Goal: Task Accomplishment & Management: Manage account settings

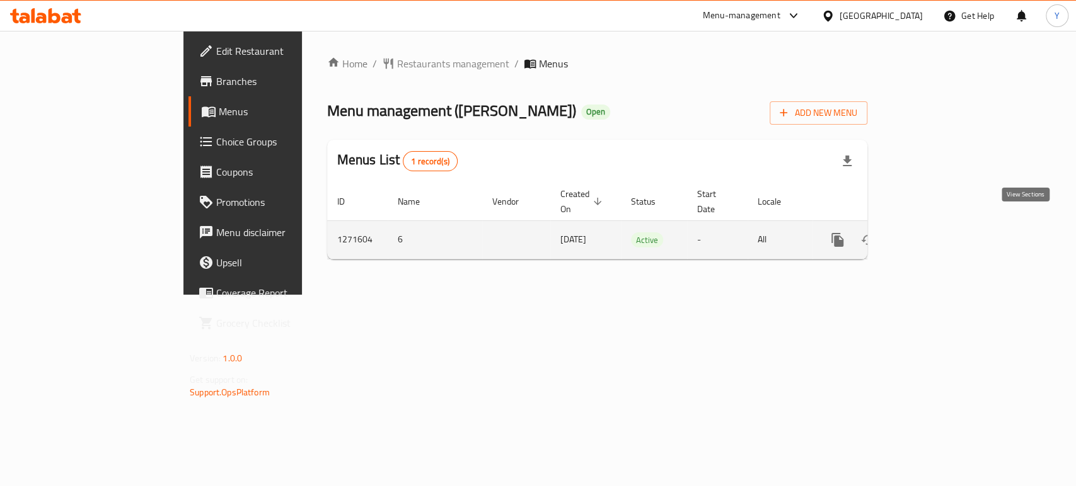
click at [943, 225] on link "enhanced table" at bounding box center [928, 240] width 30 height 30
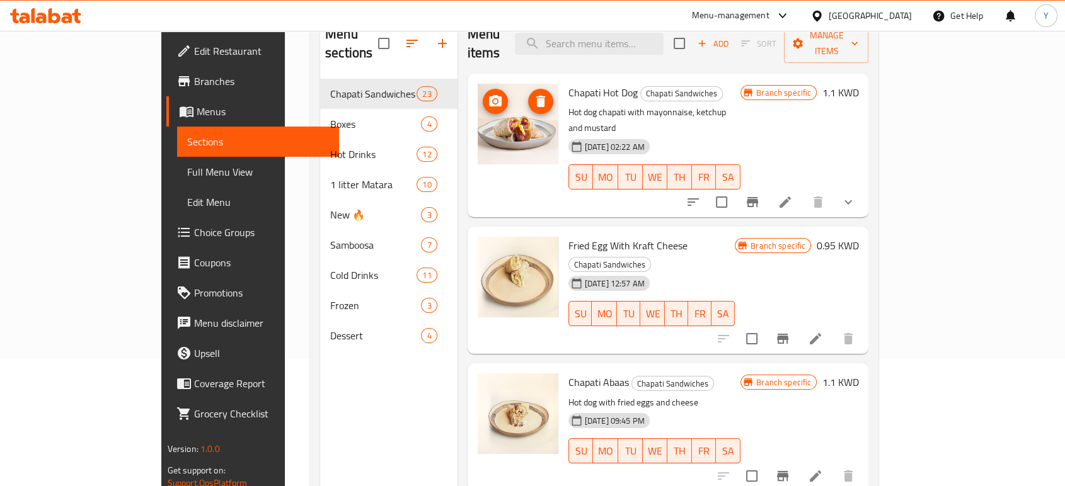
scroll to position [129, 0]
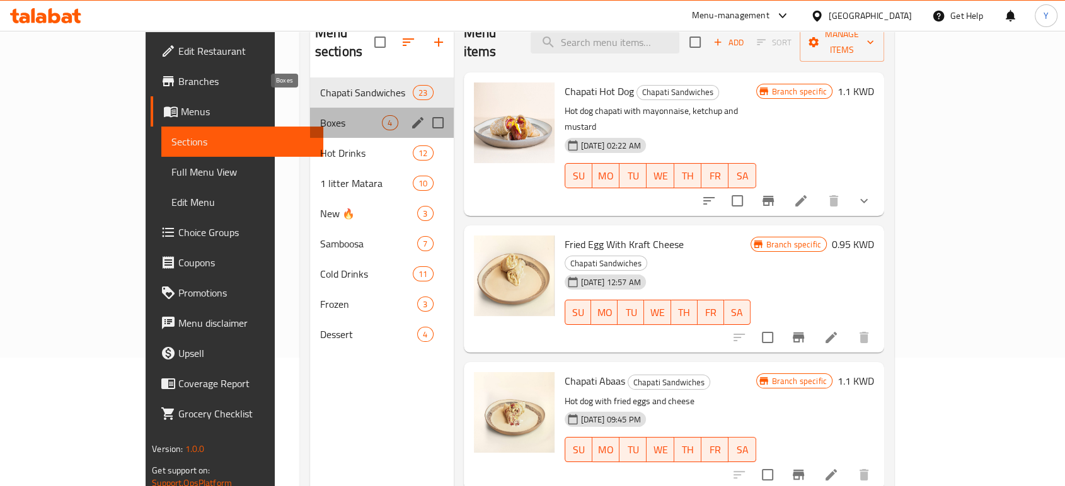
click at [320, 115] on span "Boxes" at bounding box center [351, 122] width 62 height 15
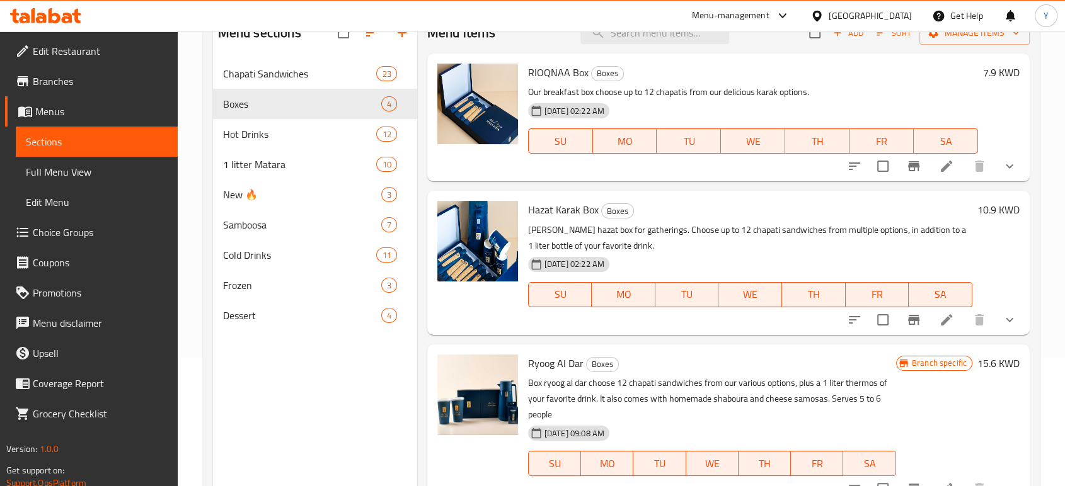
scroll to position [158, 0]
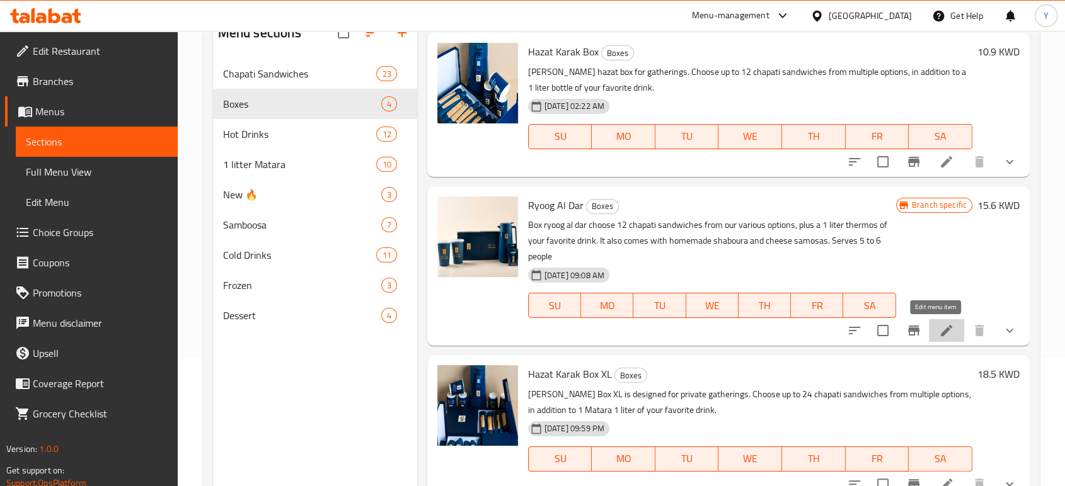
click at [941, 330] on icon at bounding box center [946, 330] width 11 height 11
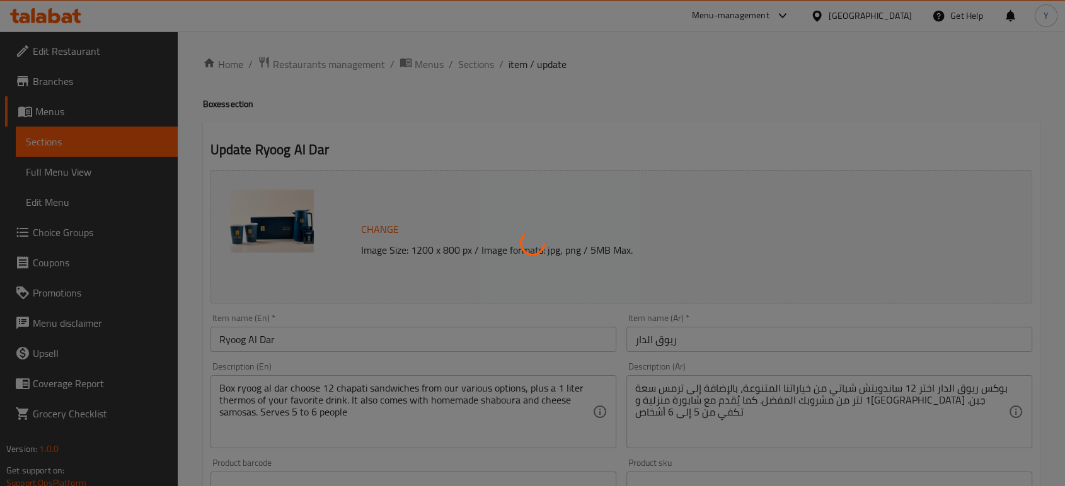
type input "اختيارك من الساندويتشات من المجموعة الأولى"
type input "4"
type input "اختيارك من الساندويتشات من المجموعة التانية"
type input "4"
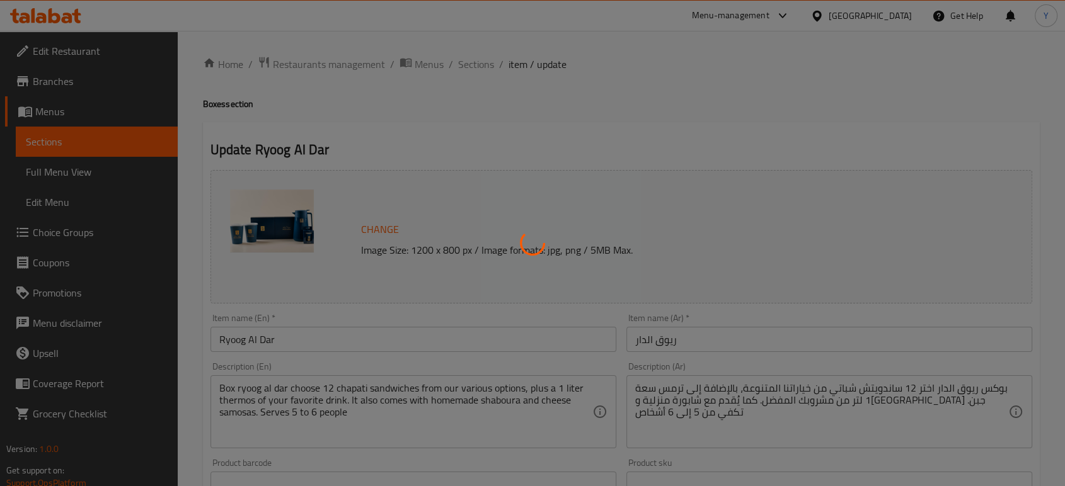
type input "4"
type input "اختيارك من الساندويتشات من المجموعة الثالثة"
type input "4"
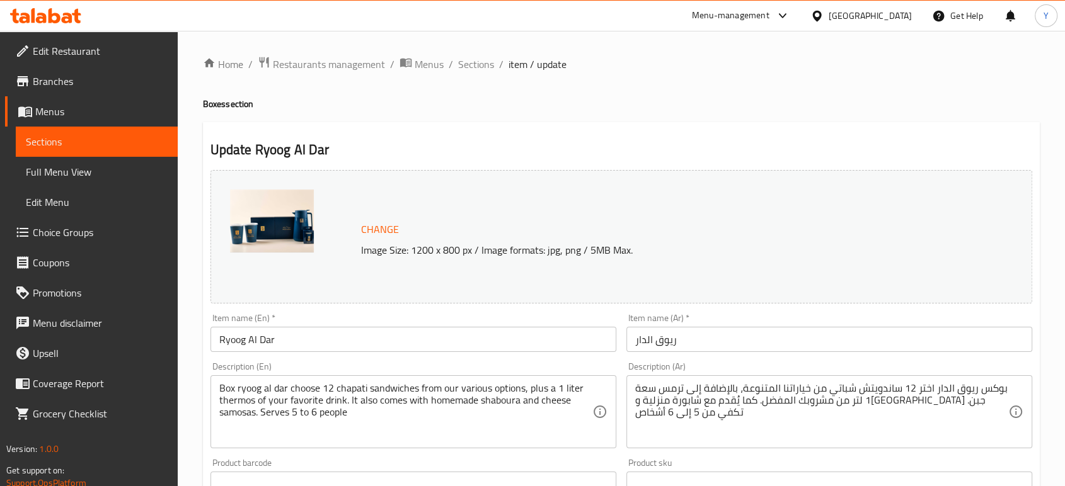
click at [470, 69] on span "Sections" at bounding box center [476, 64] width 36 height 15
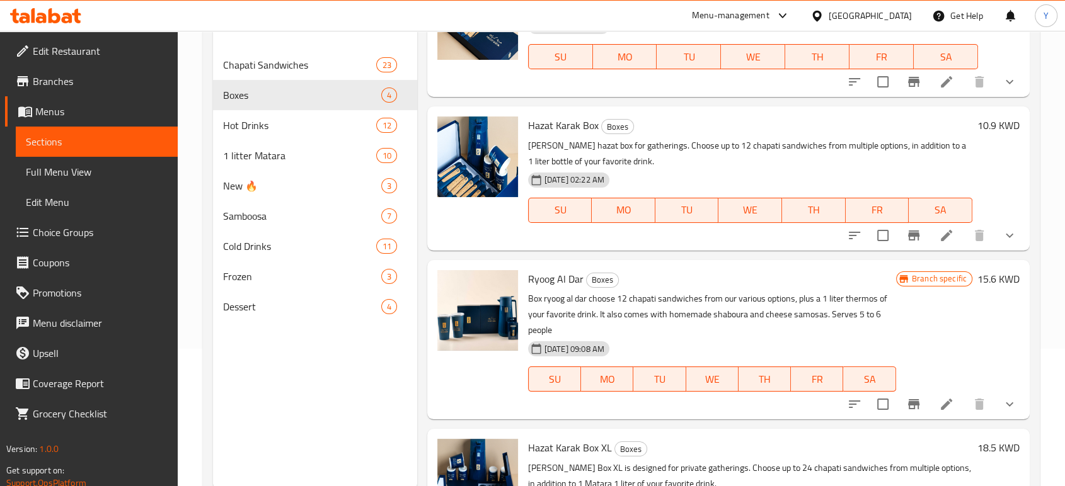
scroll to position [112, 0]
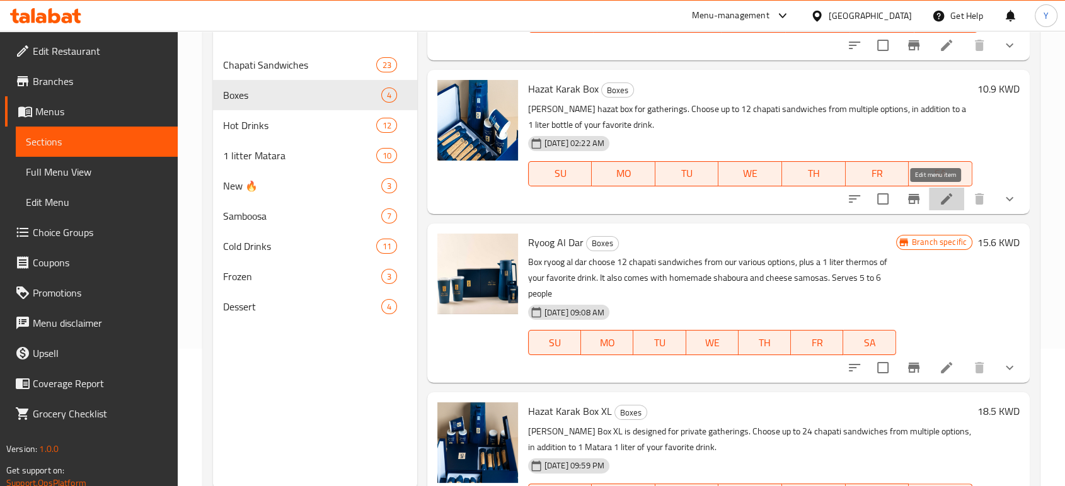
click at [939, 199] on icon at bounding box center [946, 199] width 15 height 15
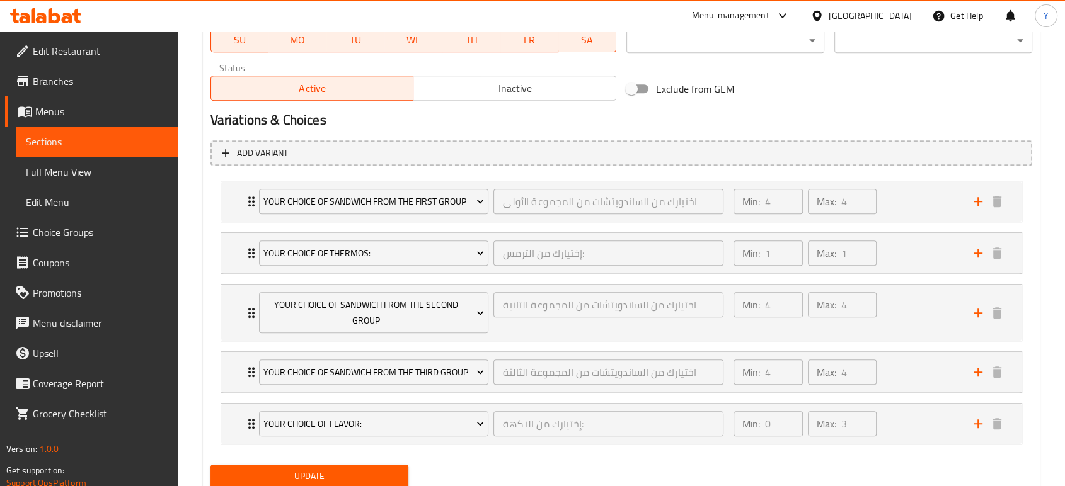
scroll to position [679, 0]
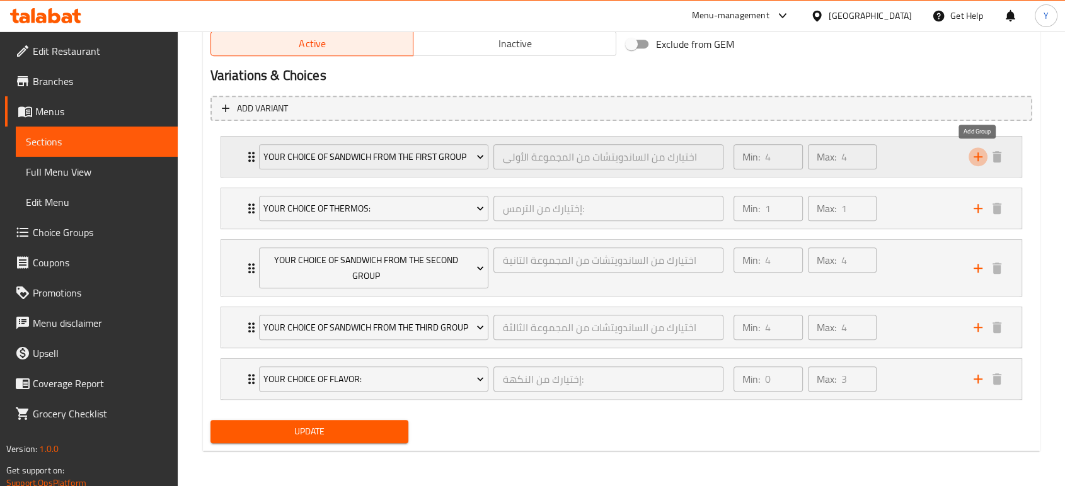
click at [978, 153] on icon "add" at bounding box center [978, 157] width 9 height 9
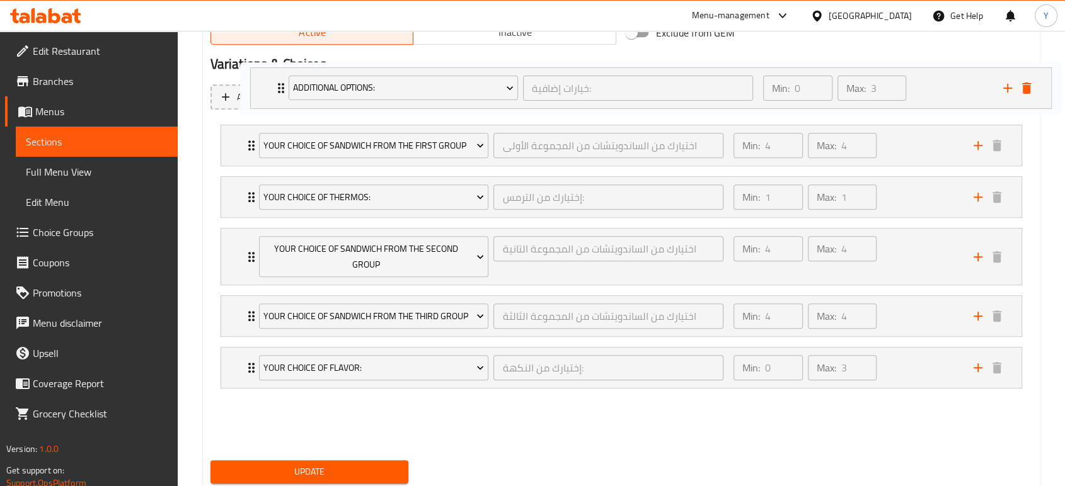
scroll to position [676, 0]
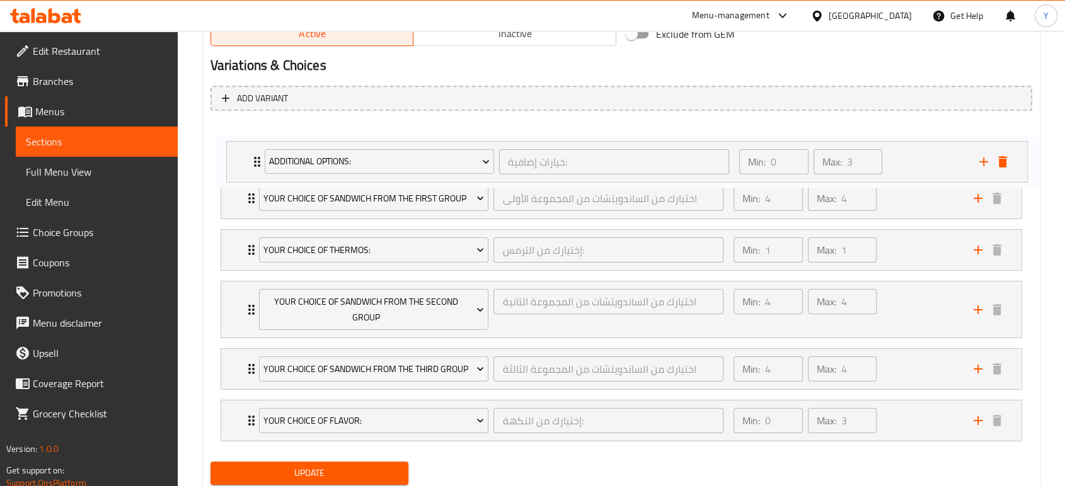
drag, startPoint x: 241, startPoint y: 433, endPoint x: 247, endPoint y: 154, distance: 278.6
click at [247, 154] on div "Your Choice Of Sandwich From the First Group اختيارك من الساندويتشات من المجموع…" at bounding box center [621, 284] width 822 height 326
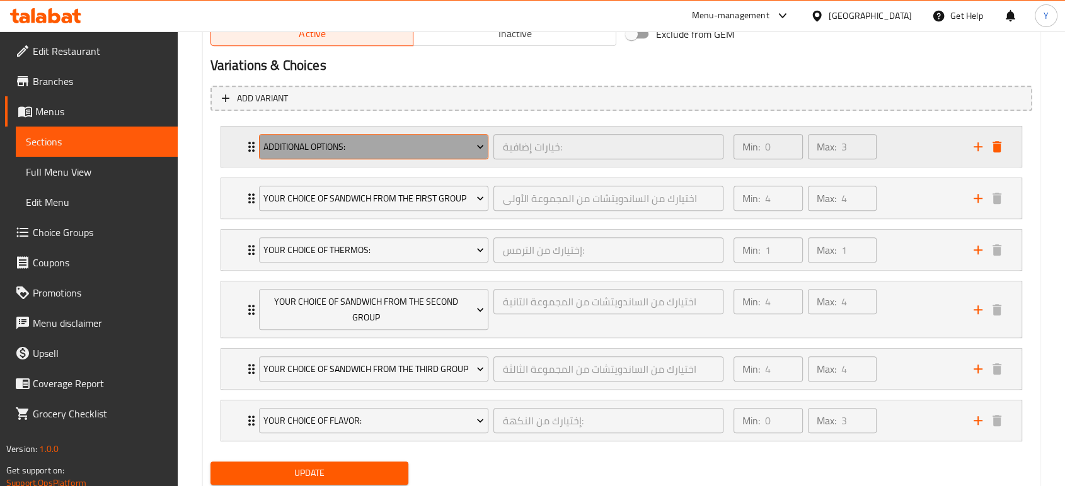
click at [424, 137] on button "Additional Options:" at bounding box center [374, 146] width 230 height 25
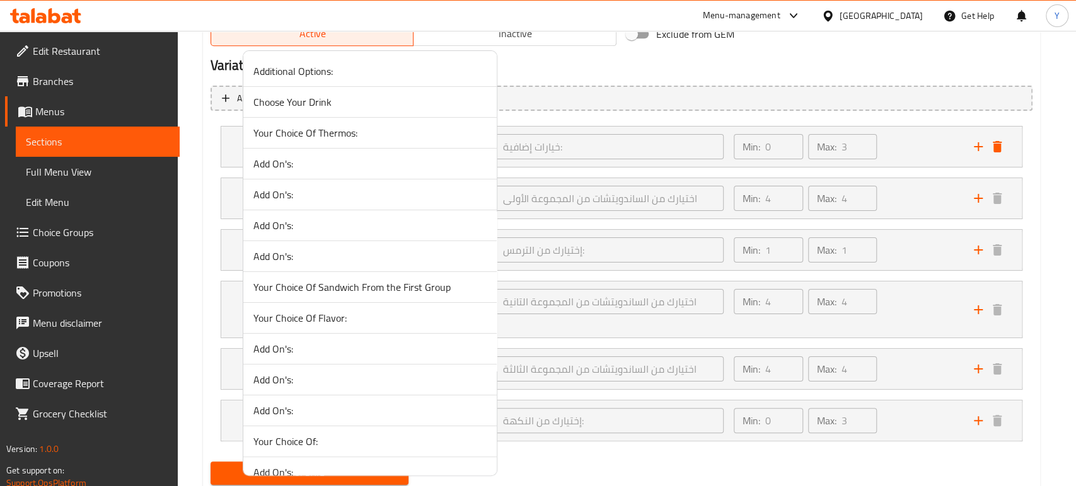
click at [343, 132] on span "Your Choice Of Thermos:" at bounding box center [369, 132] width 233 height 15
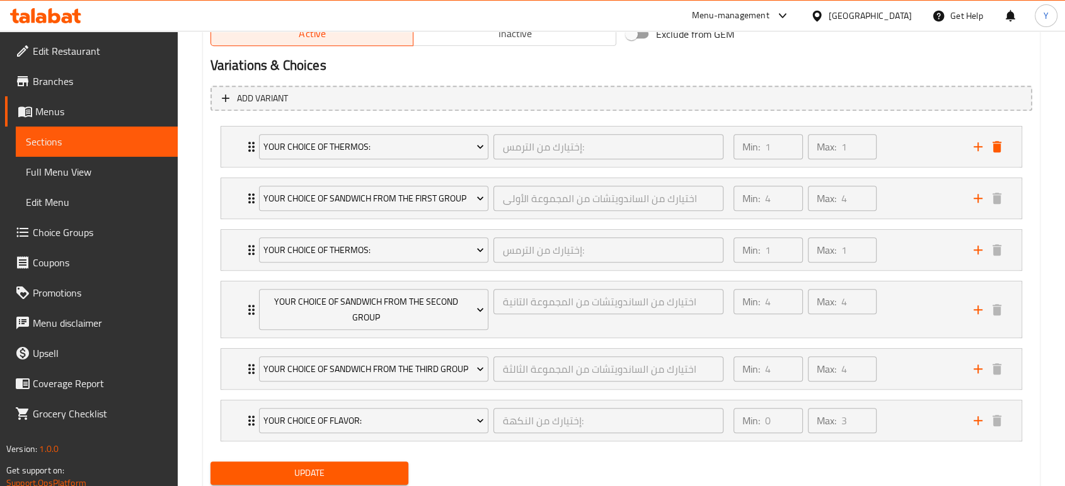
scroll to position [731, 0]
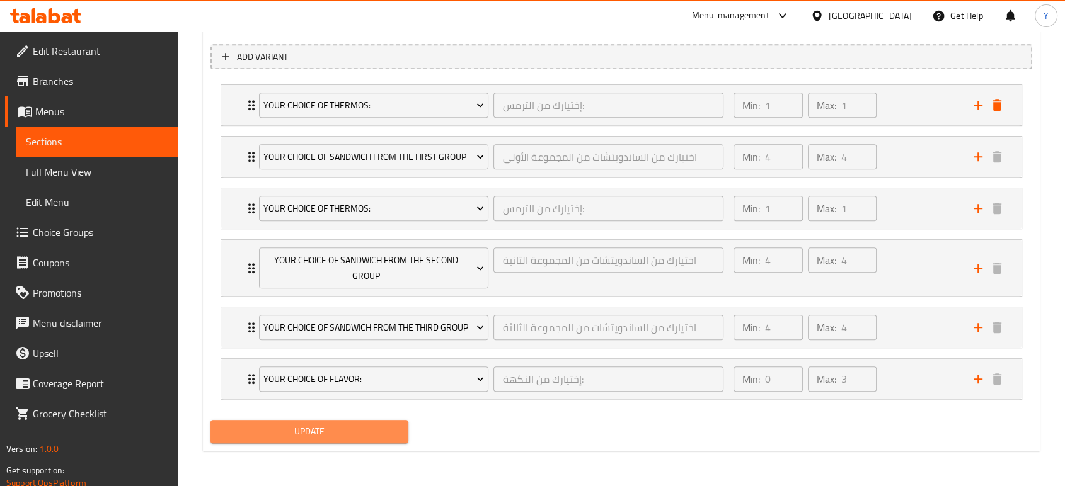
click at [260, 427] on span "Update" at bounding box center [310, 432] width 178 height 16
click at [327, 439] on span "Update" at bounding box center [310, 432] width 178 height 16
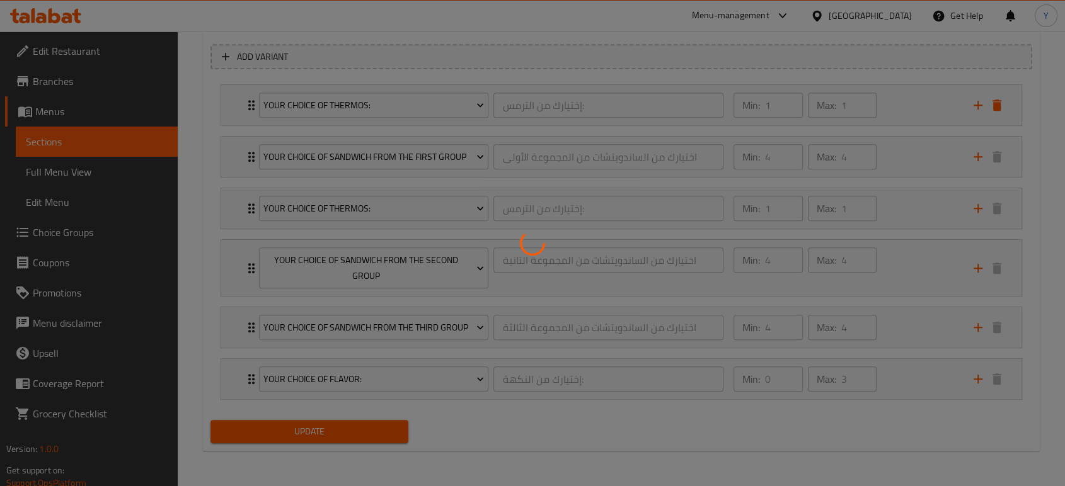
click at [327, 439] on div at bounding box center [532, 243] width 1065 height 486
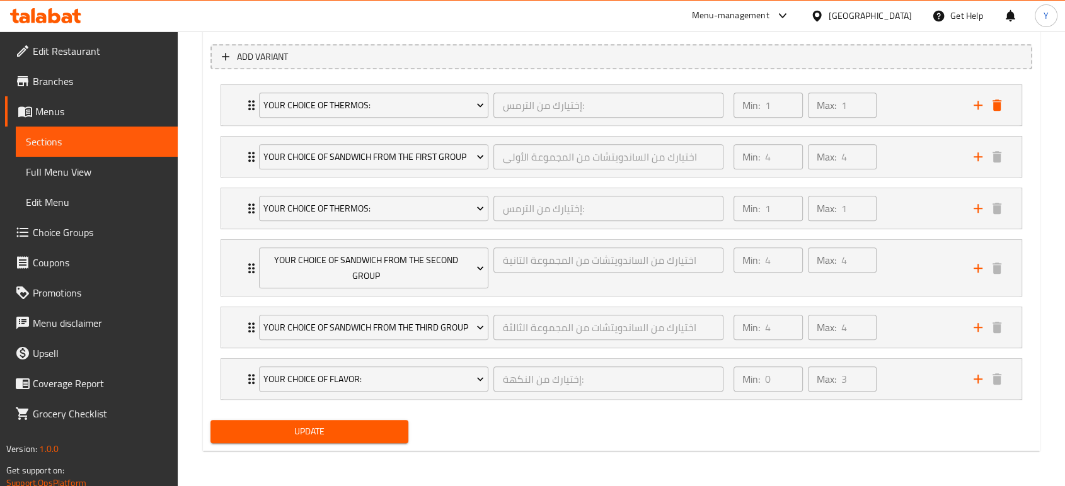
click at [327, 439] on span "Update" at bounding box center [310, 432] width 178 height 16
click at [333, 435] on span "Update" at bounding box center [310, 432] width 178 height 16
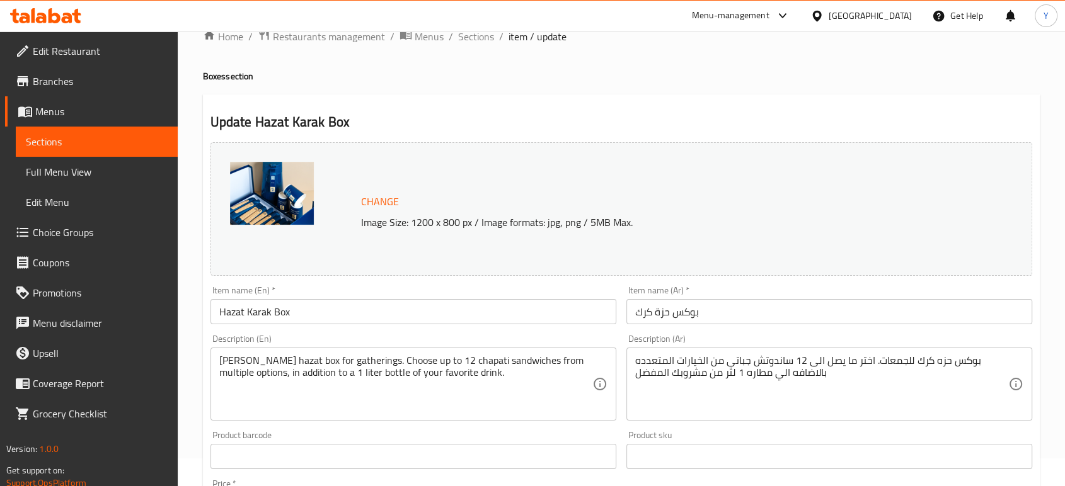
scroll to position [0, 0]
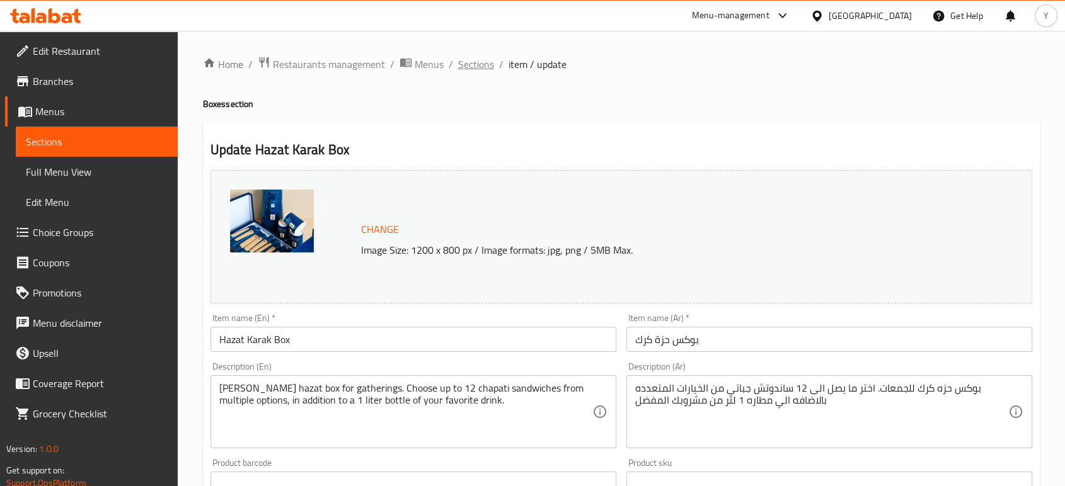
click at [474, 67] on span "Sections" at bounding box center [476, 64] width 36 height 15
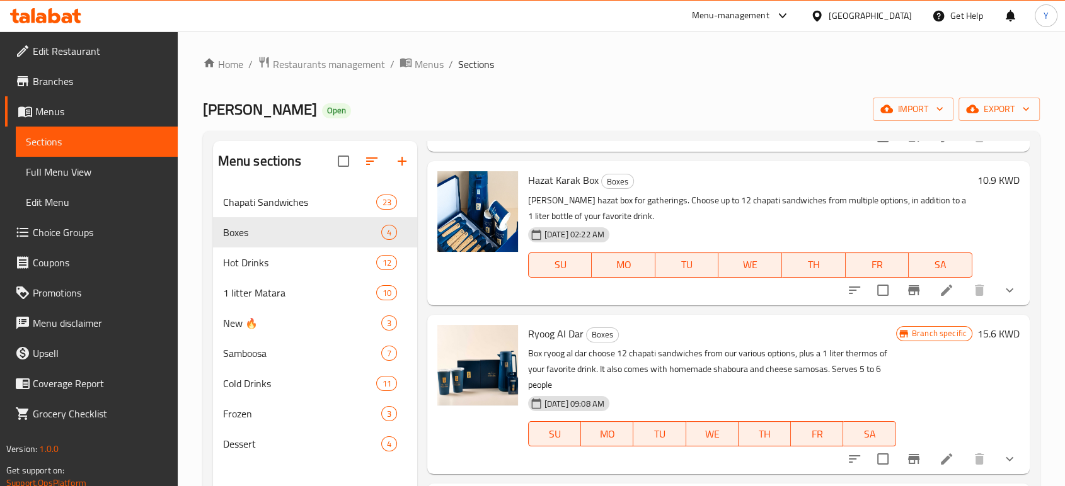
scroll to position [176, 0]
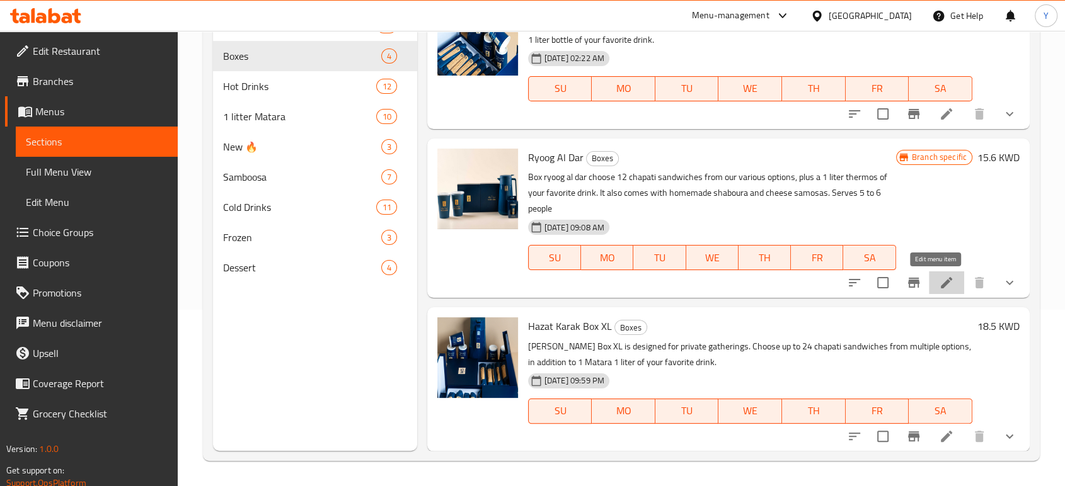
click at [940, 281] on icon at bounding box center [946, 282] width 15 height 15
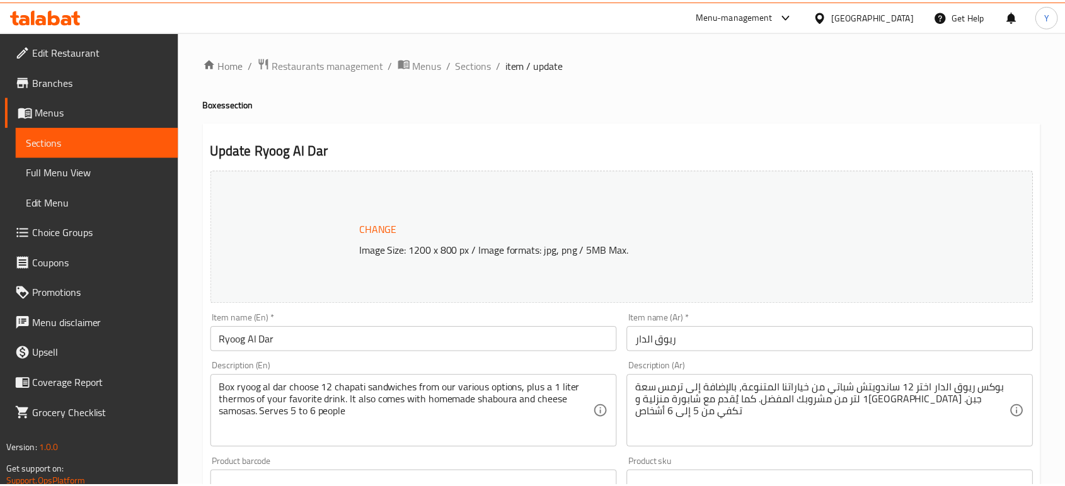
scroll to position [576, 0]
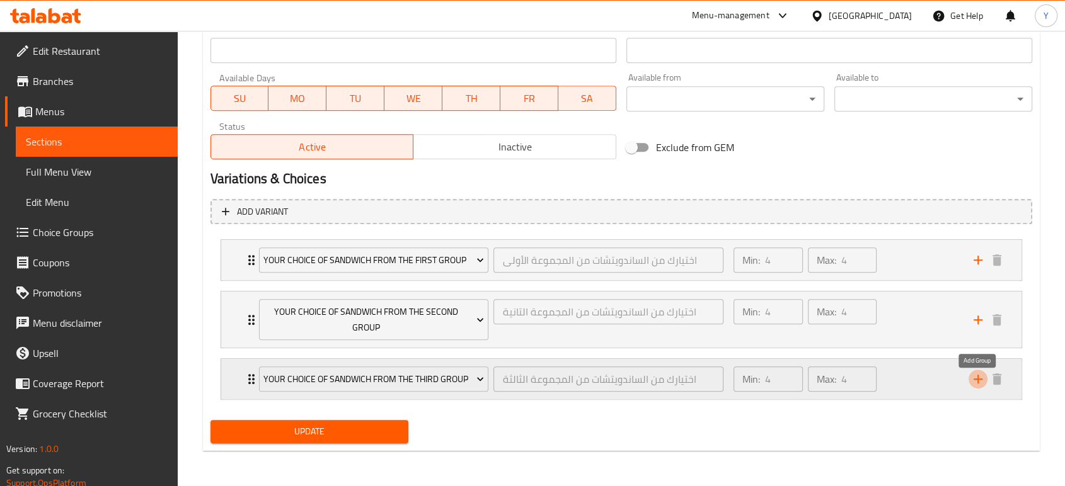
click at [977, 372] on icon "add" at bounding box center [977, 379] width 15 height 15
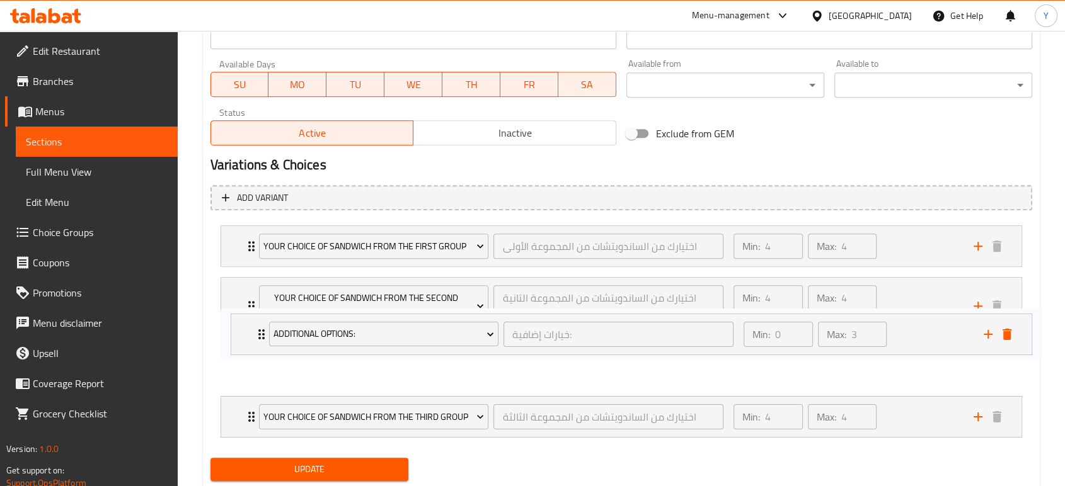
scroll to position [577, 0]
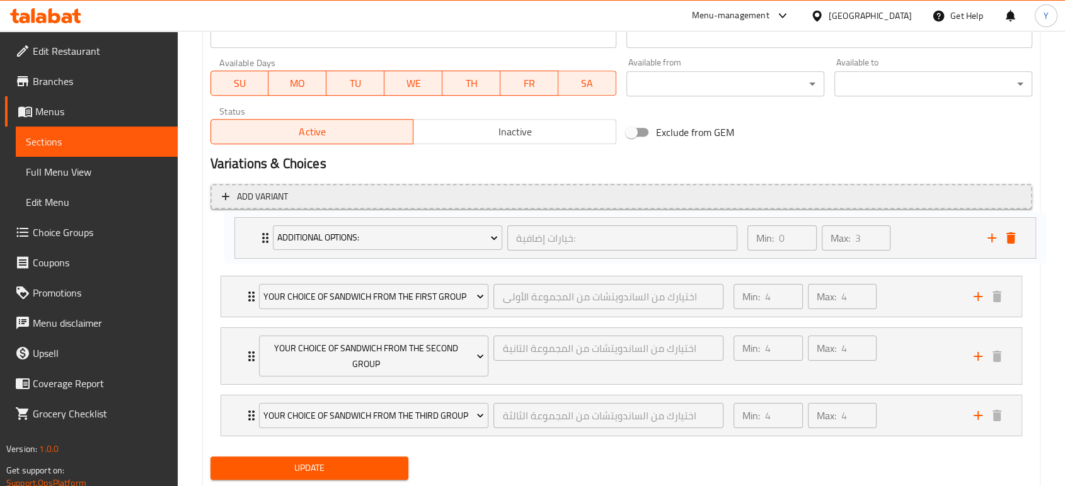
drag, startPoint x: 241, startPoint y: 424, endPoint x: 258, endPoint y: 192, distance: 232.5
click at [258, 192] on div "Add variant Your Choice Of Sandwich From the First Group اختيارك من الساندويتشا…" at bounding box center [621, 315] width 832 height 273
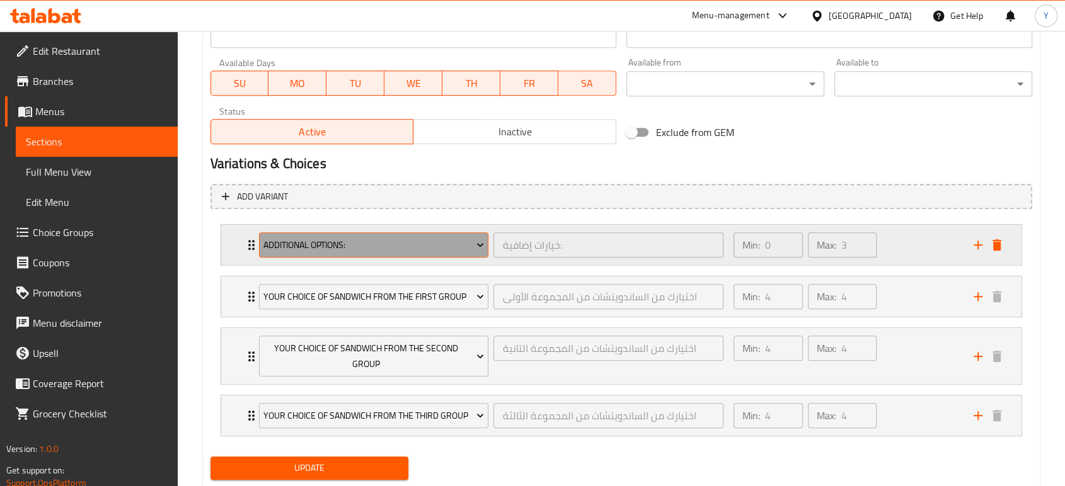
click at [418, 239] on span "Additional Options:" at bounding box center [373, 246] width 221 height 16
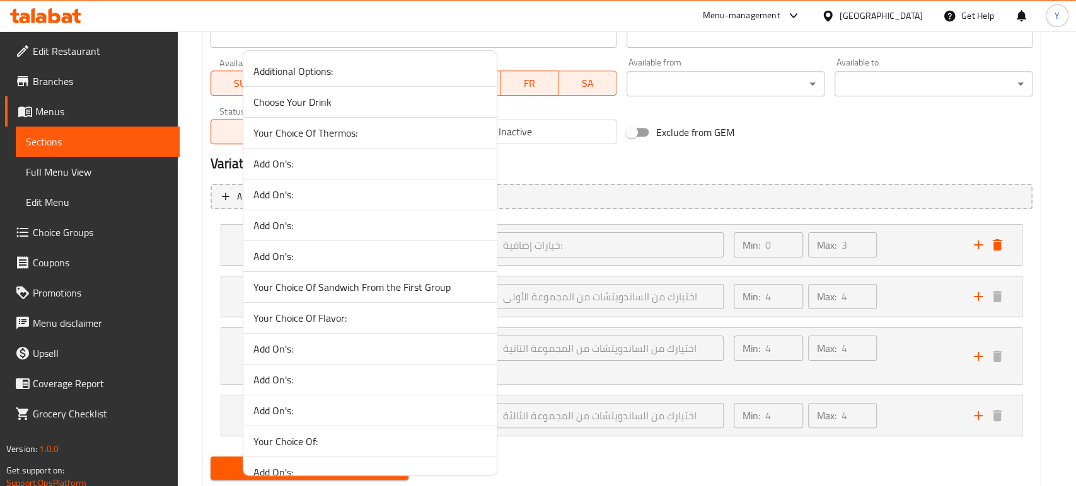
click at [341, 132] on span "Your Choice Of Thermos:" at bounding box center [369, 132] width 233 height 15
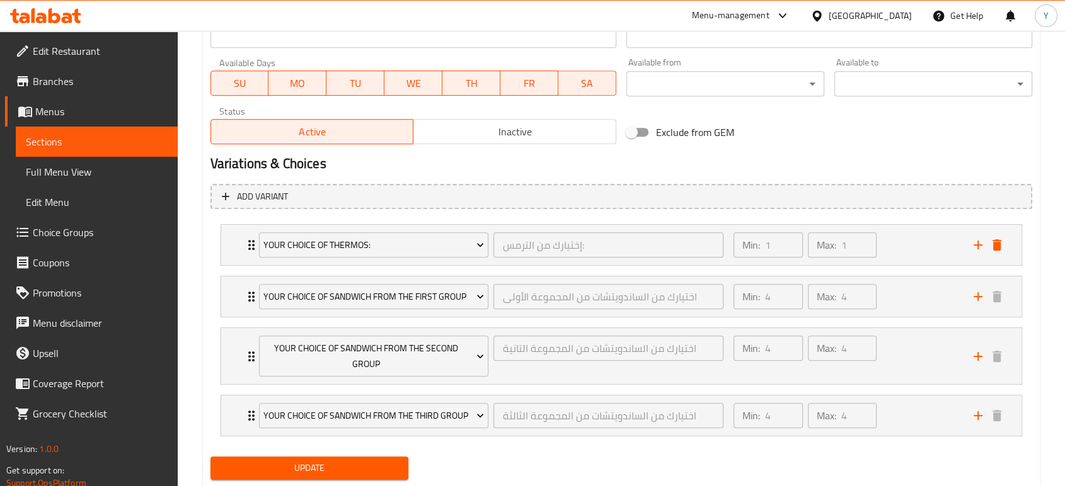
scroll to position [628, 0]
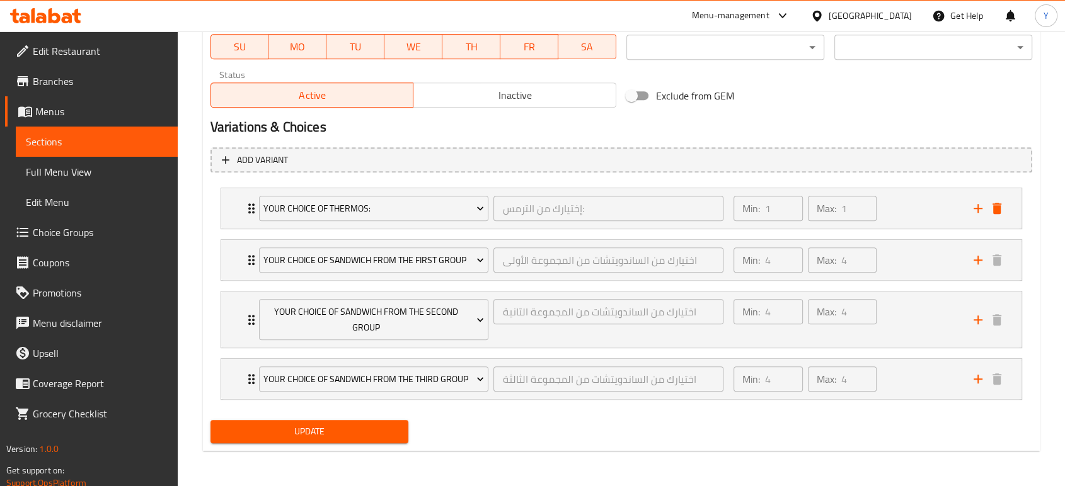
click at [331, 428] on span "Update" at bounding box center [310, 432] width 178 height 16
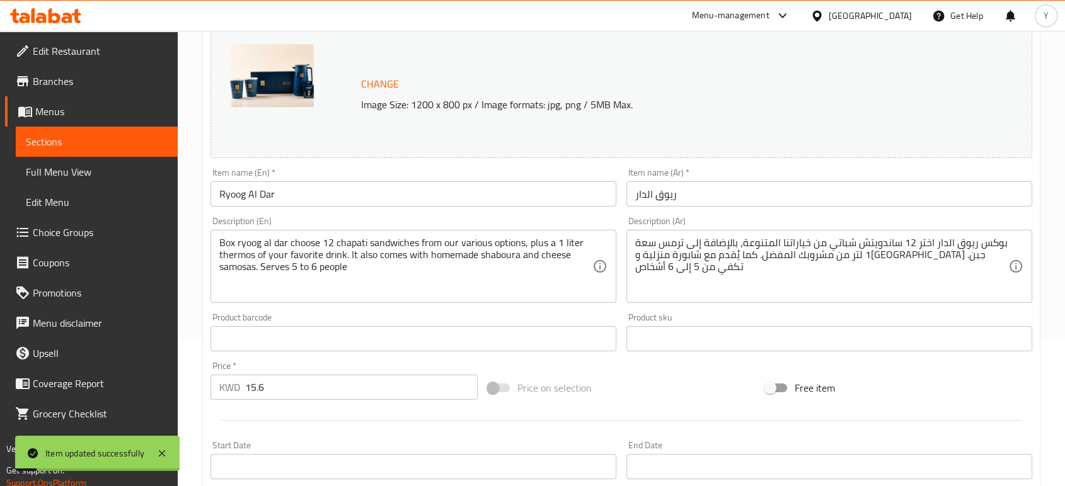
scroll to position [0, 0]
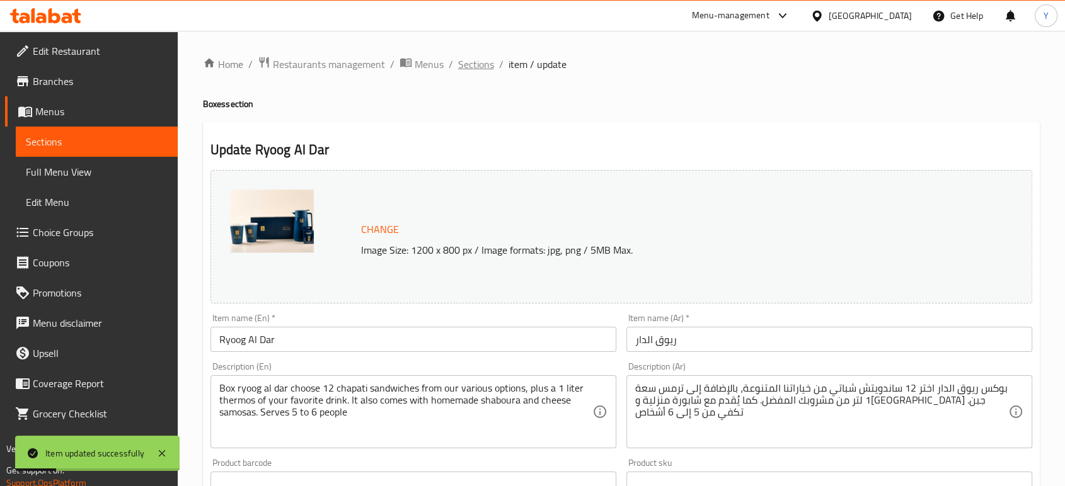
click at [481, 67] on span "Sections" at bounding box center [476, 64] width 36 height 15
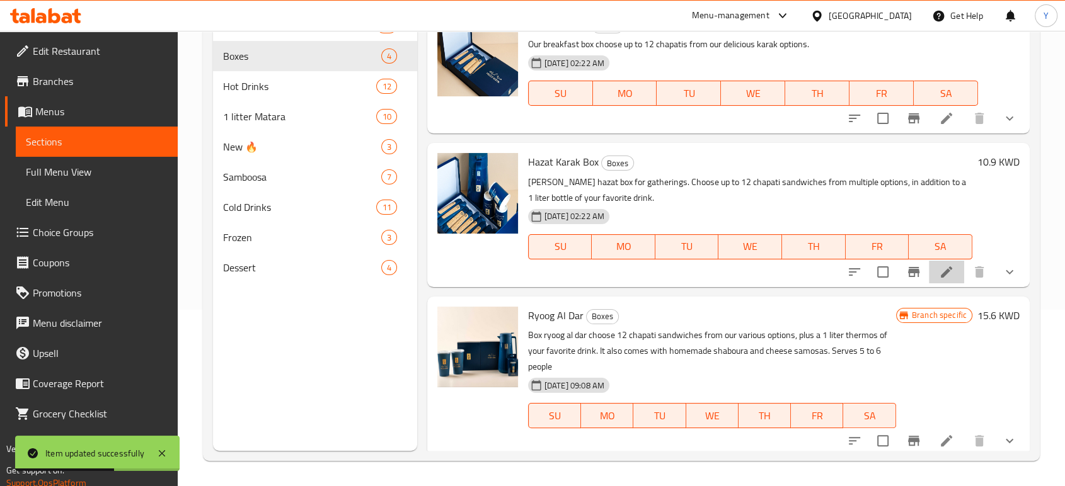
click at [950, 263] on li at bounding box center [946, 272] width 35 height 23
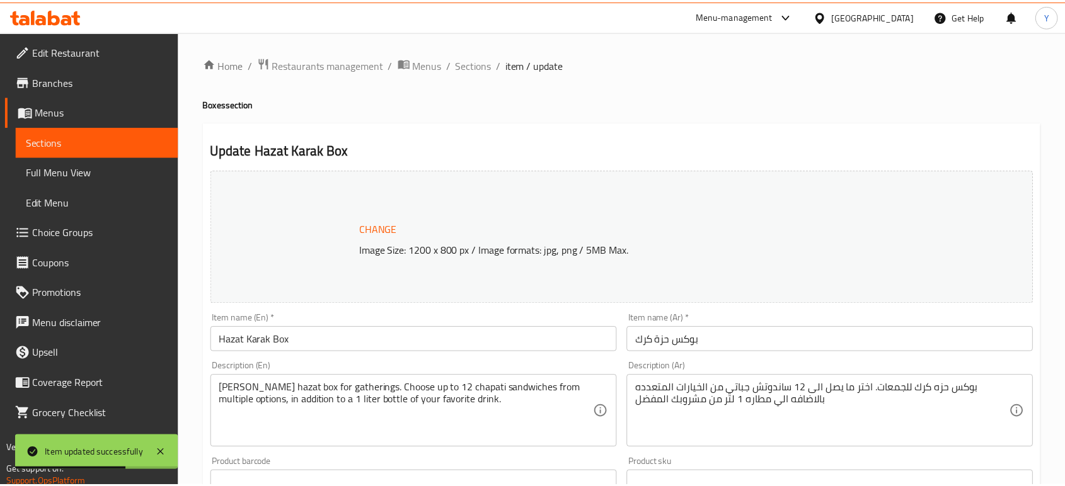
scroll to position [679, 0]
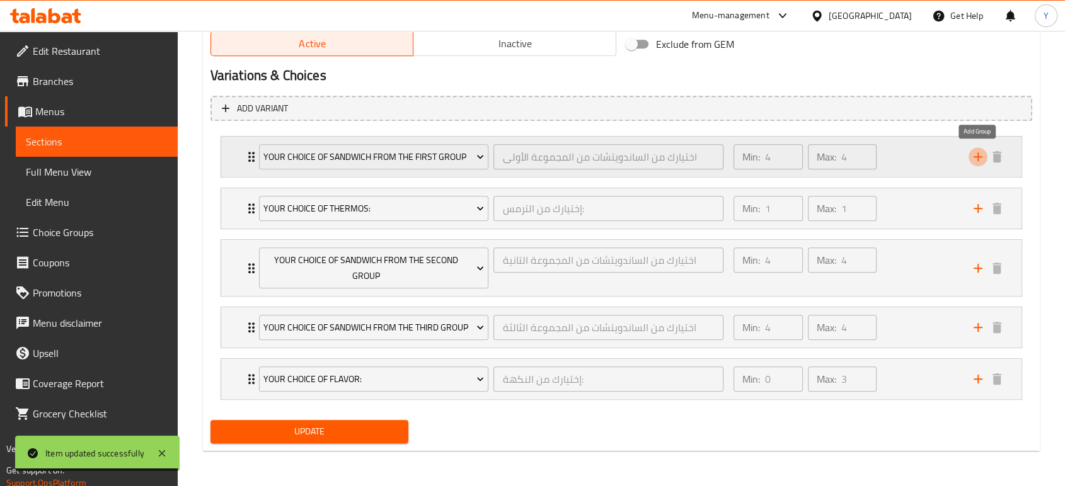
click at [977, 151] on button "add" at bounding box center [978, 156] width 19 height 19
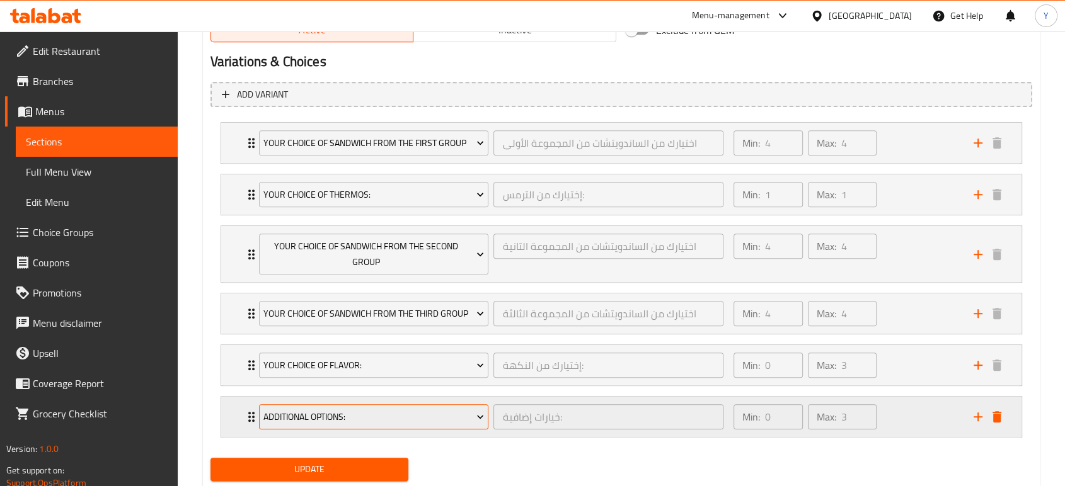
click at [302, 425] on span "Additional Options:" at bounding box center [373, 418] width 221 height 16
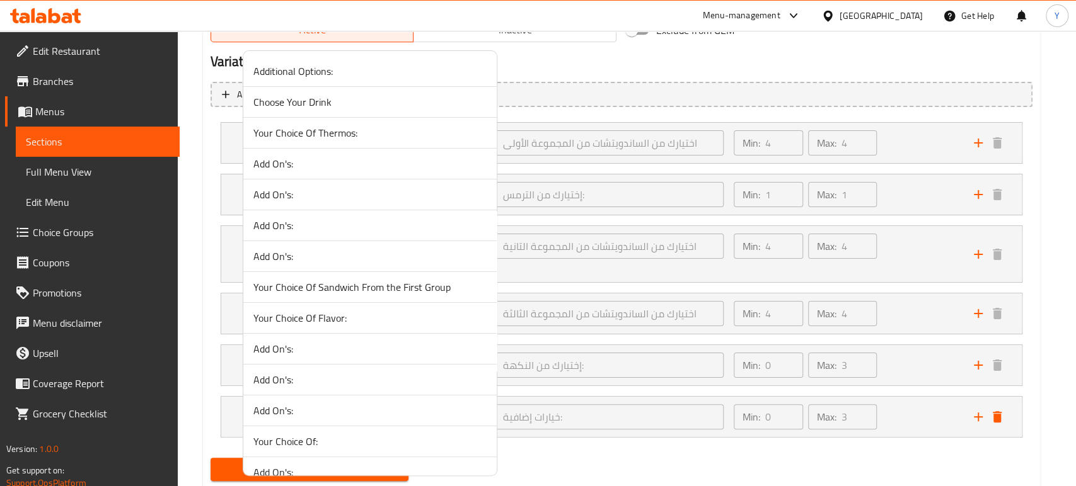
click at [338, 133] on span "Your Choice Of Thermos:" at bounding box center [369, 132] width 233 height 15
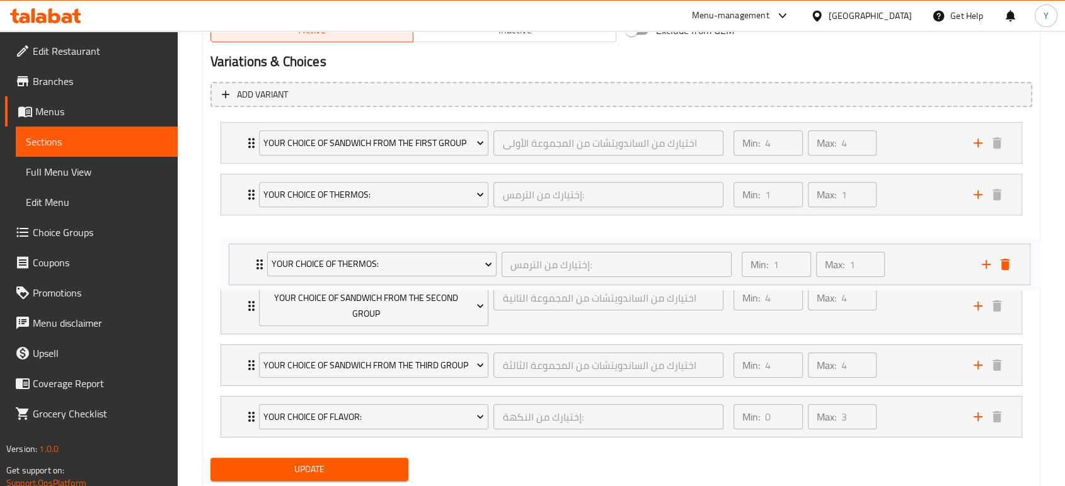
scroll to position [680, 0]
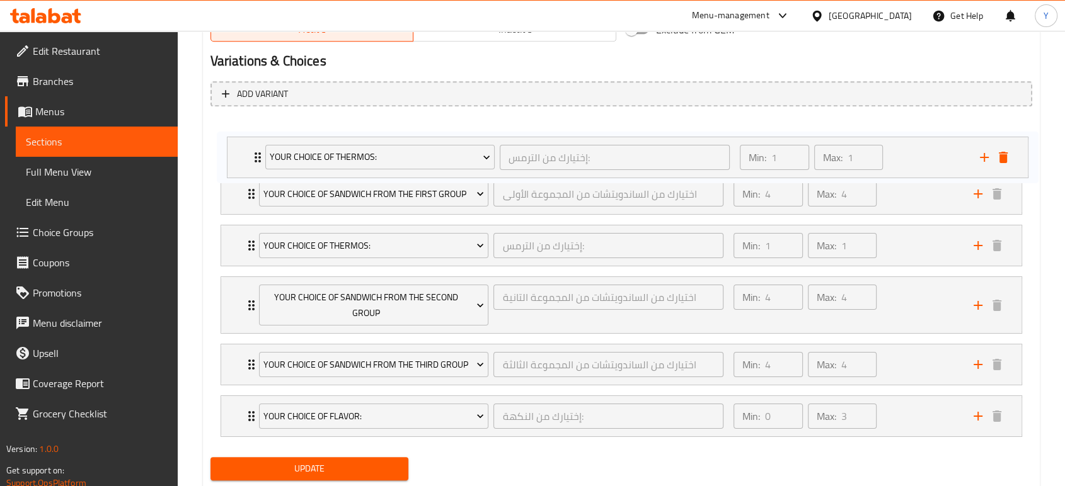
drag, startPoint x: 243, startPoint y: 429, endPoint x: 251, endPoint y: 137, distance: 291.2
click at [251, 137] on div "Your Choice Of Sandwich From the First Group اختيارك من الساندويتشات من المجموع…" at bounding box center [621, 280] width 822 height 326
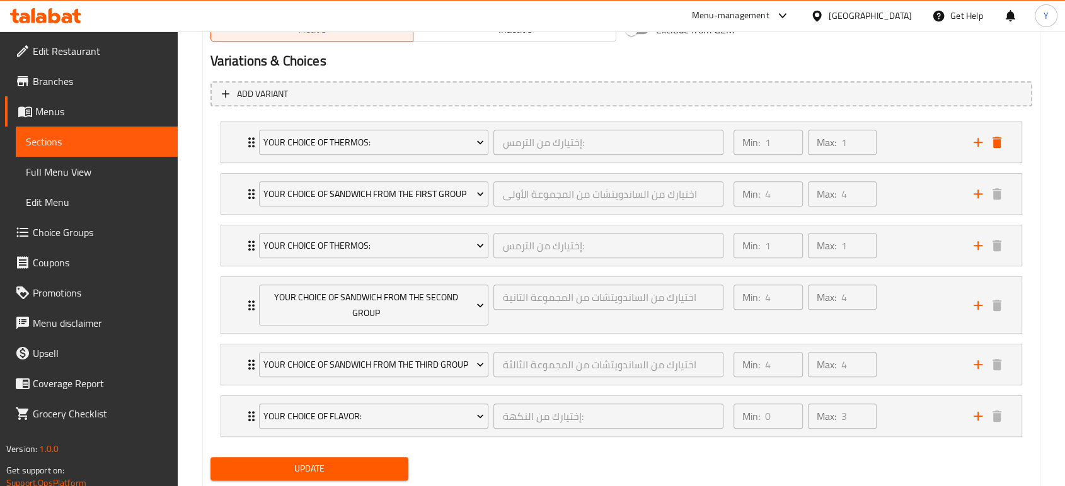
click at [363, 475] on span "Update" at bounding box center [310, 469] width 178 height 16
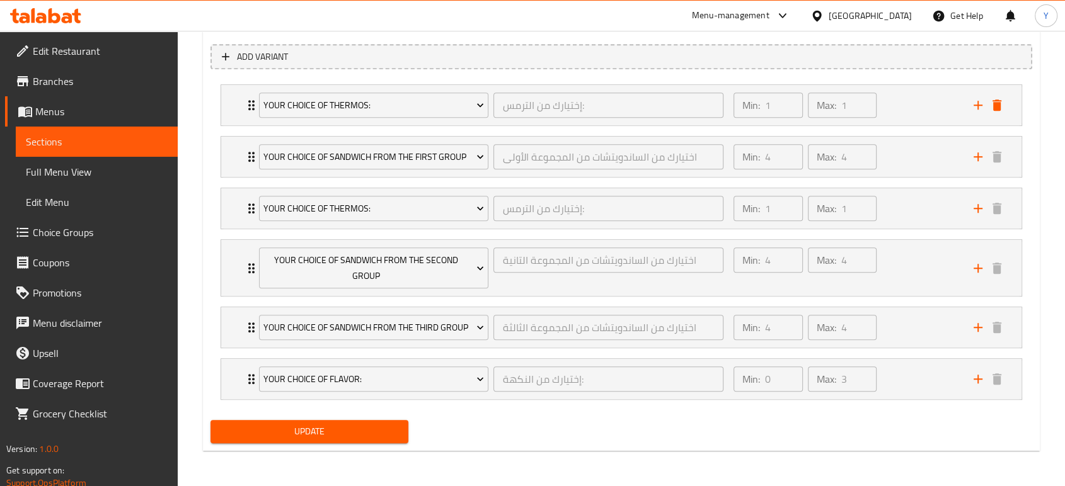
click at [364, 436] on span "Update" at bounding box center [310, 432] width 178 height 16
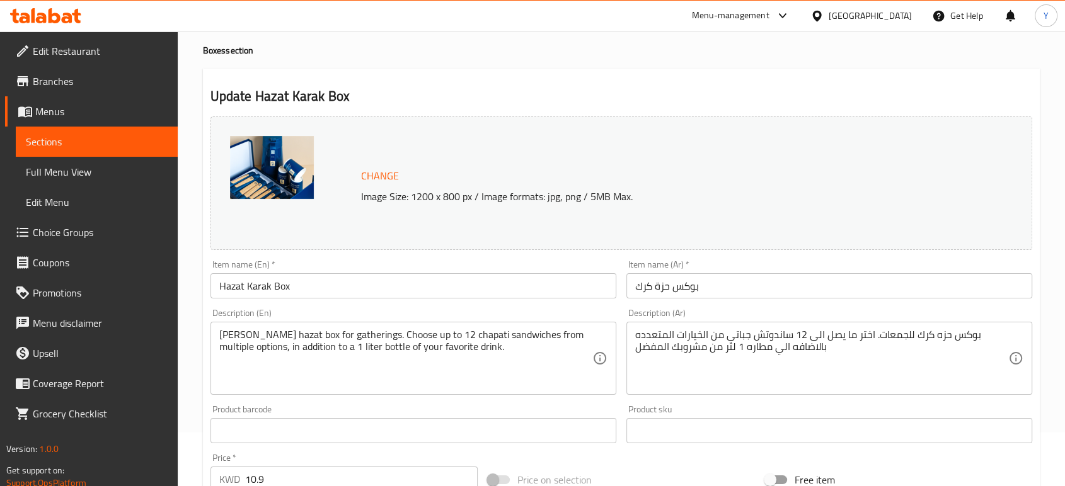
scroll to position [0, 0]
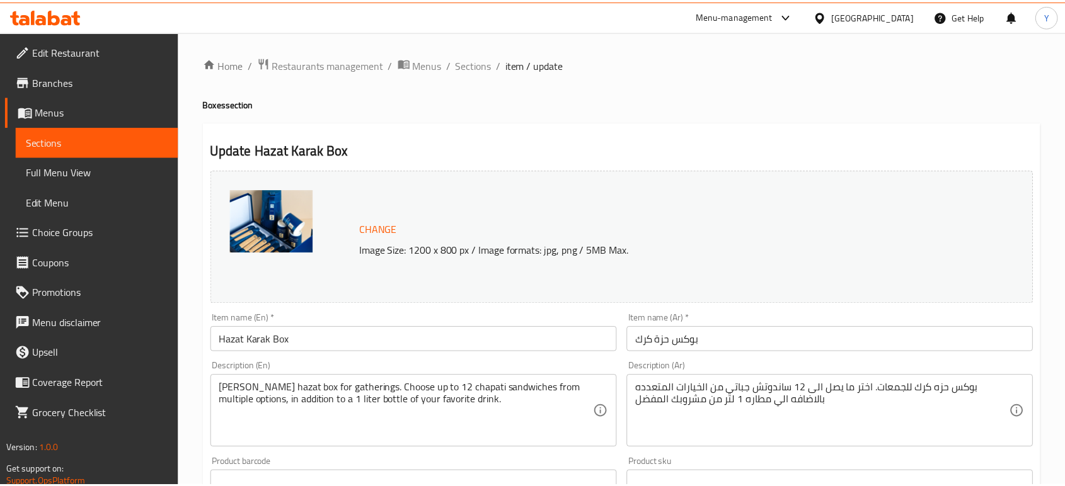
scroll to position [679, 0]
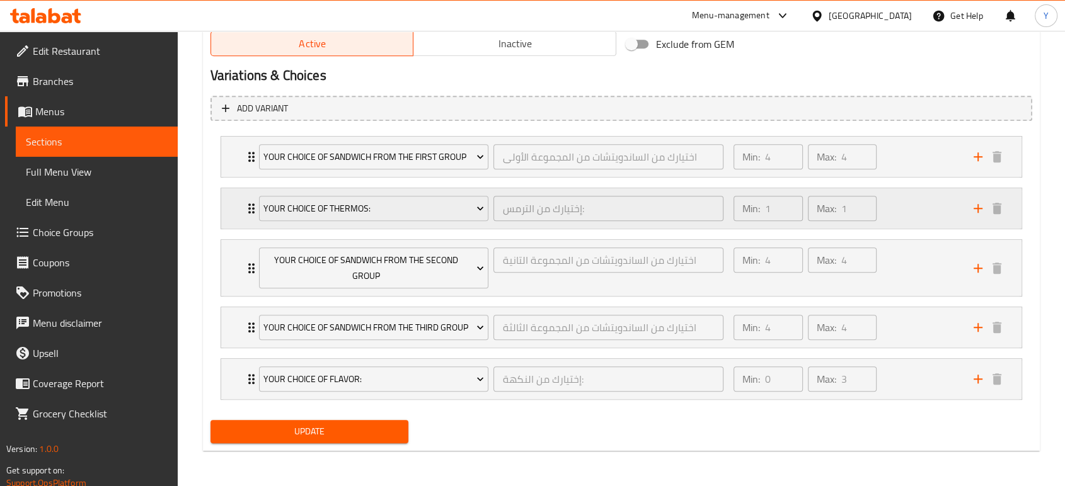
click at [233, 195] on div "Your Choice Of Thermos: إختيارك من الترمس: ​ Min: 1 ​ Max: 1 ​" at bounding box center [621, 208] width 800 height 40
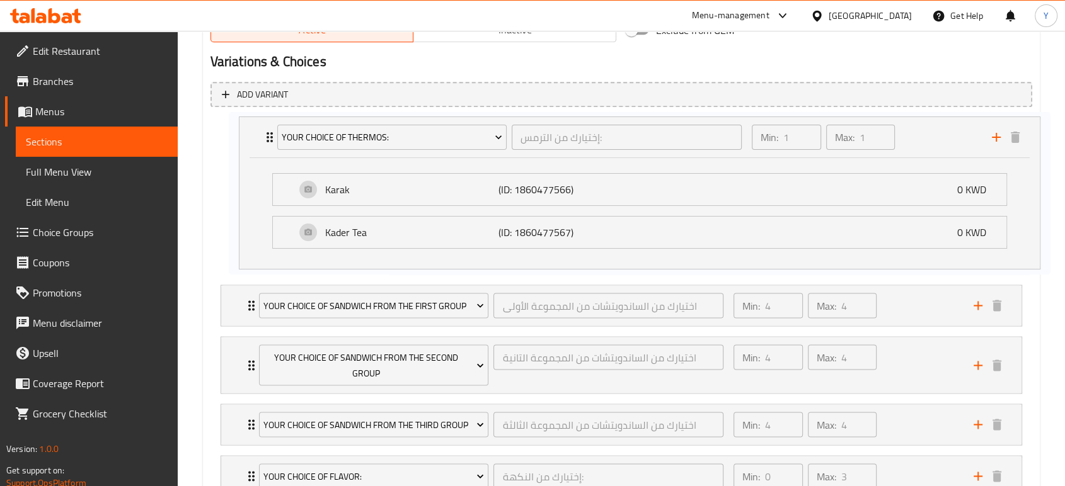
drag, startPoint x: 233, startPoint y: 195, endPoint x: 252, endPoint y: 131, distance: 66.4
click at [252, 131] on div "Your Choice Of Sandwich From the First Group اختيارك من الساندويتشات من المجموع…" at bounding box center [621, 309] width 822 height 385
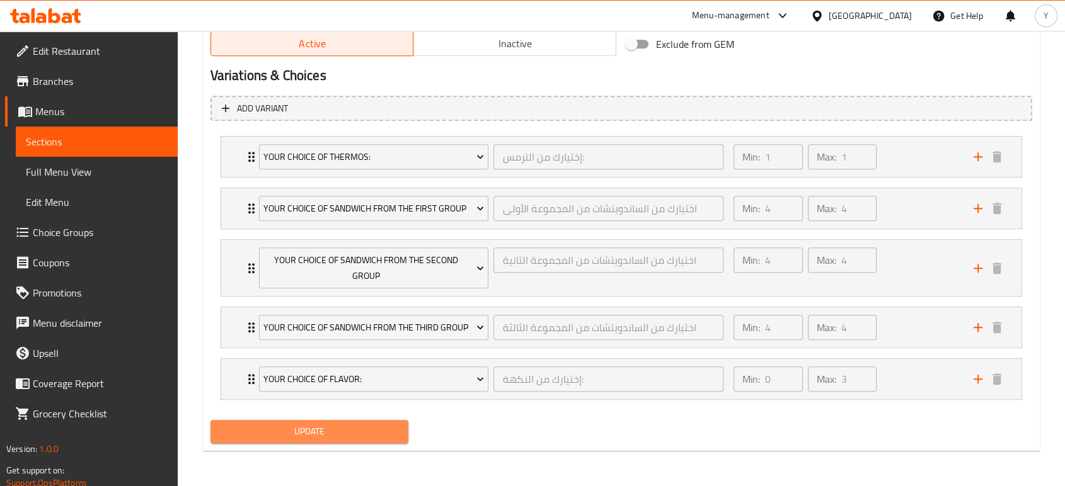
click at [365, 429] on span "Update" at bounding box center [310, 432] width 178 height 16
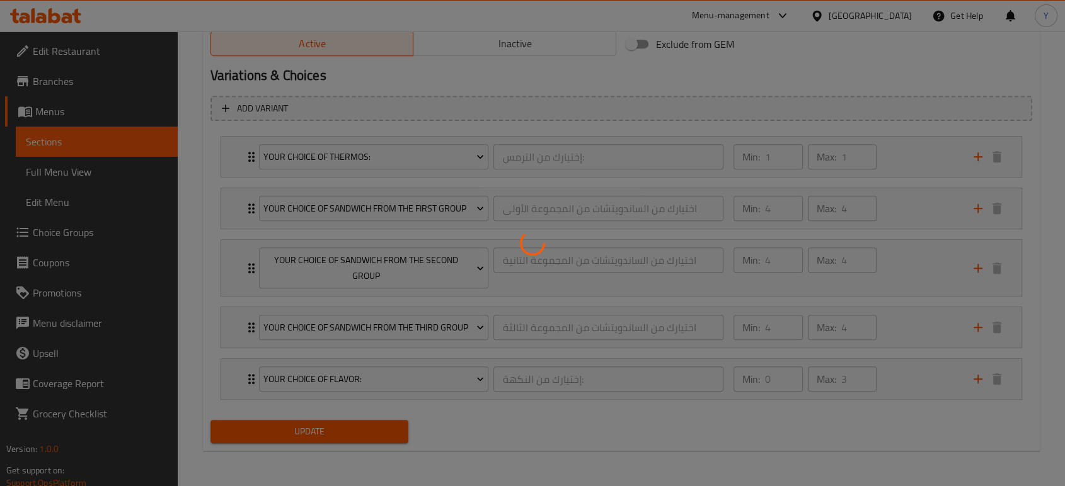
click at [365, 429] on div at bounding box center [532, 243] width 1065 height 486
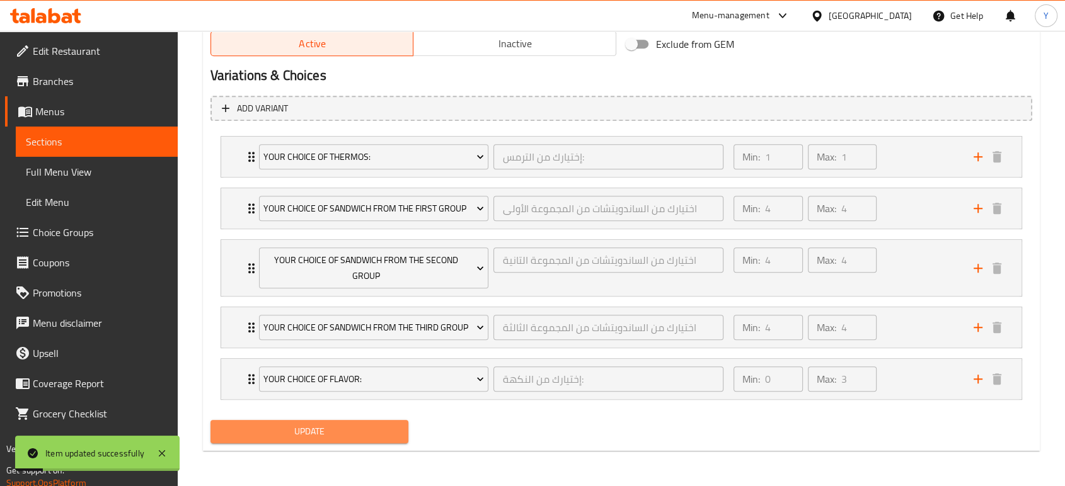
click at [365, 429] on span "Update" at bounding box center [310, 432] width 178 height 16
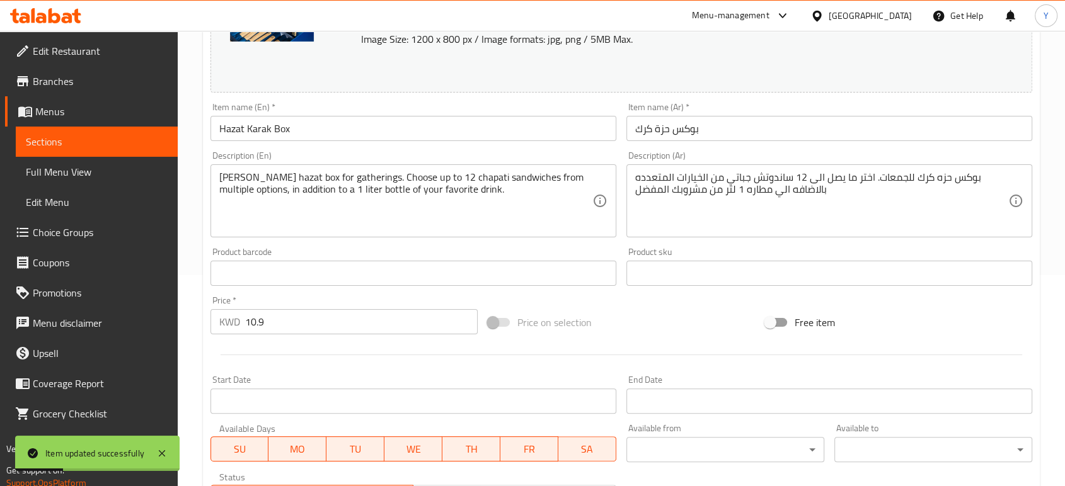
scroll to position [0, 0]
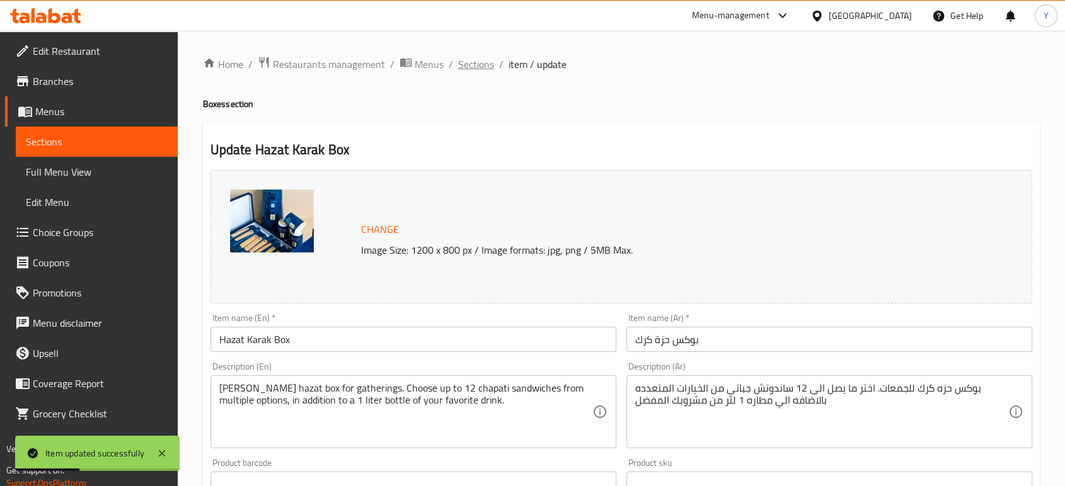
click at [484, 65] on span "Sections" at bounding box center [476, 64] width 36 height 15
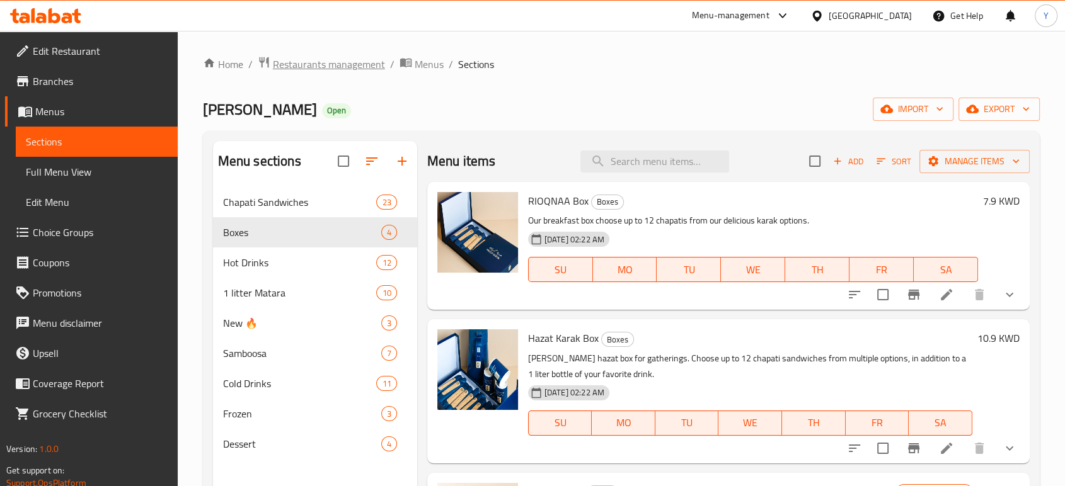
click at [309, 60] on span "Restaurants management" at bounding box center [329, 64] width 112 height 15
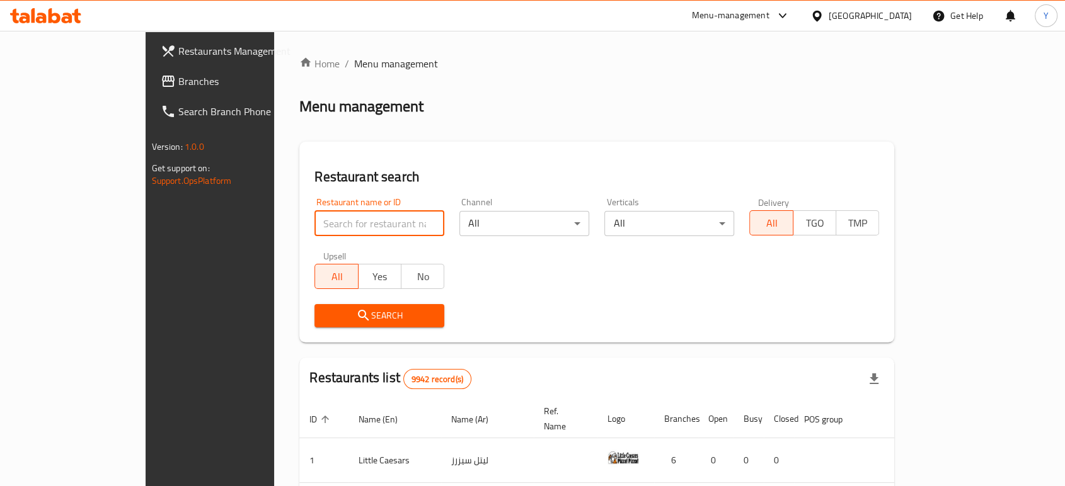
click at [314, 227] on input "search" at bounding box center [379, 223] width 130 height 25
type input "go fit"
click button "Search" at bounding box center [379, 315] width 130 height 23
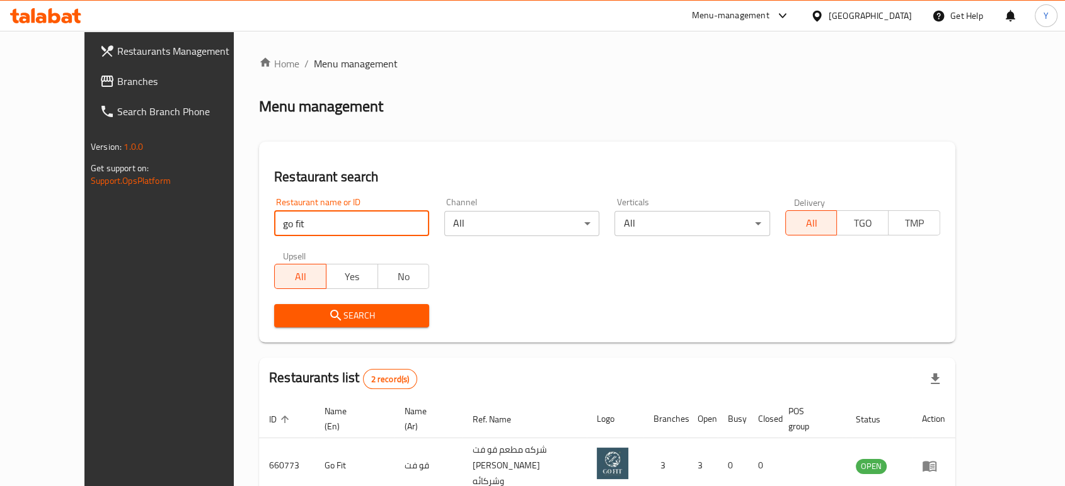
scroll to position [108, 0]
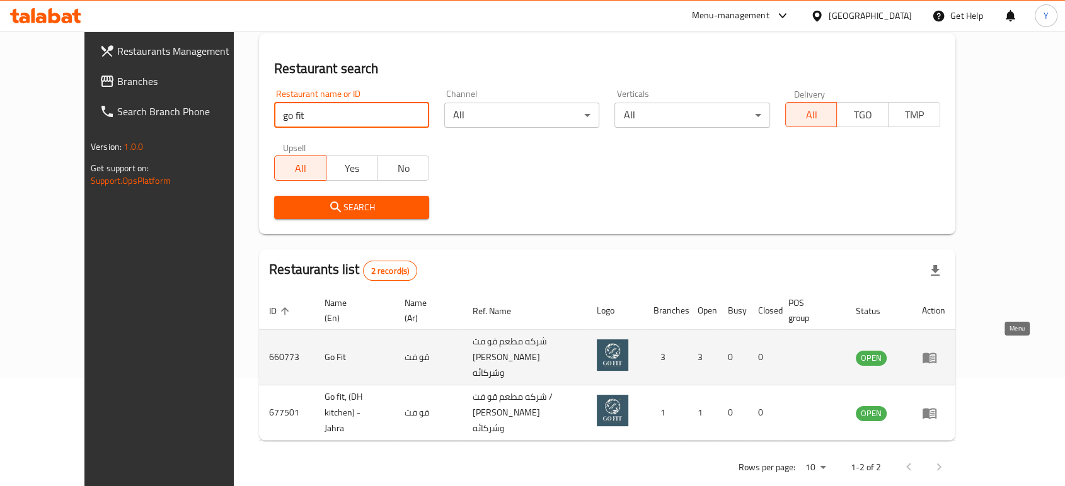
click at [945, 350] on link "enhanced table" at bounding box center [933, 357] width 23 height 15
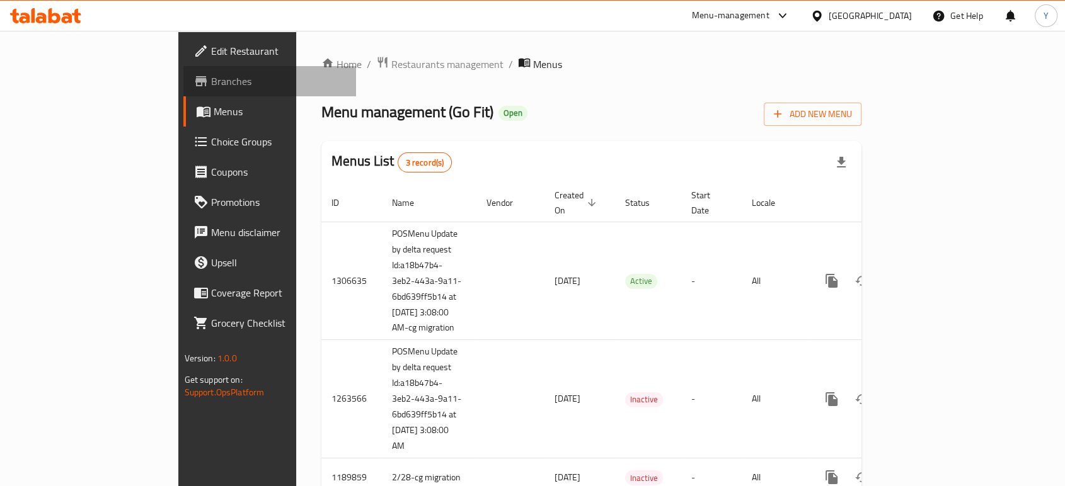
click at [211, 84] on span "Branches" at bounding box center [278, 81] width 135 height 15
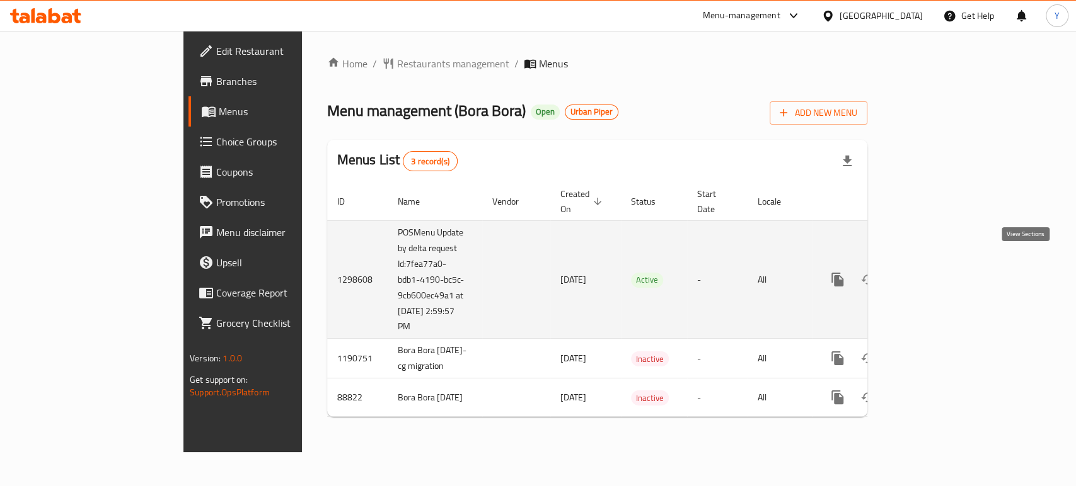
click at [943, 265] on link "enhanced table" at bounding box center [928, 280] width 30 height 30
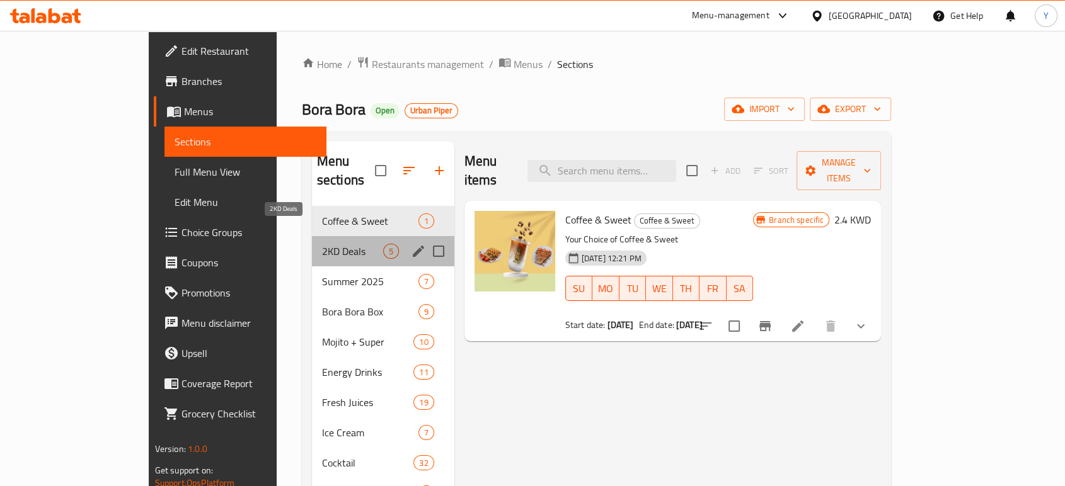
click at [322, 244] on span "2KD Deals" at bounding box center [352, 251] width 61 height 15
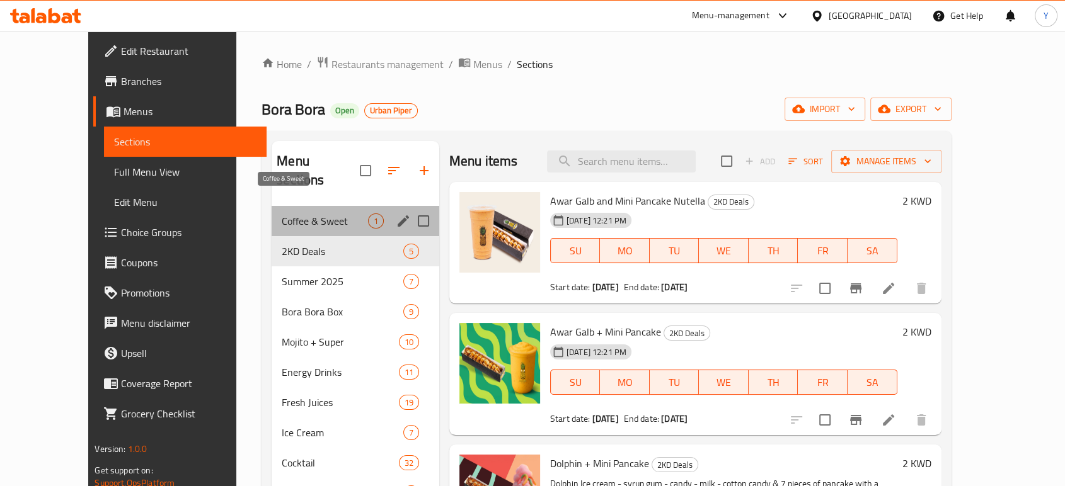
click at [320, 214] on span "Coffee & Sweet" at bounding box center [325, 221] width 86 height 15
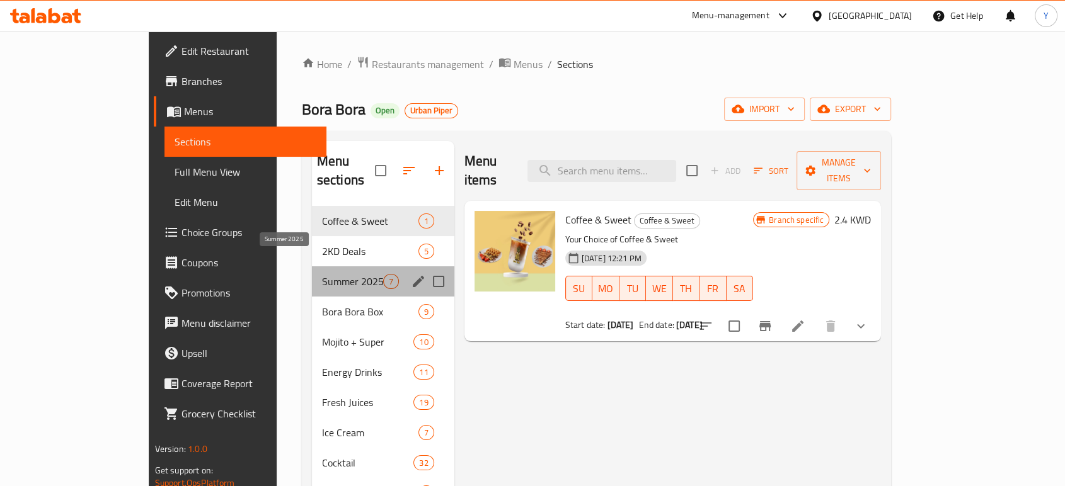
click at [322, 274] on span "Summer 2025" at bounding box center [352, 281] width 61 height 15
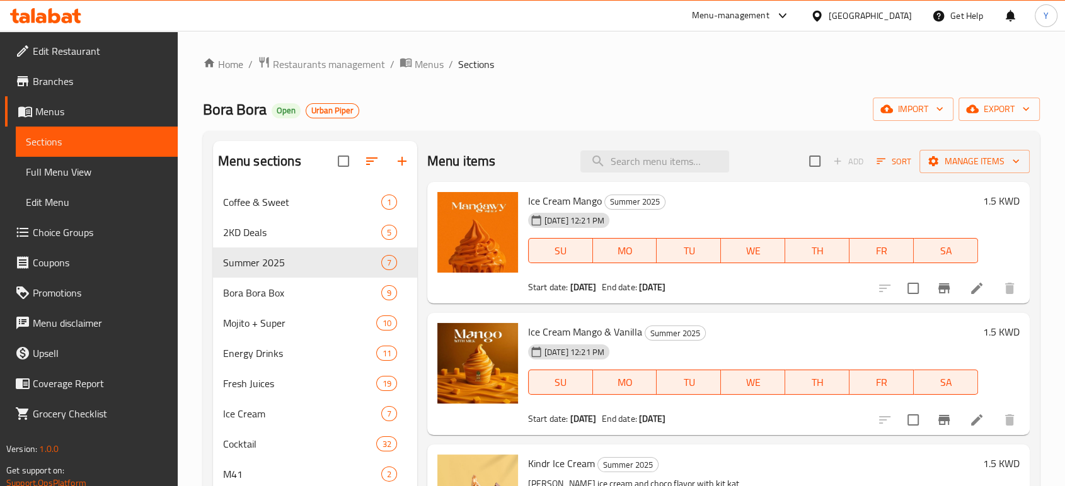
click at [272, 90] on div "Home / Restaurants management / Menus / Sections Bora Bora Open Urban Piper imp…" at bounding box center [621, 401] width 837 height 691
click at [256, 85] on div "Home / Restaurants management / Menus / Sections Bora Bora Open Urban Piper imp…" at bounding box center [621, 401] width 837 height 691
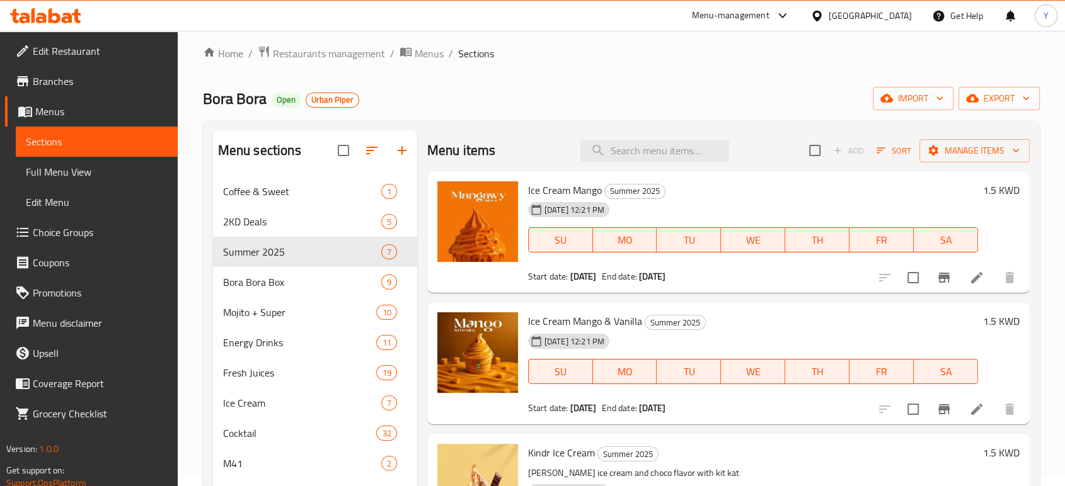
scroll to position [11, 0]
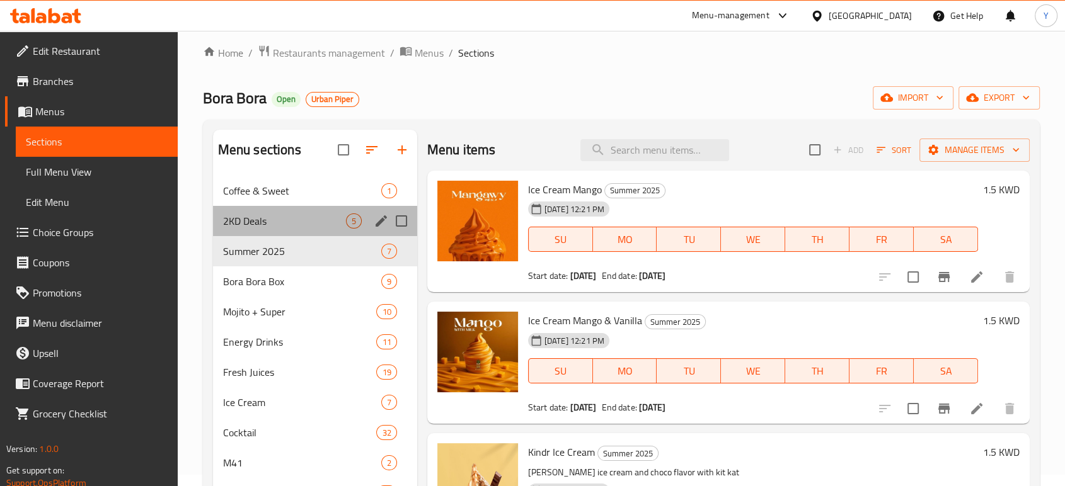
click at [282, 228] on div "2KD Deals 5" at bounding box center [315, 221] width 204 height 30
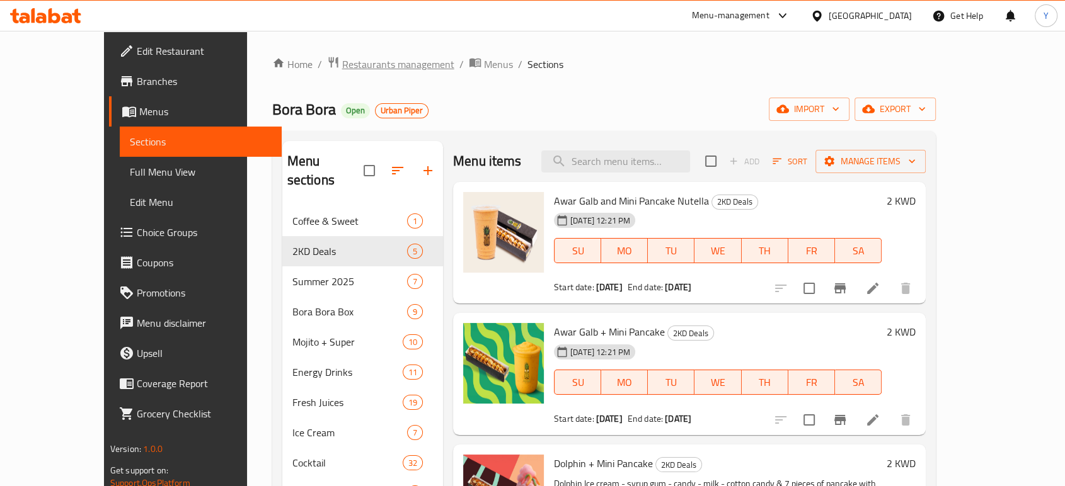
click at [342, 67] on span "Restaurants management" at bounding box center [398, 64] width 112 height 15
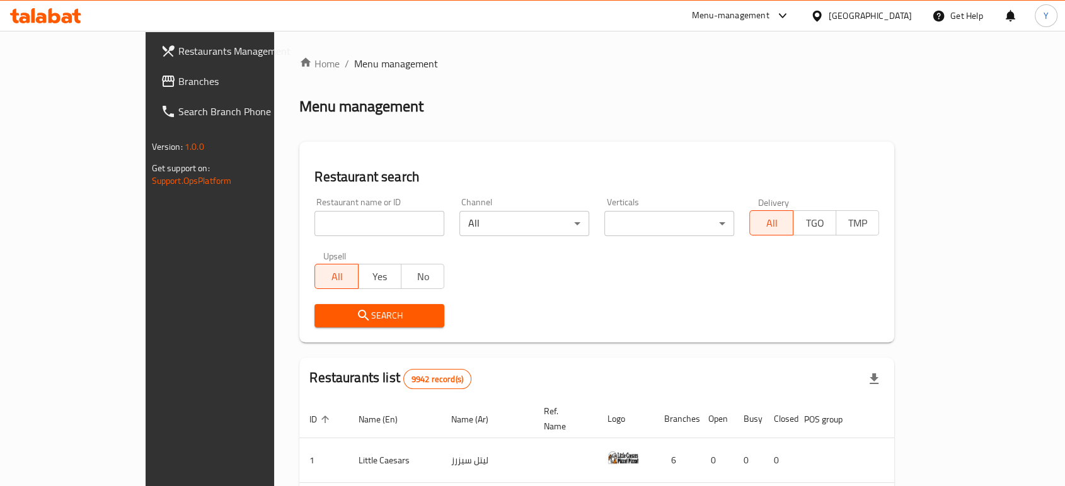
click at [335, 222] on div "Home / Menu management Menu management Restaurant search Restaurant name or ID …" at bounding box center [596, 441] width 595 height 771
click at [335, 222] on input "search" at bounding box center [379, 223] width 130 height 25
click button "Search" at bounding box center [379, 315] width 130 height 23
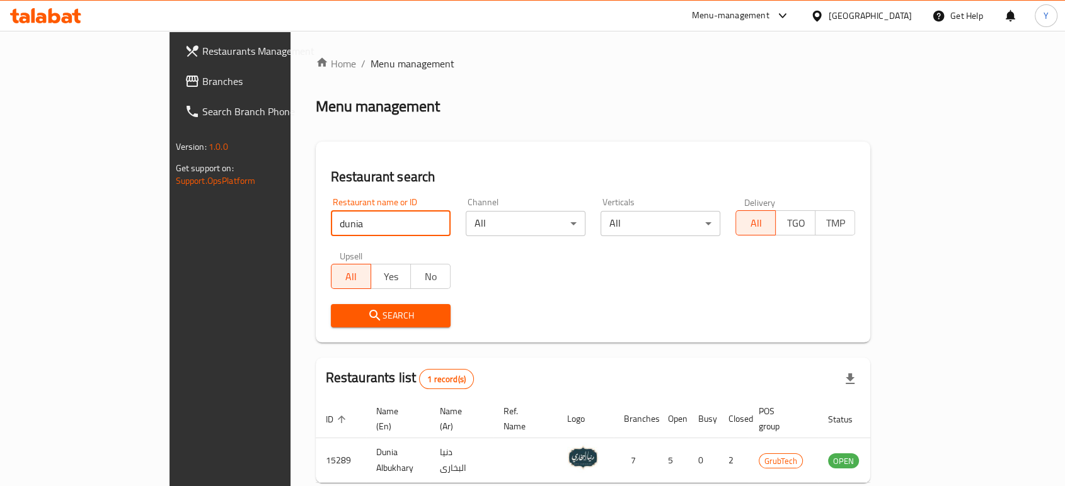
scroll to position [50, 0]
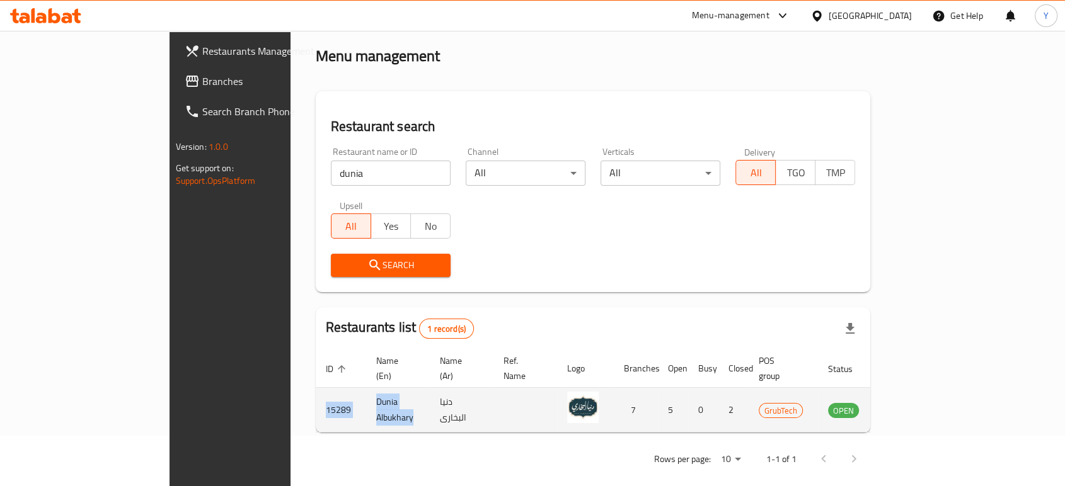
drag, startPoint x: 323, startPoint y: 396, endPoint x: 206, endPoint y: 391, distance: 116.7
click at [316, 391] on tr "15289 Dunia Albukhary دنيا البخارى 7 5 0 2 GrubTech OPEN" at bounding box center [622, 410] width 612 height 45
copy tr "15289 Dunia Albukhary"
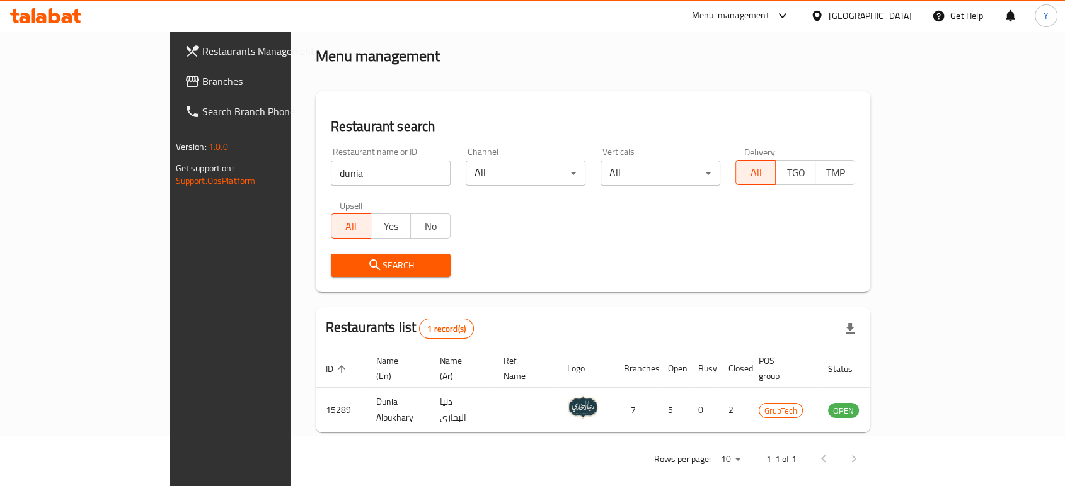
click at [331, 170] on input "dunia" at bounding box center [391, 173] width 120 height 25
click button "Search" at bounding box center [391, 265] width 120 height 23
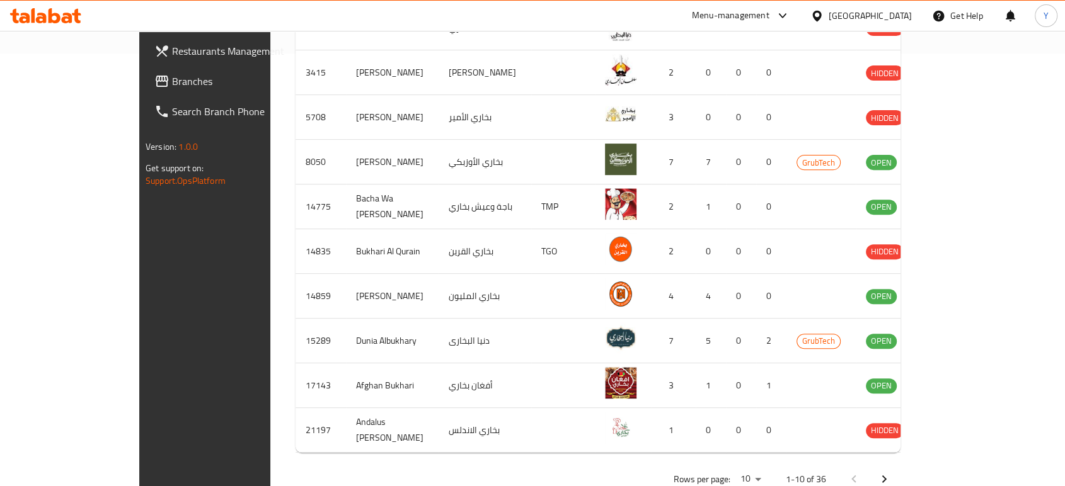
scroll to position [447, 0]
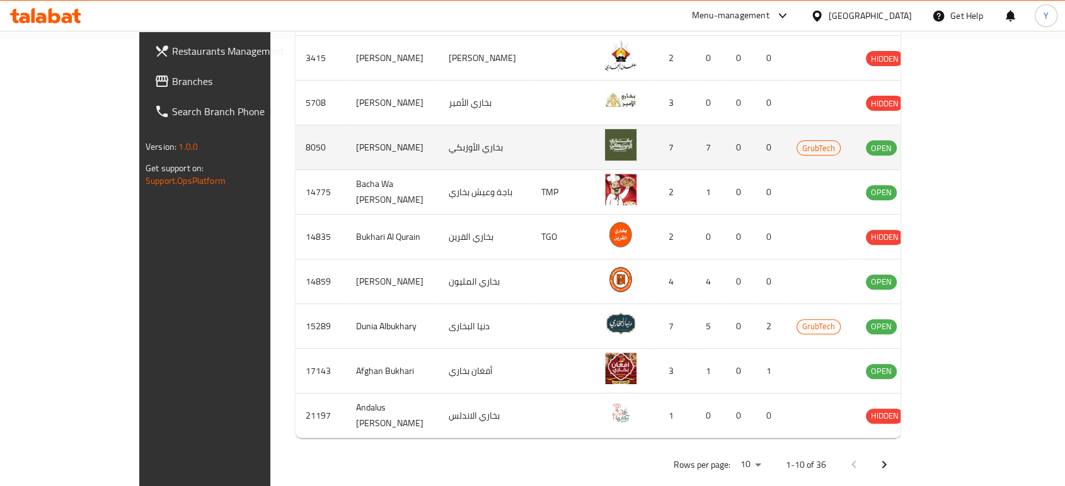
drag, startPoint x: 210, startPoint y: 130, endPoint x: 358, endPoint y: 147, distance: 149.1
click at [358, 147] on tr "8050 Bukhari Al Uzbaki بخاري الأوزبكي 7 7 0 0 GrubTech OPEN" at bounding box center [631, 147] width 670 height 45
copy tr "8050 Bukhari Al Uzbaki"
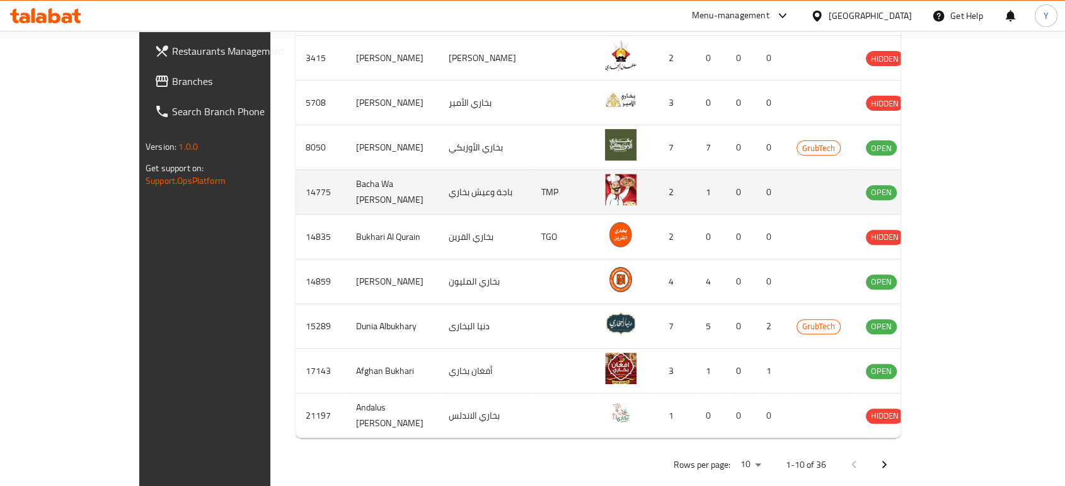
scroll to position [0, 0]
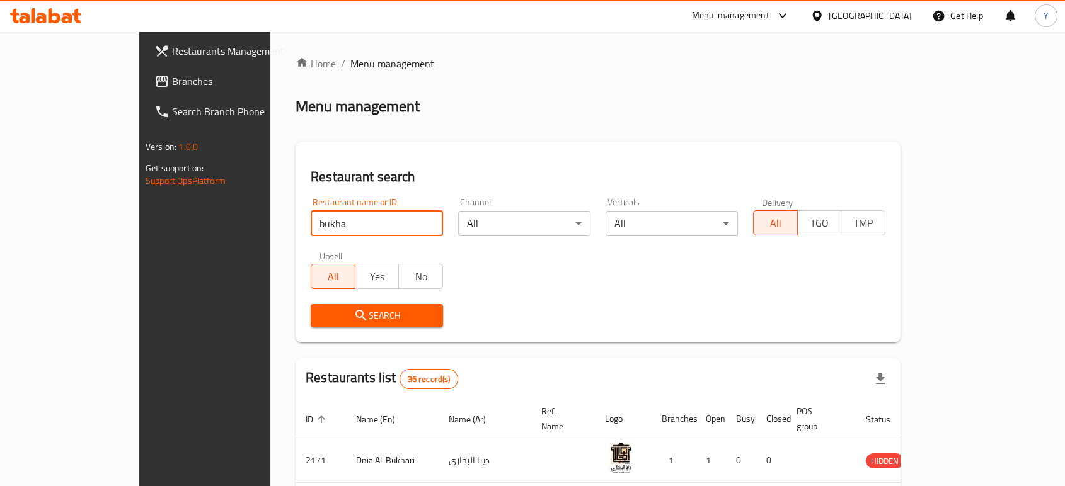
click at [358, 226] on input "bukha" at bounding box center [377, 223] width 132 height 25
type input "bora"
click button "Search" at bounding box center [377, 315] width 132 height 23
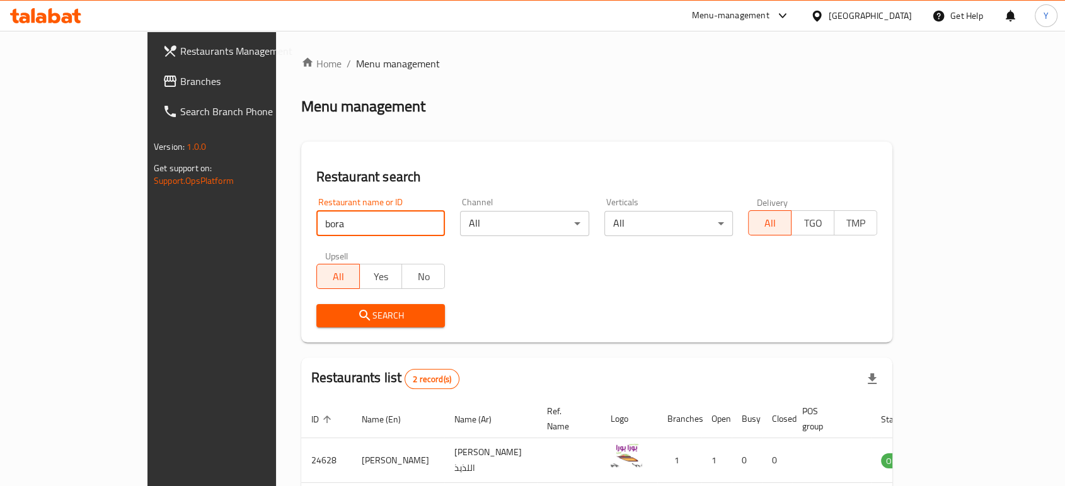
scroll to position [94, 0]
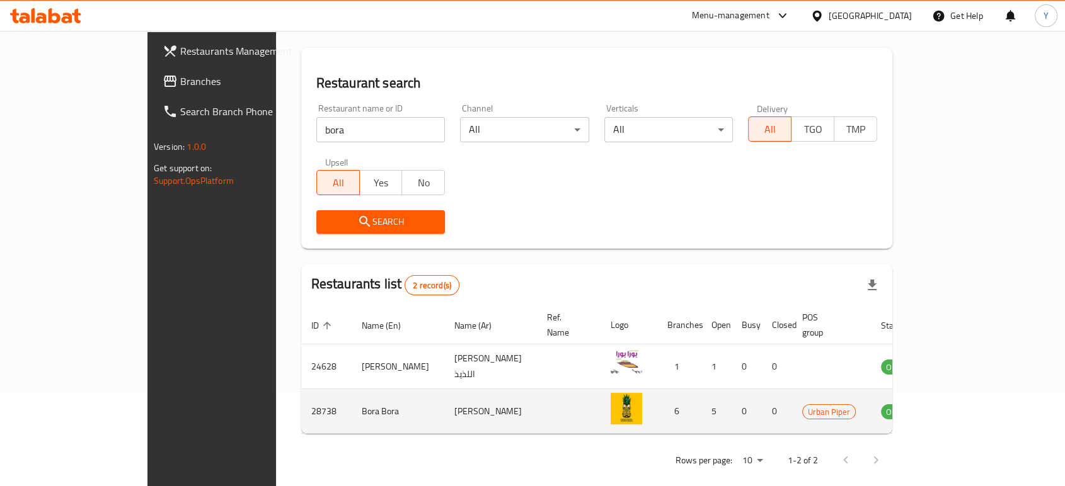
click at [981, 405] on td "enhanced table" at bounding box center [958, 411] width 43 height 45
click at [962, 404] on icon "enhanced table" at bounding box center [954, 411] width 15 height 15
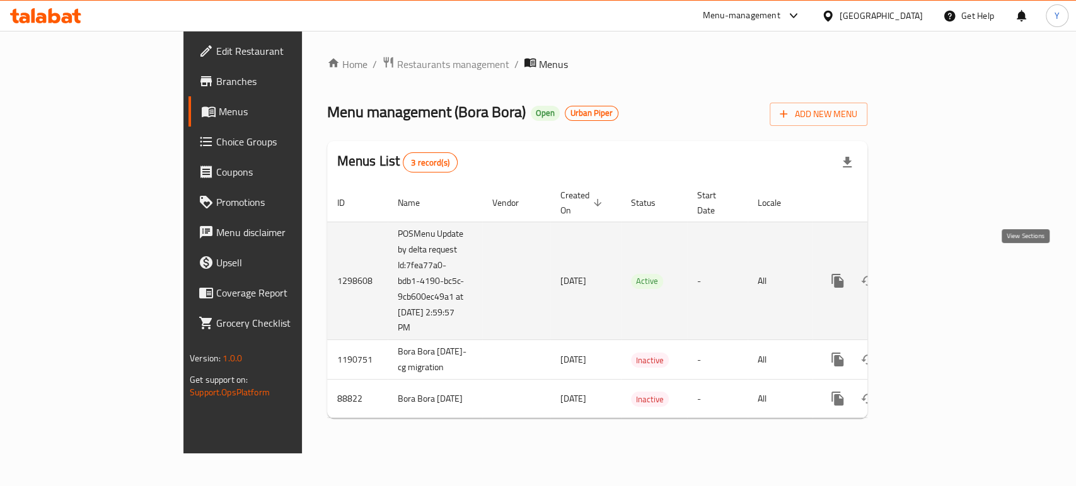
click at [936, 273] on icon "enhanced table" at bounding box center [928, 280] width 15 height 15
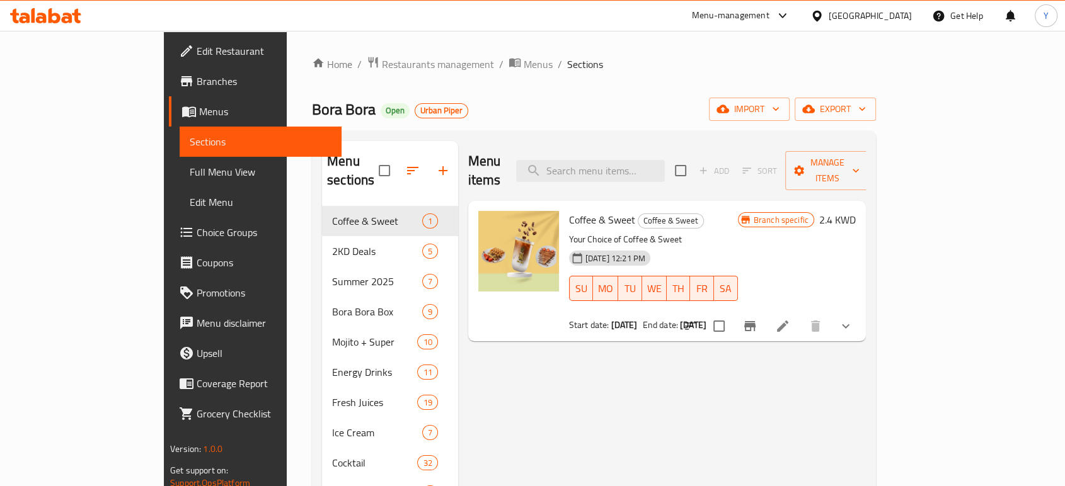
click at [287, 85] on div "Home / Restaurants management / Menus / Sections Bora Bora Open Urban Piper imp…" at bounding box center [594, 411] width 614 height 760
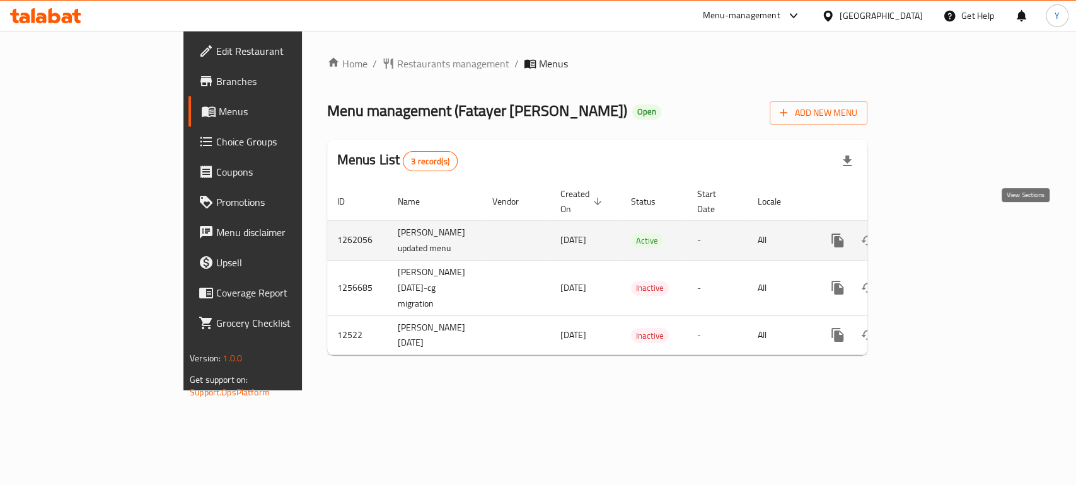
click at [943, 236] on link "enhanced table" at bounding box center [928, 241] width 30 height 30
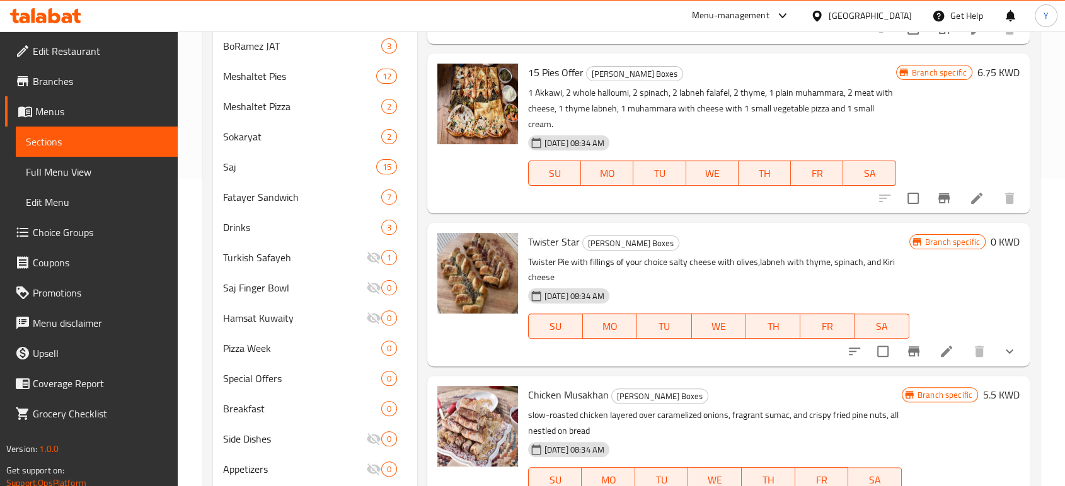
scroll to position [340, 0]
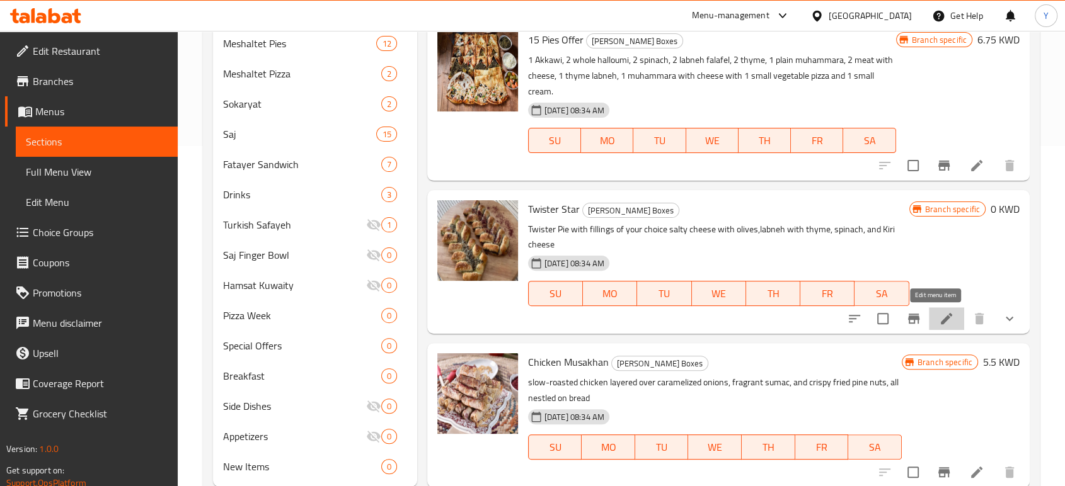
click at [942, 319] on icon at bounding box center [946, 318] width 15 height 15
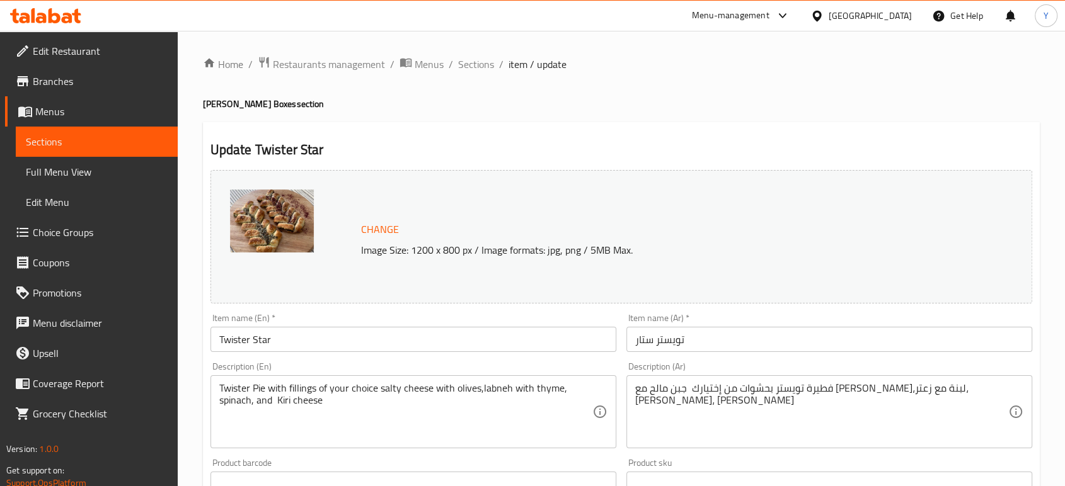
scroll to position [559, 0]
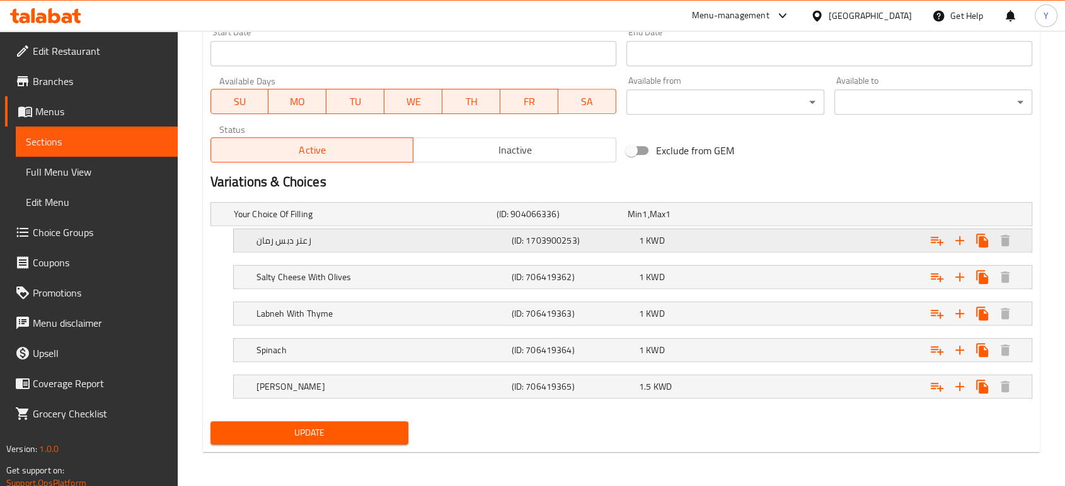
click at [296, 241] on h5 "زعتر دبس رمان" at bounding box center [381, 240] width 250 height 13
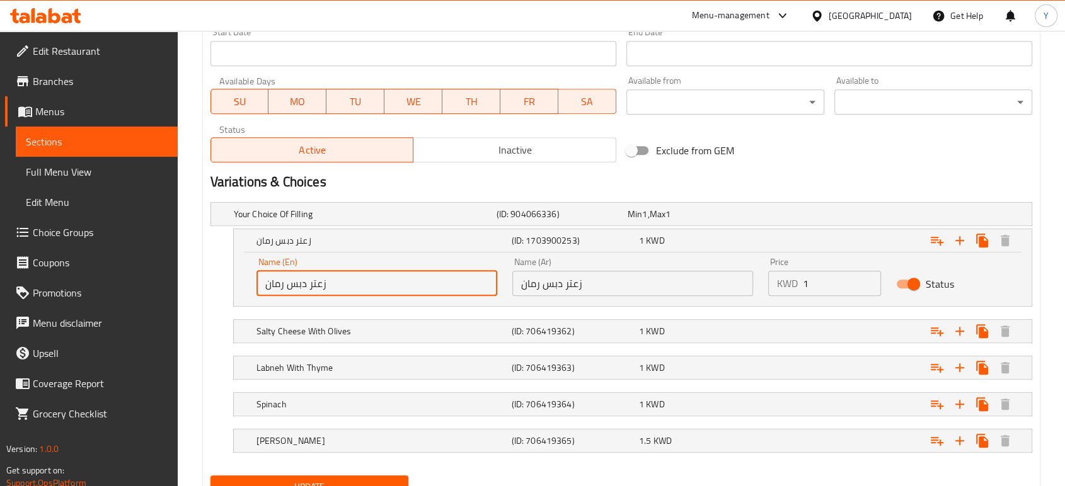
click at [379, 286] on input "زعتر دبس رمان" at bounding box center [376, 283] width 241 height 25
click at [212, 264] on div "زعتر دبس رمان (ID: 1703900253) 1 KWD Name (En) زعتر دبس رمان Name (En) Name (Ar…" at bounding box center [621, 268] width 822 height 78
drag, startPoint x: 432, startPoint y: 226, endPoint x: 434, endPoint y: 233, distance: 7.2
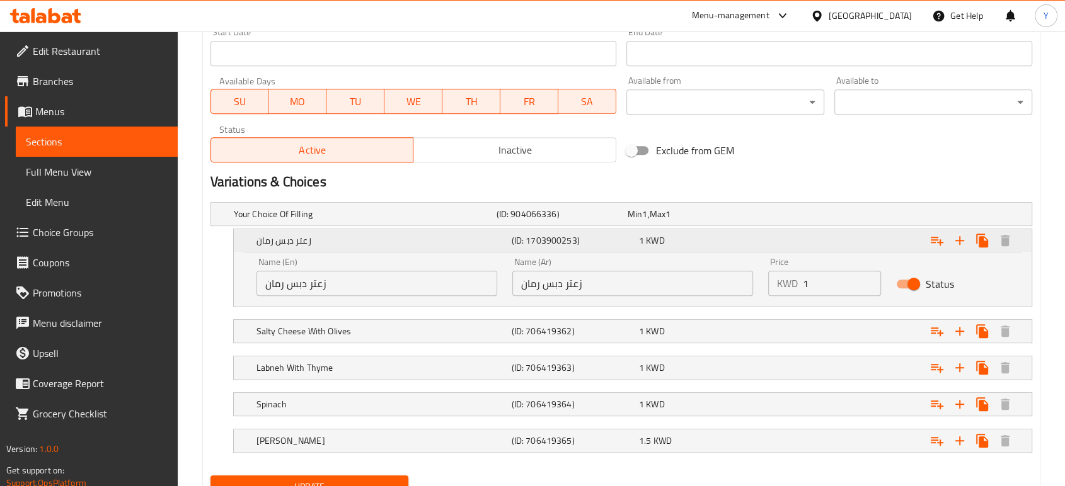
click at [434, 233] on div "زعتر دبس رمان (ID: 1703900253) 1 KWD" at bounding box center [636, 241] width 765 height 28
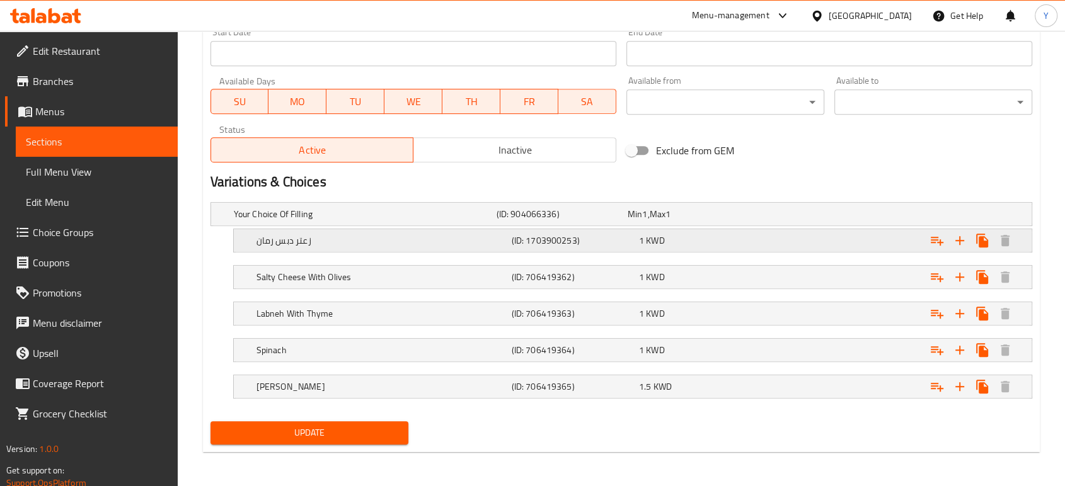
click at [434, 234] on h5 "زعتر دبس رمان" at bounding box center [381, 240] width 250 height 13
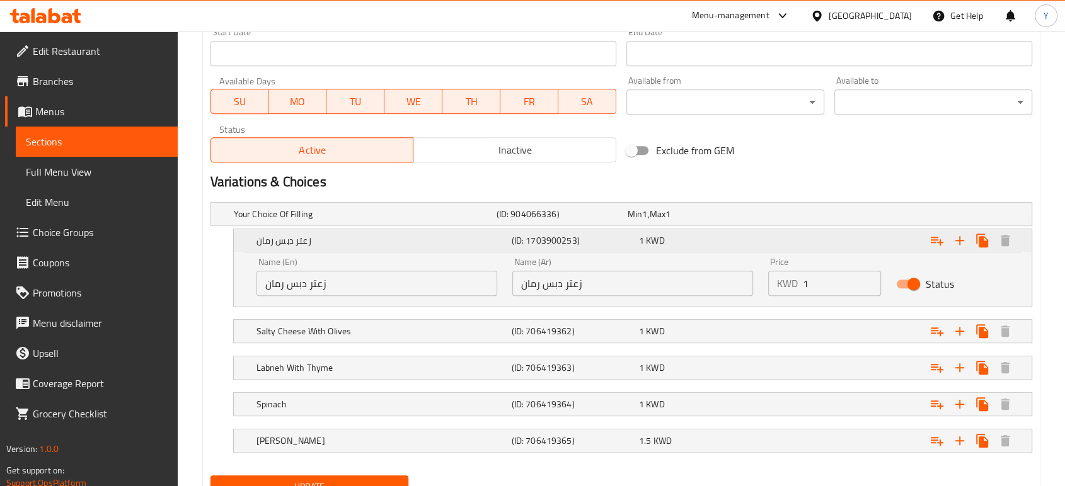
click at [422, 238] on h5 "زعتر دبس رمان" at bounding box center [381, 240] width 250 height 13
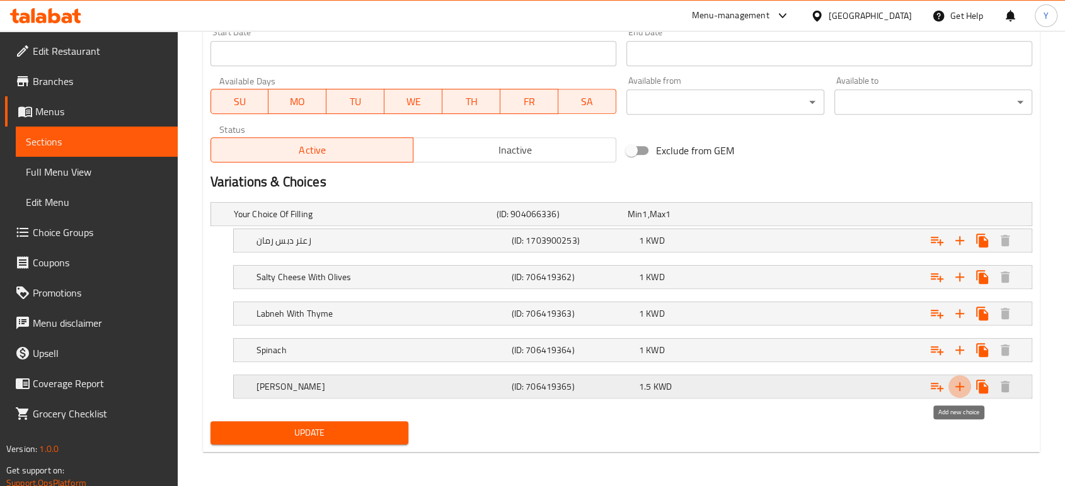
click at [957, 386] on icon "Expand" at bounding box center [959, 387] width 9 height 9
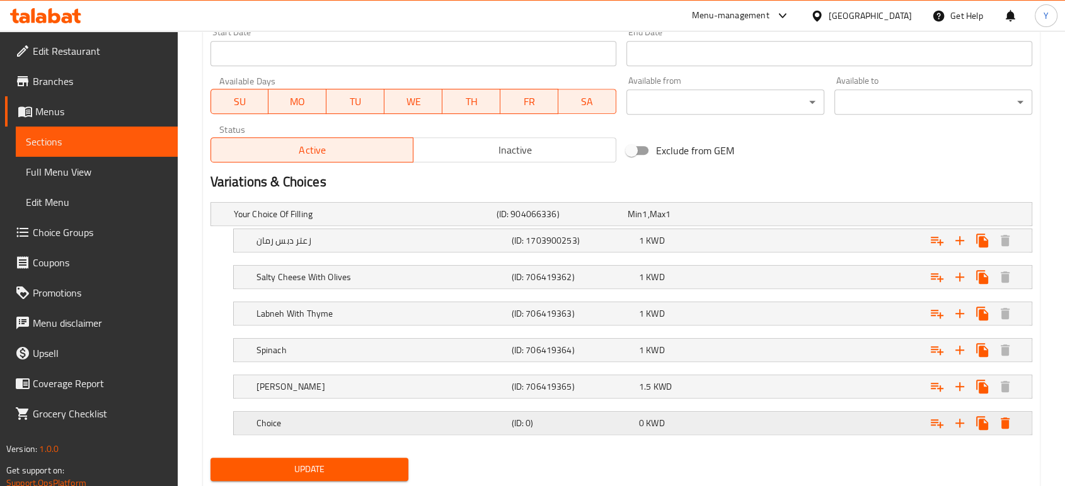
click at [510, 433] on div "Choice (ID: 0) 0 KWD" at bounding box center [636, 424] width 765 height 28
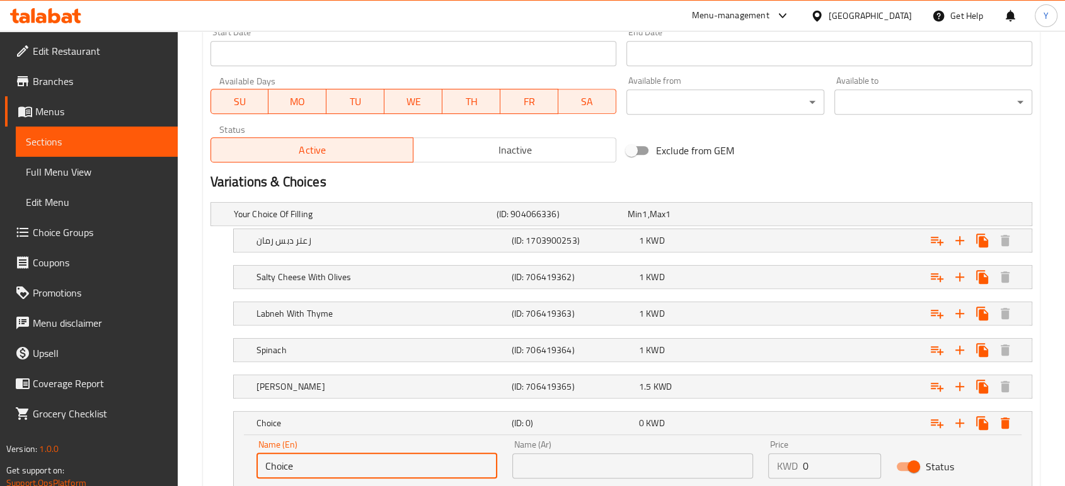
click at [372, 458] on input "Choice" at bounding box center [376, 466] width 241 height 25
click at [386, 236] on h5 "زعتر دبس رمان" at bounding box center [381, 240] width 250 height 13
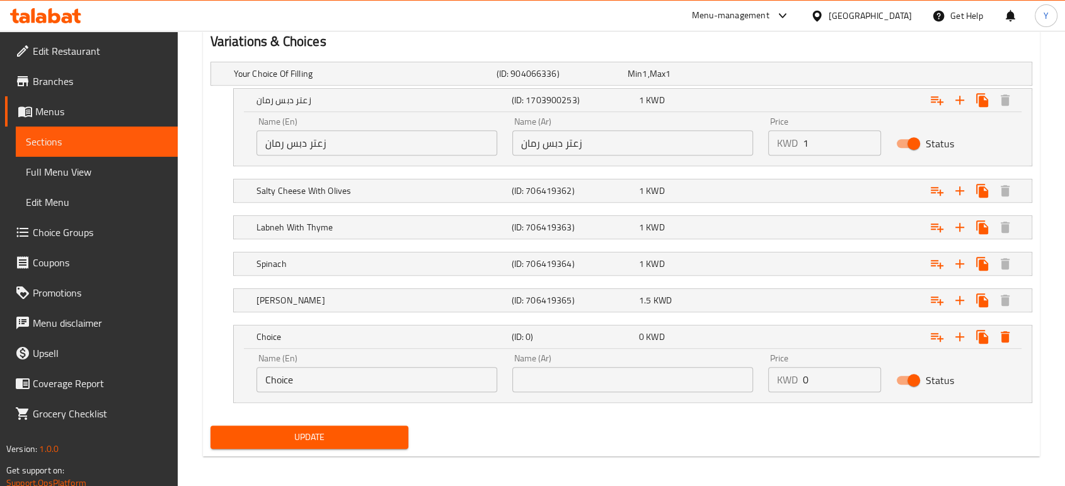
scroll to position [703, 0]
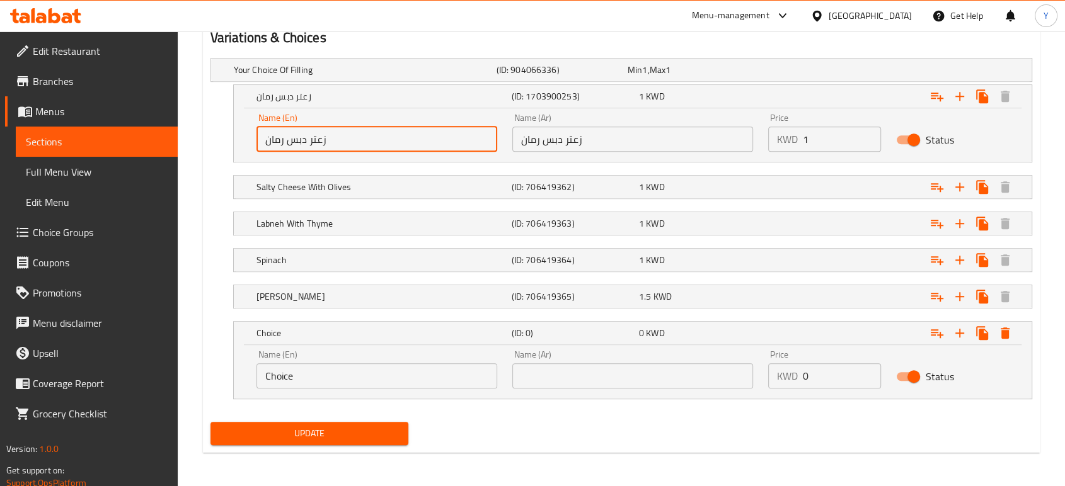
click at [406, 135] on input "زعتر دبس رمان" at bounding box center [376, 139] width 241 height 25
paste input "Za'atar with pomegranate molasses"
type input "Za'atar with pomegranate molasses"
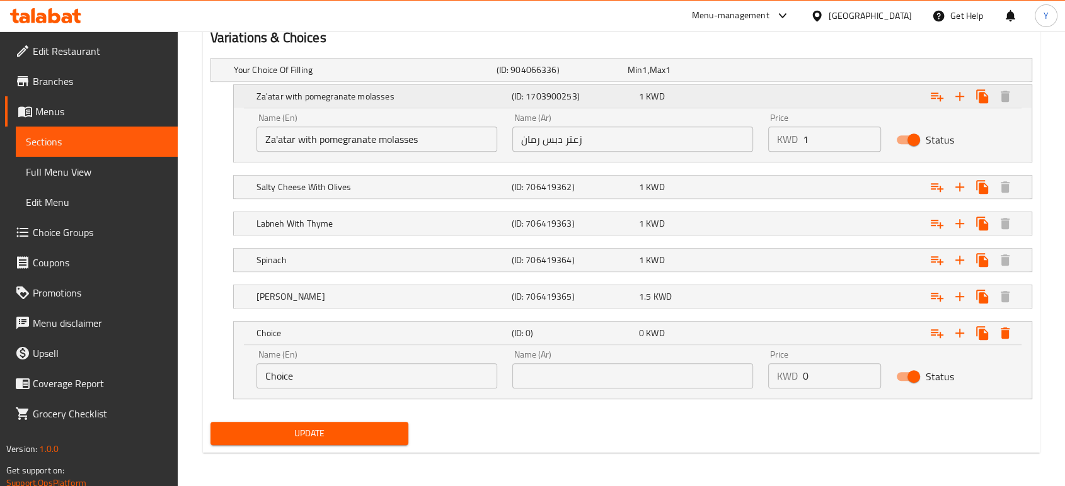
click at [342, 91] on h5 "Za'atar with pomegranate molasses" at bounding box center [381, 96] width 250 height 13
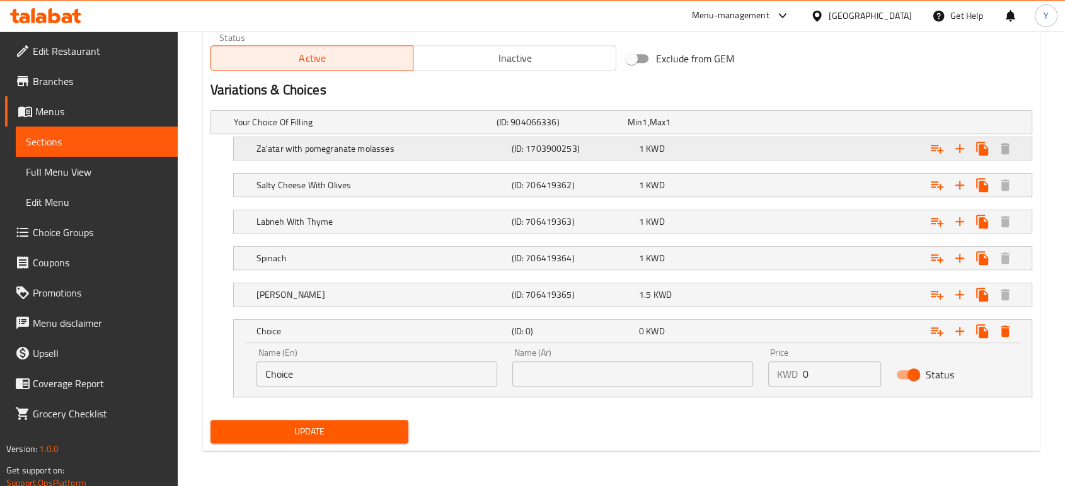
scroll to position [649, 0]
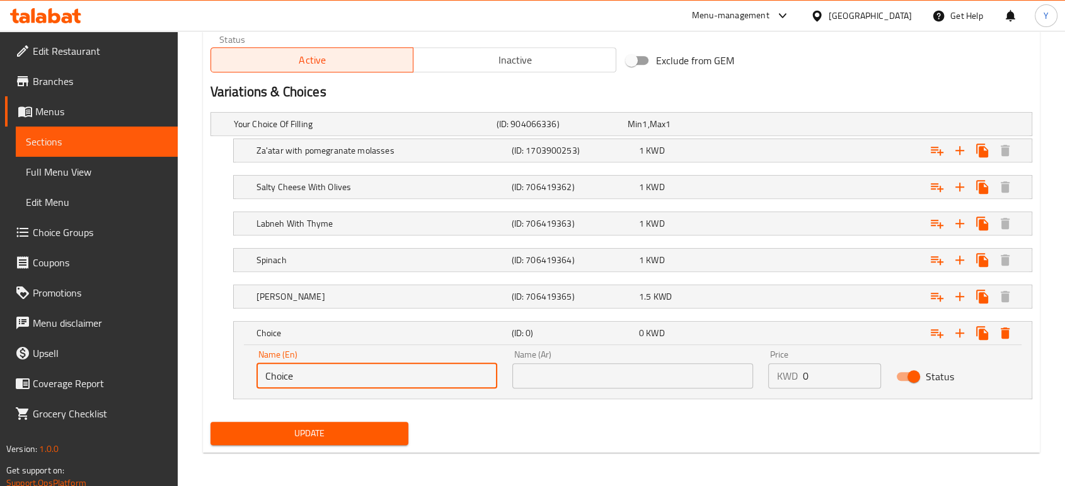
click at [355, 366] on input "Choice" at bounding box center [376, 376] width 241 height 25
paste input "Muhammara with walnuts and pomegranate molasses"
type input "Muhammara with walnuts and pomegranate molasses"
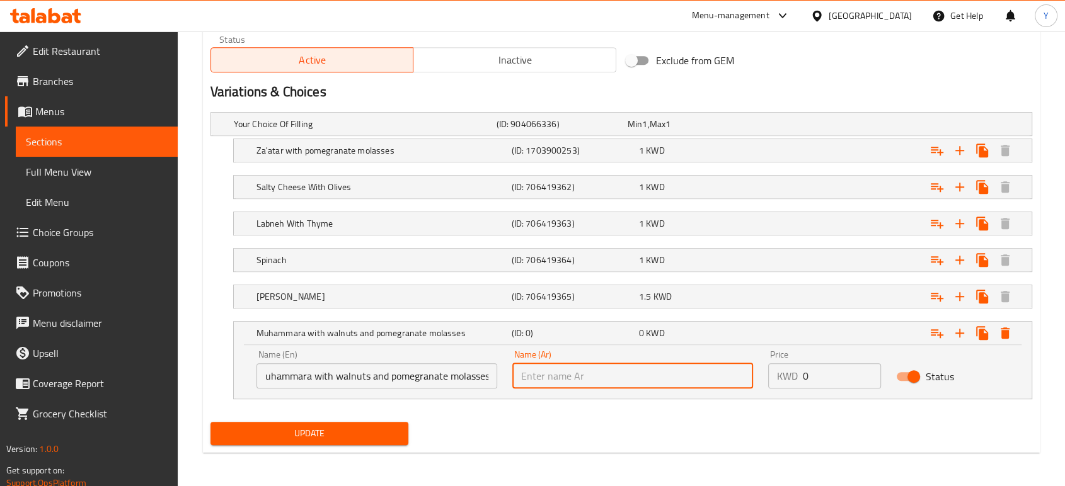
scroll to position [0, 0]
click at [556, 369] on input "text" at bounding box center [632, 376] width 241 height 25
paste input "محمره جوز دبس رمان"
type input "محمره جوز دبس رمان"
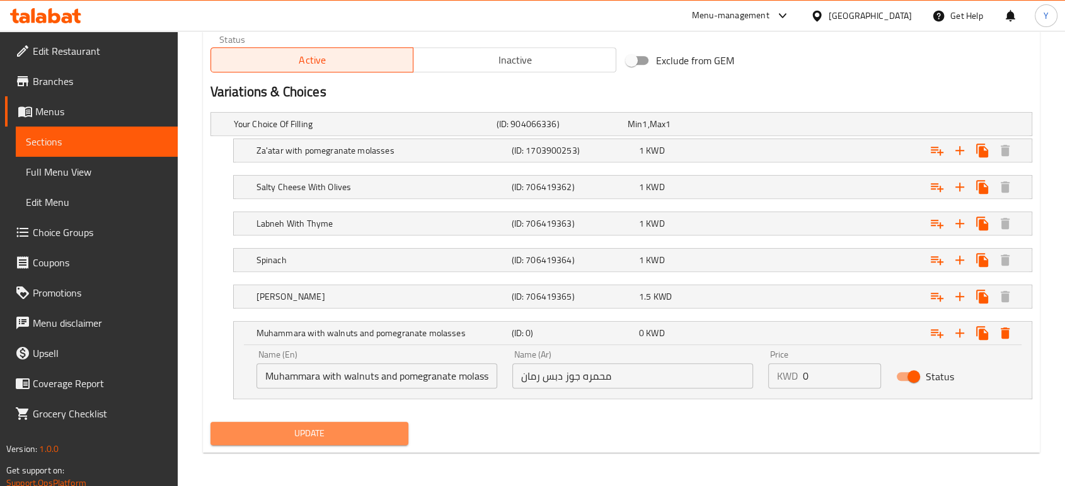
click at [384, 430] on span "Update" at bounding box center [310, 434] width 178 height 16
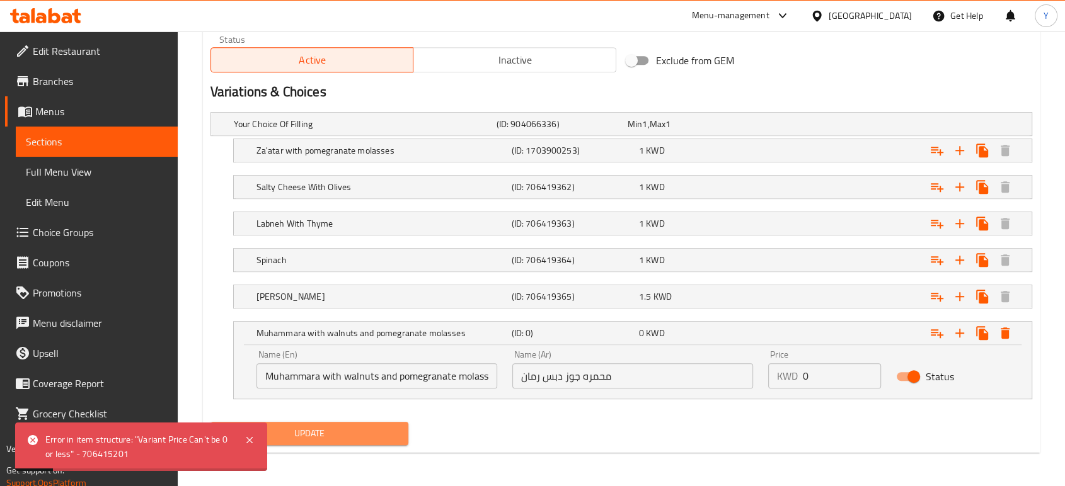
click at [364, 435] on span "Update" at bounding box center [310, 434] width 178 height 16
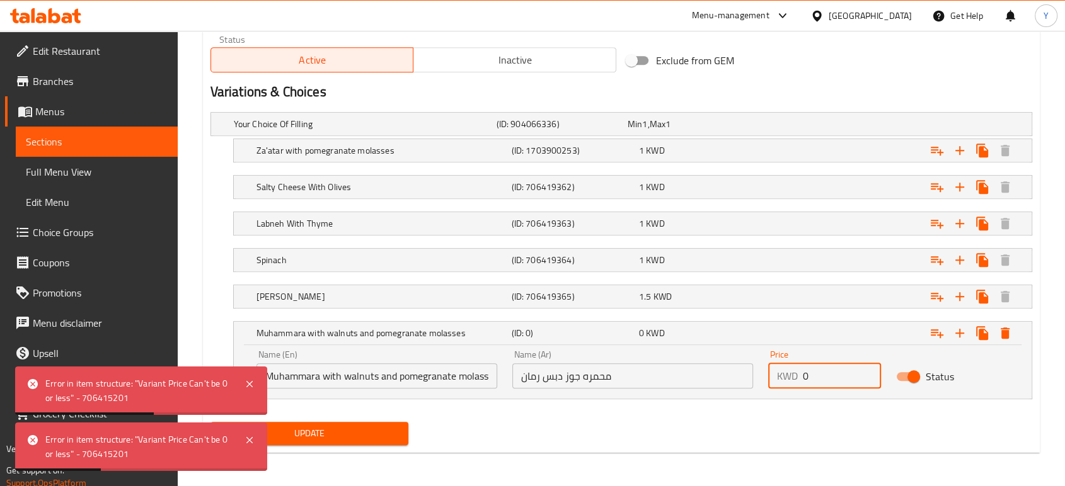
click at [822, 375] on input "0" at bounding box center [842, 376] width 78 height 25
type input "1"
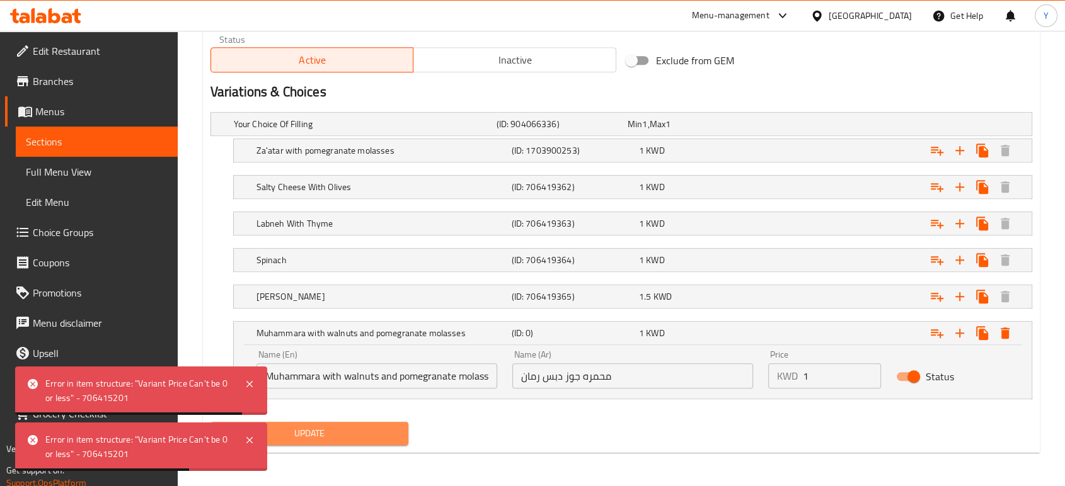
click at [388, 436] on span "Update" at bounding box center [310, 434] width 178 height 16
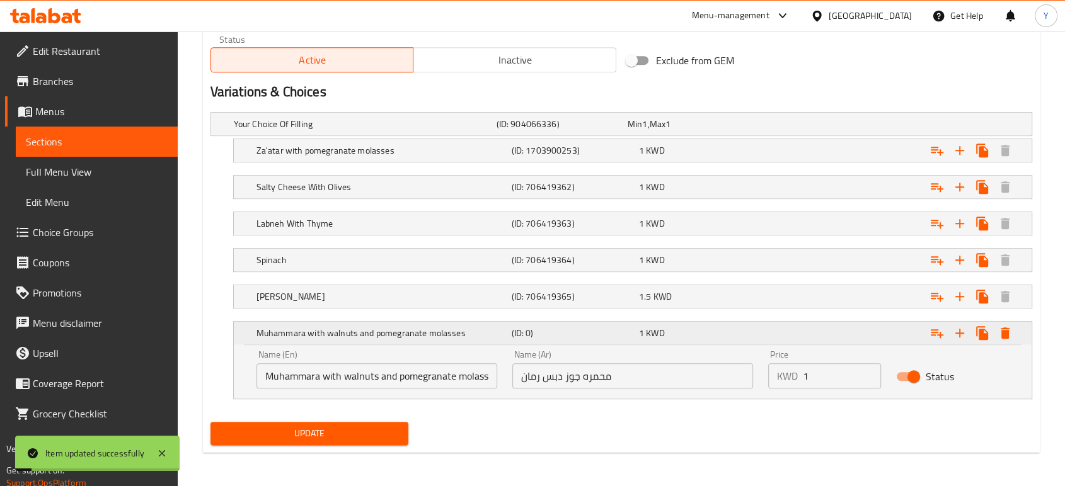
click at [432, 331] on h5 "Muhammara with walnuts and pomegranate molasses" at bounding box center [381, 333] width 250 height 13
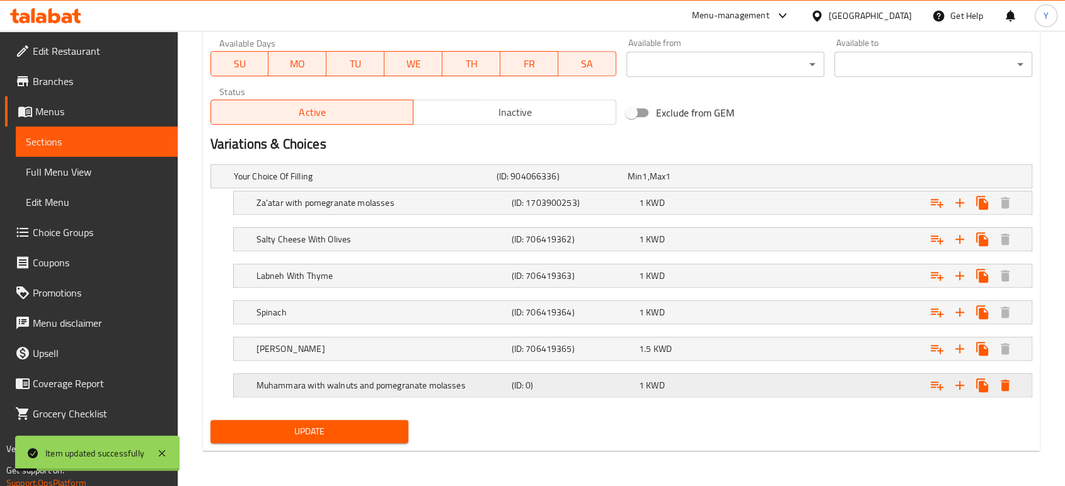
scroll to position [595, 0]
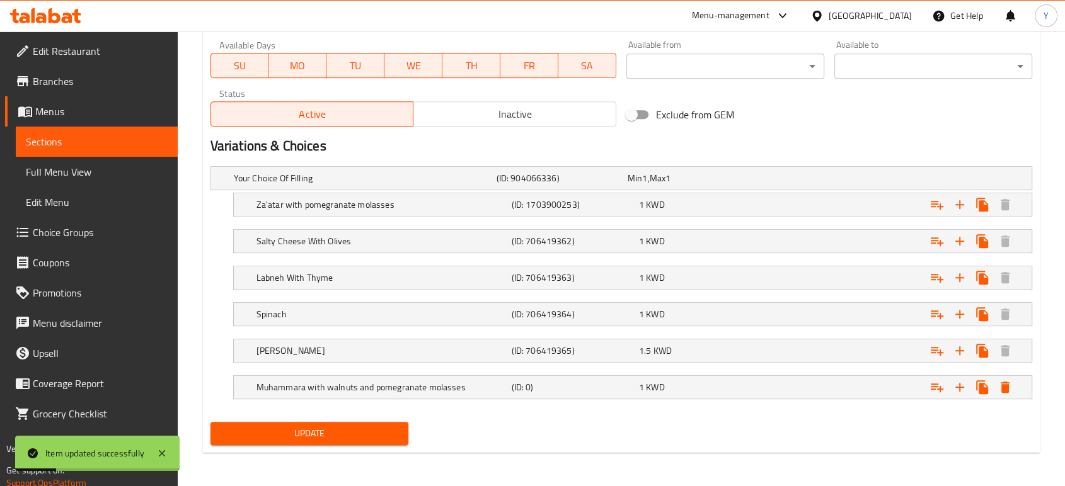
click at [352, 439] on span "Update" at bounding box center [310, 434] width 178 height 16
click at [960, 387] on icon "Expand" at bounding box center [959, 387] width 15 height 15
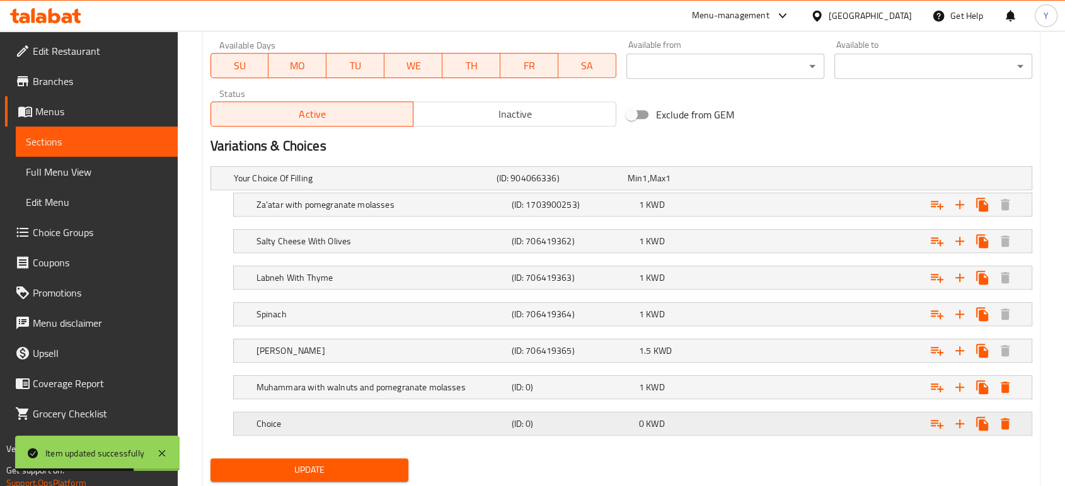
click at [483, 421] on h5 "Choice" at bounding box center [381, 424] width 250 height 13
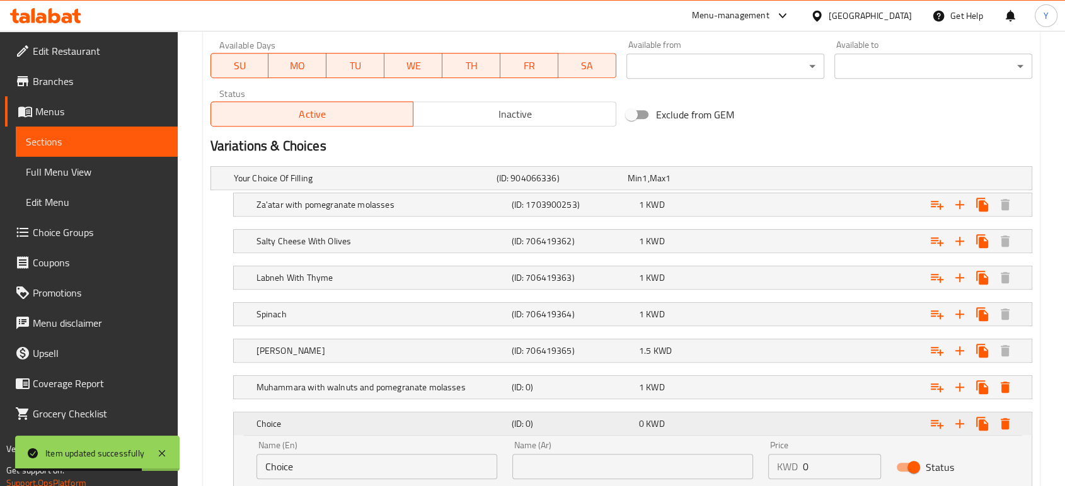
scroll to position [686, 0]
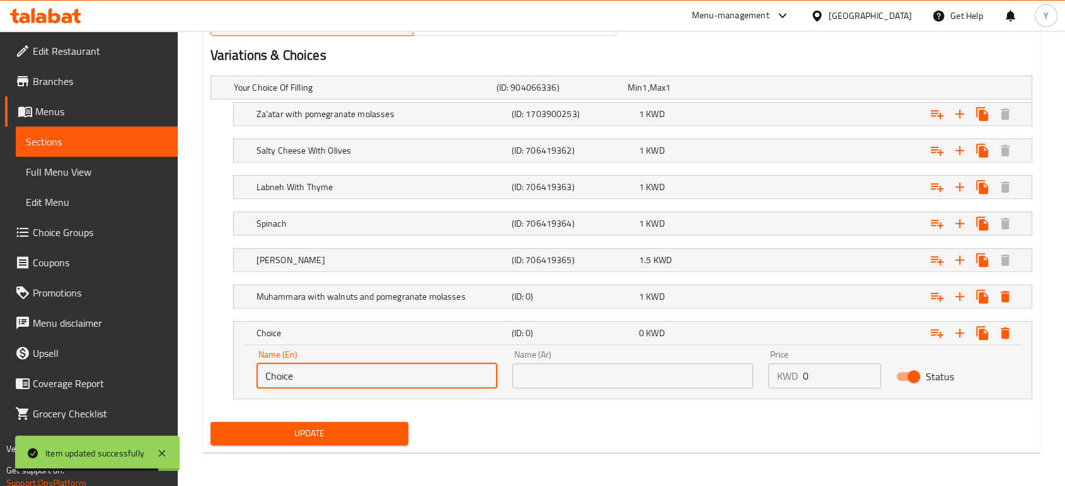
click at [362, 377] on input "Choice" at bounding box center [376, 376] width 241 height 25
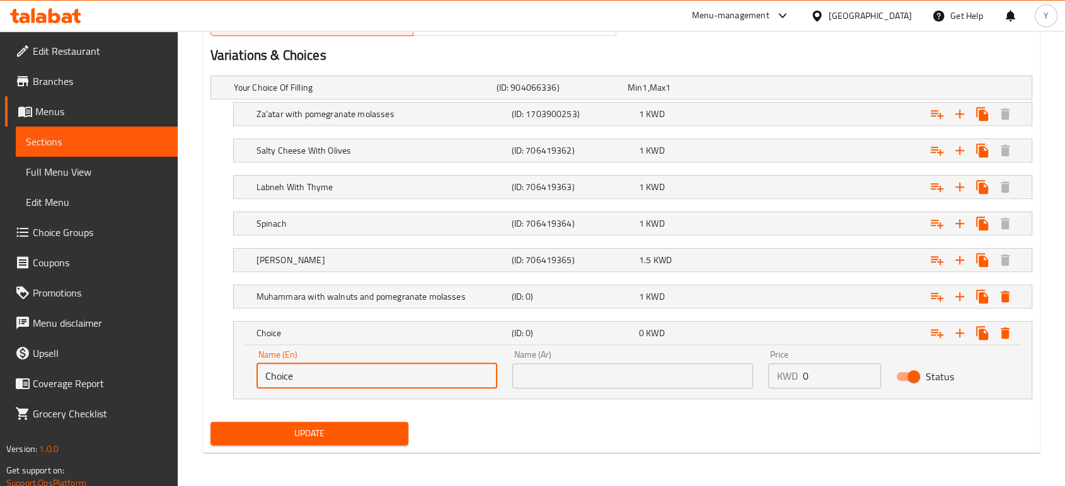
paste input "محمره جوز دبس رمان"
paste input "Labnah falafel"
type input "Labnah falafel"
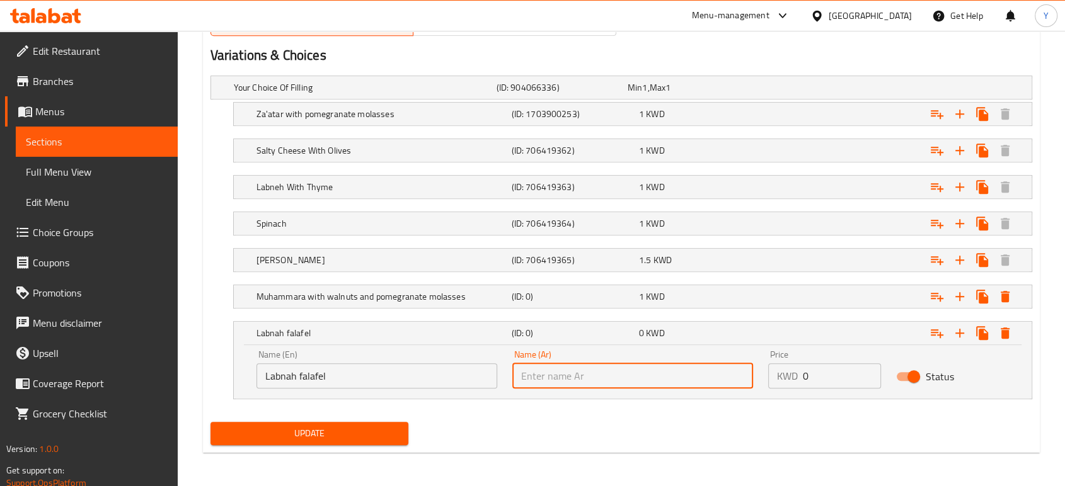
click at [567, 376] on input "text" at bounding box center [632, 376] width 241 height 25
click at [596, 379] on input "text" at bounding box center [632, 376] width 241 height 25
paste input "لبنه فلافل"
type input "لبنه فلافل"
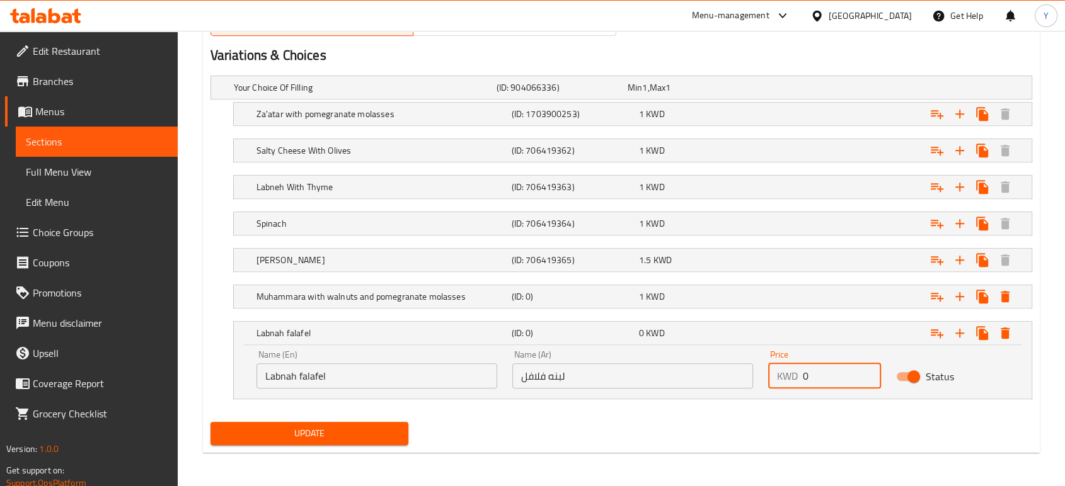
click at [844, 376] on input "0" at bounding box center [842, 376] width 78 height 25
type input "1"
click at [374, 442] on button "Update" at bounding box center [309, 433] width 198 height 23
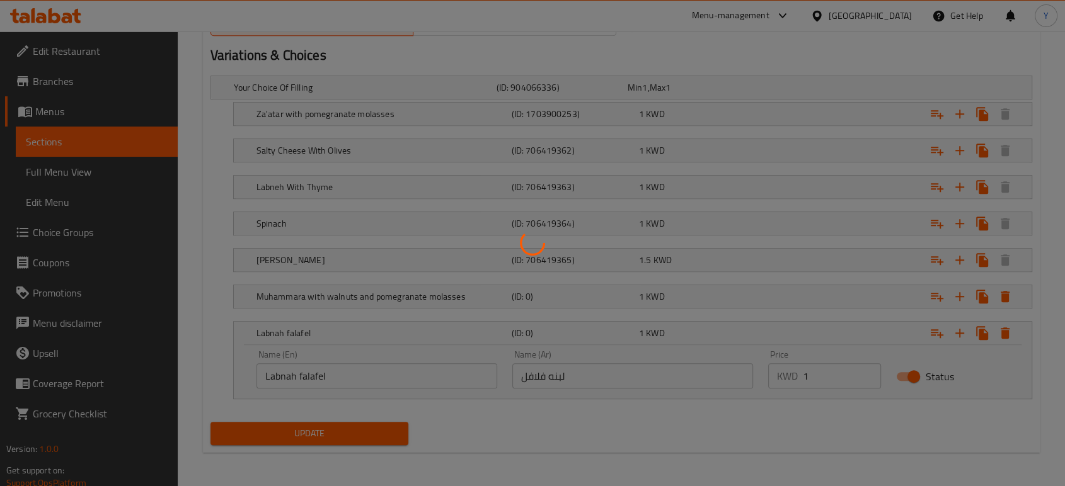
click at [374, 442] on div at bounding box center [532, 243] width 1065 height 486
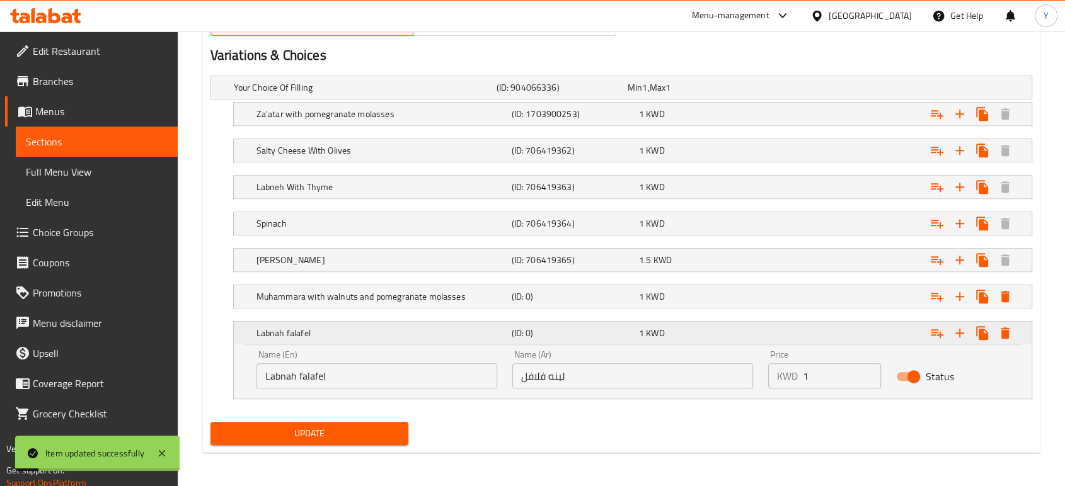
click at [516, 338] on h5 "(ID: 0)" at bounding box center [572, 333] width 122 height 13
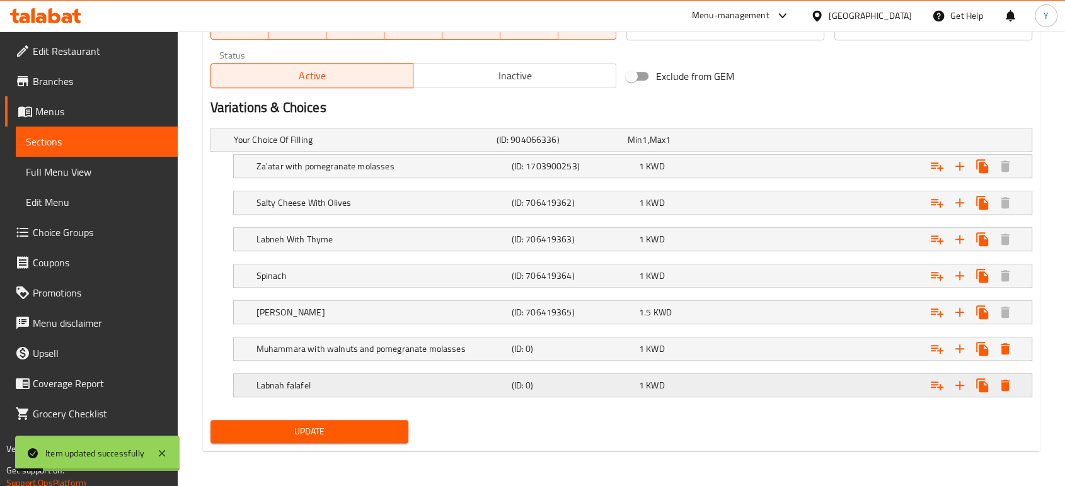
scroll to position [631, 0]
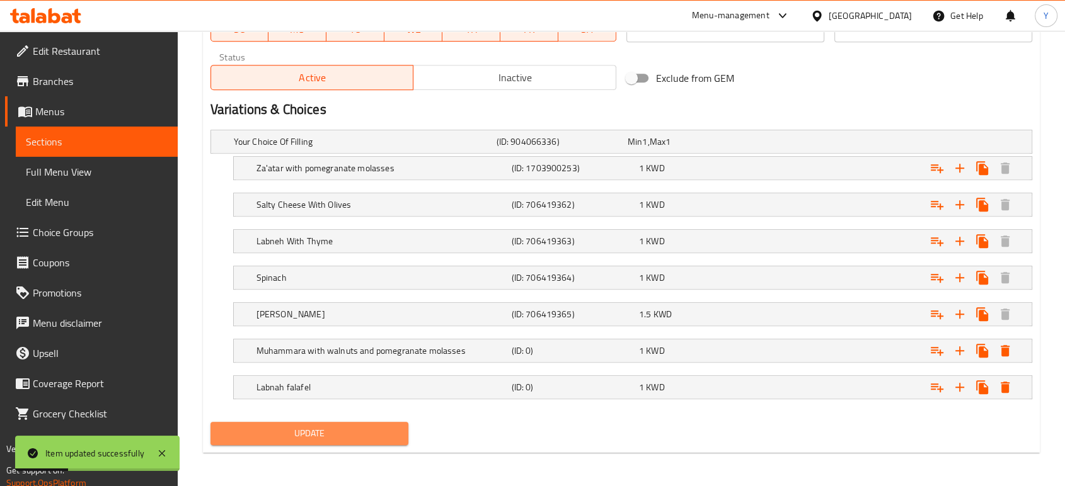
click at [316, 432] on span "Update" at bounding box center [310, 434] width 178 height 16
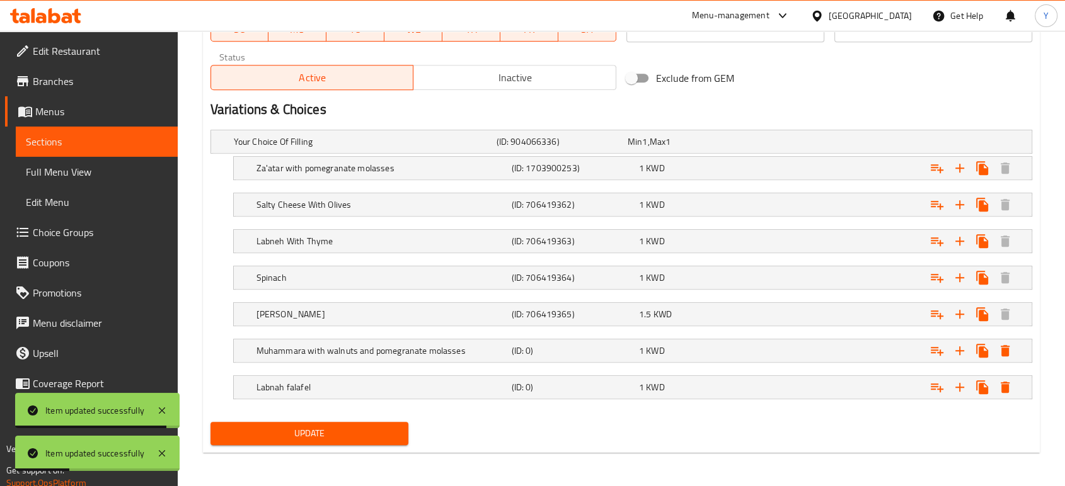
click at [208, 330] on div "Your Choice Of Filling (ID: 904066336) Min 1 , Max 1 Name (En) Your Choice Of F…" at bounding box center [621, 271] width 832 height 292
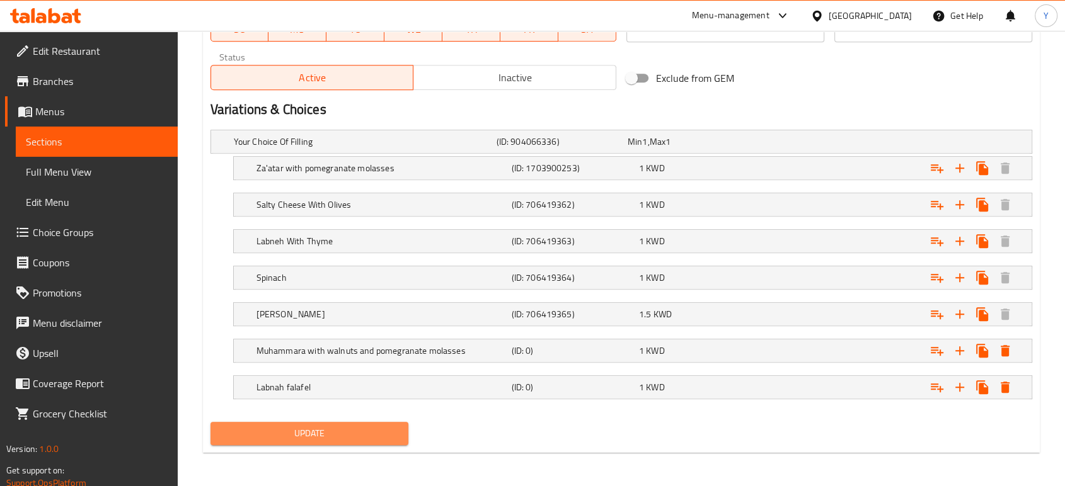
click at [323, 426] on span "Update" at bounding box center [310, 434] width 178 height 16
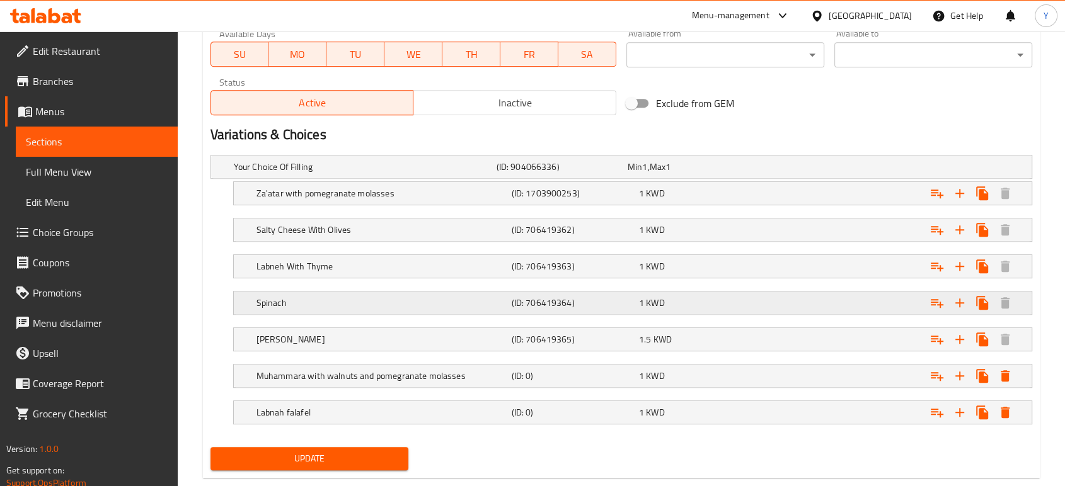
scroll to position [606, 0]
click at [873, 185] on div "Expand" at bounding box center [891, 194] width 255 height 28
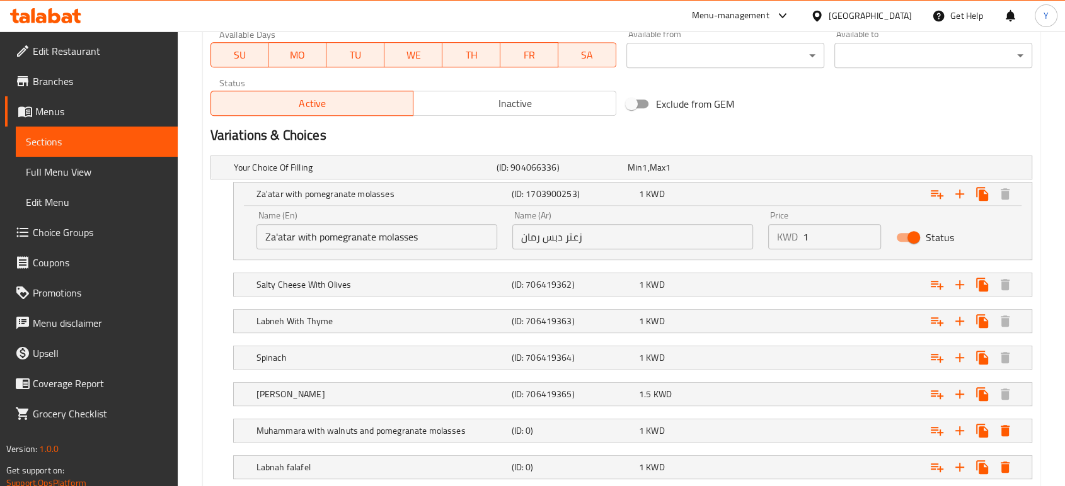
scroll to position [0, 0]
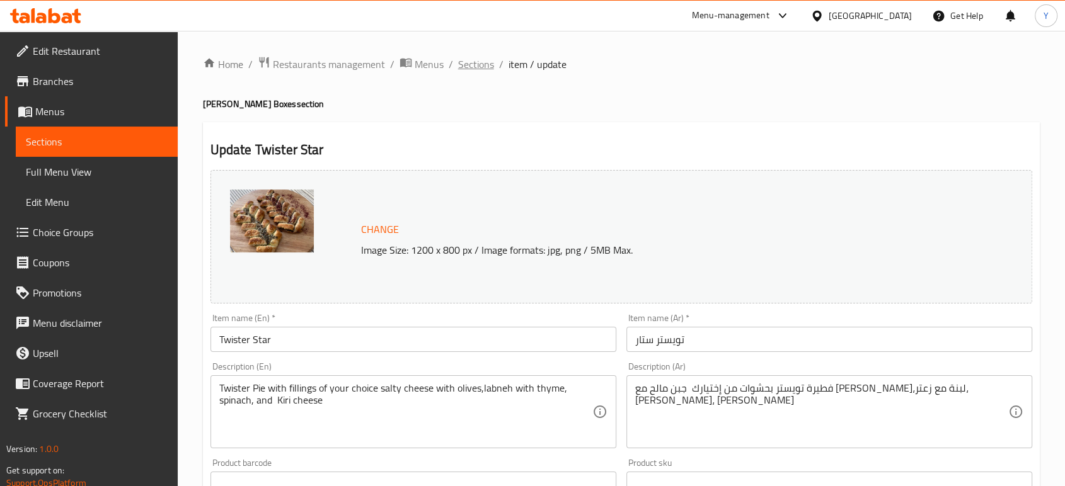
click at [475, 67] on span "Sections" at bounding box center [476, 64] width 36 height 15
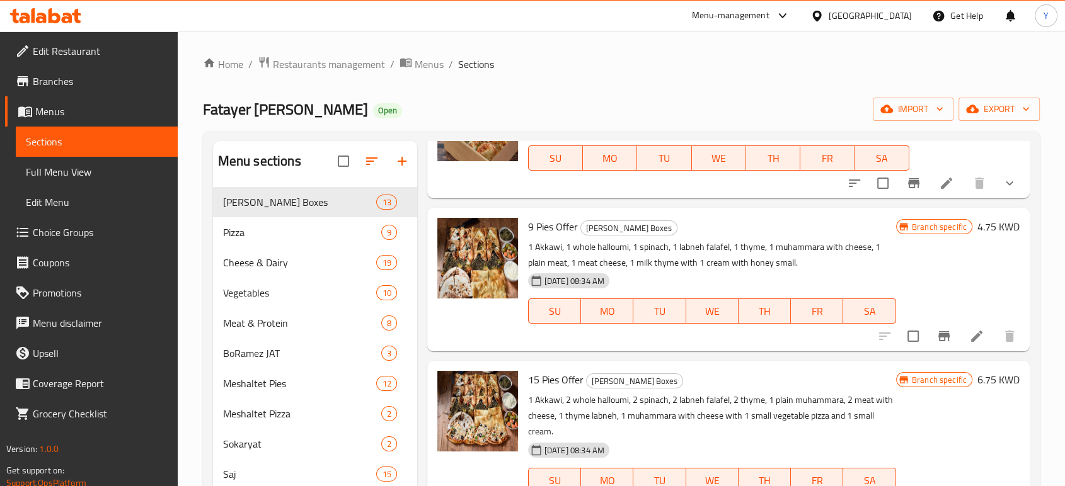
scroll to position [376, 0]
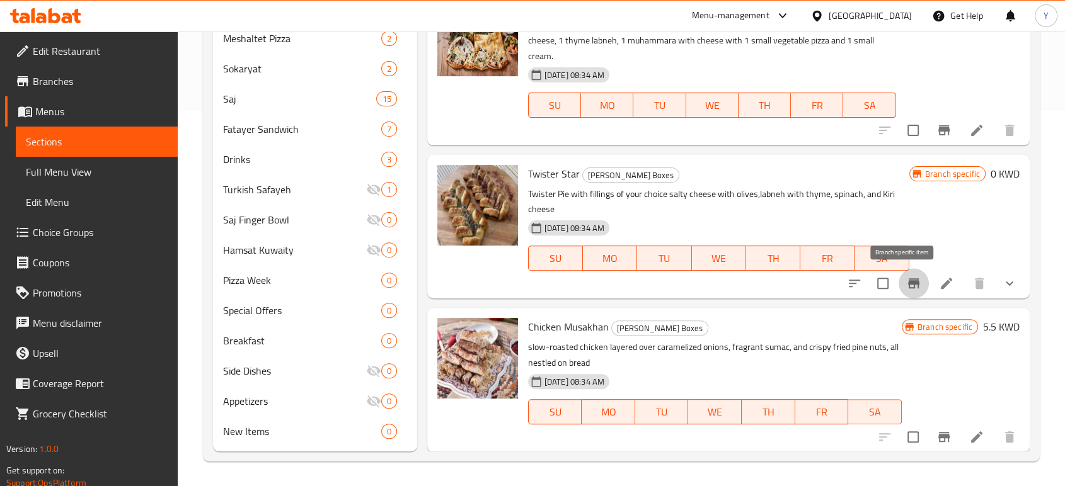
click at [906, 290] on icon "Branch-specific-item" at bounding box center [913, 283] width 15 height 15
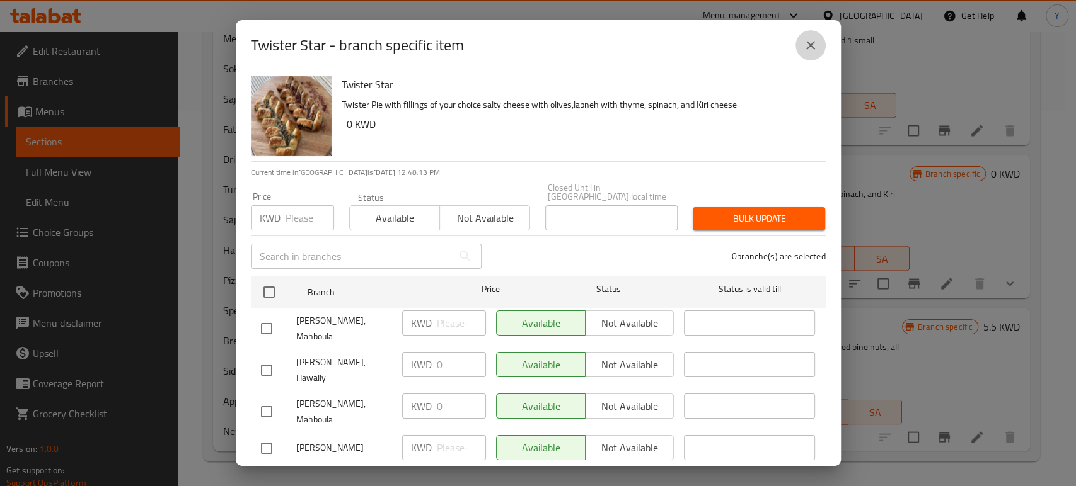
click at [819, 44] on button "close" at bounding box center [810, 45] width 30 height 30
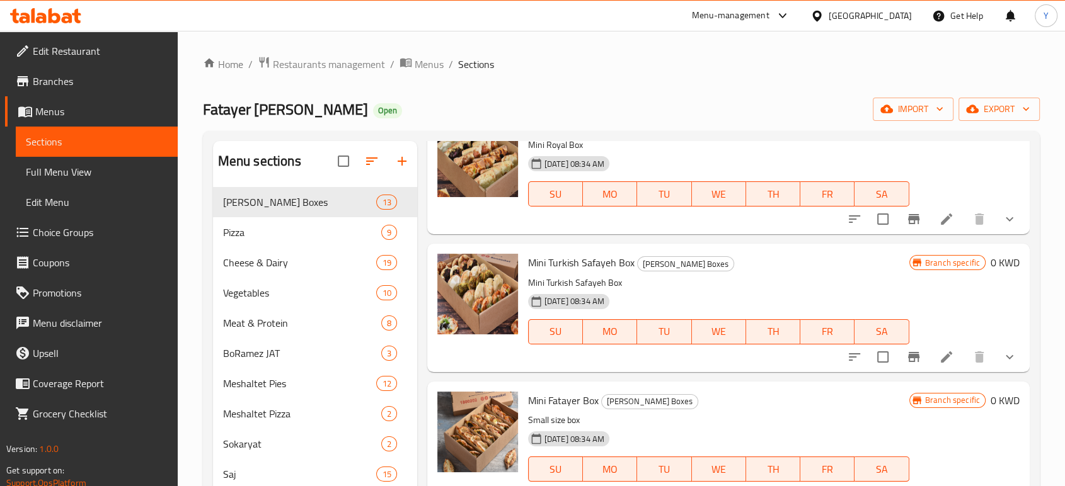
scroll to position [0, 0]
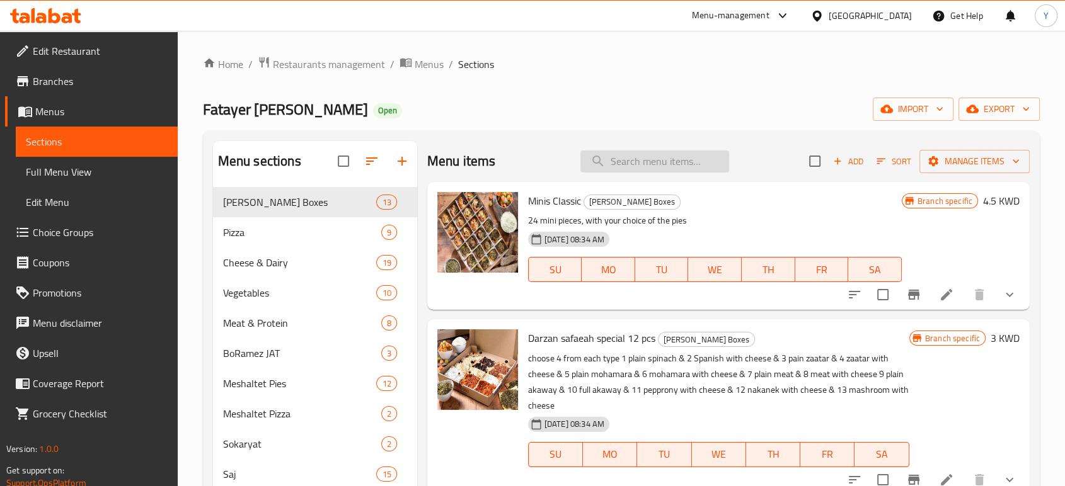
click at [664, 156] on input "search" at bounding box center [654, 162] width 149 height 22
type input "ب"
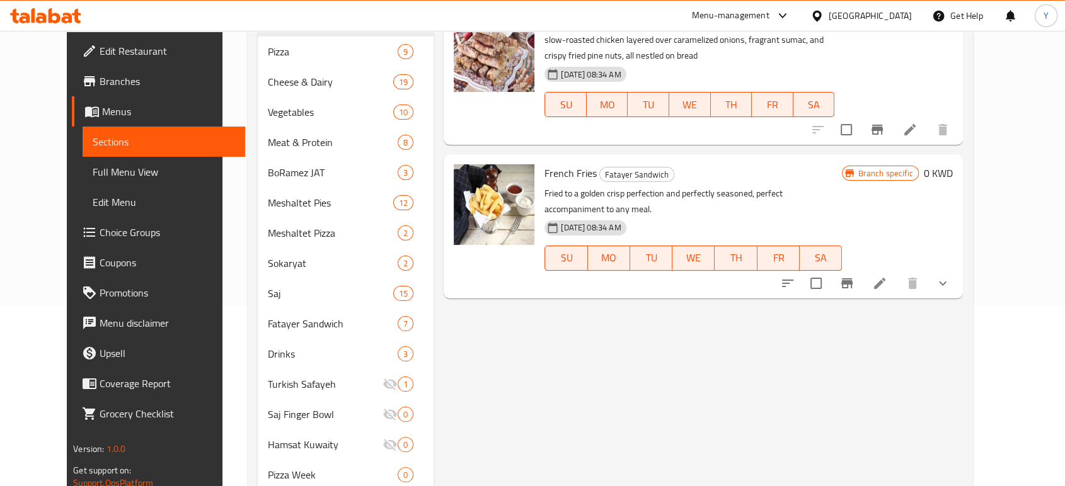
scroll to position [181, 0]
type input "fri"
click at [885, 277] on icon at bounding box center [879, 282] width 11 height 11
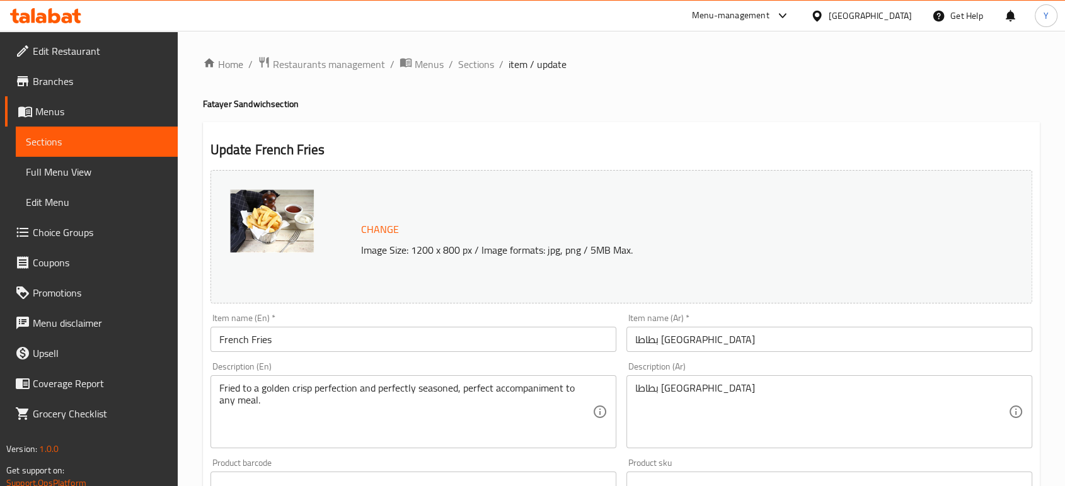
scroll to position [449, 0]
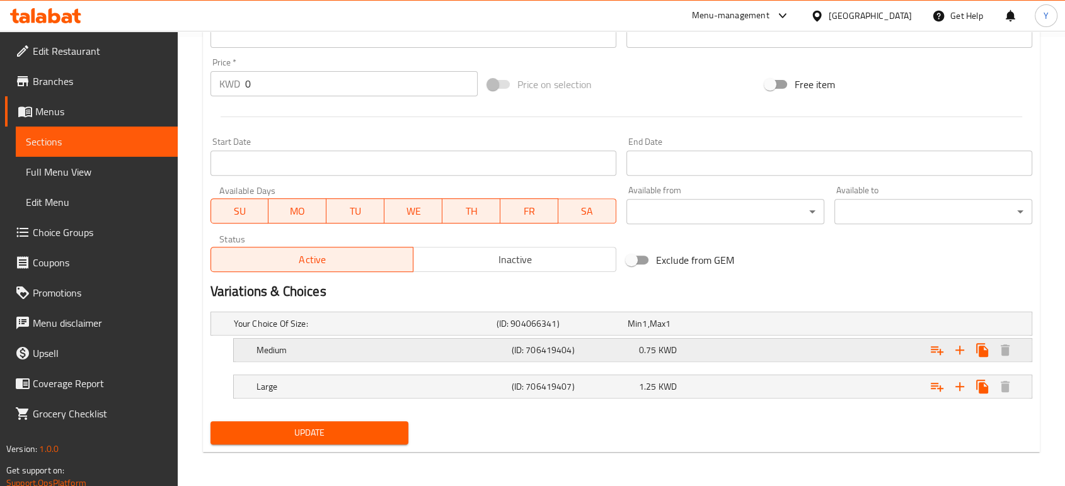
click at [356, 350] on h5 "Medium" at bounding box center [381, 350] width 250 height 13
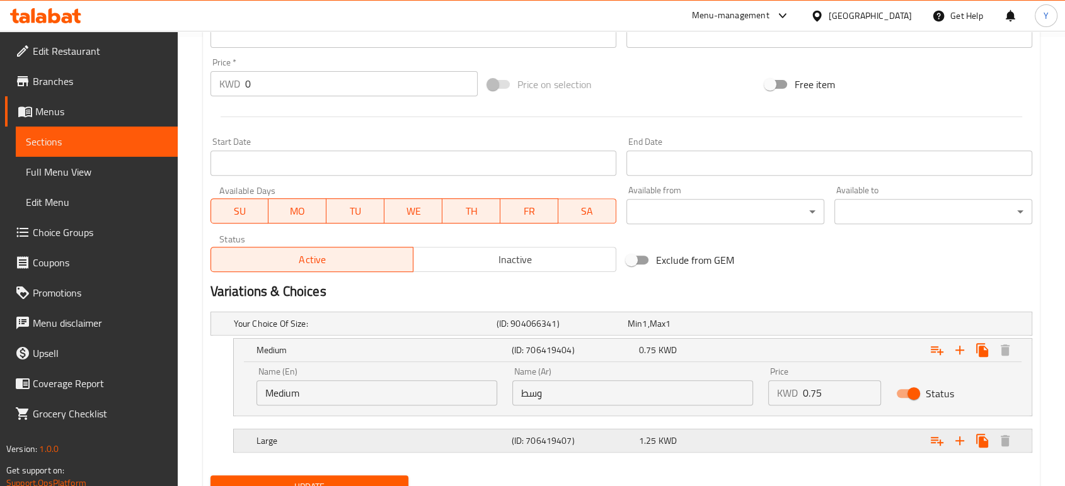
click at [491, 446] on div "Large" at bounding box center [381, 441] width 255 height 18
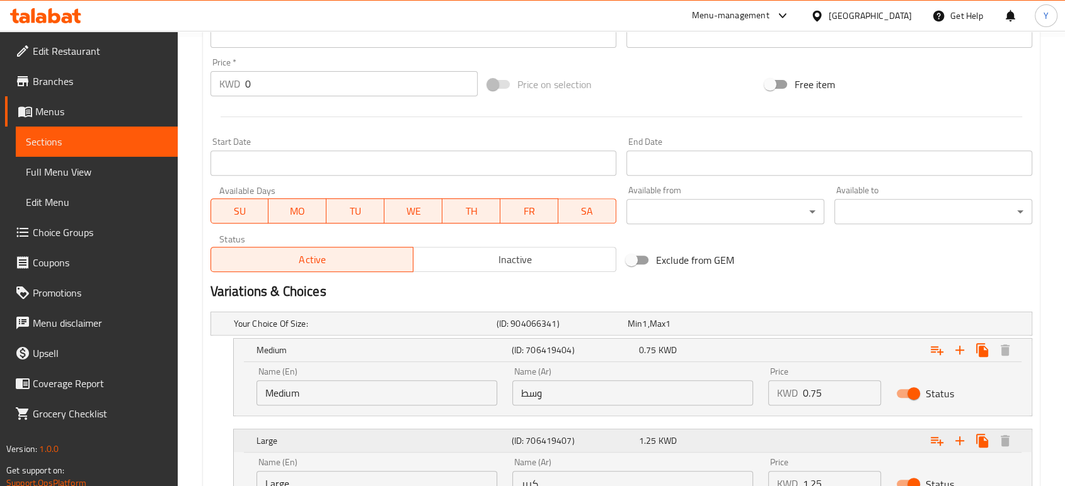
scroll to position [558, 0]
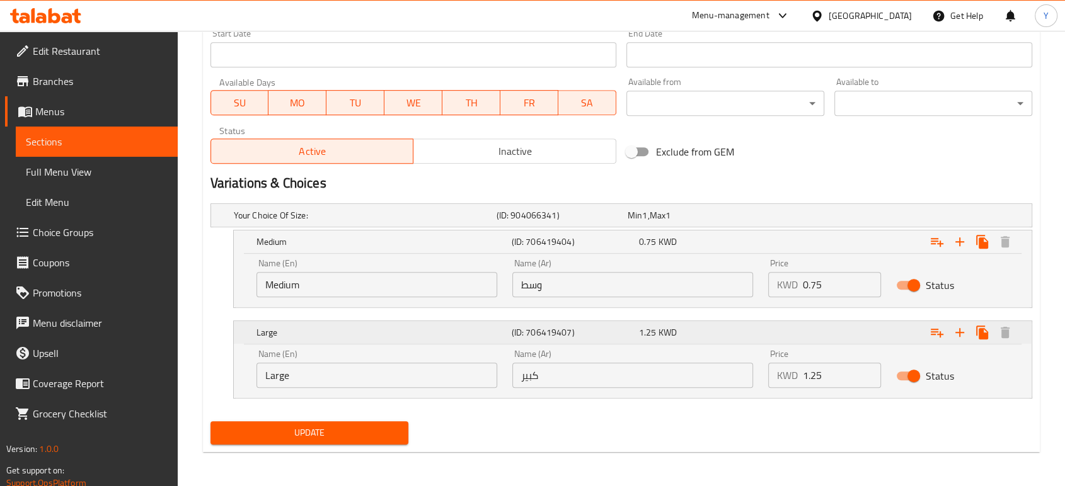
click at [743, 332] on div "1.25 KWD" at bounding box center [700, 332] width 122 height 13
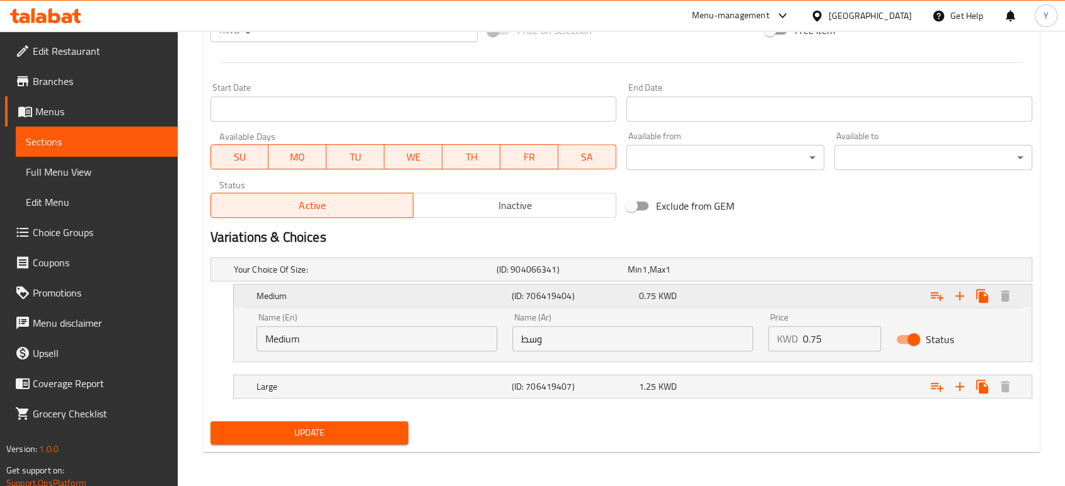
click at [729, 290] on div "0.75 KWD" at bounding box center [700, 296] width 122 height 13
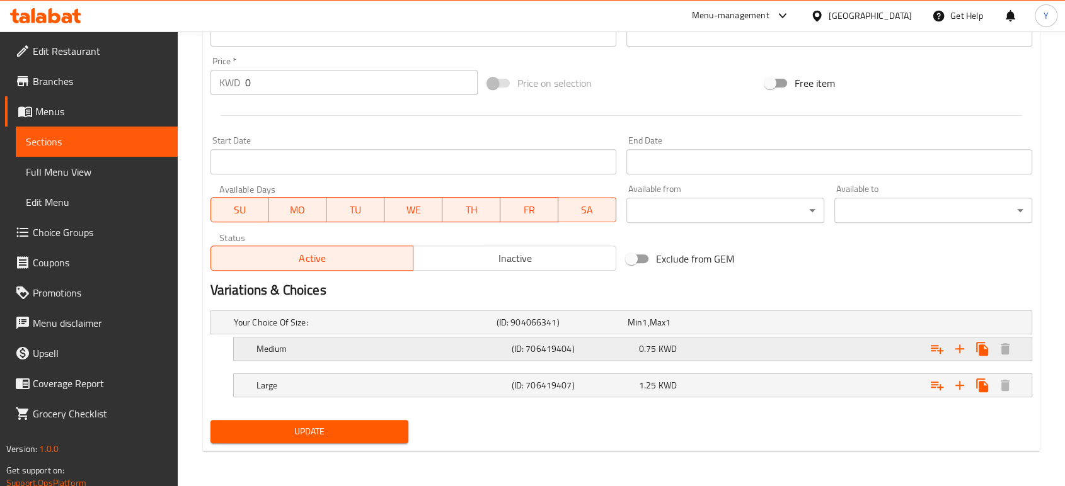
scroll to position [0, 0]
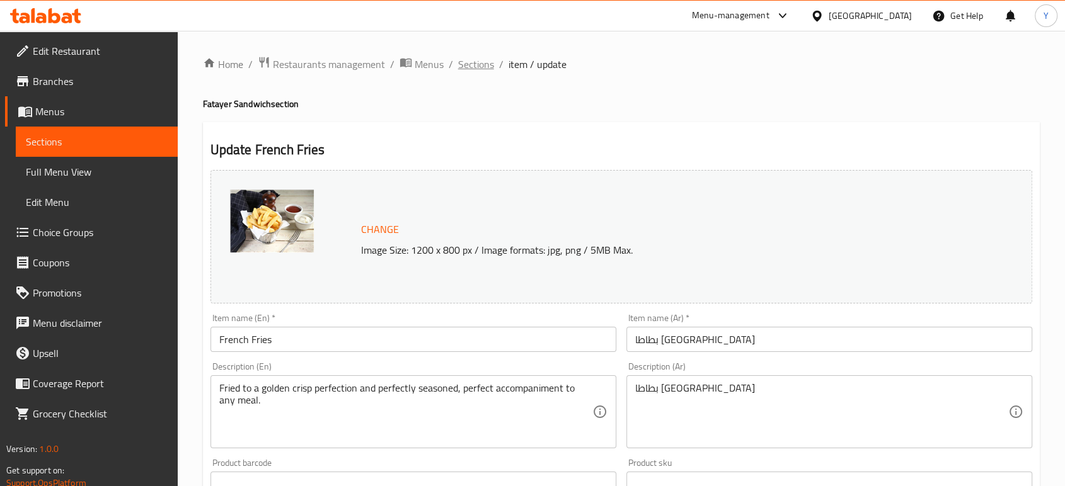
click at [485, 66] on span "Sections" at bounding box center [476, 64] width 36 height 15
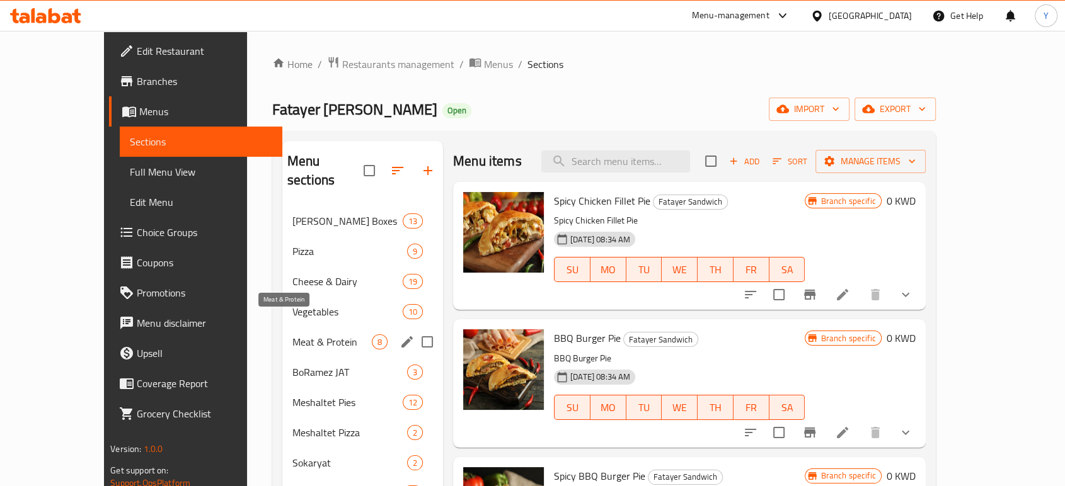
scroll to position [31, 0]
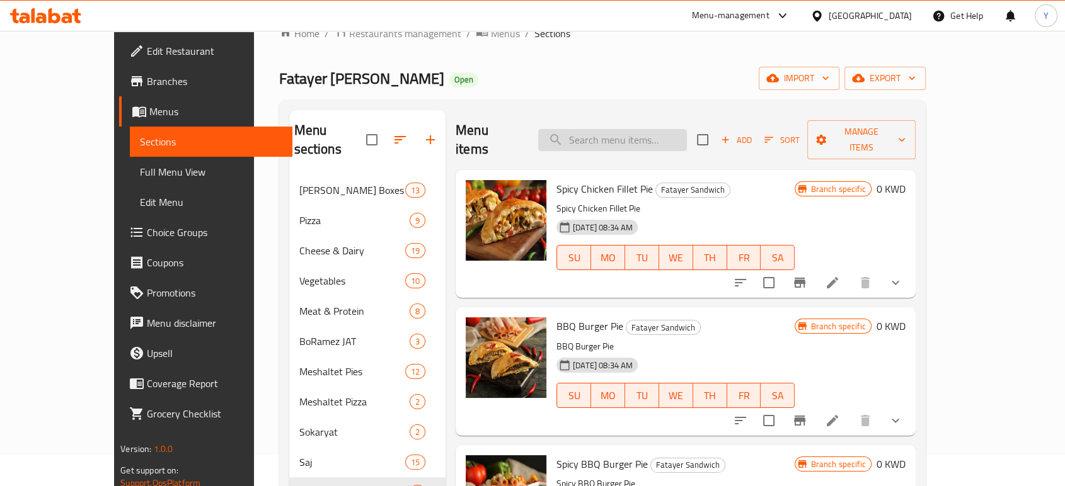
click at [635, 129] on input "search" at bounding box center [612, 140] width 149 height 22
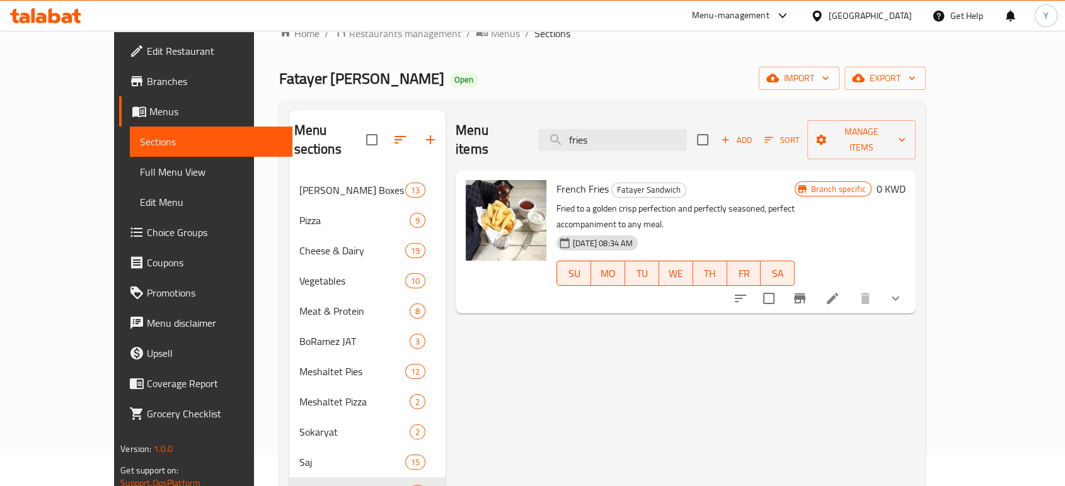
type input "fries"
click at [840, 291] on icon at bounding box center [832, 298] width 15 height 15
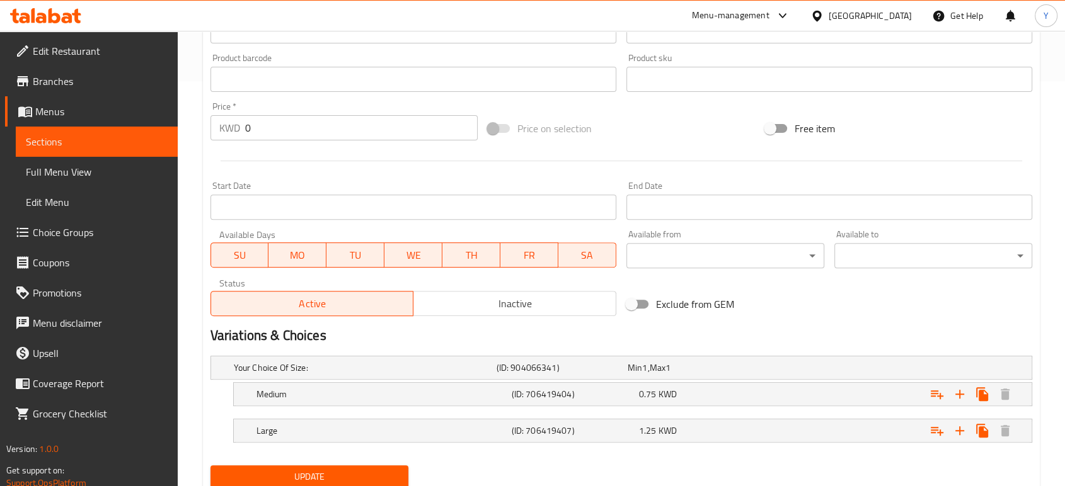
scroll to position [405, 0]
click at [254, 132] on input "0" at bounding box center [361, 127] width 233 height 25
type input "8"
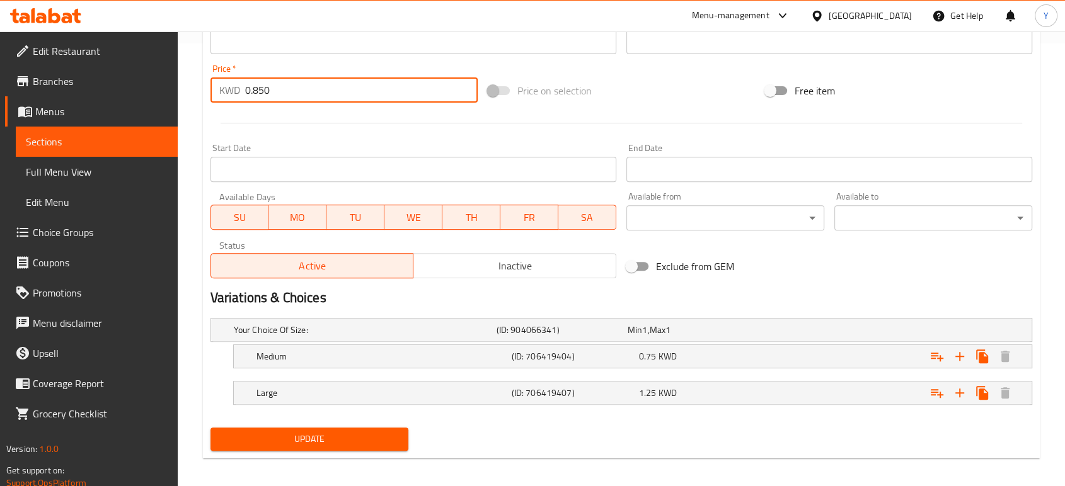
scroll to position [449, 0]
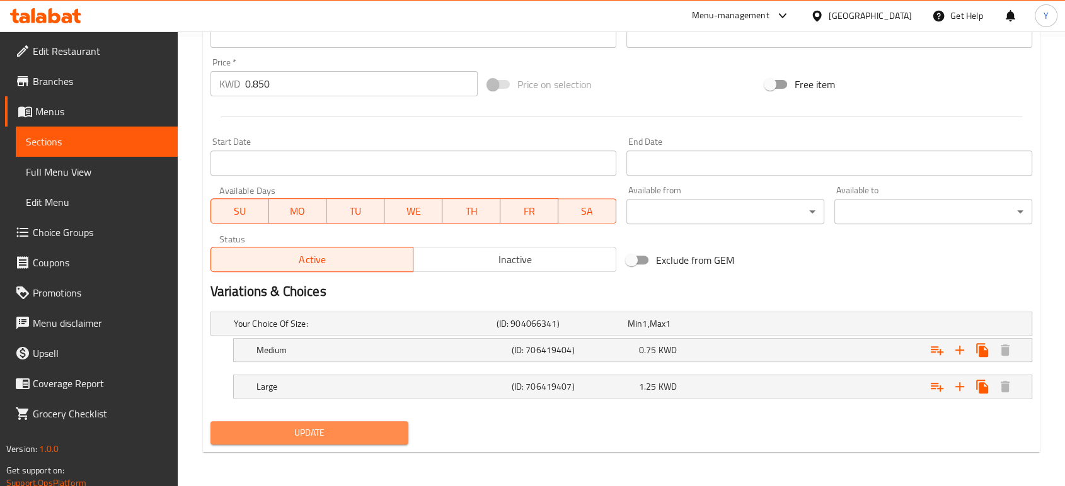
click at [350, 427] on span "Update" at bounding box center [310, 433] width 178 height 16
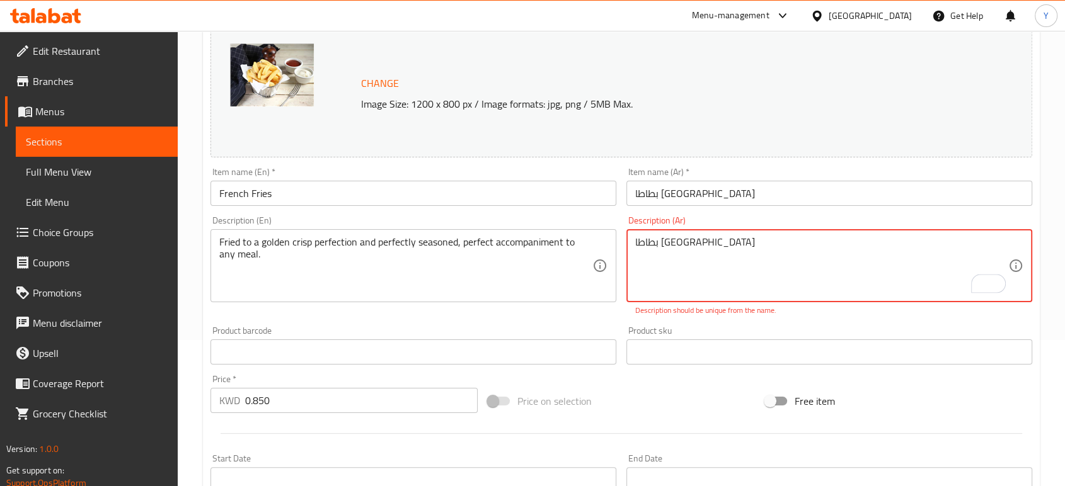
click at [722, 246] on textarea "بطاطا مقلية" at bounding box center [821, 266] width 373 height 60
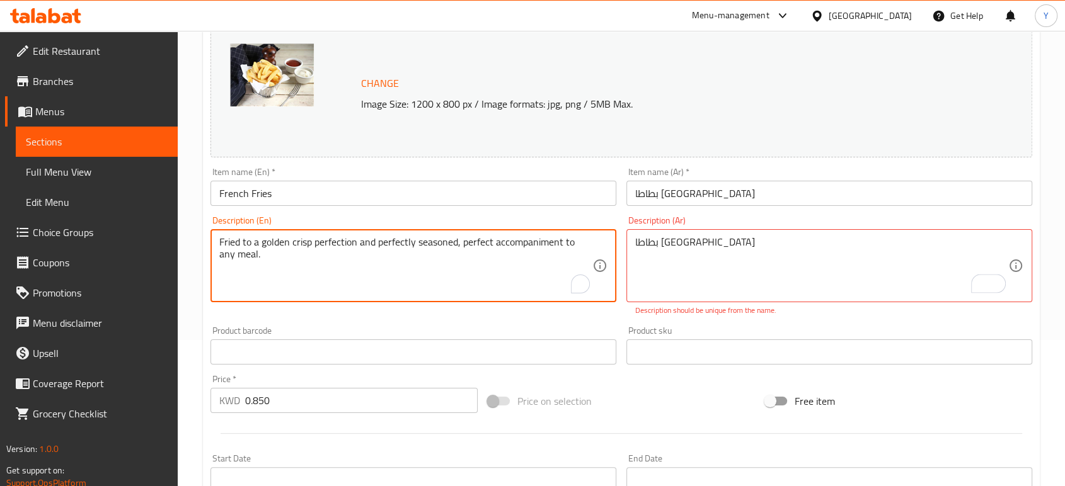
click at [474, 243] on textarea "Fried to a golden crisp perfection and perfectly seasoned, perfect accompanimen…" at bounding box center [405, 266] width 373 height 60
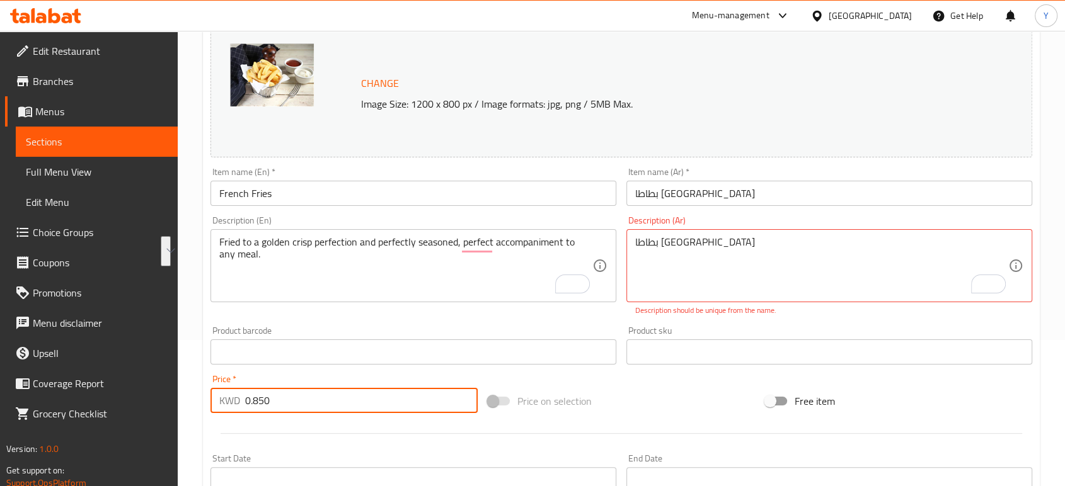
click at [300, 409] on input "0.850" at bounding box center [361, 400] width 233 height 25
click at [296, 410] on input "-19" at bounding box center [361, 400] width 233 height 25
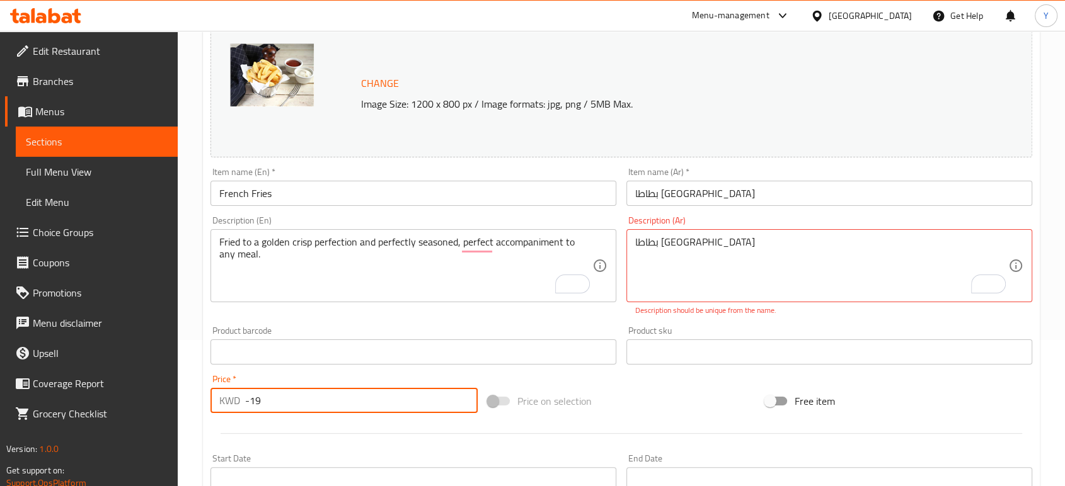
click at [296, 410] on input "-19" at bounding box center [361, 400] width 233 height 25
type input "0"
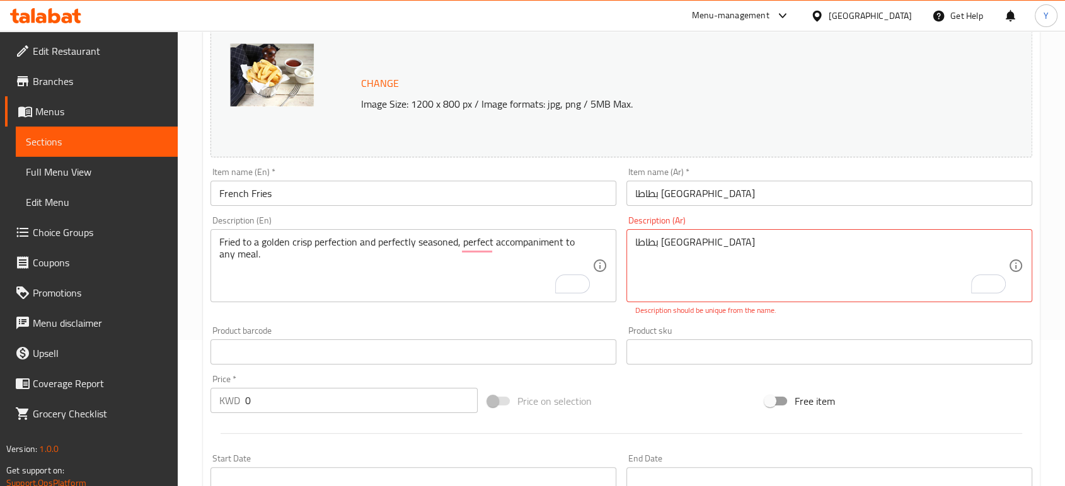
click at [299, 440] on div at bounding box center [621, 433] width 832 height 31
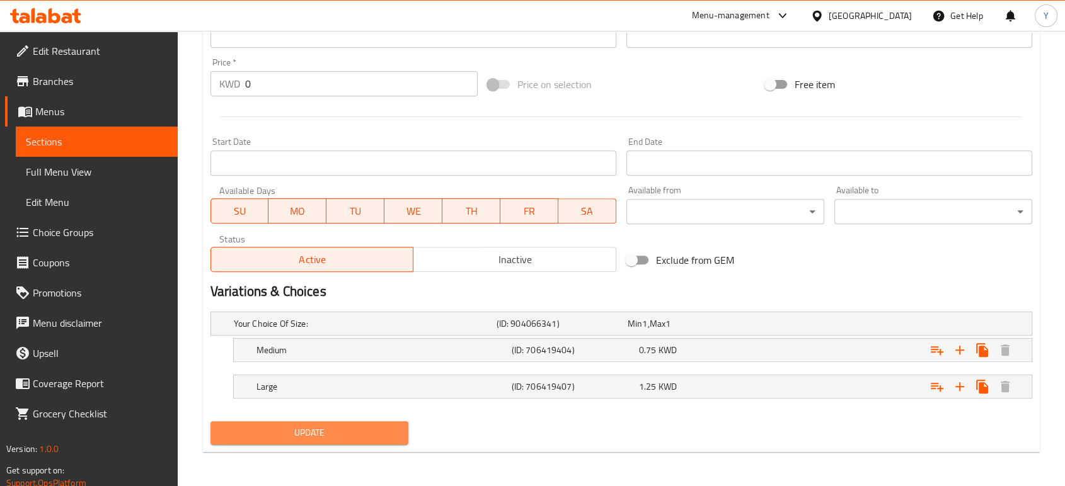
click at [299, 432] on span "Update" at bounding box center [310, 433] width 178 height 16
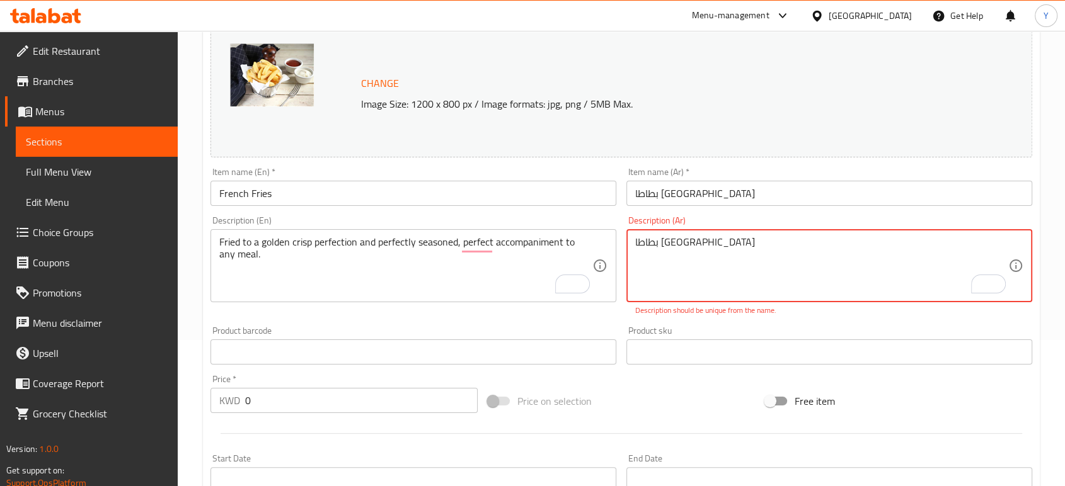
click at [721, 261] on textarea "بطاطا مقلية" at bounding box center [821, 266] width 373 height 60
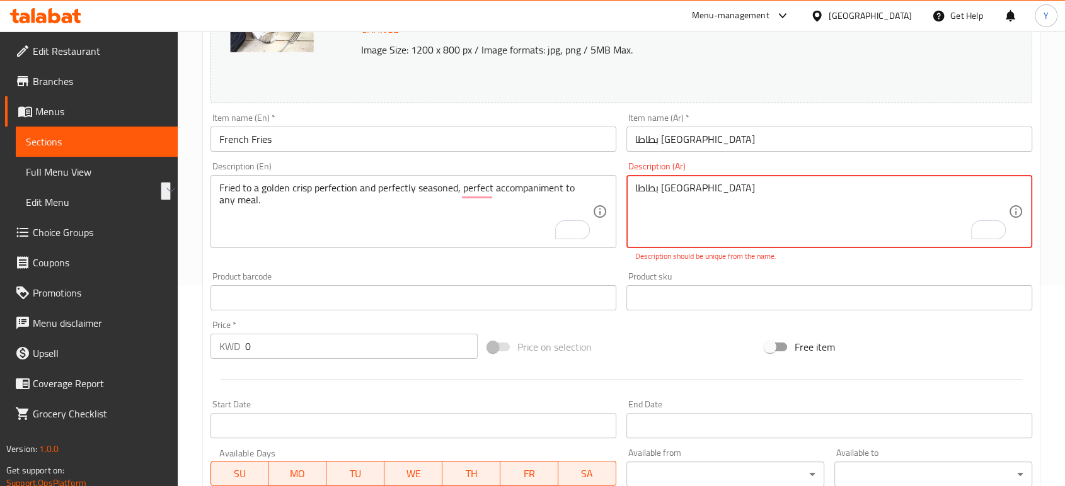
scroll to position [0, 0]
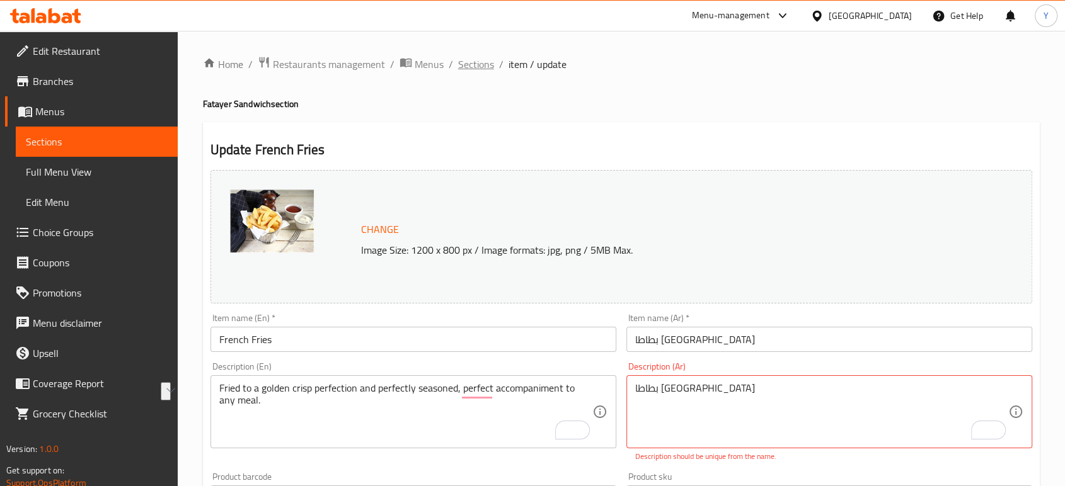
click at [468, 64] on span "Sections" at bounding box center [476, 64] width 36 height 15
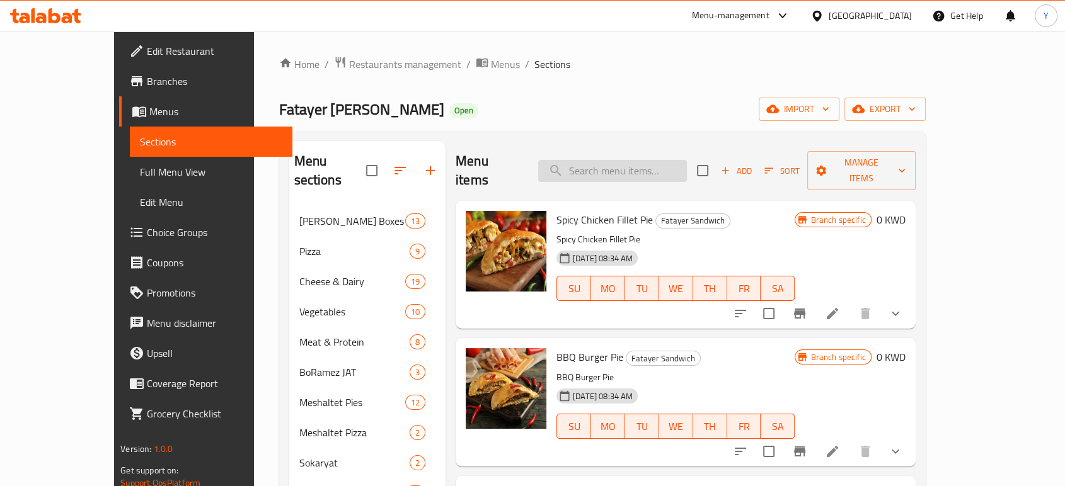
click at [668, 160] on input "search" at bounding box center [612, 171] width 149 height 22
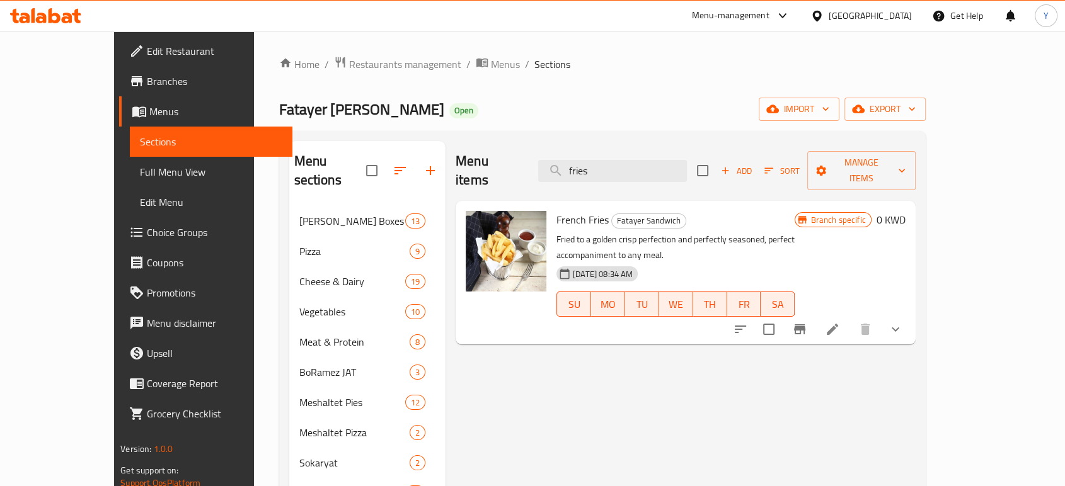
type input "fries"
click at [850, 318] on li at bounding box center [832, 329] width 35 height 23
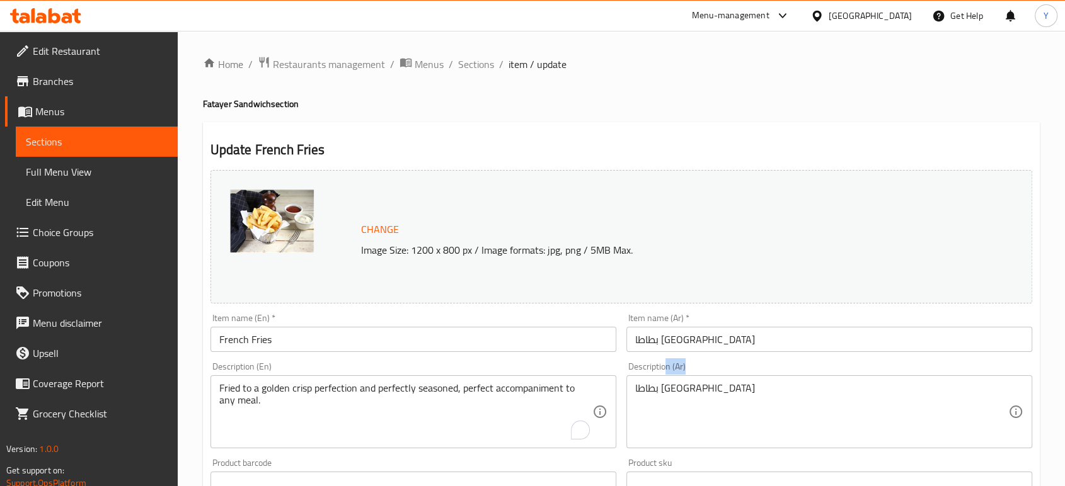
drag, startPoint x: 665, startPoint y: 371, endPoint x: 677, endPoint y: 386, distance: 19.8
click at [677, 386] on div "Description (Ar) بطاطا مقلية Description (Ar)" at bounding box center [829, 405] width 406 height 86
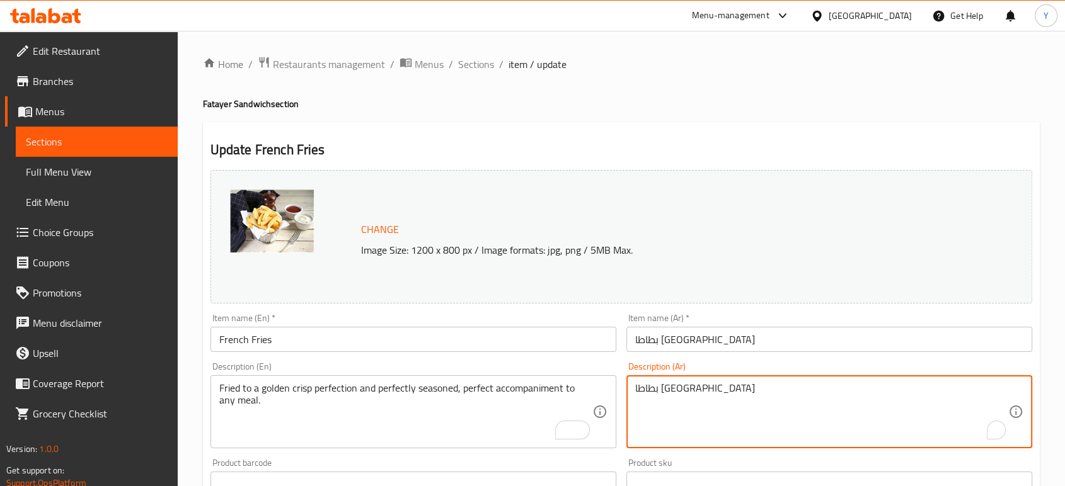
click at [677, 386] on textarea "بطاطا مقلية" at bounding box center [821, 413] width 373 height 60
click at [710, 389] on textarea "بطاطا مقلية" at bounding box center [821, 413] width 373 height 60
click at [691, 392] on textarea "بطاطا مقلية" at bounding box center [821, 413] width 373 height 60
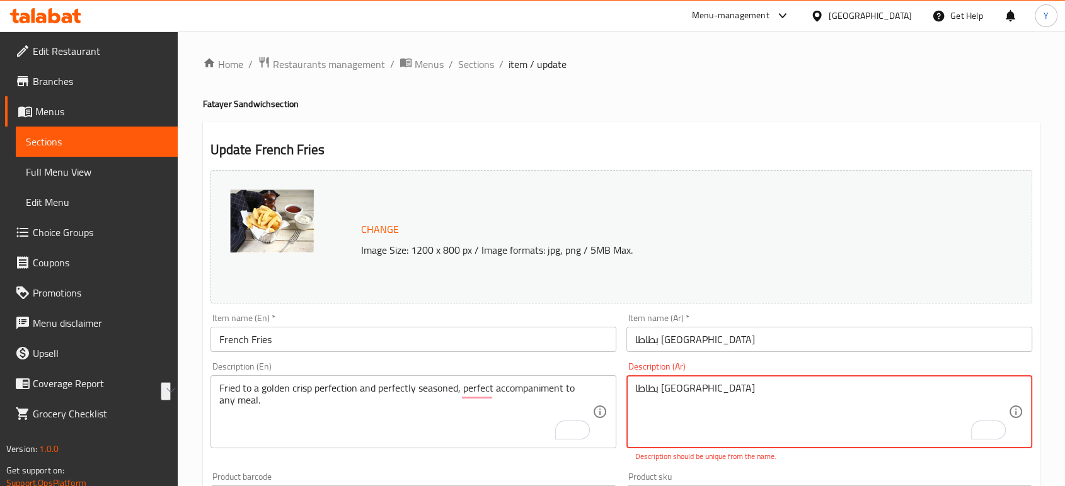
paste textarea "مقلية حتى تصبح مقرمشة وذهبية بشكل مثالي، ومتبّلة بإتقان"
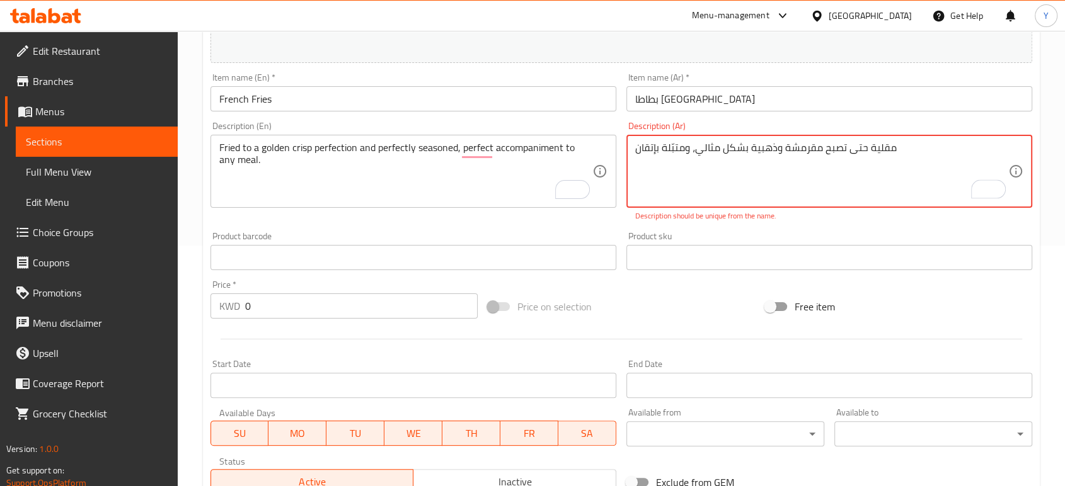
type textarea "مقلية حتى تصبح مقرمشة وذهبية بشكل مثالي، ومتبّلة بإتقان"
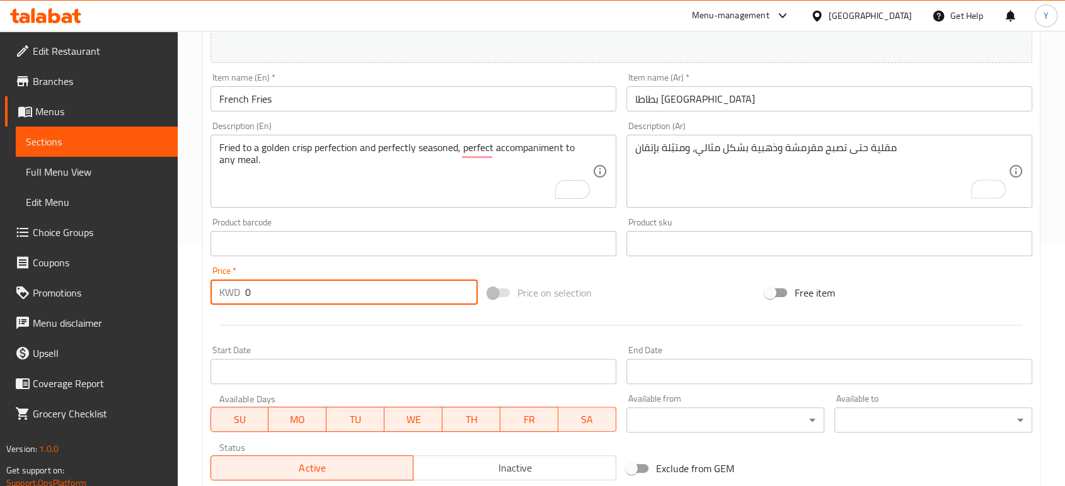
click at [328, 308] on div "Price   * KWD 0 Price *" at bounding box center [343, 286] width 277 height 49
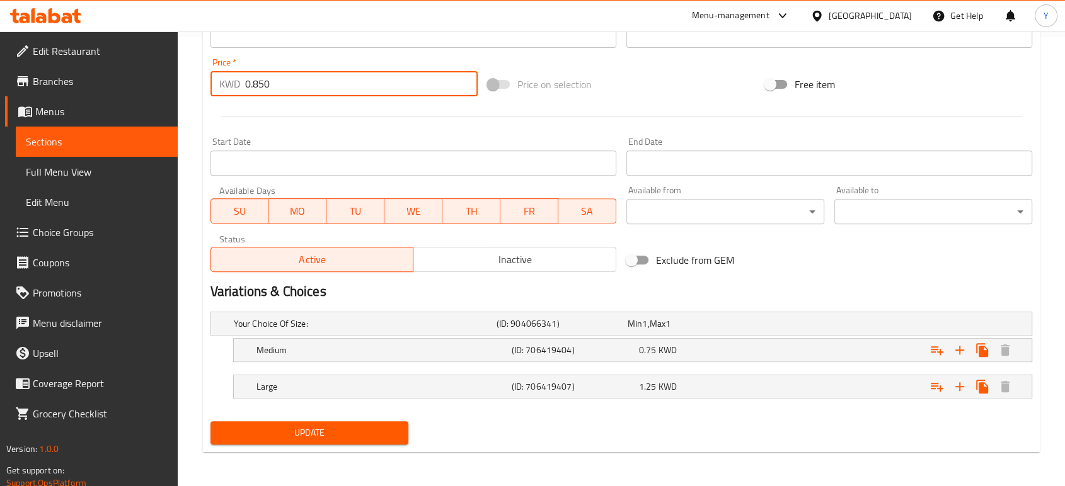
type input "0.850"
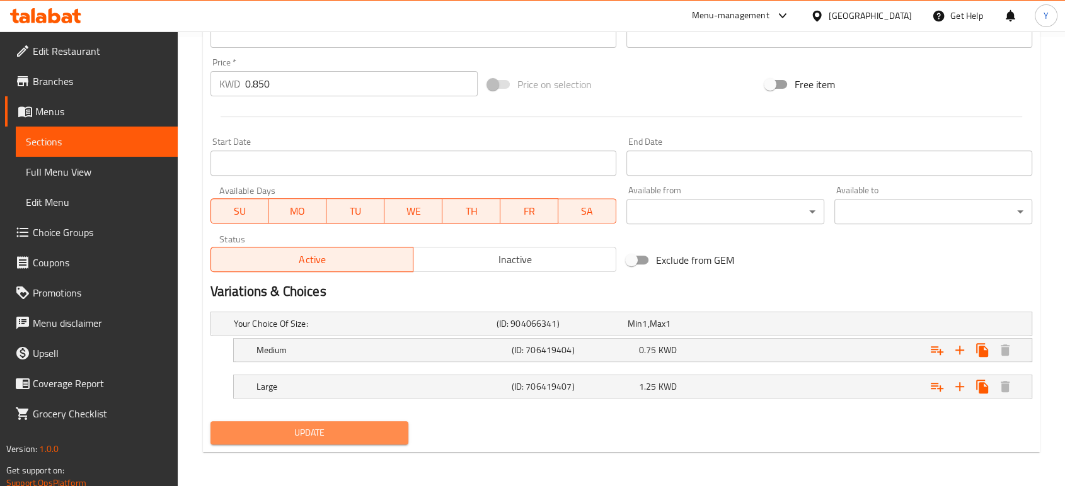
click at [309, 431] on span "Update" at bounding box center [310, 433] width 178 height 16
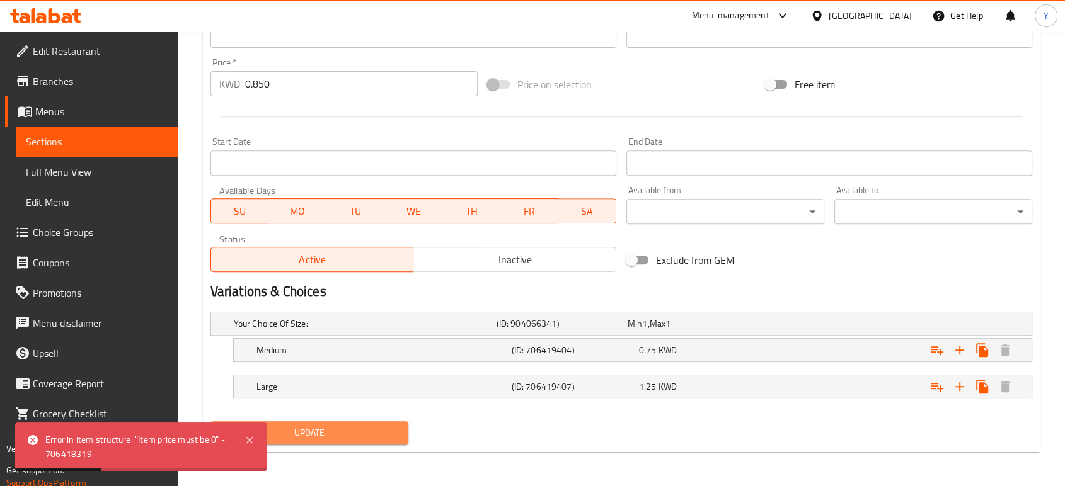
click at [328, 440] on button "Update" at bounding box center [309, 433] width 198 height 23
click at [827, 352] on div "Expand" at bounding box center [891, 351] width 255 height 28
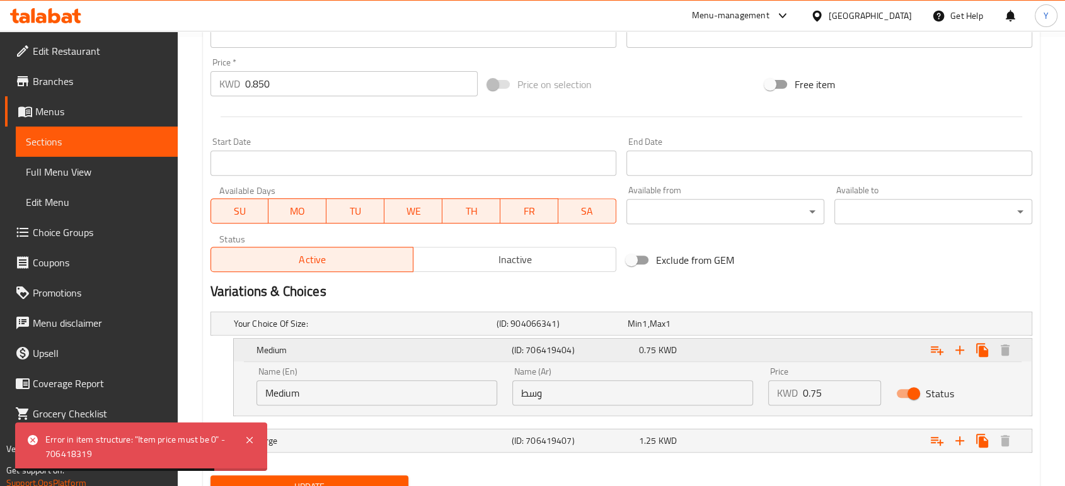
scroll to position [504, 0]
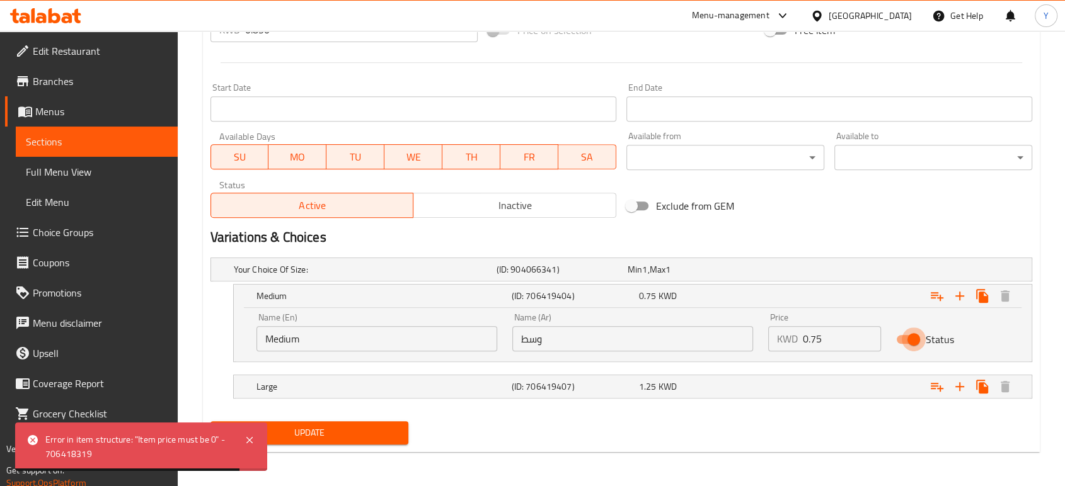
click at [919, 343] on input "Status" at bounding box center [914, 340] width 72 height 24
checkbox input "false"
click at [901, 392] on div "Expand" at bounding box center [891, 387] width 255 height 28
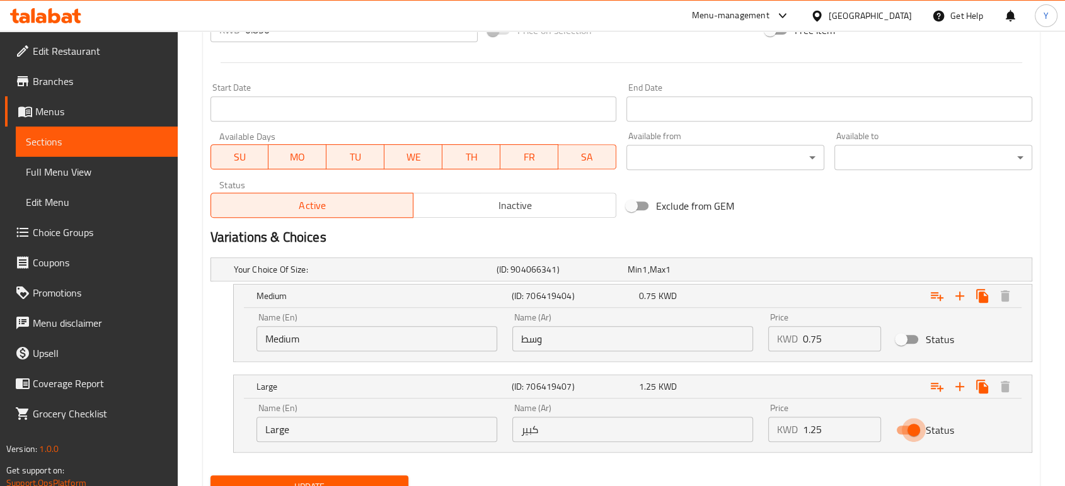
click at [915, 435] on input "Status" at bounding box center [914, 430] width 72 height 24
checkbox input "false"
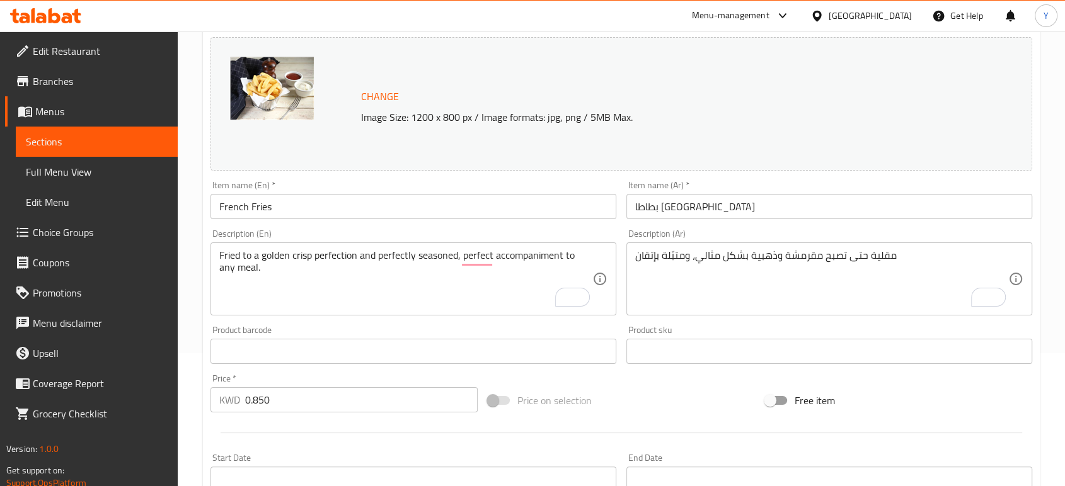
scroll to position [125, 0]
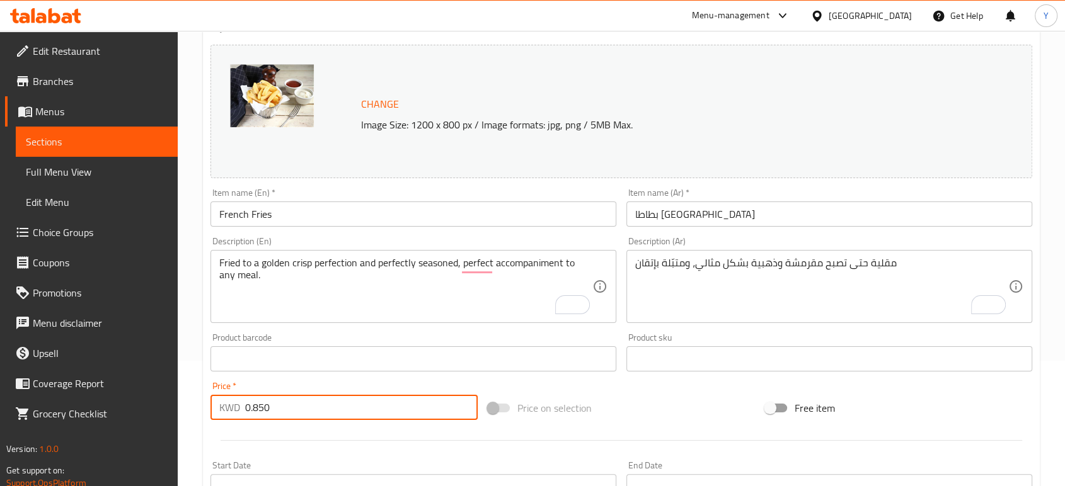
click at [313, 404] on input "0.850" at bounding box center [361, 407] width 233 height 25
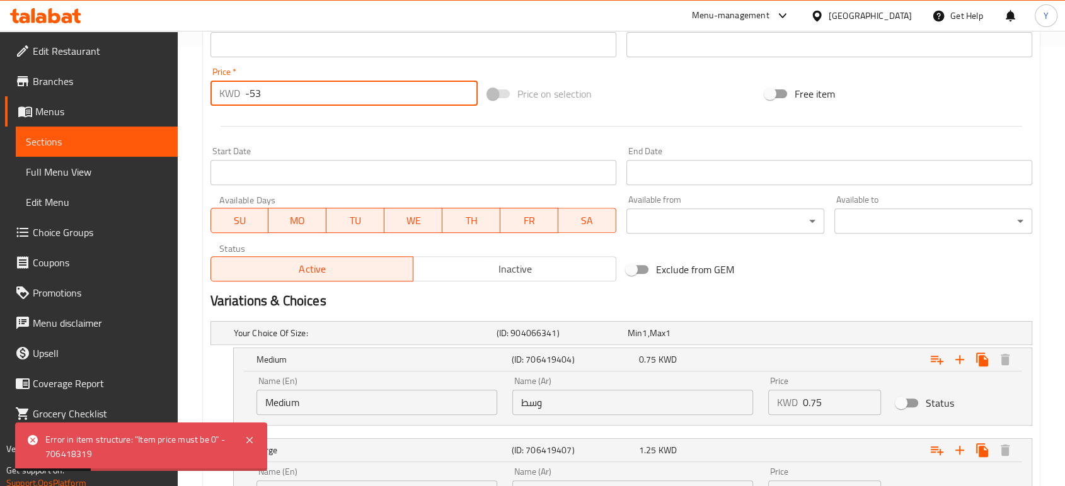
scroll to position [425, 0]
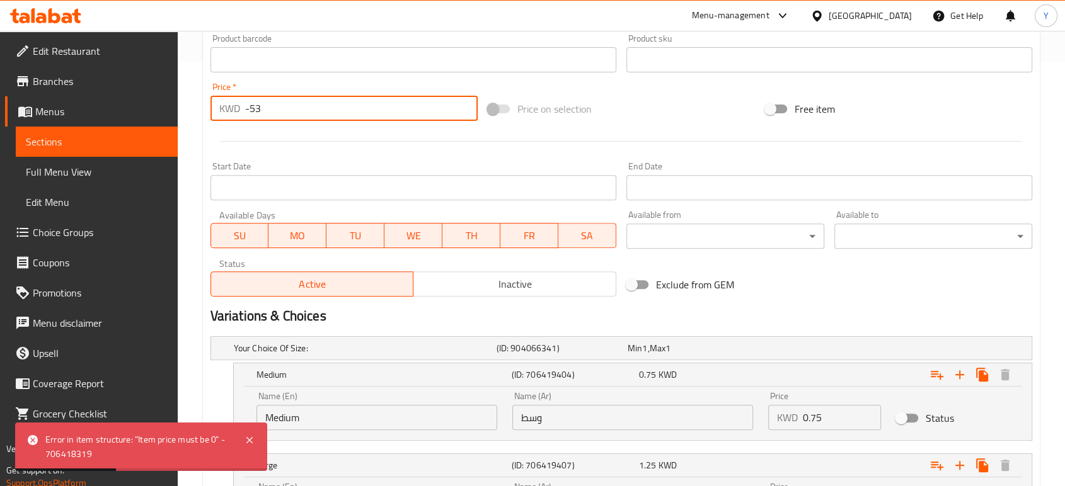
click at [270, 103] on input "-53" at bounding box center [361, 108] width 233 height 25
type input "0.850"
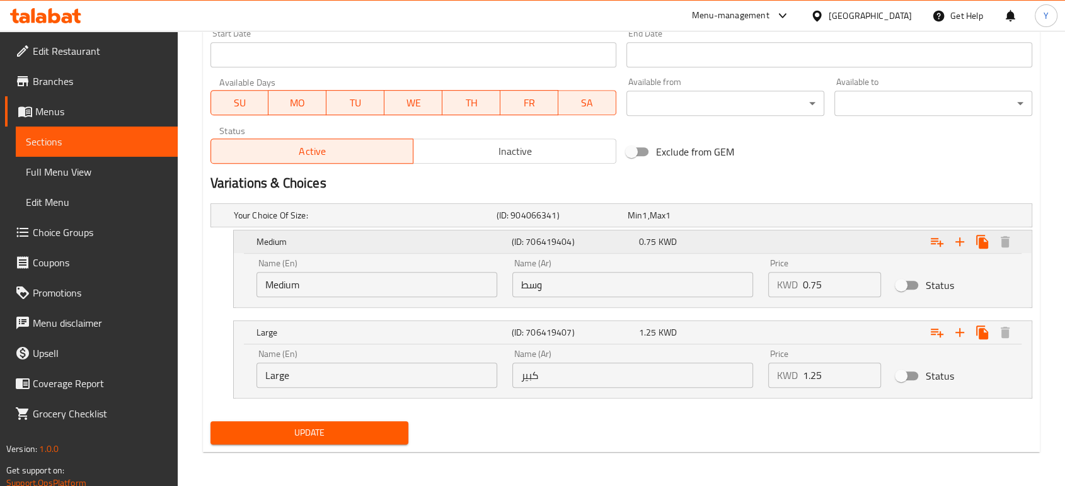
click at [682, 240] on div "0.75 KWD" at bounding box center [700, 242] width 122 height 13
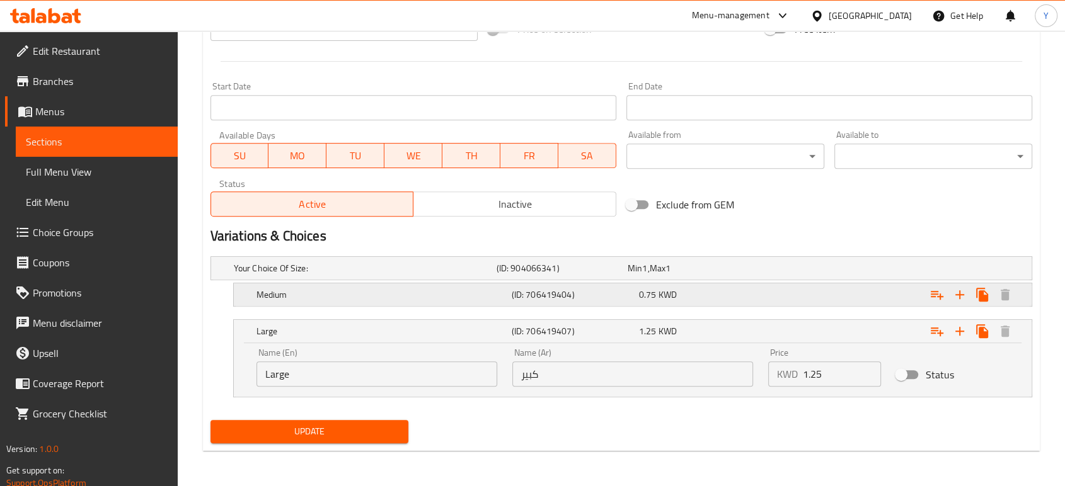
scroll to position [504, 0]
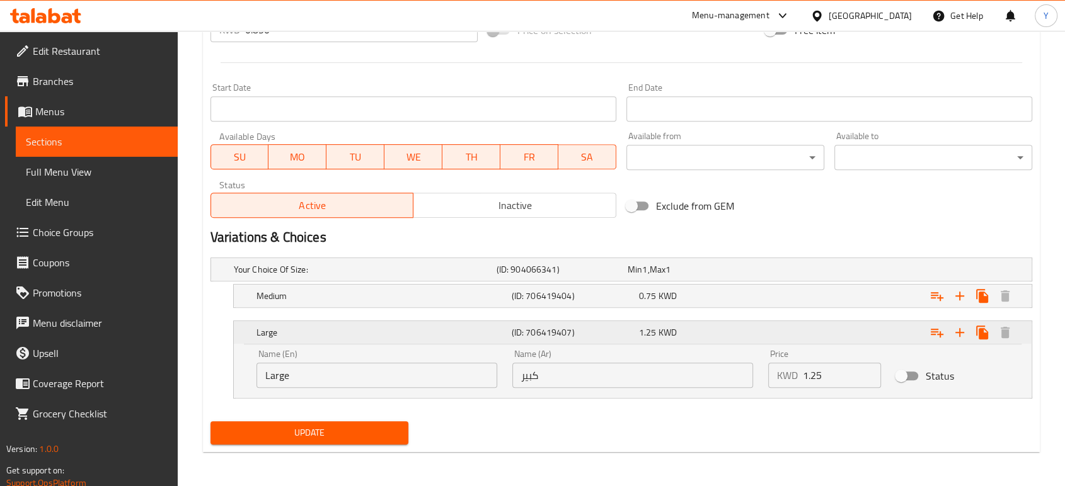
click at [703, 343] on div "Large (ID: 706419407) 1.25 KWD" at bounding box center [636, 333] width 765 height 28
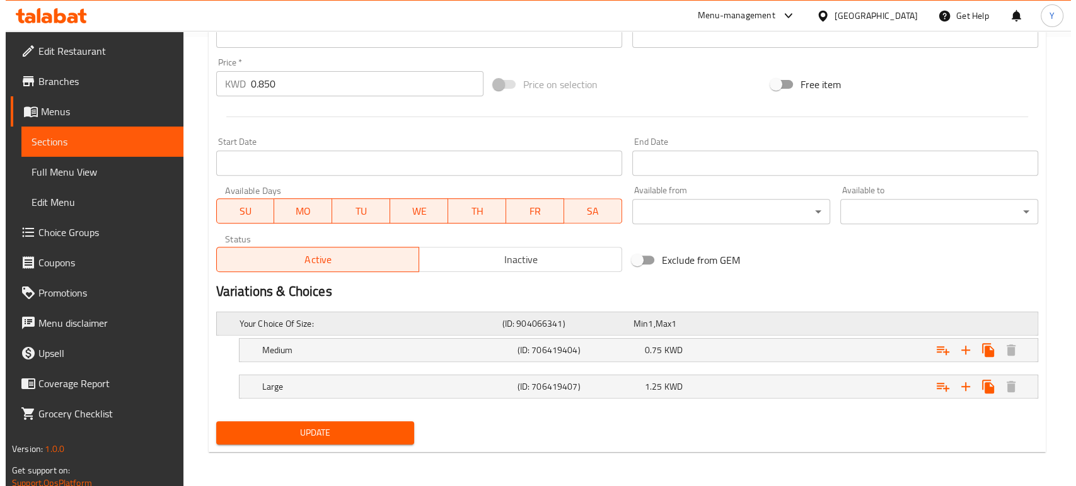
scroll to position [0, 0]
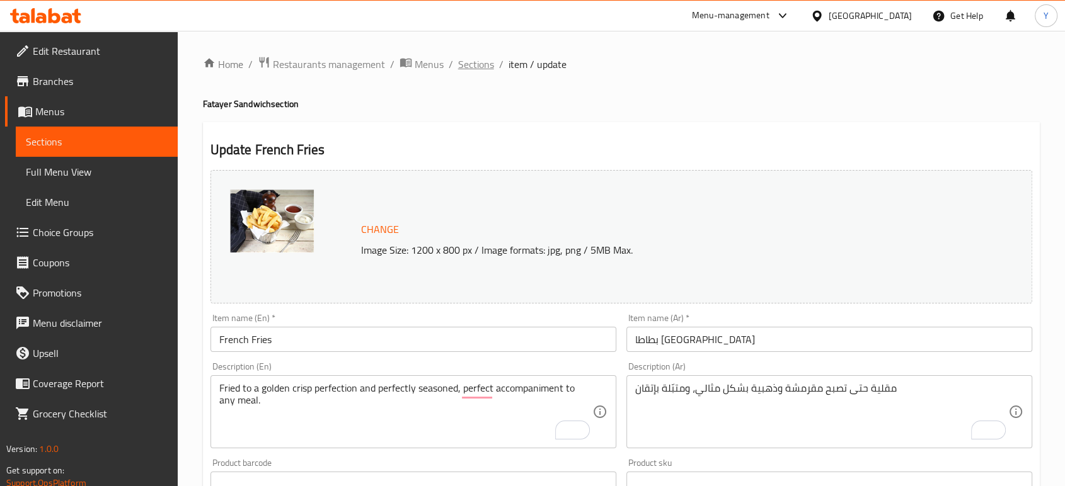
click at [475, 67] on span "Sections" at bounding box center [476, 64] width 36 height 15
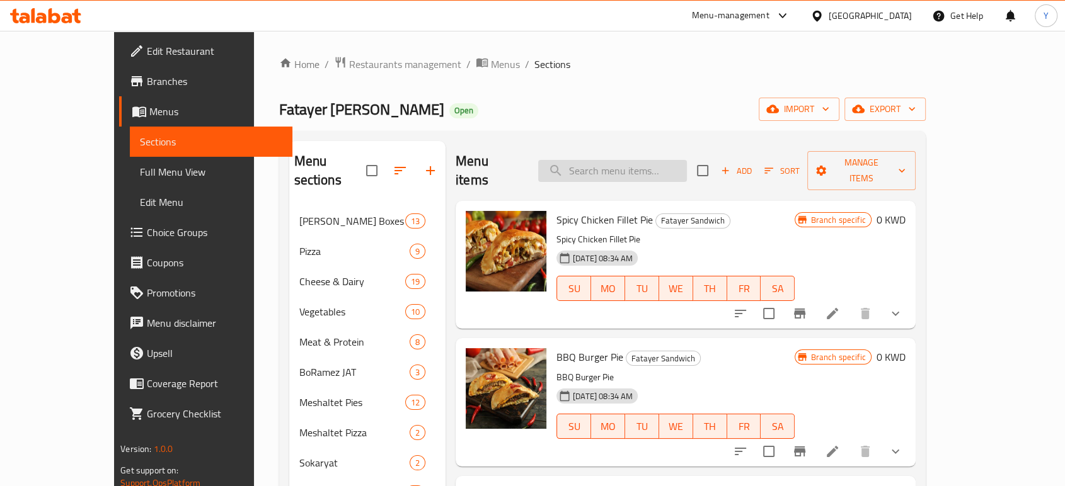
click at [655, 160] on input "search" at bounding box center [612, 171] width 149 height 22
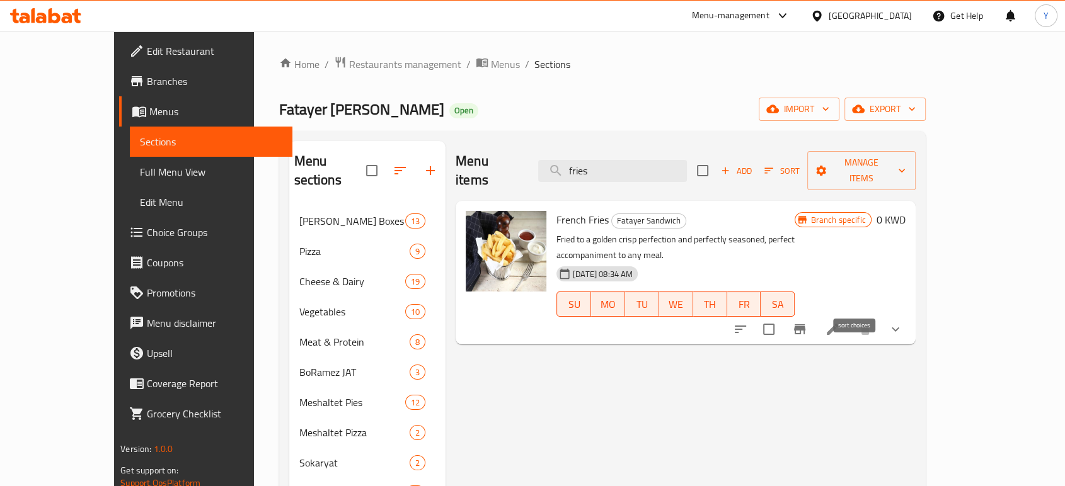
type input "fries"
click at [746, 326] on icon "sort-choices" at bounding box center [740, 330] width 11 height 8
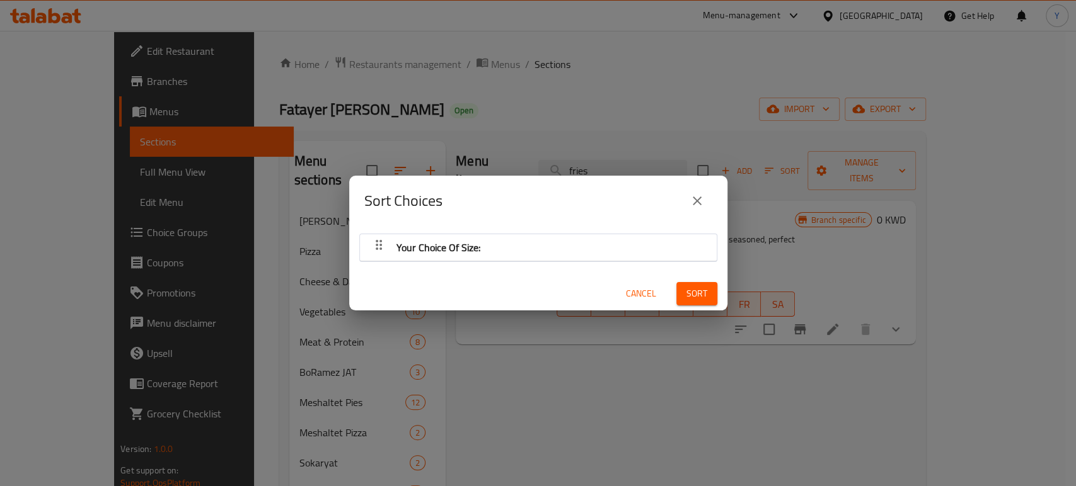
click at [382, 246] on icon "button" at bounding box center [378, 245] width 15 height 15
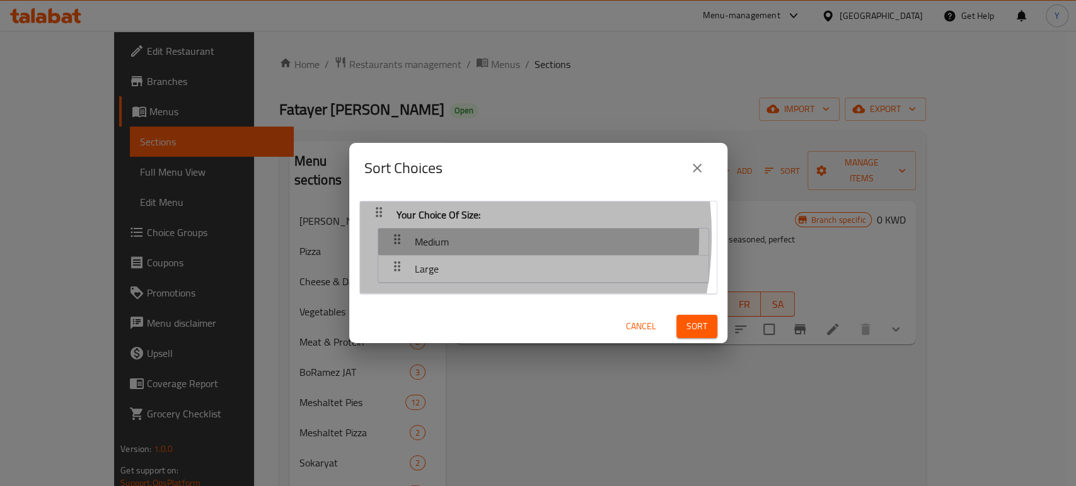
click at [386, 236] on div "button" at bounding box center [396, 242] width 25 height 30
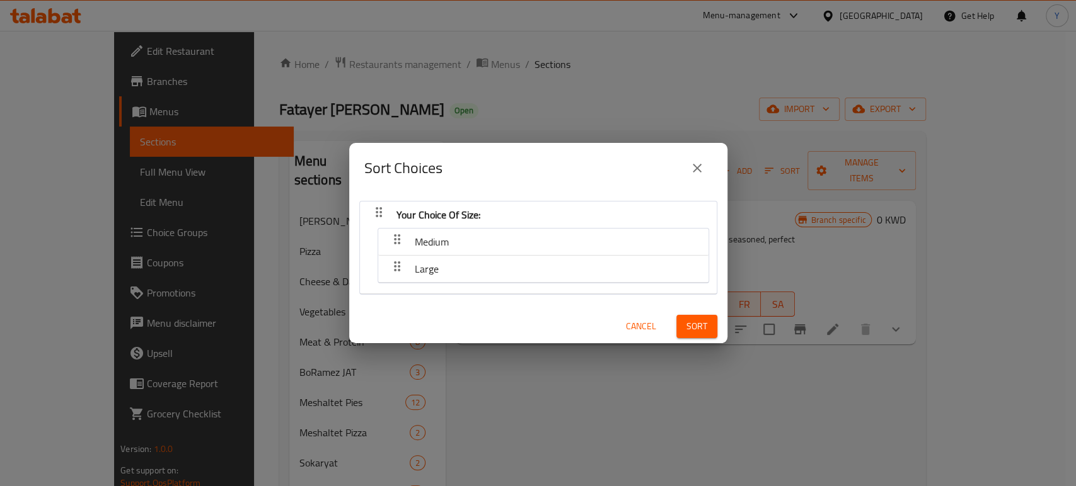
click at [715, 173] on div "Sort Choices" at bounding box center [538, 168] width 378 height 50
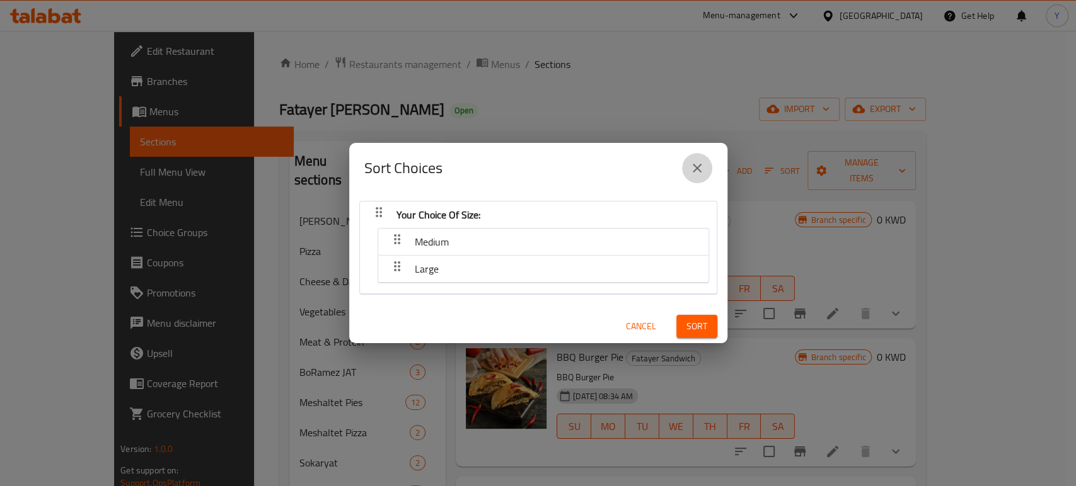
click at [703, 170] on icon "close" at bounding box center [696, 168] width 15 height 15
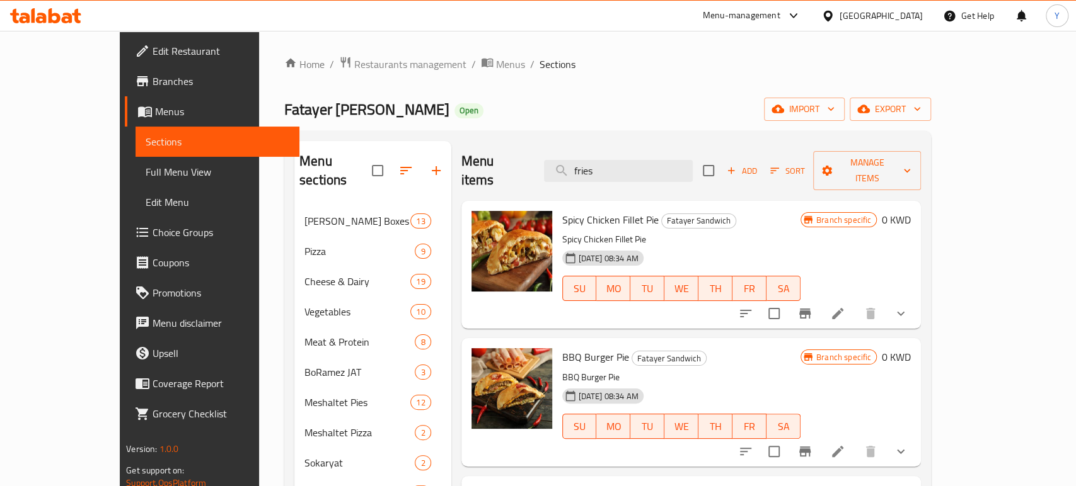
scroll to position [309, 0]
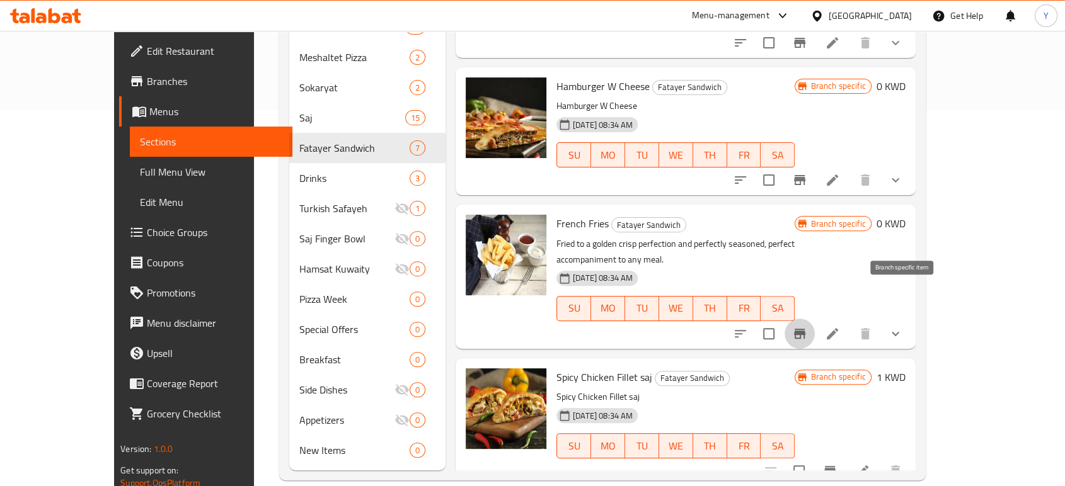
click at [805, 329] on icon "Branch-specific-item" at bounding box center [799, 334] width 11 height 10
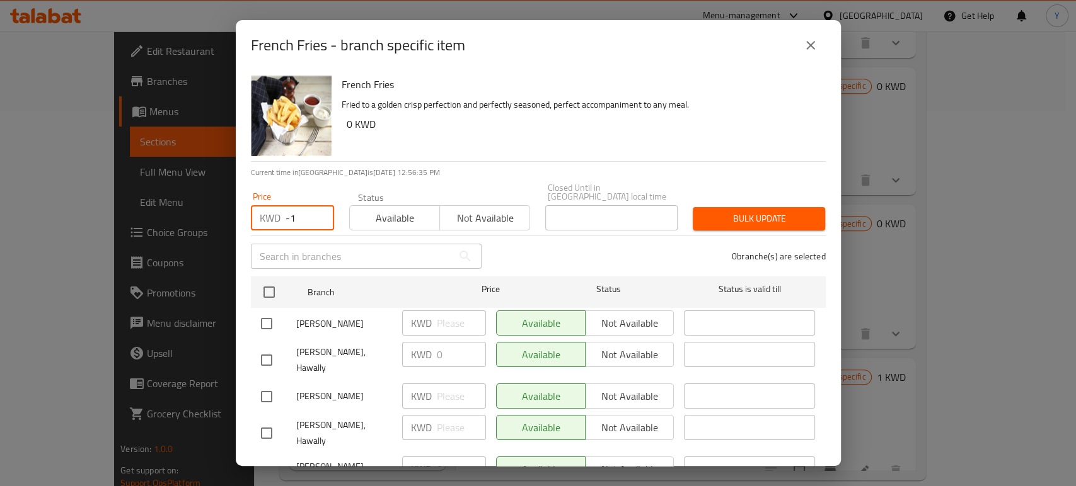
click at [323, 215] on input "-1" at bounding box center [309, 217] width 49 height 25
click at [292, 205] on input "-1" at bounding box center [309, 217] width 49 height 25
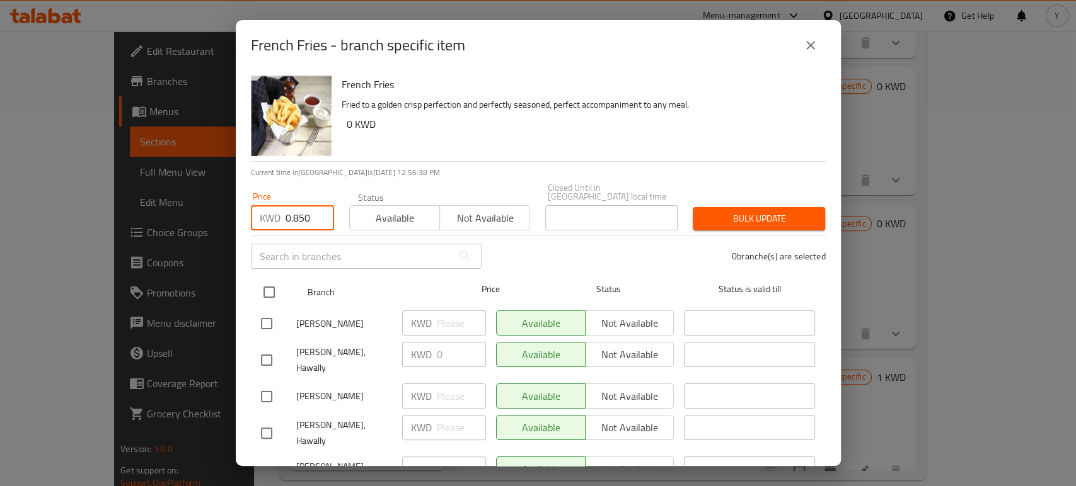
type input "0.850"
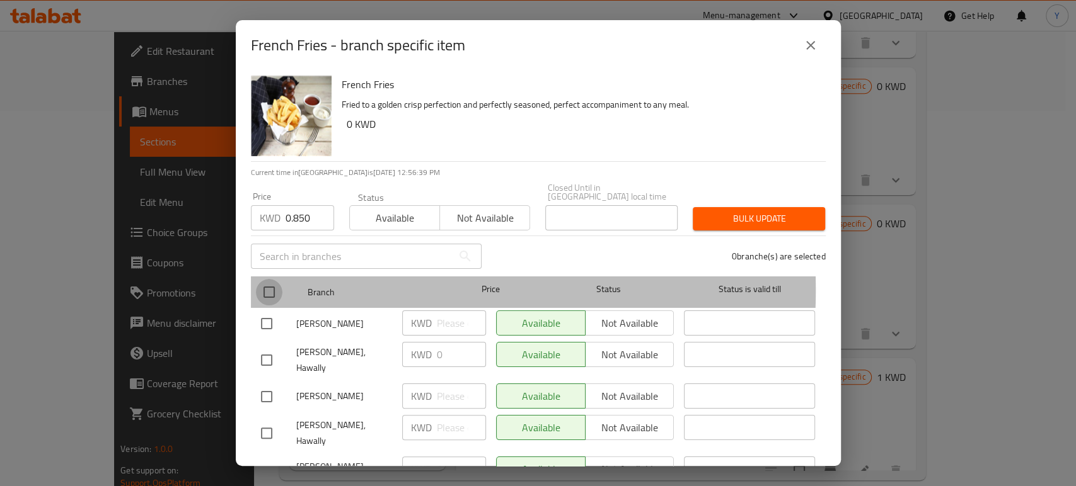
click at [270, 281] on input "checkbox" at bounding box center [269, 292] width 26 height 26
checkbox input "true"
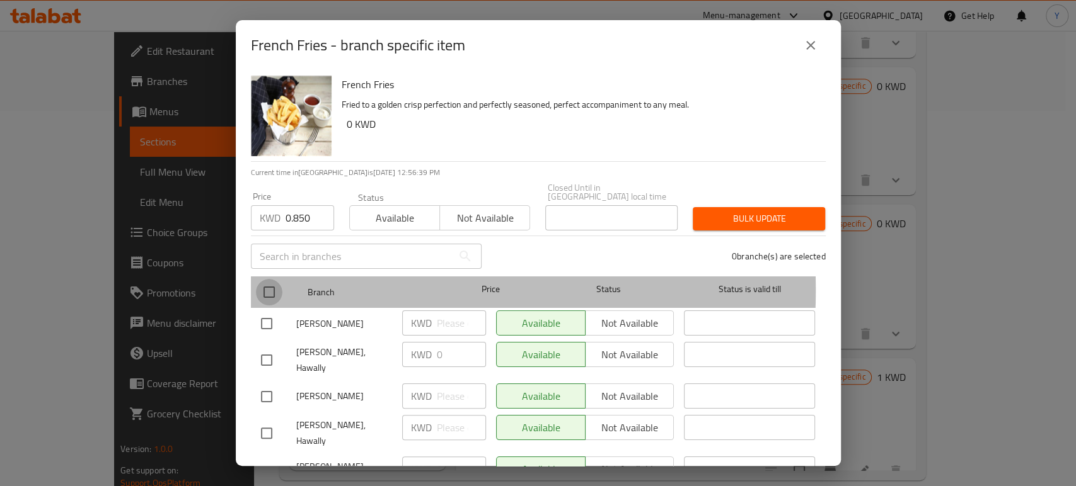
checkbox input "true"
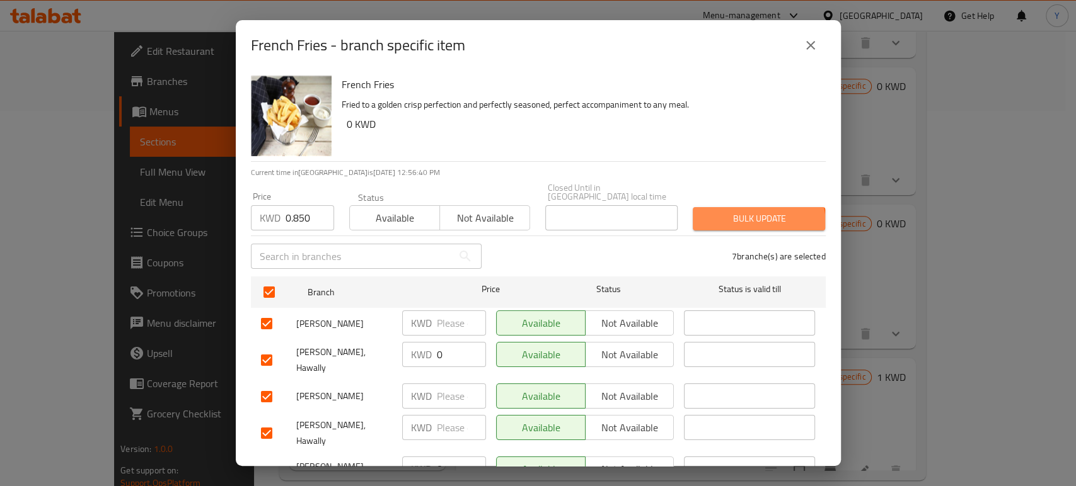
click at [732, 217] on span "Bulk update" at bounding box center [759, 219] width 112 height 16
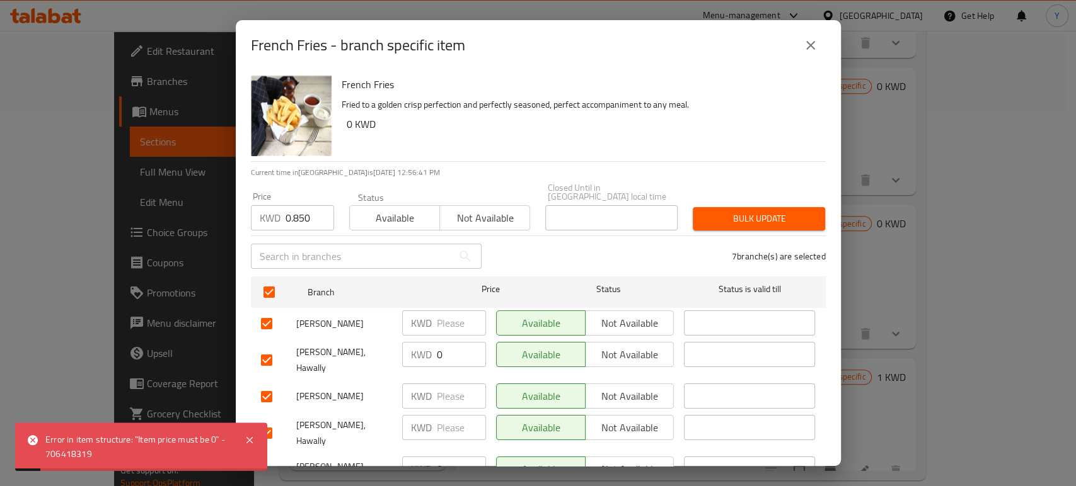
click at [732, 217] on span "Bulk update" at bounding box center [759, 219] width 112 height 16
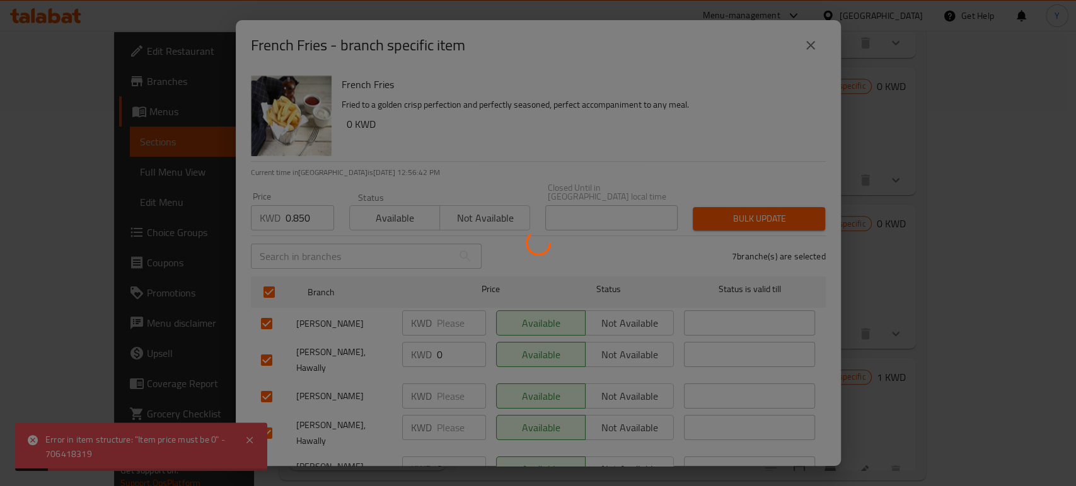
click at [732, 217] on div at bounding box center [538, 243] width 1076 height 486
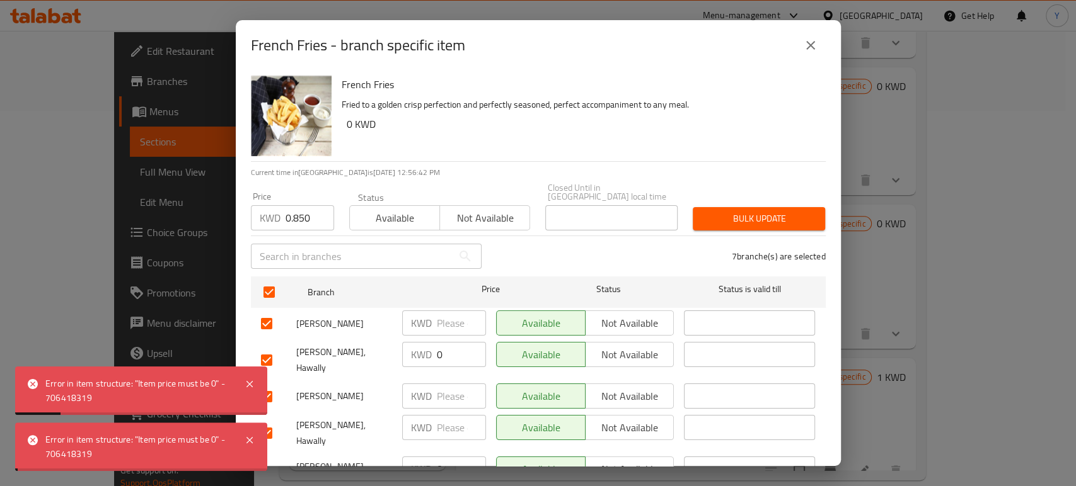
click at [732, 217] on div at bounding box center [538, 243] width 1076 height 486
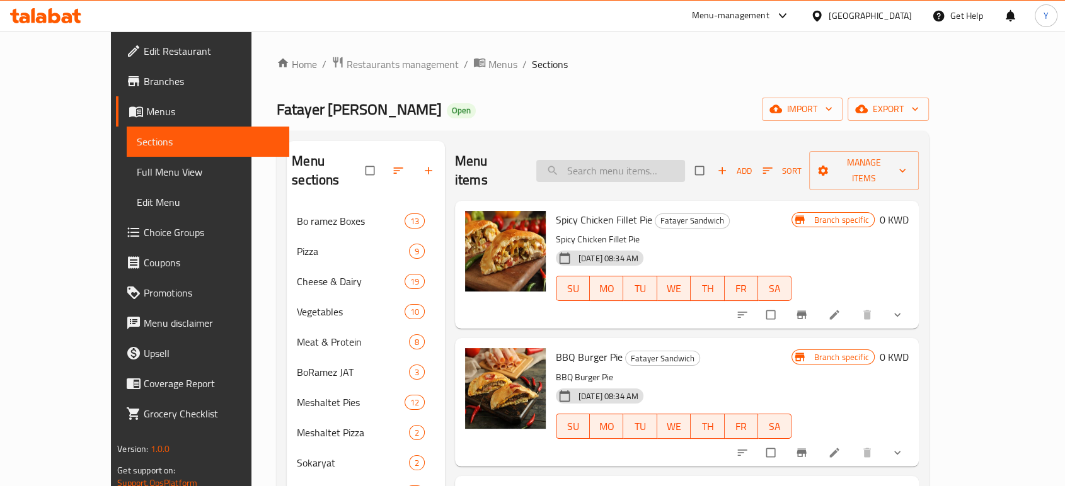
click at [630, 160] on input "search" at bounding box center [610, 171] width 149 height 22
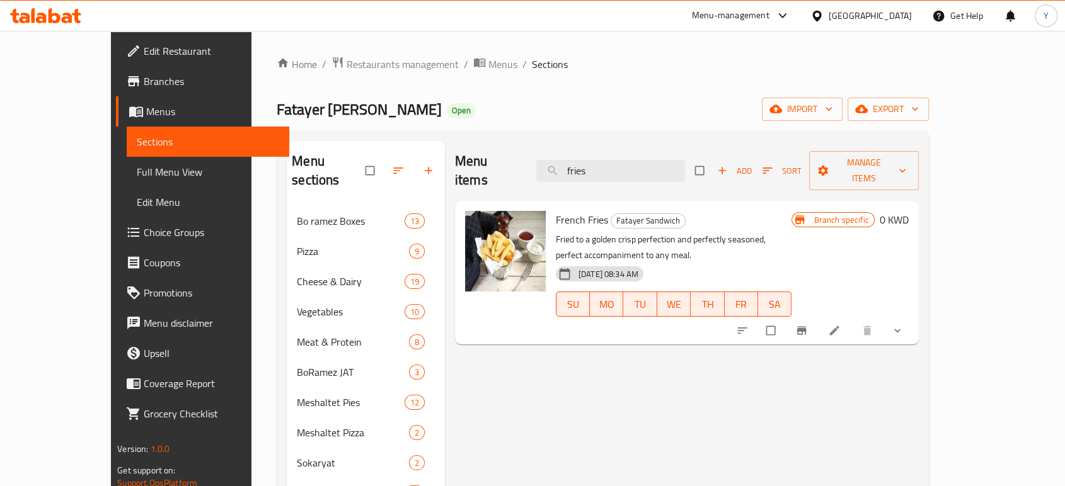
type input "fries"
click at [853, 321] on li at bounding box center [835, 331] width 35 height 20
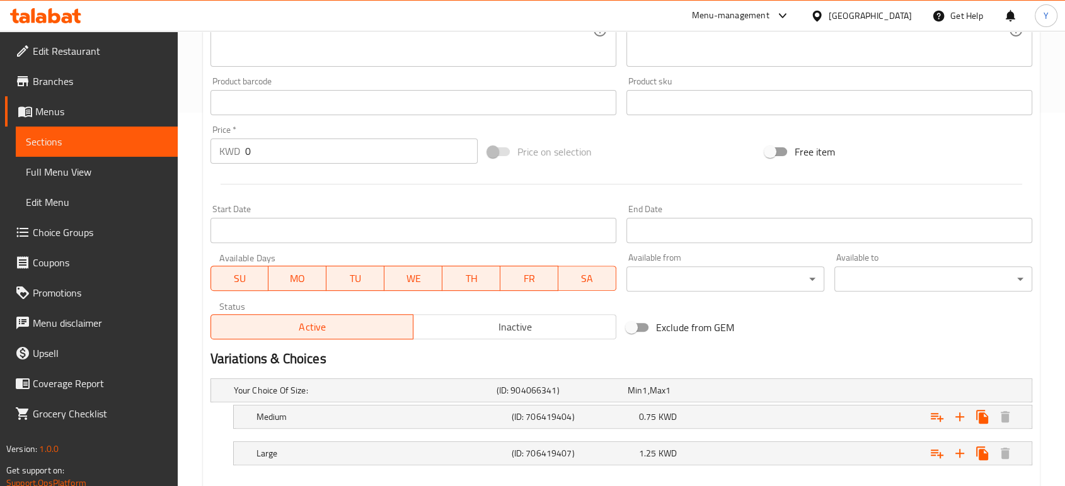
scroll to position [440, 0]
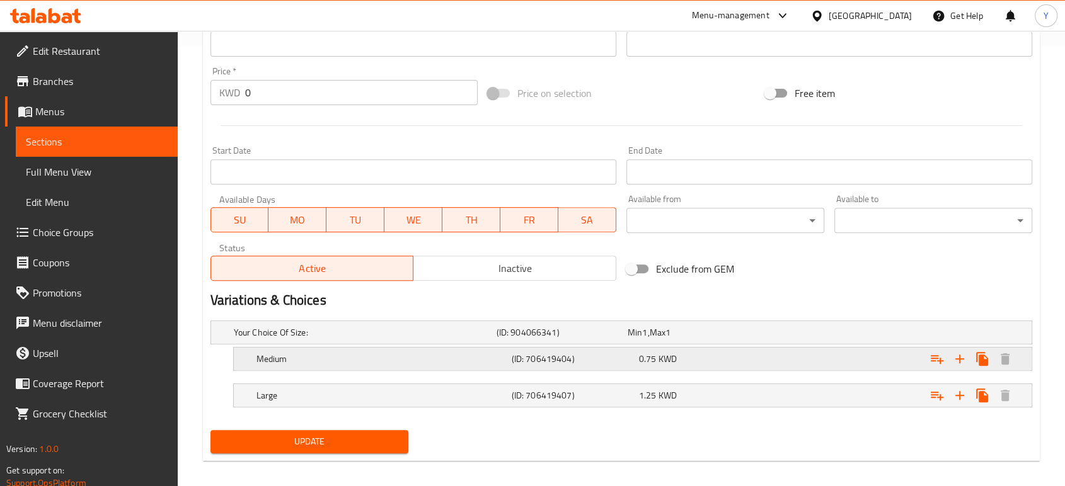
click at [292, 357] on h5 "Medium" at bounding box center [381, 359] width 250 height 13
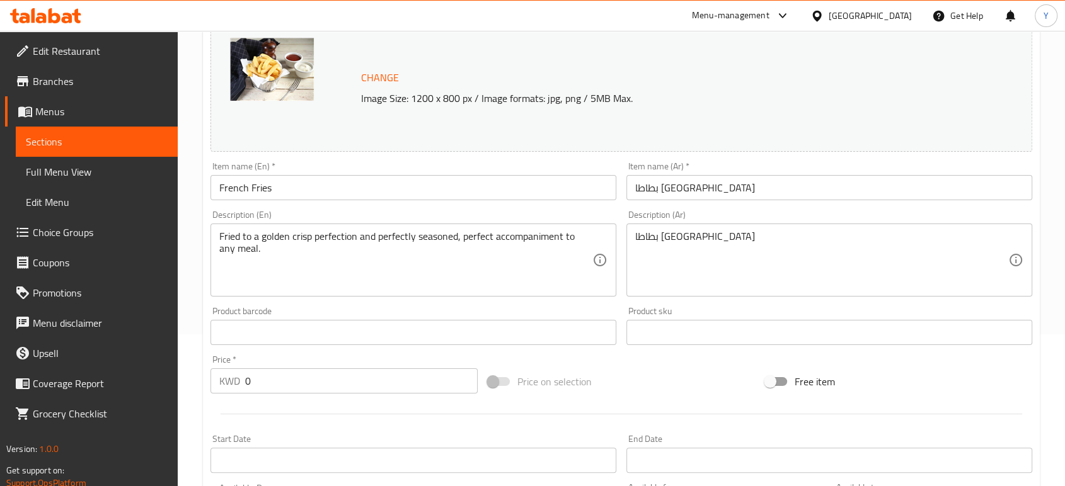
scroll to position [142, 0]
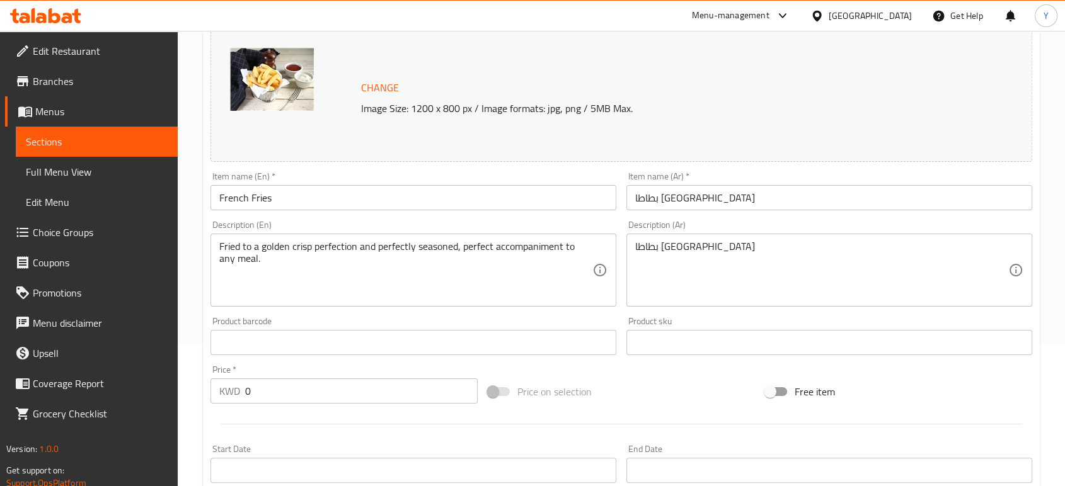
drag, startPoint x: 301, startPoint y: 373, endPoint x: 299, endPoint y: 384, distance: 11.6
click at [299, 384] on div "Price   * KWD 0 Price *" at bounding box center [343, 385] width 267 height 38
click at [299, 384] on input "0" at bounding box center [361, 391] width 233 height 25
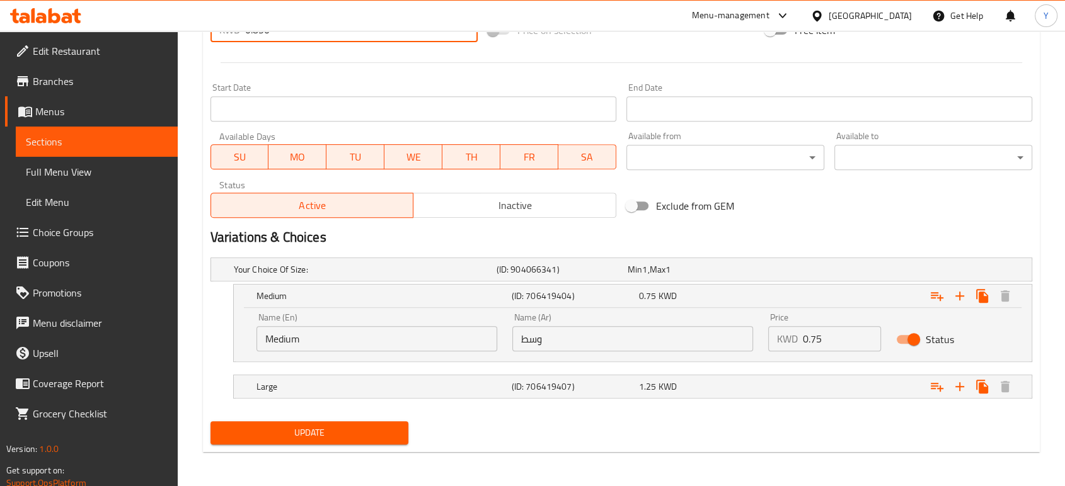
type input "0.850"
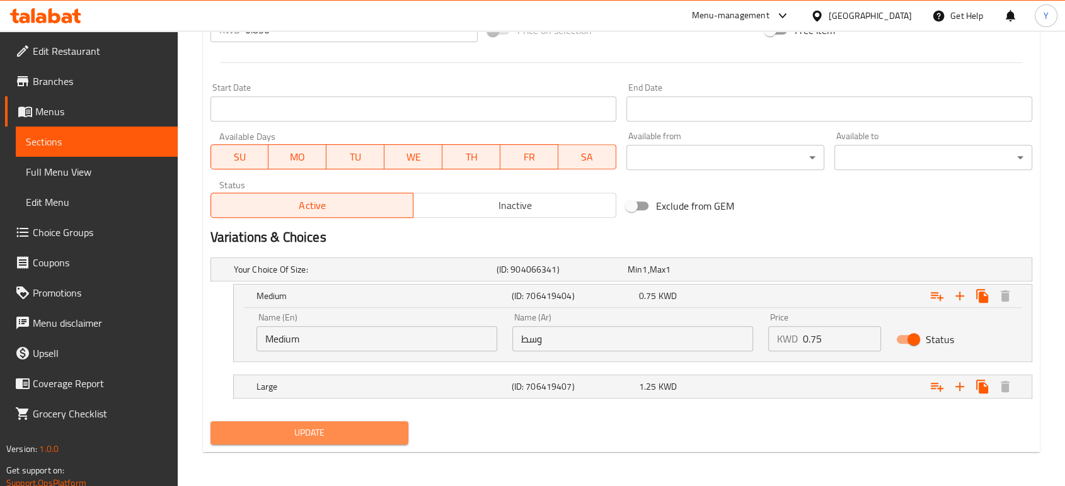
click at [289, 435] on span "Update" at bounding box center [310, 433] width 178 height 16
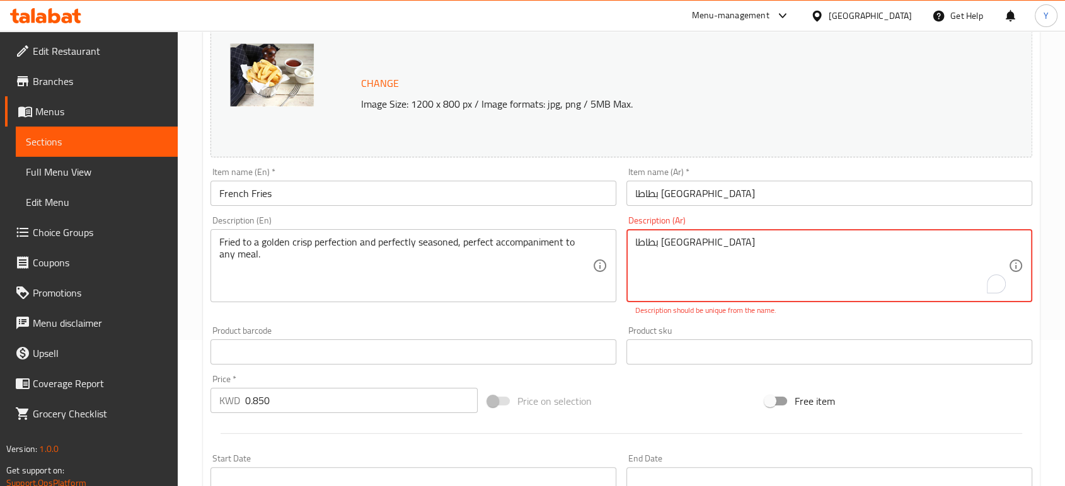
click at [742, 230] on div "بطاطا مقلية Description (Ar)" at bounding box center [829, 265] width 406 height 73
click at [746, 251] on textarea "بطاطا [GEOGRAPHIC_DATA]" at bounding box center [821, 266] width 373 height 60
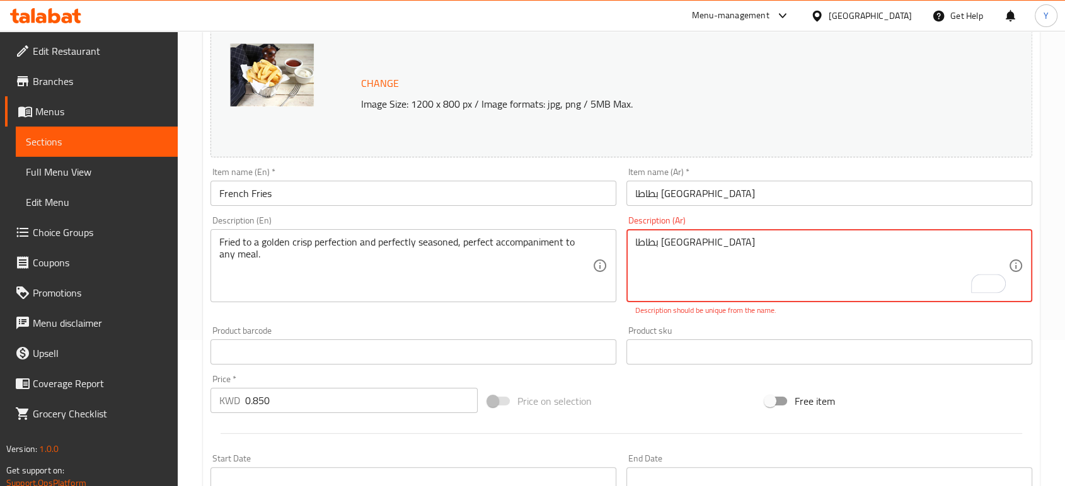
click at [746, 251] on textarea "بطاطا [GEOGRAPHIC_DATA]" at bounding box center [821, 266] width 373 height 60
paste textarea "مقلية حتى تصبح مقرمشة وذهبية بشكل مثالي، ومتبّلة بإتقان"
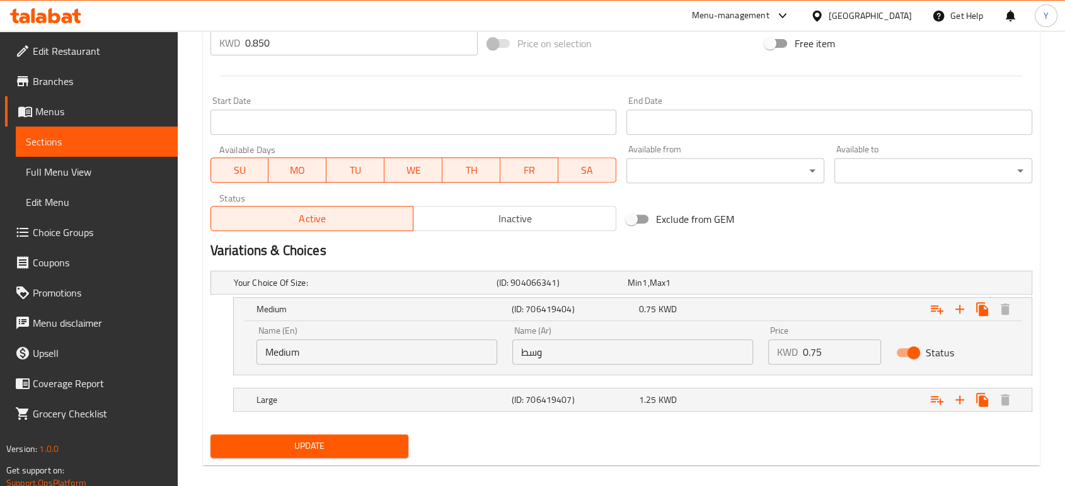
scroll to position [504, 0]
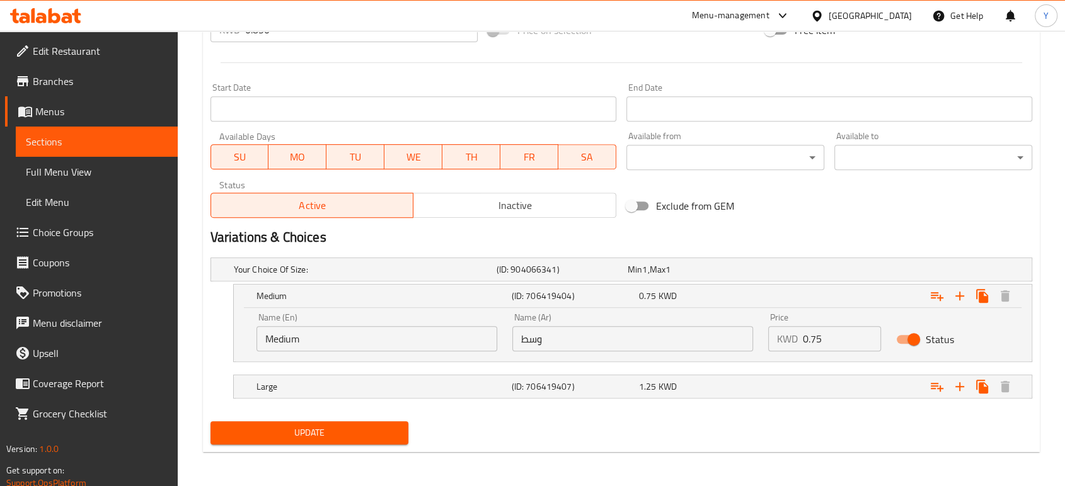
type textarea "مقلية حتى تصبح مقرمشة وذهبية بشكل مثالي، ومتبّلة بإتقان"
click at [369, 434] on span "Update" at bounding box center [310, 433] width 178 height 16
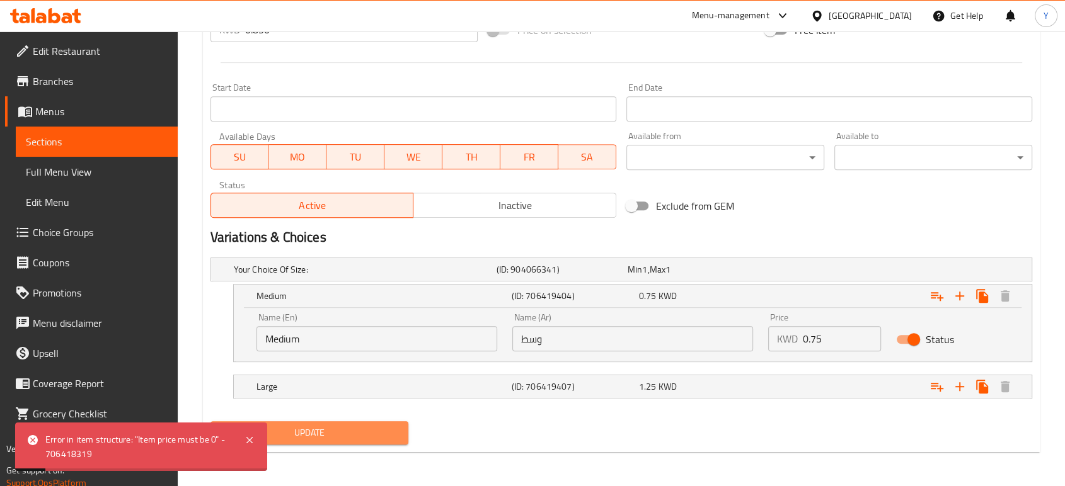
click at [369, 434] on span "Update" at bounding box center [310, 433] width 178 height 16
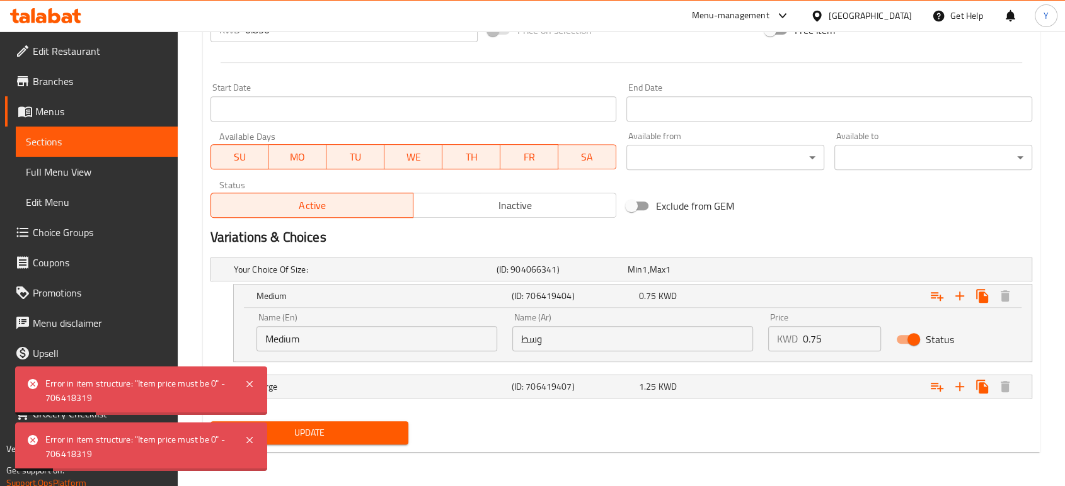
scroll to position [0, 0]
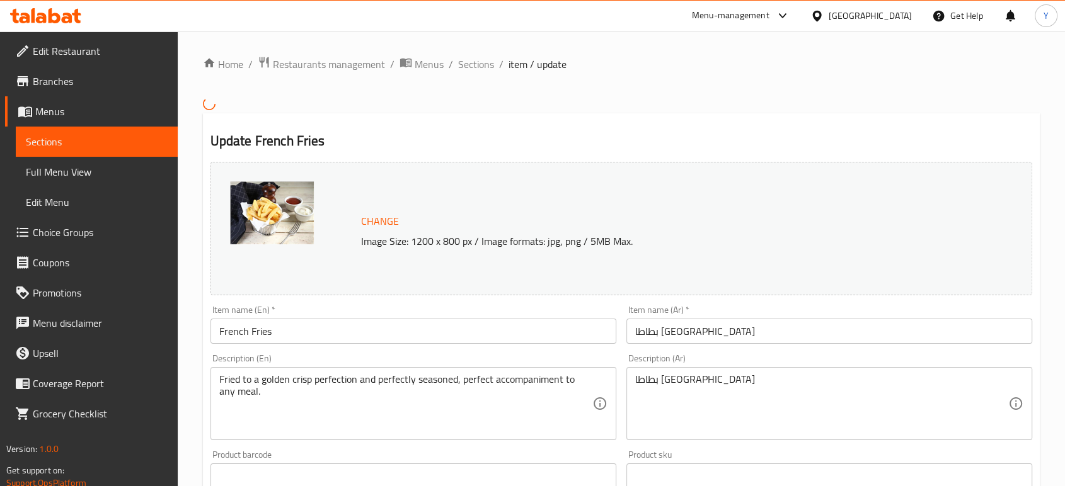
scroll to position [440, 0]
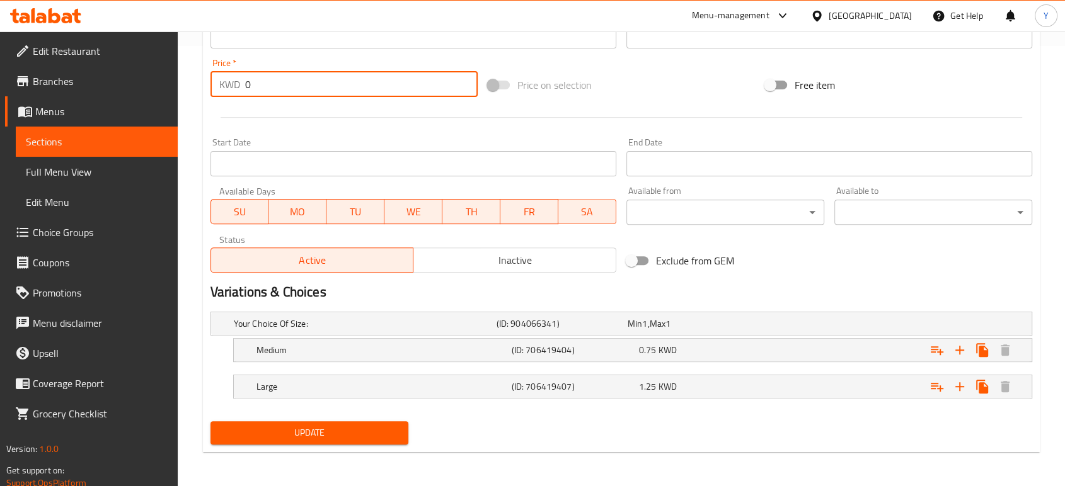
click at [330, 84] on input "0" at bounding box center [361, 84] width 233 height 25
type input "0.850"
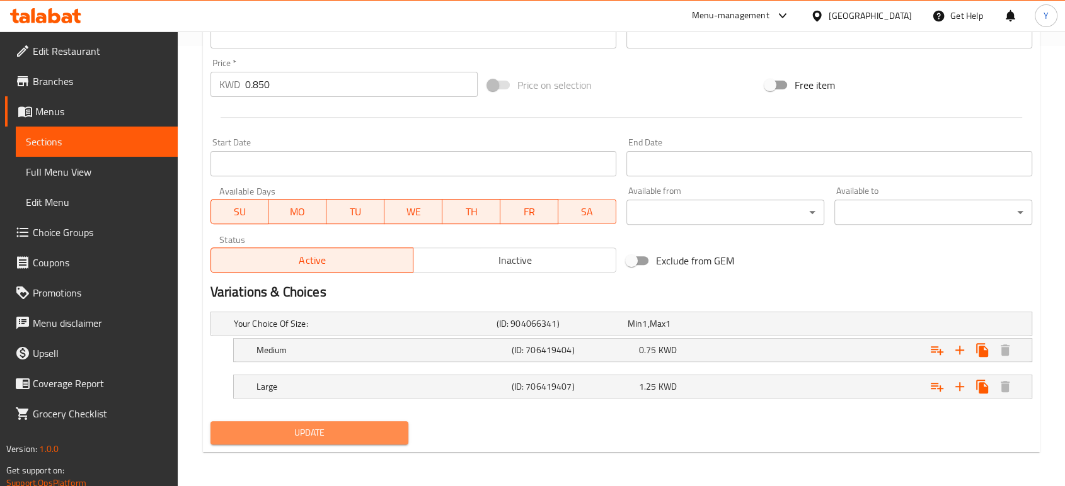
click at [328, 426] on span "Update" at bounding box center [310, 433] width 178 height 16
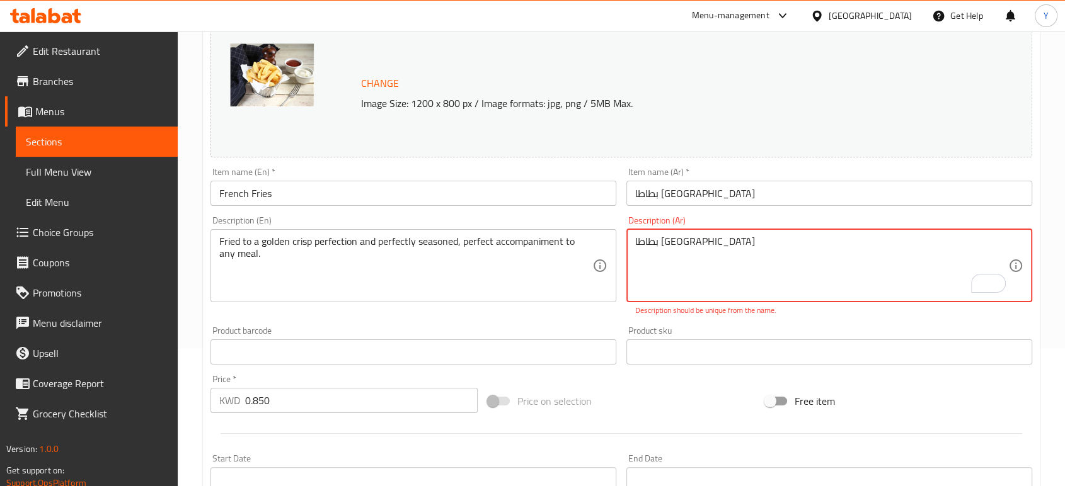
click at [807, 256] on textarea "بطاطا [GEOGRAPHIC_DATA]" at bounding box center [821, 266] width 373 height 60
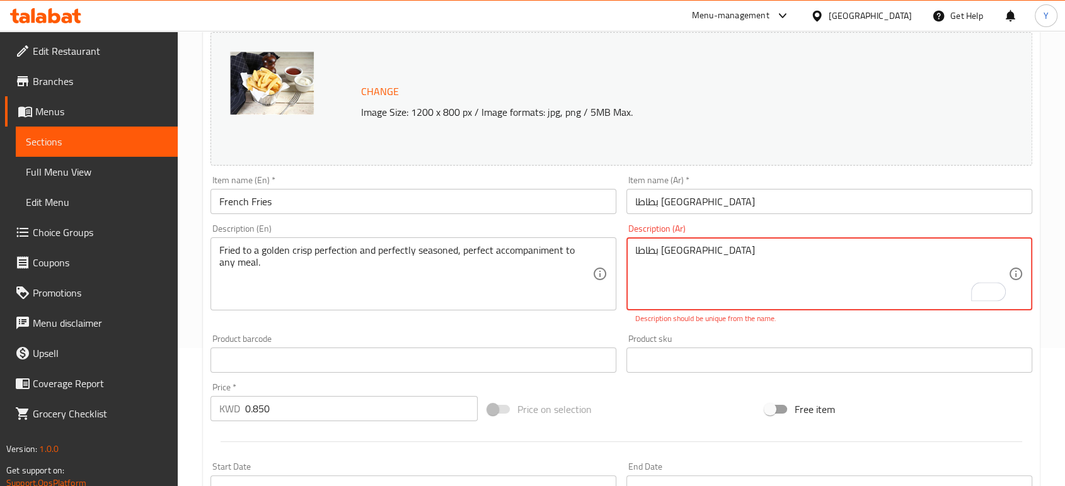
paste textarea "مقلية حتى تصبح مقرمشة وذهبية بشكل مثالي، ومتبّلة بإتقان"
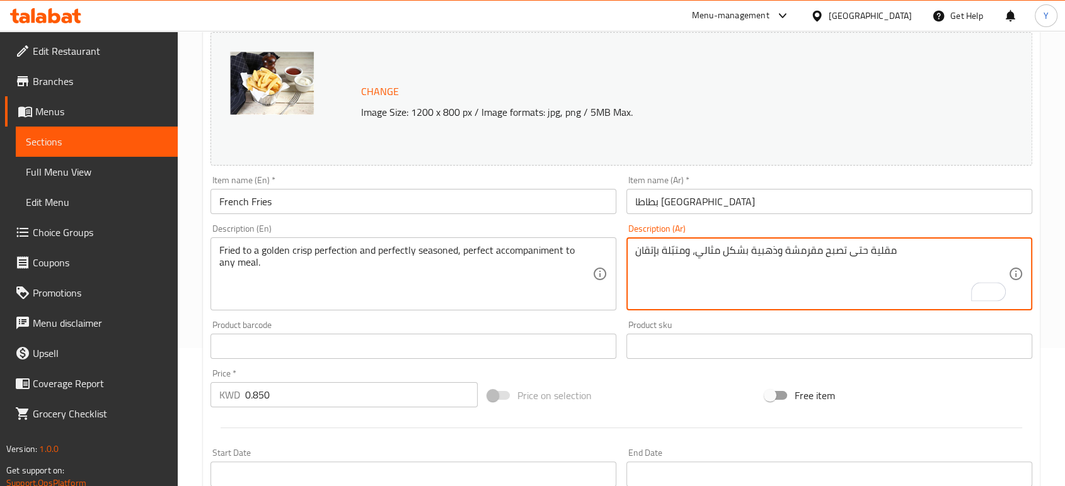
type textarea "مقلية حتى تصبح مقرمشة وذهبية بشكل مثالي، ومتبّلة بإتقان"
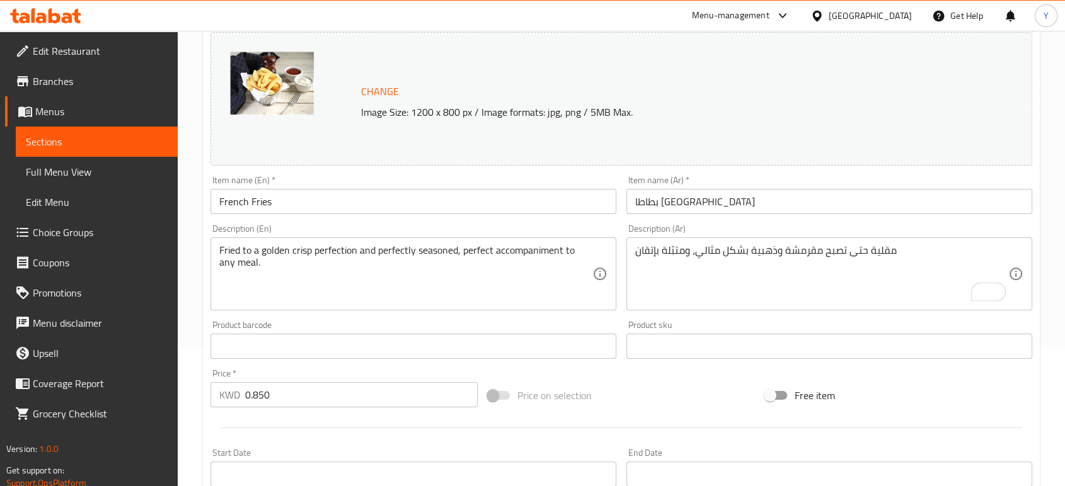
click at [622, 325] on div "Product sku Product sku" at bounding box center [829, 340] width 416 height 49
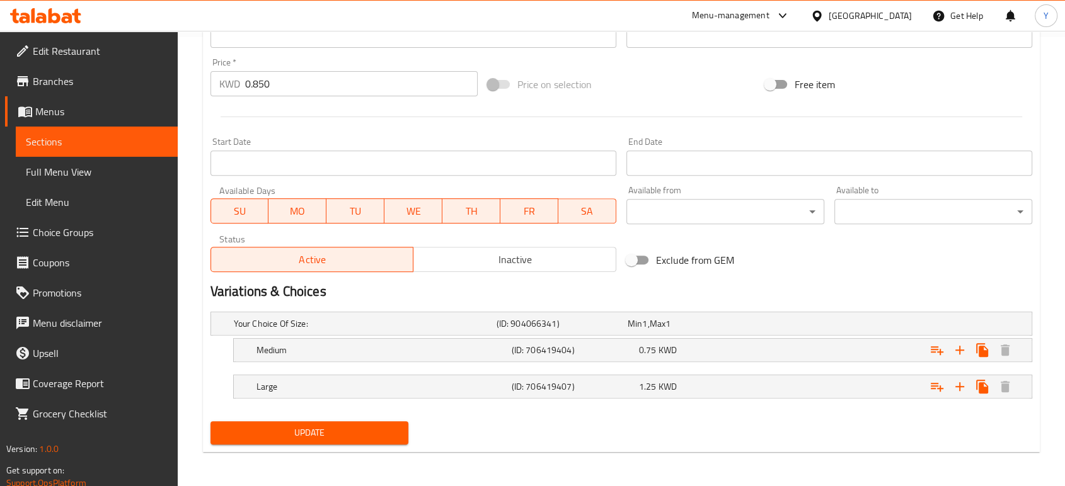
scroll to position [0, 0]
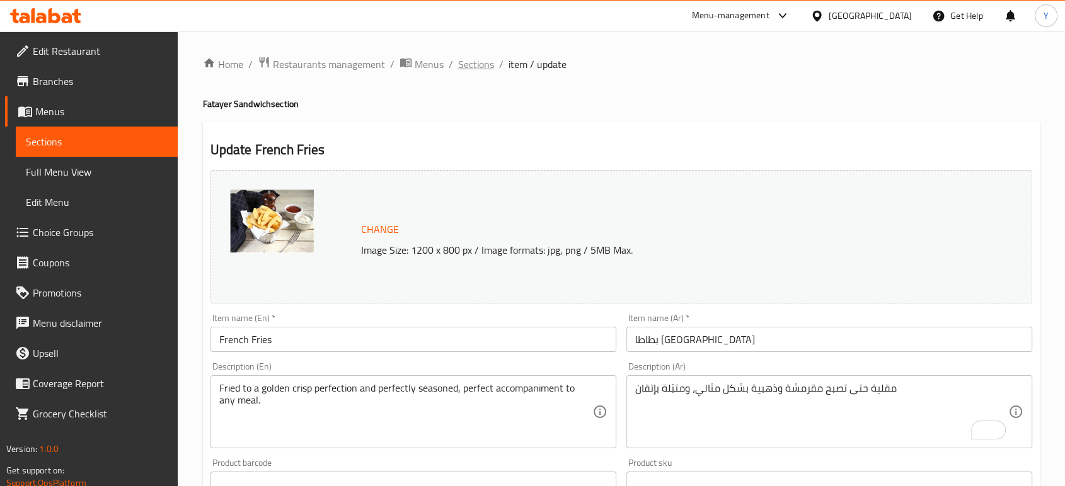
click at [483, 63] on span "Sections" at bounding box center [476, 64] width 36 height 15
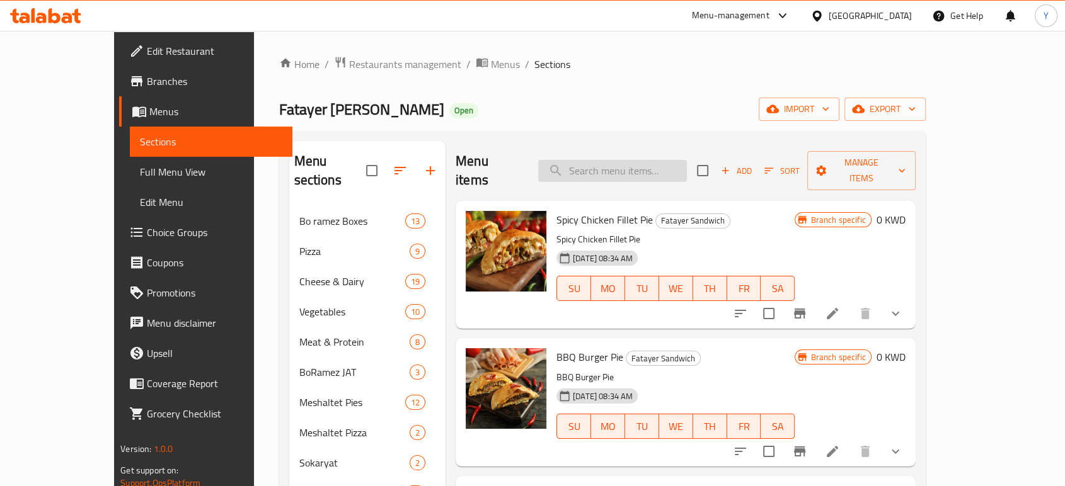
click at [638, 167] on input "search" at bounding box center [612, 171] width 149 height 22
type input "8"
click at [638, 167] on input "search" at bounding box center [612, 171] width 149 height 22
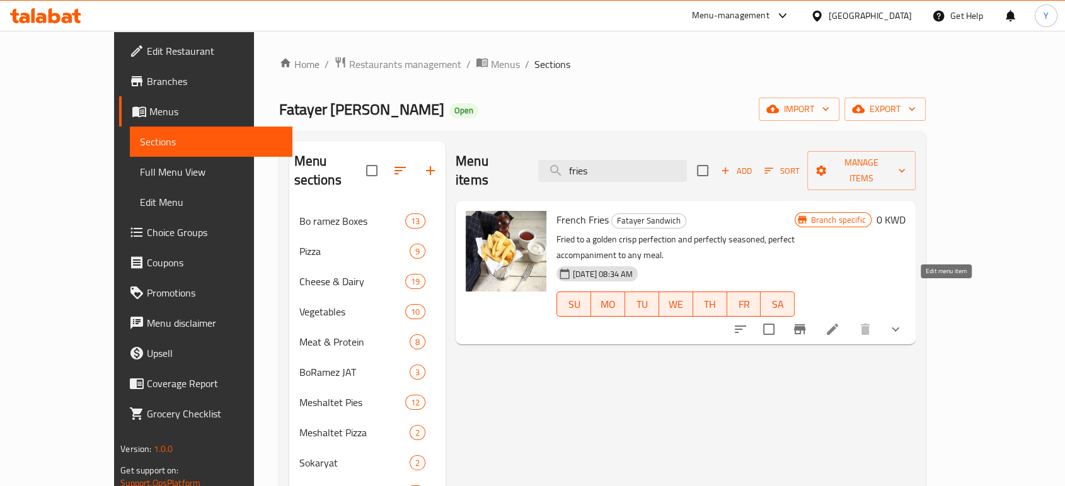
type input "fries"
click at [840, 322] on icon at bounding box center [832, 329] width 15 height 15
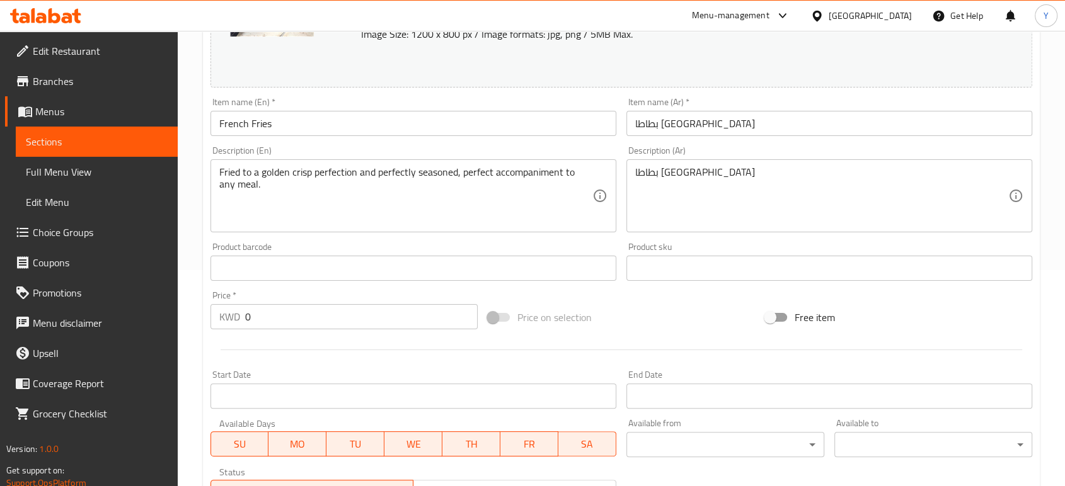
scroll to position [219, 0]
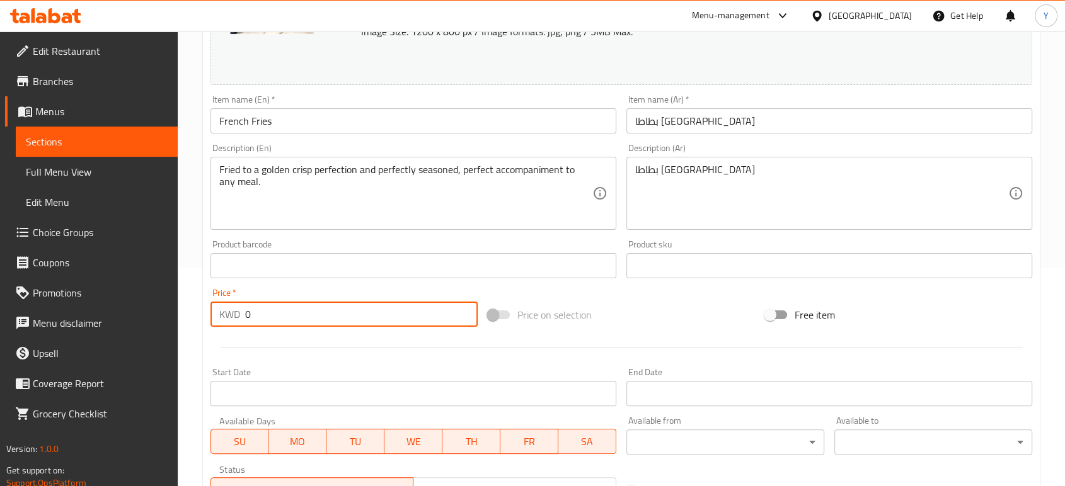
click at [425, 316] on input "0" at bounding box center [361, 314] width 233 height 25
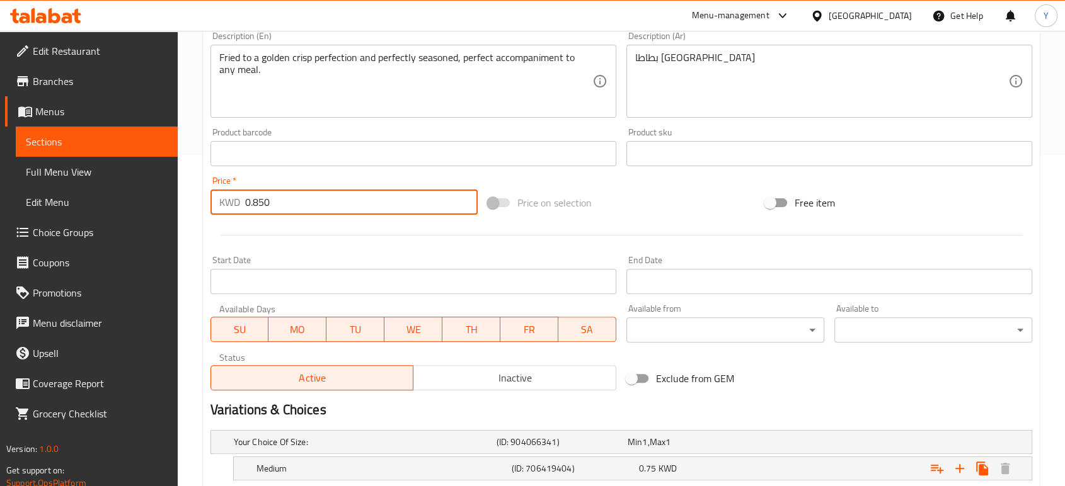
scroll to position [333, 0]
type input "0.850"
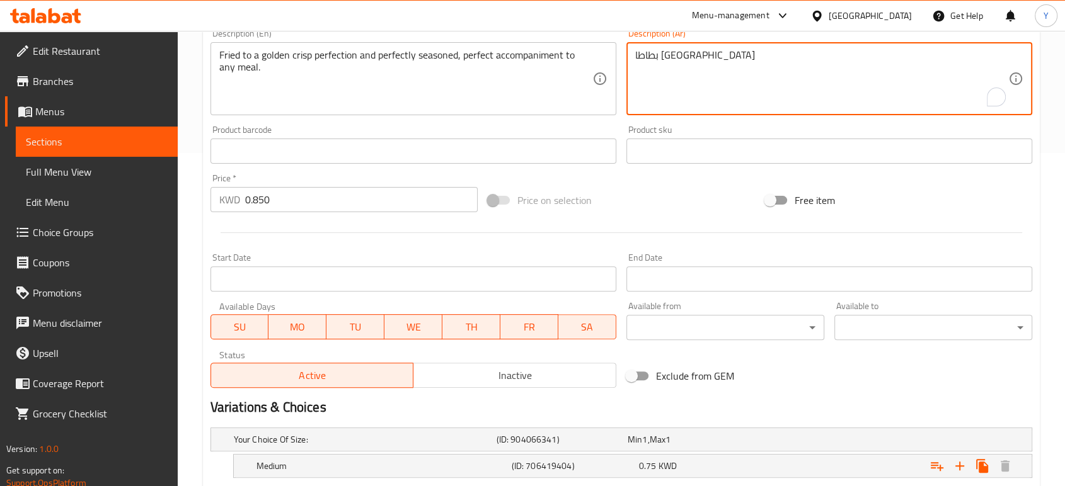
click at [677, 76] on textarea "بطاطا [GEOGRAPHIC_DATA]" at bounding box center [821, 79] width 373 height 60
paste textarea "مقلية حتى تصبح مقرمشة وذهبية بشكل مثالي، ومتبّلة بإتقان"
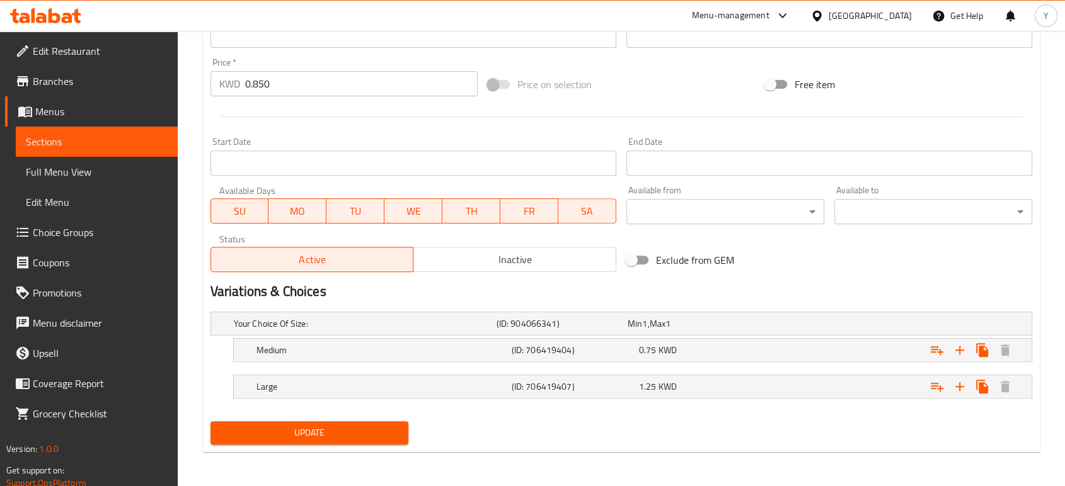
type textarea "مقلية حتى تصبح مقرمشة وذهبية بشكل مثالي، ومتبّلة بإتقان"
click at [304, 425] on span "Update" at bounding box center [310, 433] width 178 height 16
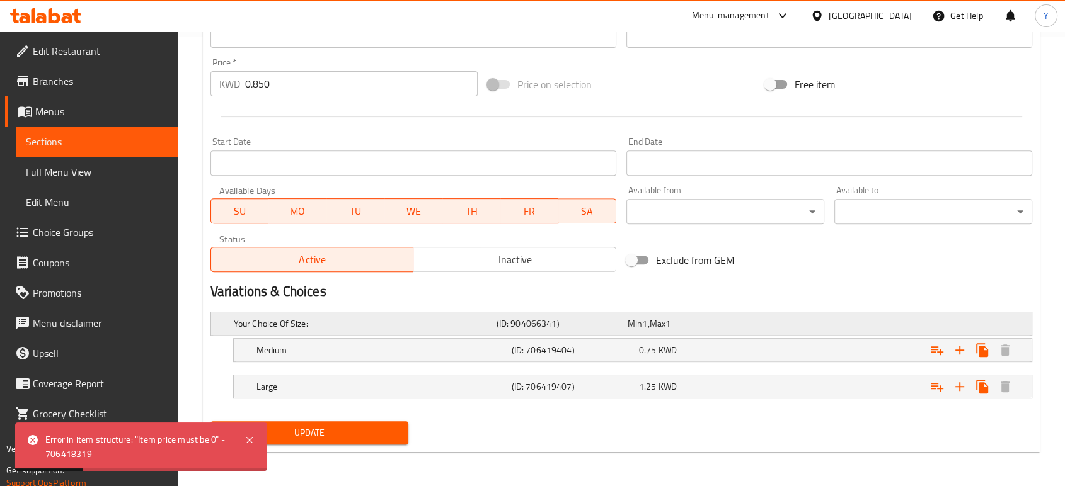
click at [444, 328] on h5 "Your Choice Of Size:" at bounding box center [363, 324] width 258 height 13
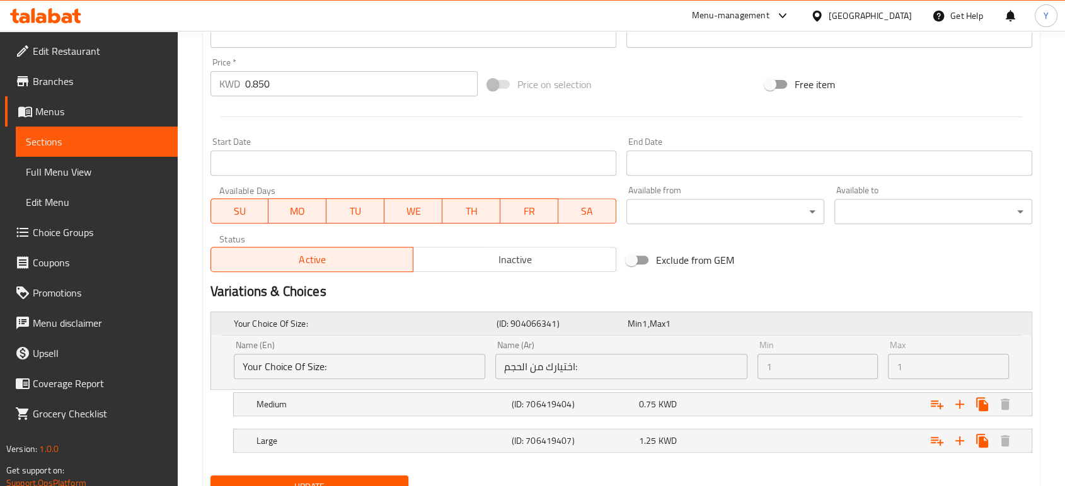
drag, startPoint x: 473, startPoint y: 314, endPoint x: 443, endPoint y: 326, distance: 32.8
click at [443, 326] on h5 "Your Choice Of Size:" at bounding box center [363, 324] width 258 height 13
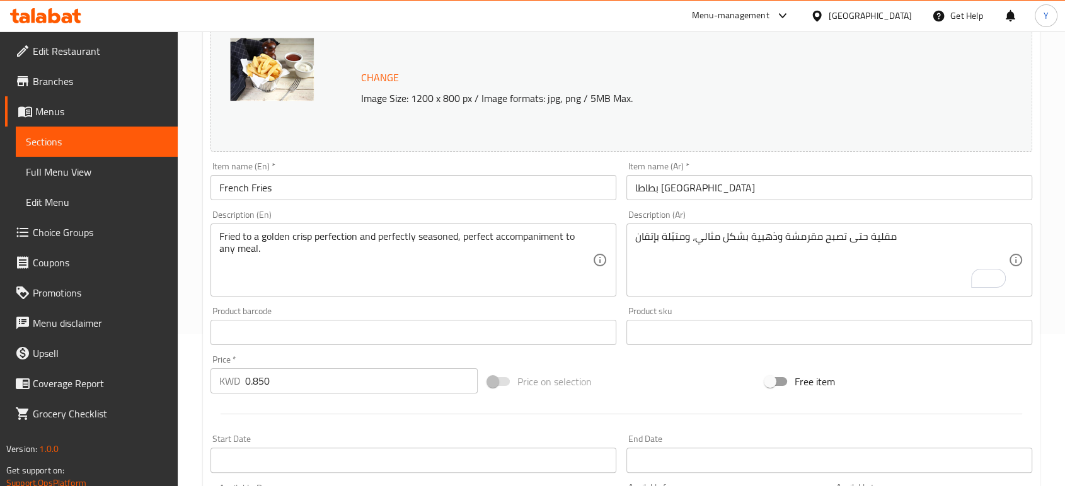
scroll to position [0, 0]
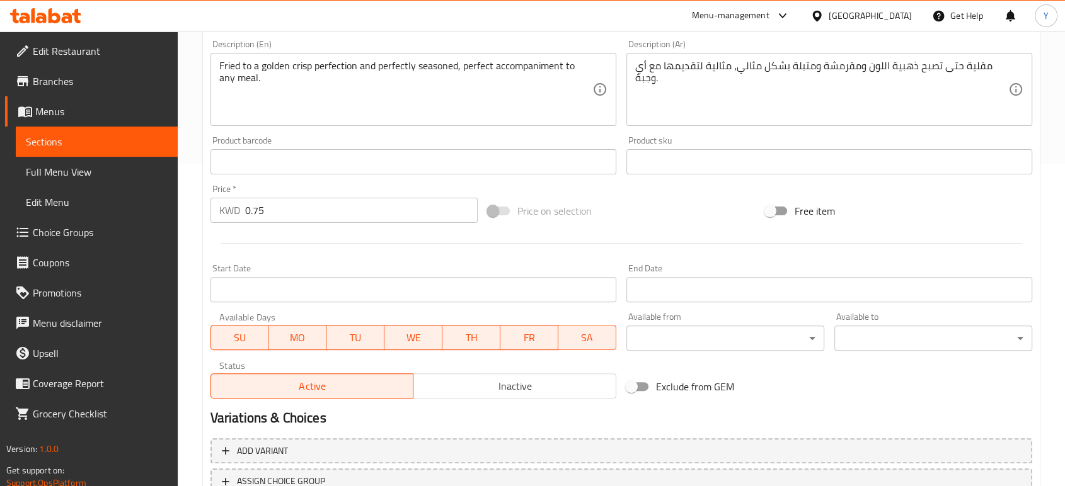
scroll to position [422, 0]
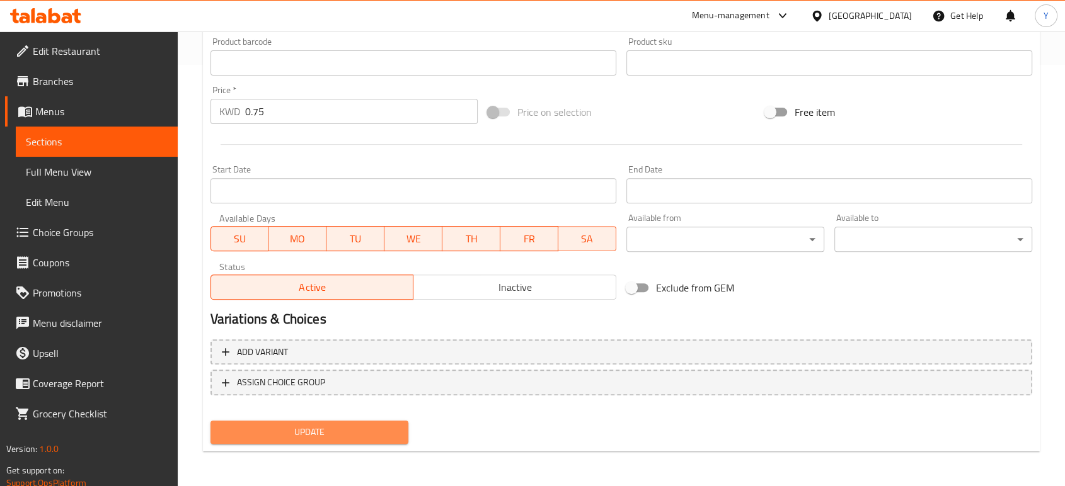
click at [318, 426] on span "Update" at bounding box center [310, 433] width 178 height 16
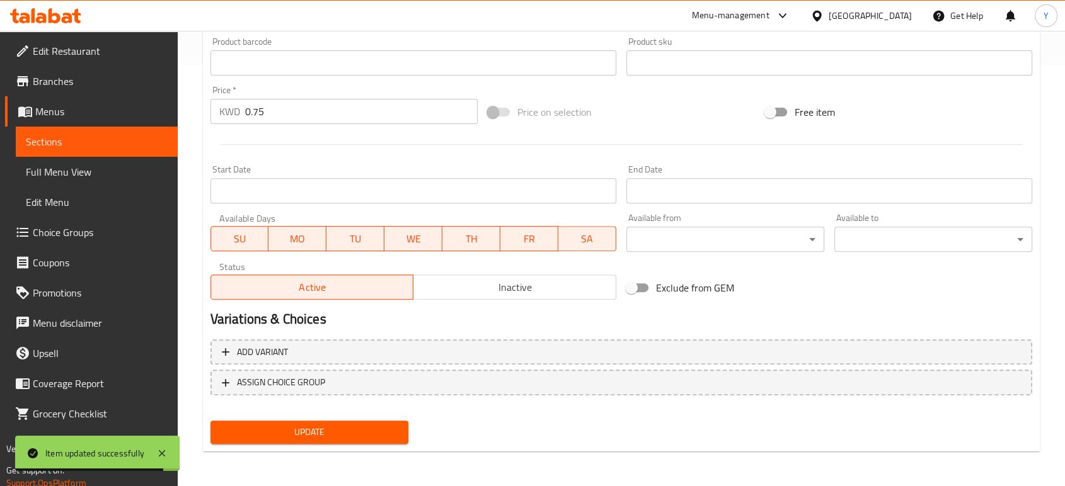
scroll to position [348, 0]
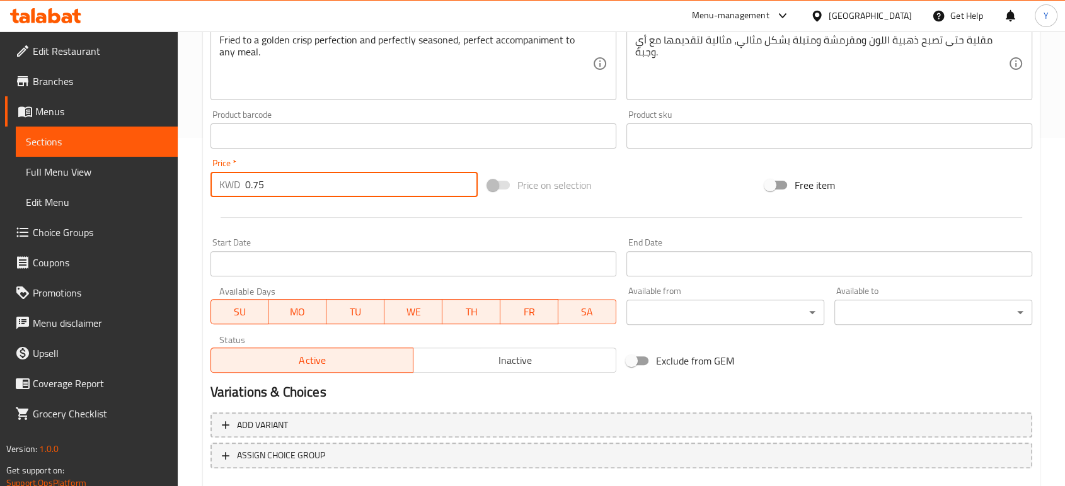
click at [255, 190] on input "0.75" at bounding box center [361, 184] width 233 height 25
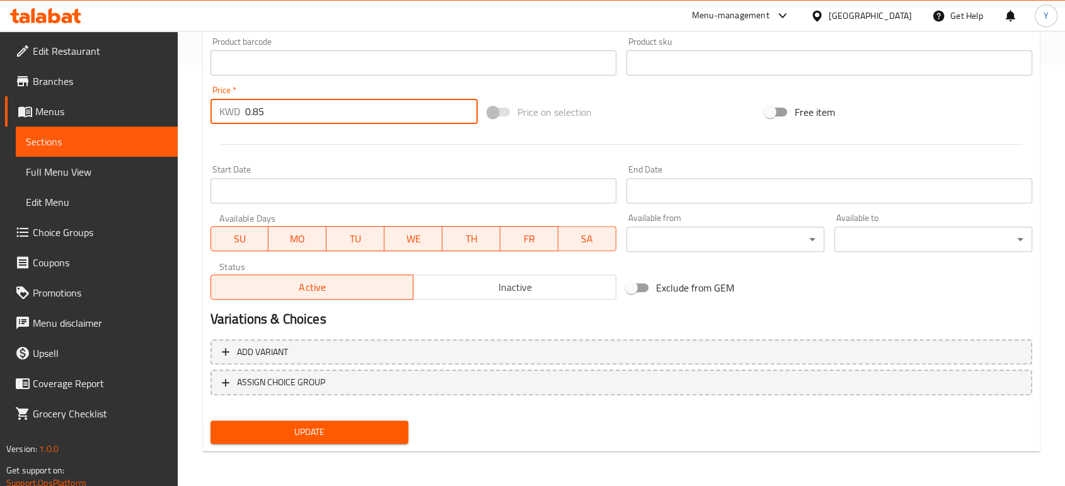
type input "0.85"
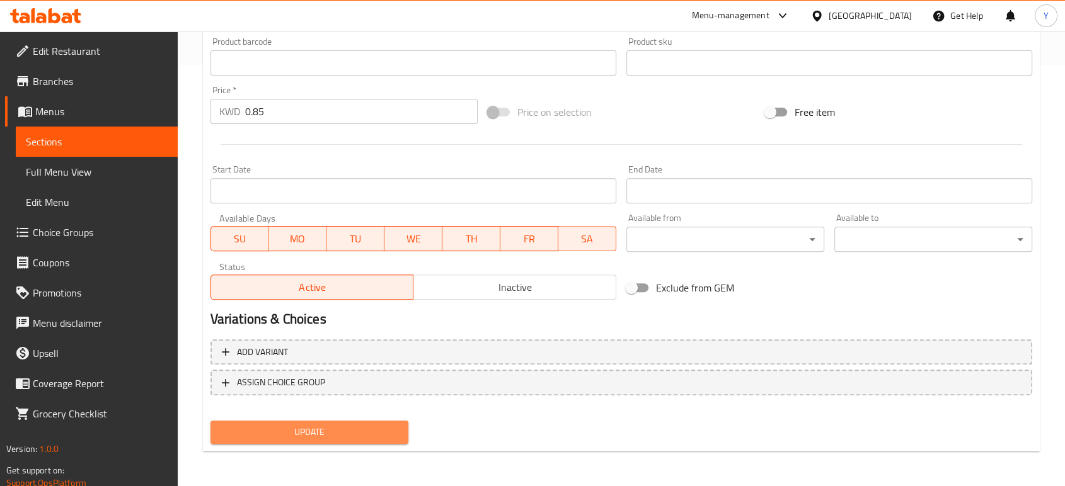
click at [321, 433] on span "Update" at bounding box center [310, 433] width 178 height 16
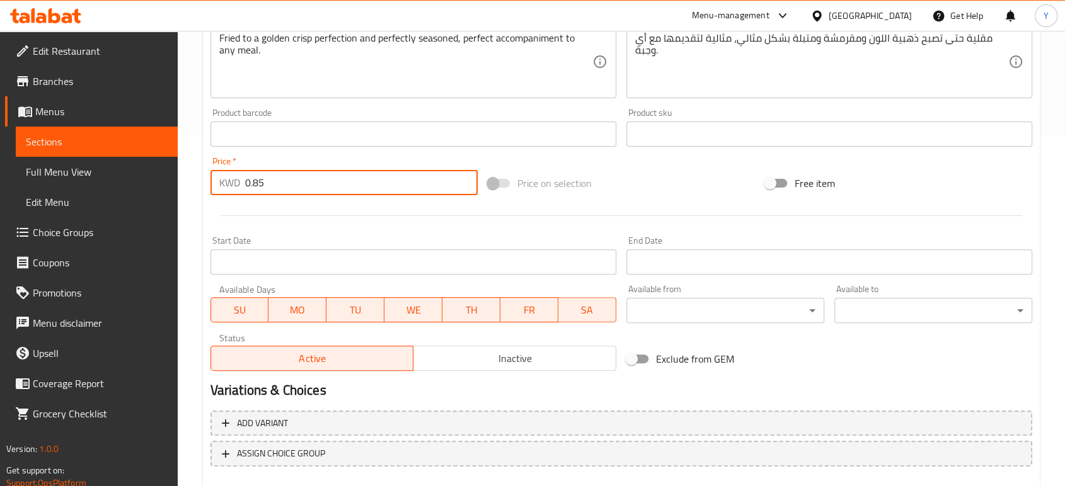
click at [328, 175] on input "0.85" at bounding box center [361, 182] width 233 height 25
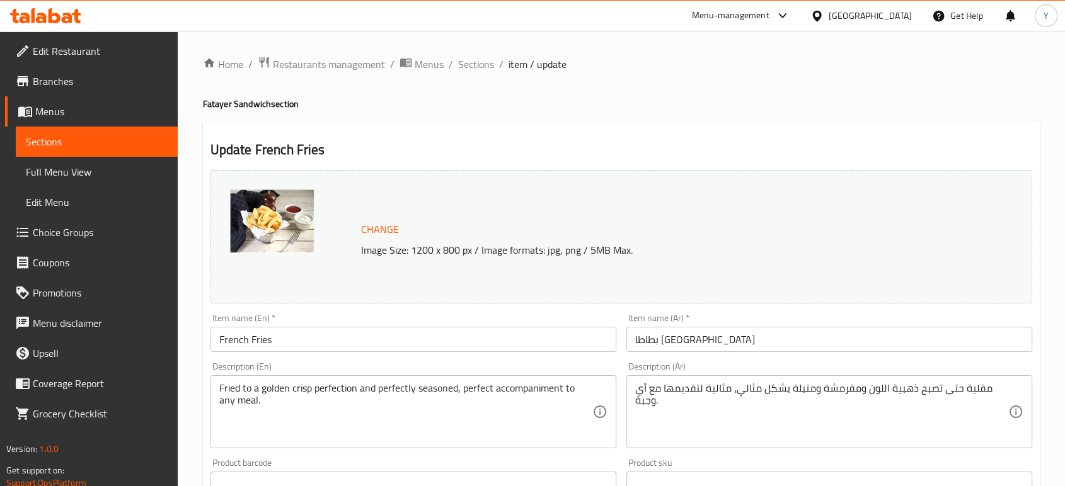
scroll to position [422, 0]
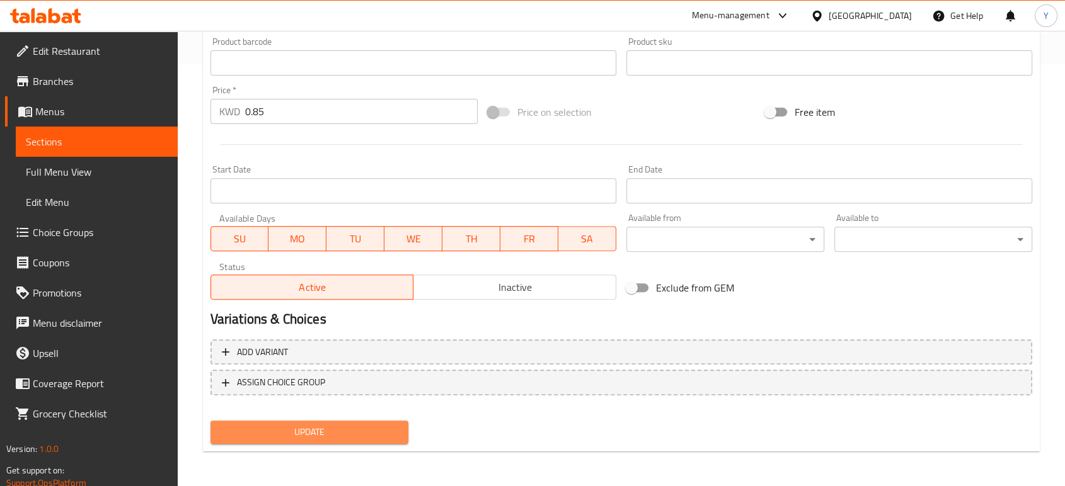
click at [358, 430] on span "Update" at bounding box center [310, 433] width 178 height 16
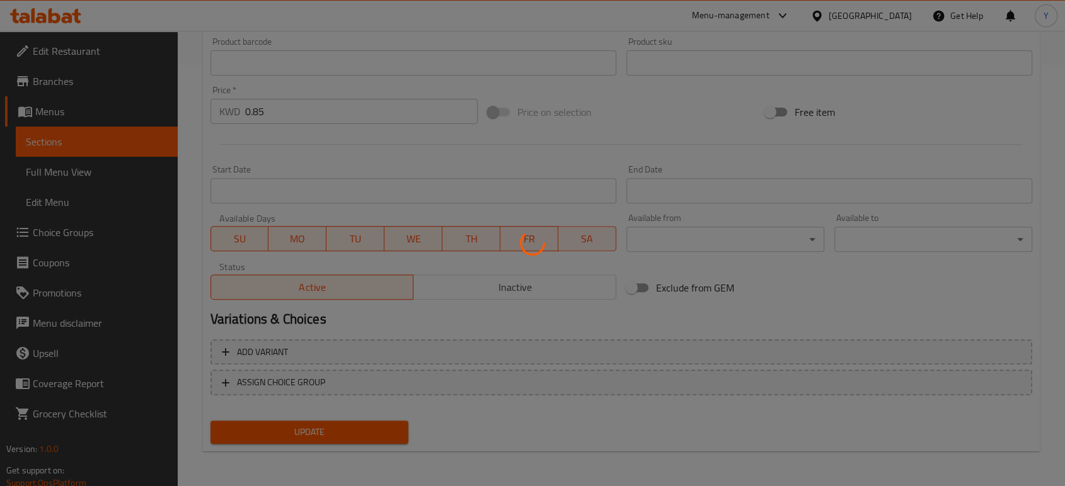
scroll to position [0, 0]
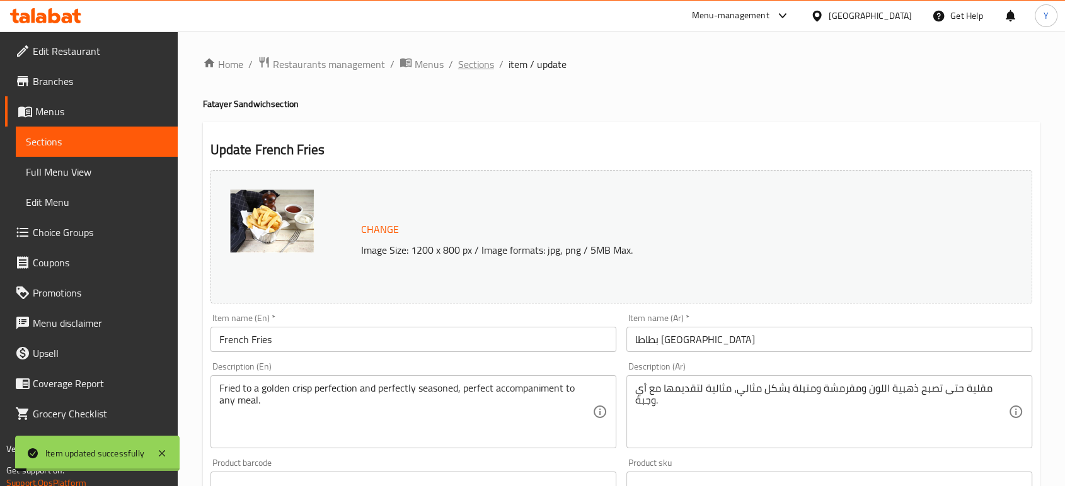
click at [479, 64] on span "Sections" at bounding box center [476, 64] width 36 height 15
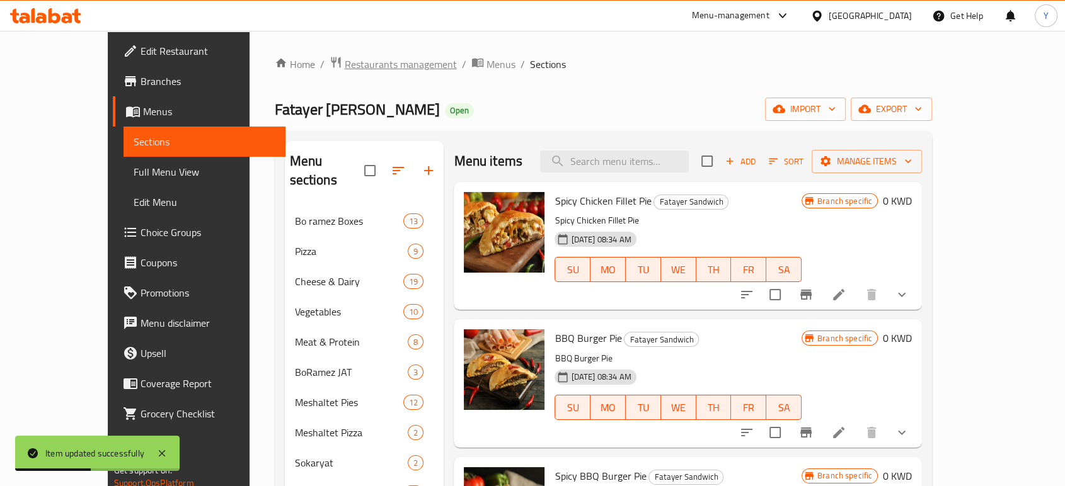
click at [345, 69] on span "Restaurants management" at bounding box center [401, 64] width 112 height 15
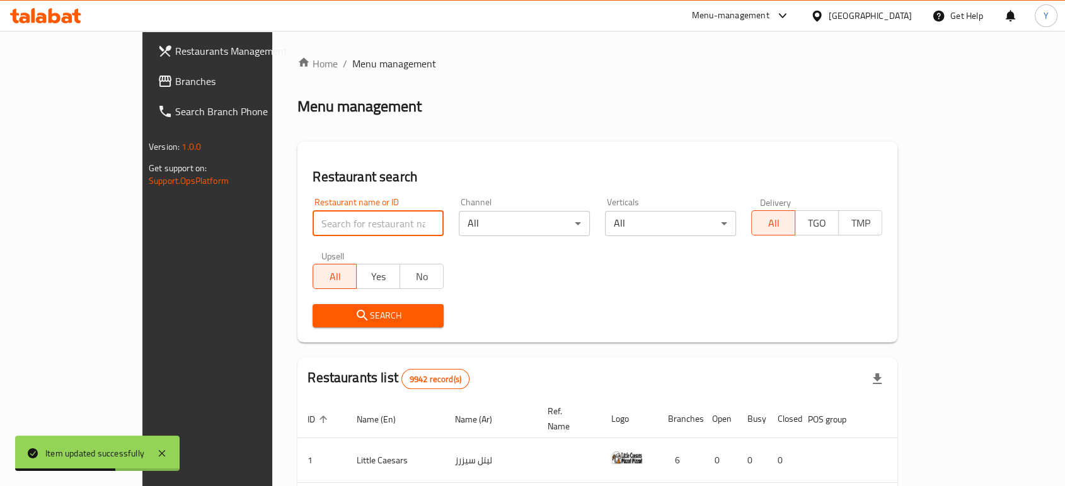
click at [322, 226] on input "search" at bounding box center [378, 223] width 131 height 25
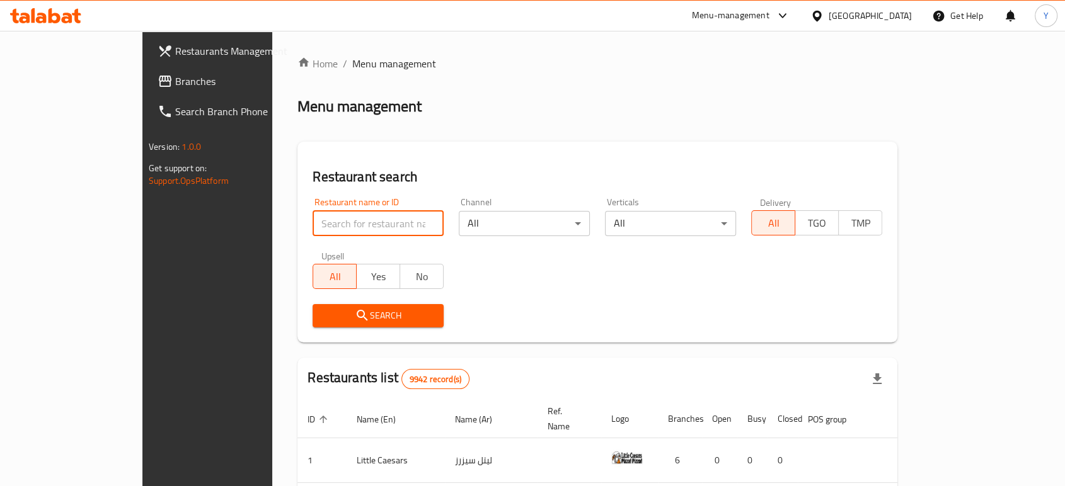
click at [322, 226] on input "search" at bounding box center [378, 223] width 131 height 25
type input "b"
type input "b fit"
click button "Search" at bounding box center [378, 315] width 131 height 23
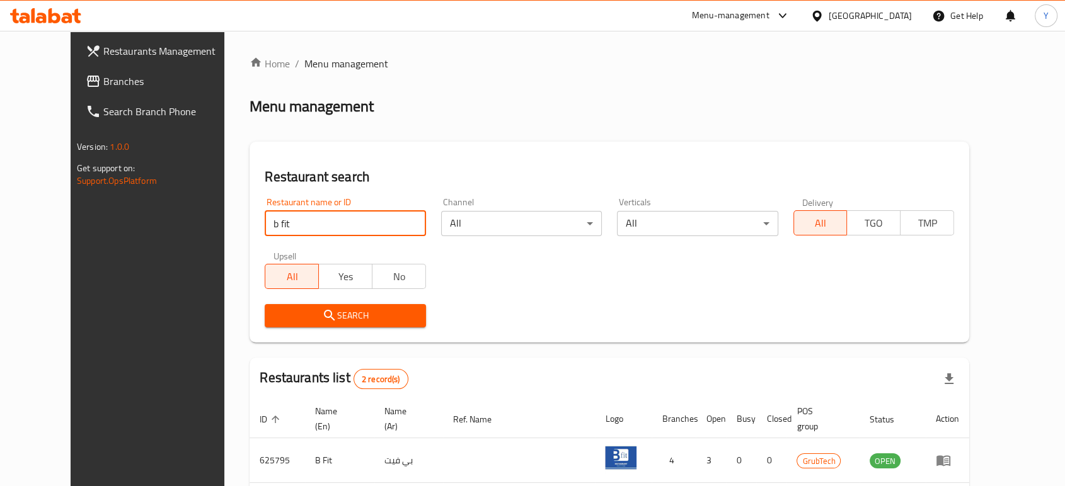
scroll to position [108, 0]
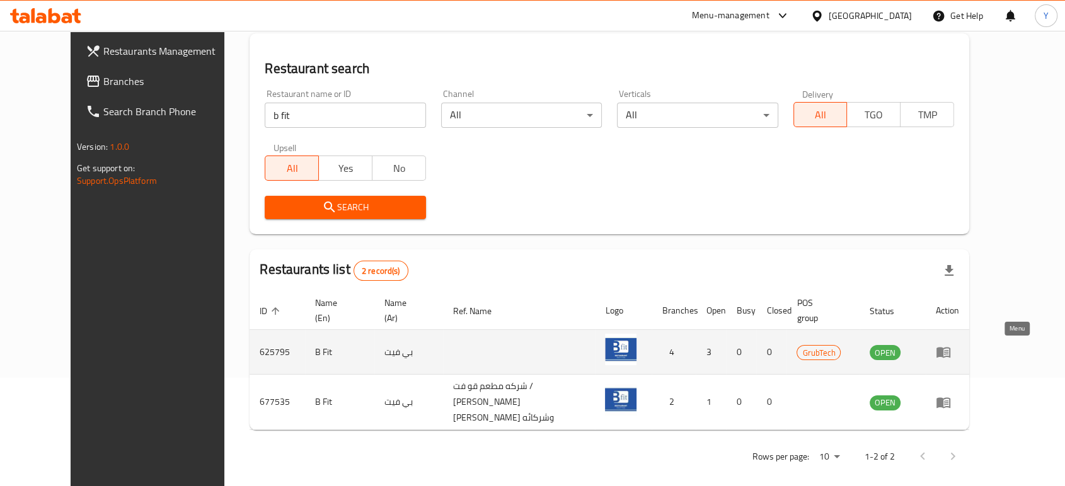
click at [948, 352] on icon "enhanced table" at bounding box center [946, 352] width 4 height 5
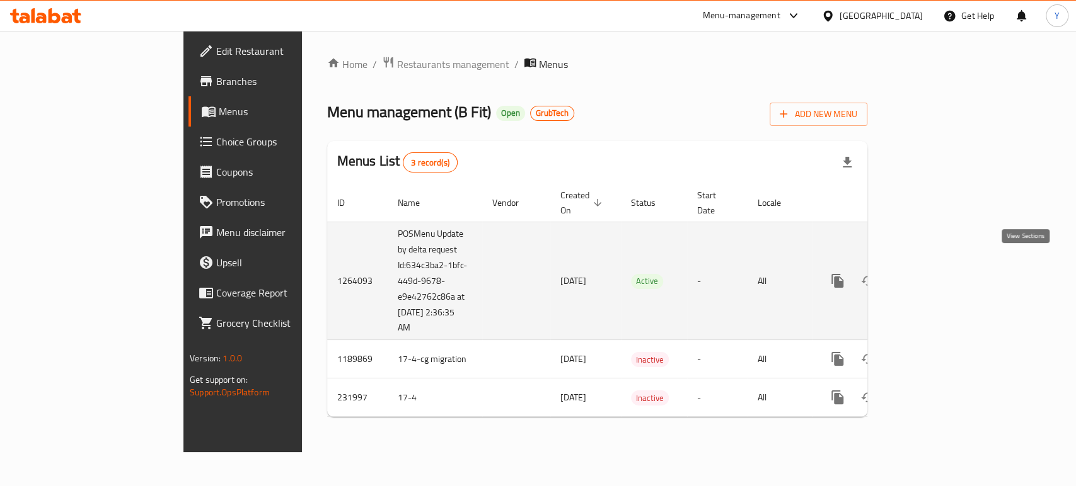
click at [934, 275] on icon "enhanced table" at bounding box center [928, 280] width 11 height 11
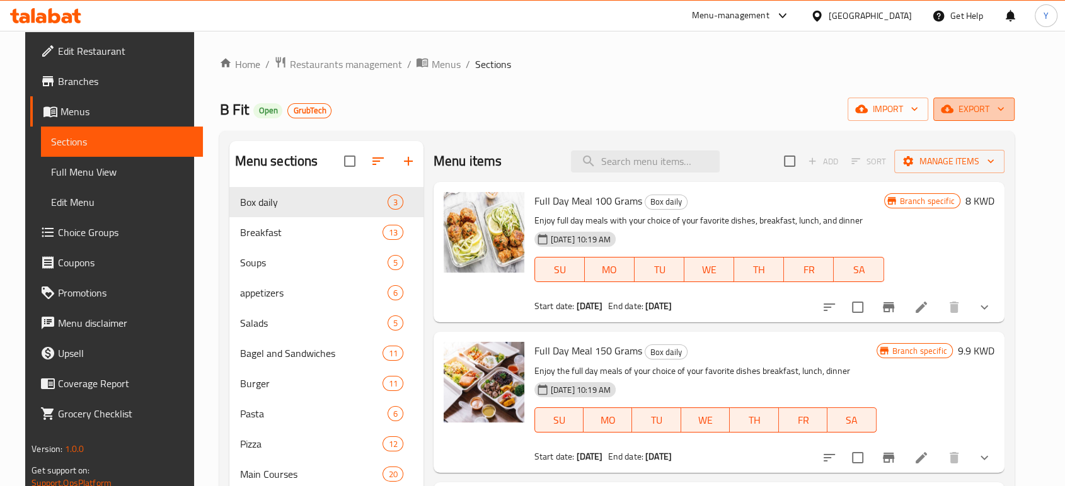
click at [1007, 115] on icon "button" at bounding box center [1000, 109] width 13 height 13
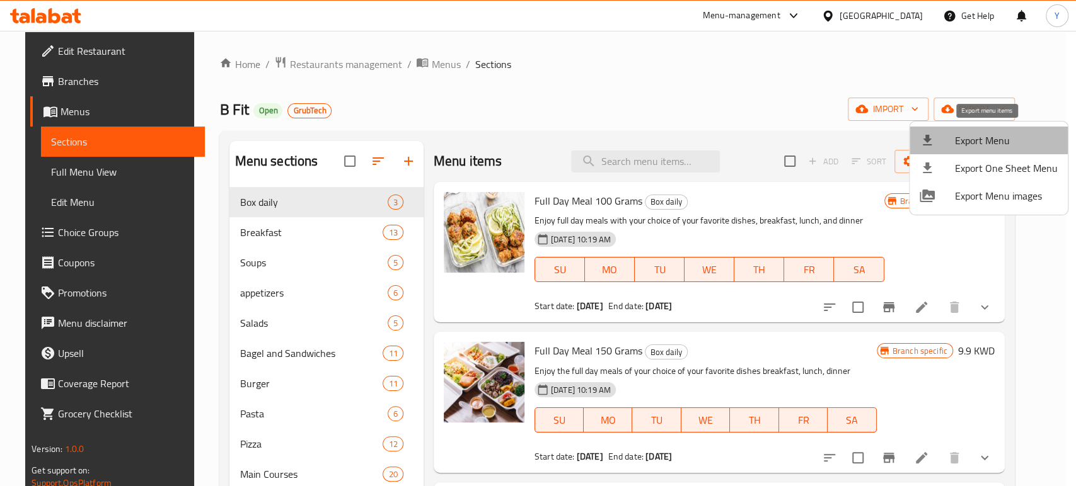
click at [1008, 144] on span "Export Menu" at bounding box center [1006, 140] width 103 height 15
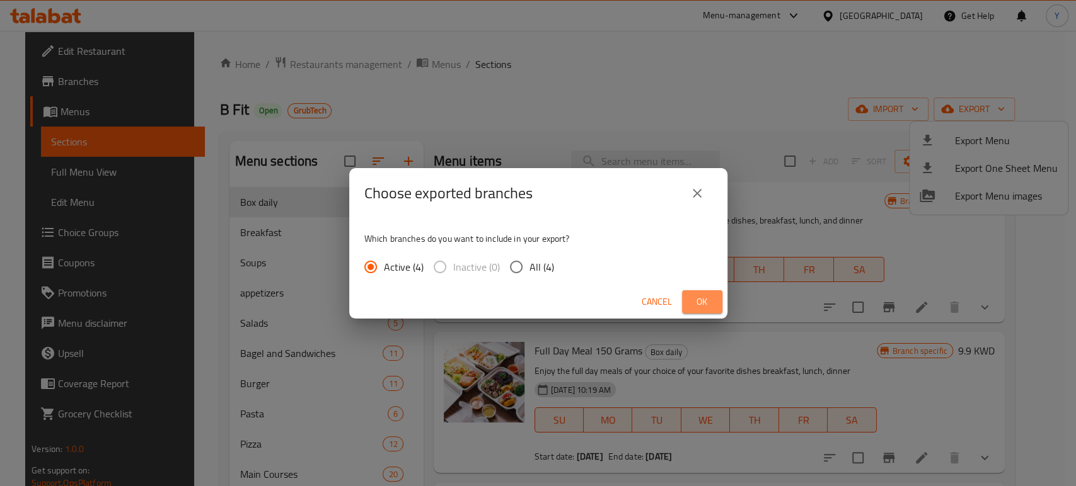
click at [701, 301] on span "Ok" at bounding box center [702, 302] width 20 height 16
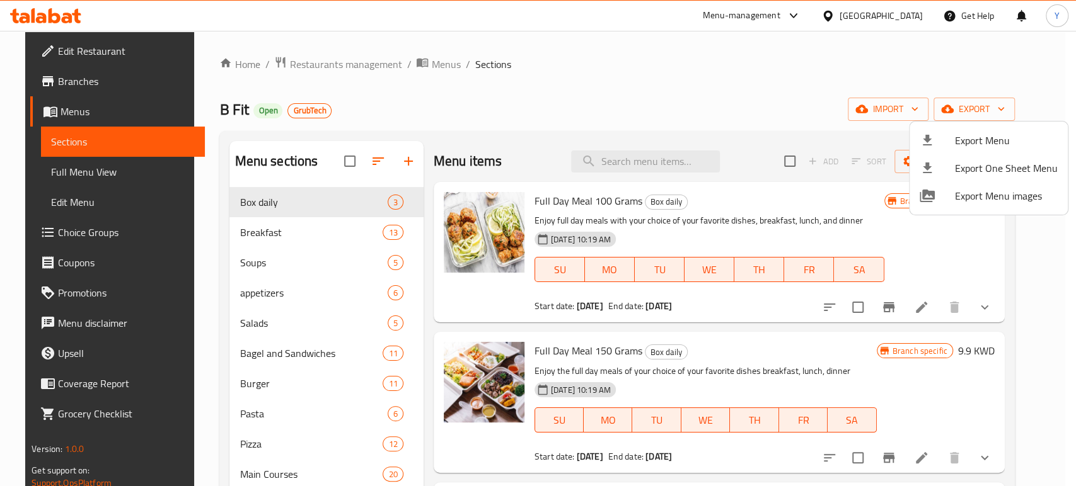
click at [1027, 74] on div at bounding box center [538, 243] width 1076 height 486
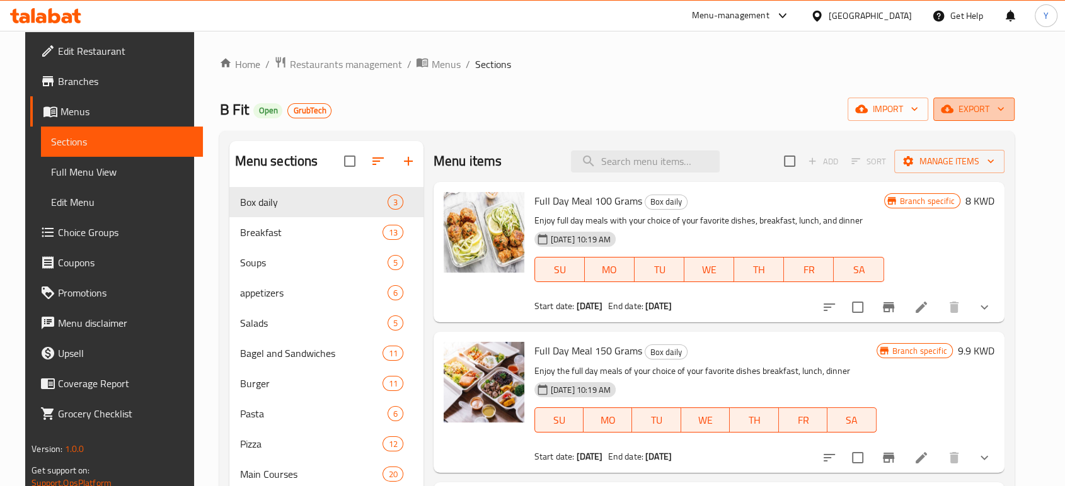
click at [1015, 111] on button "export" at bounding box center [973, 109] width 81 height 23
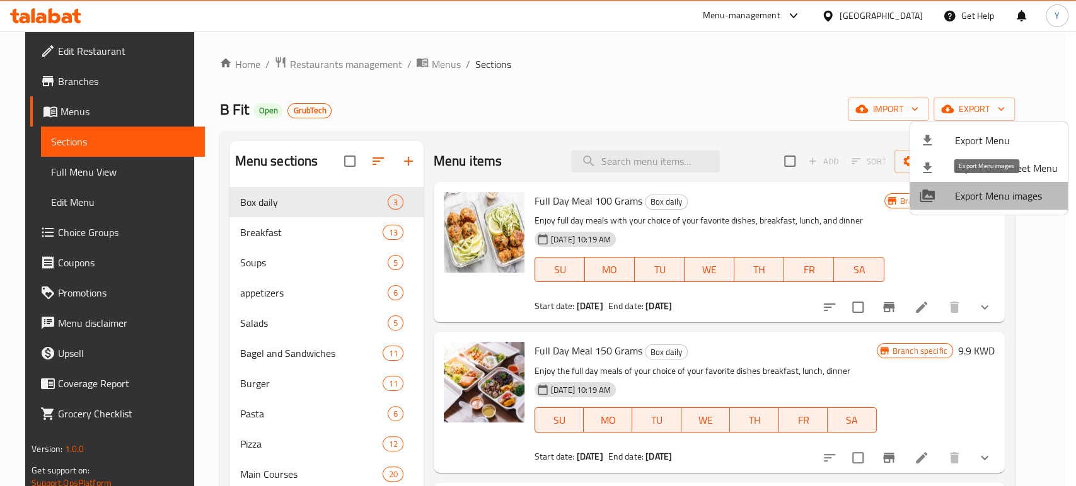
click at [993, 192] on span "Export Menu images" at bounding box center [1006, 195] width 103 height 15
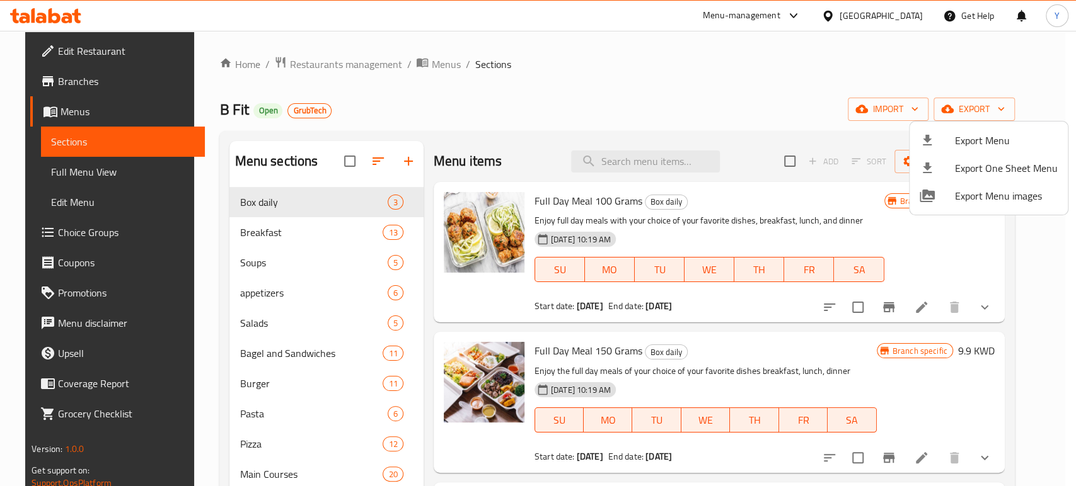
click at [449, 114] on div at bounding box center [538, 243] width 1076 height 486
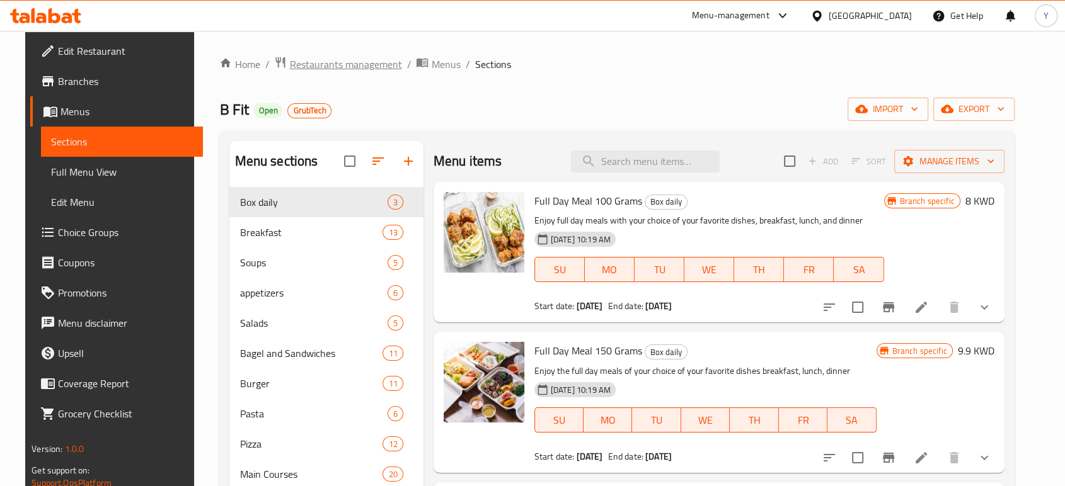
click at [342, 62] on span "Restaurants management" at bounding box center [345, 64] width 112 height 15
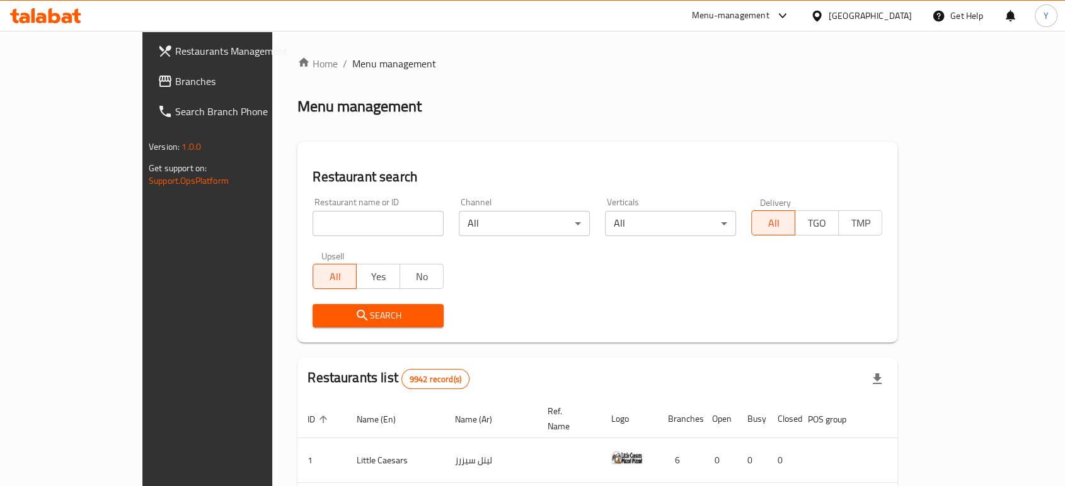
click at [356, 217] on input "search" at bounding box center [378, 223] width 131 height 25
type input "go fit"
click button "Search" at bounding box center [378, 315] width 131 height 23
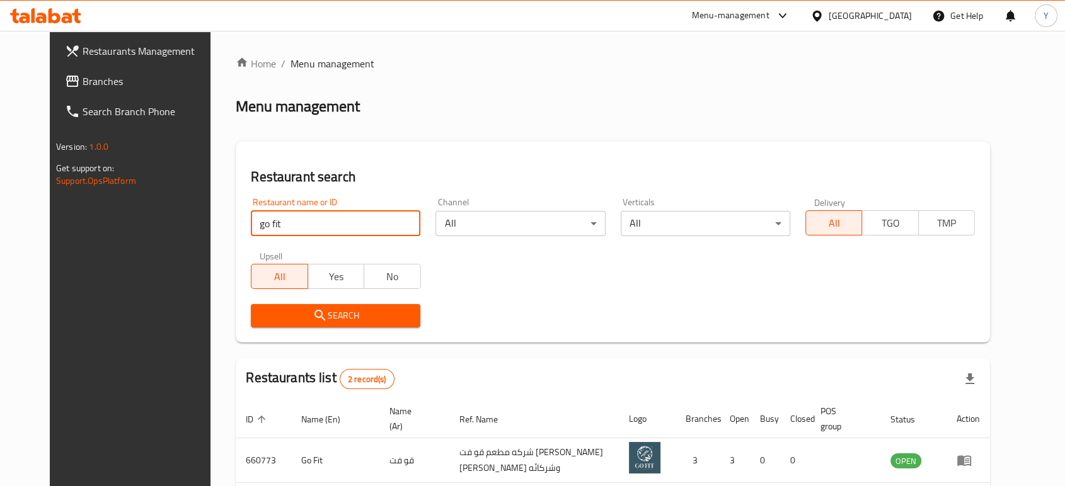
scroll to position [108, 0]
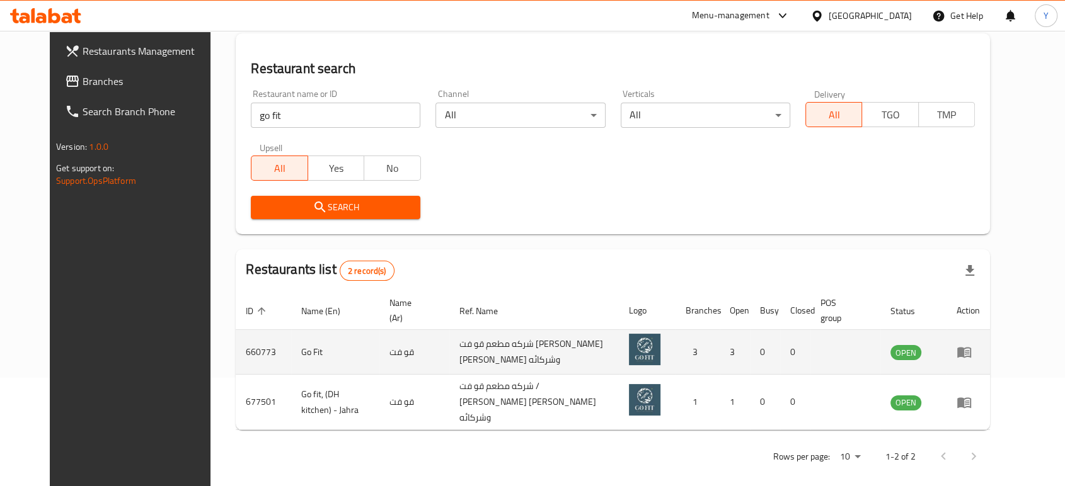
click at [990, 362] on td "enhanced table" at bounding box center [968, 352] width 43 height 45
click at [972, 347] on icon "enhanced table" at bounding box center [964, 352] width 15 height 15
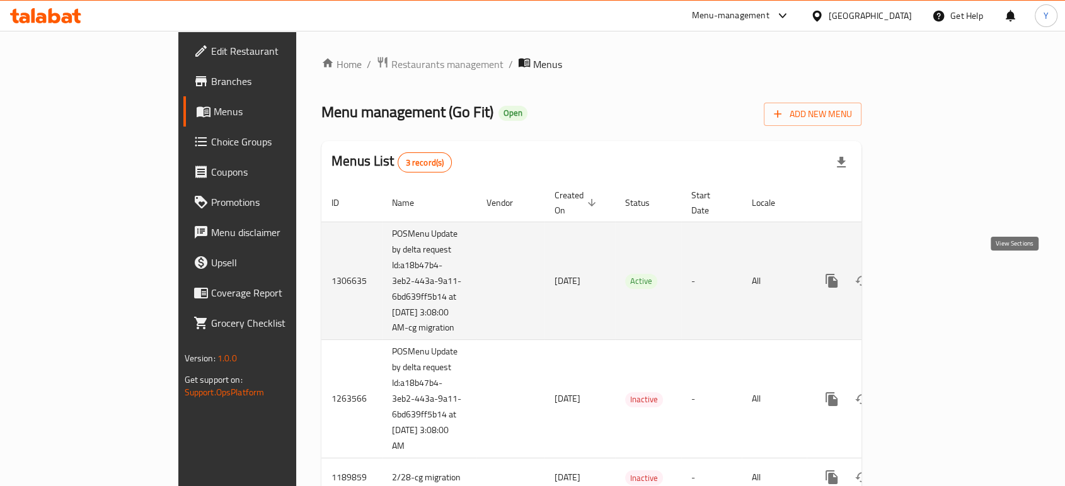
click at [928, 276] on icon "enhanced table" at bounding box center [922, 280] width 11 height 11
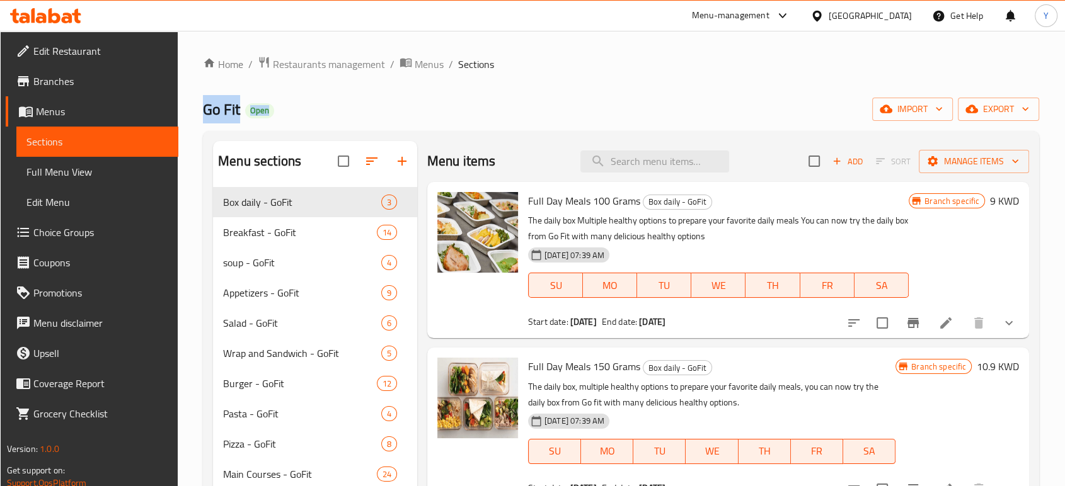
drag, startPoint x: 200, startPoint y: 97, endPoint x: 585, endPoint y: 112, distance: 385.3
click at [585, 112] on div "Home / Restaurants management / Menus / Sections Go Fit Open import export Menu…" at bounding box center [621, 347] width 887 height 632
click at [1012, 105] on span "export" at bounding box center [998, 109] width 61 height 16
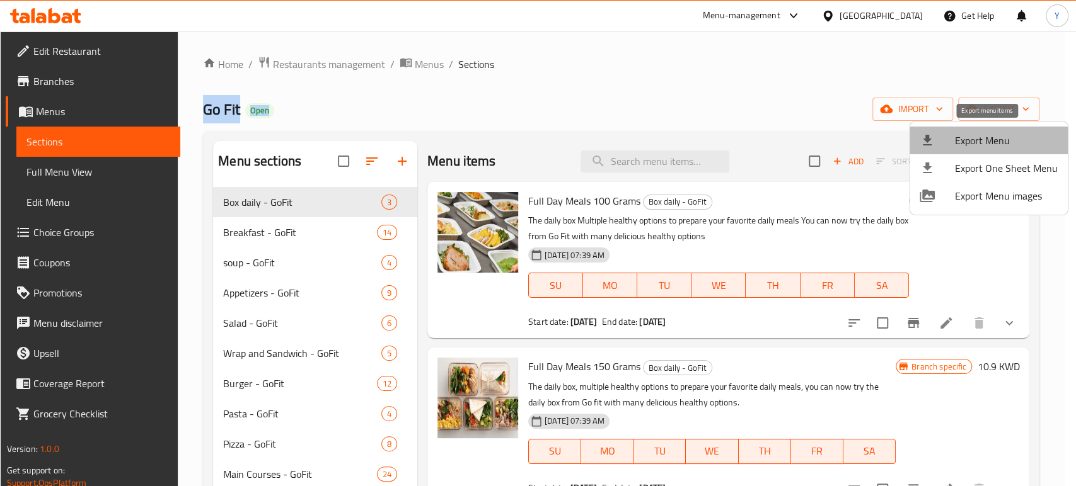
click at [1000, 143] on span "Export Menu" at bounding box center [1006, 140] width 103 height 15
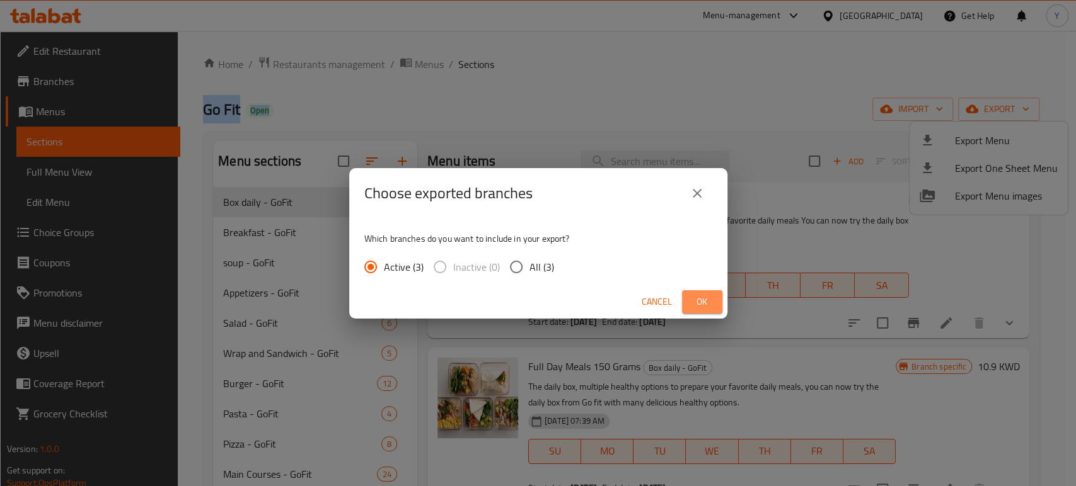
click at [715, 306] on button "Ok" at bounding box center [702, 302] width 40 height 23
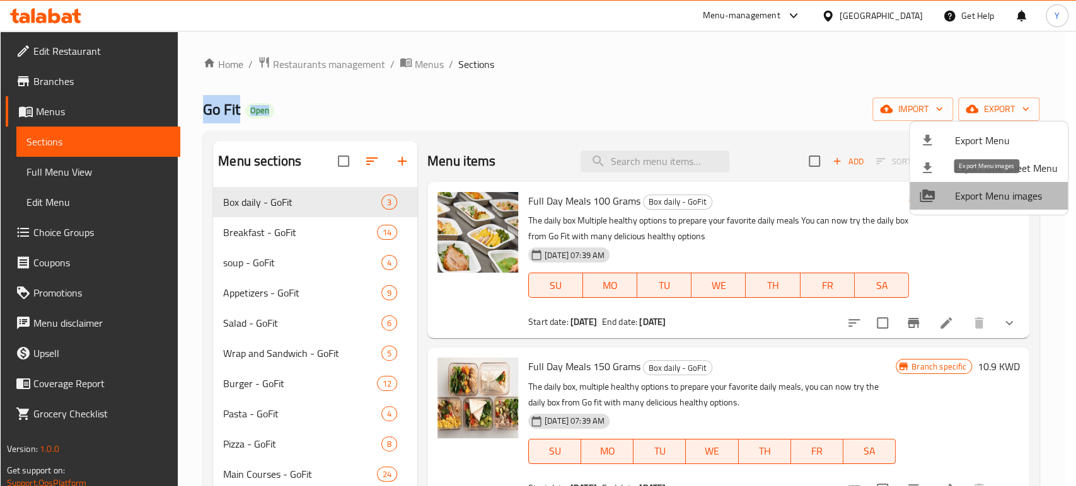
click at [989, 195] on span "Export Menu images" at bounding box center [1006, 195] width 103 height 15
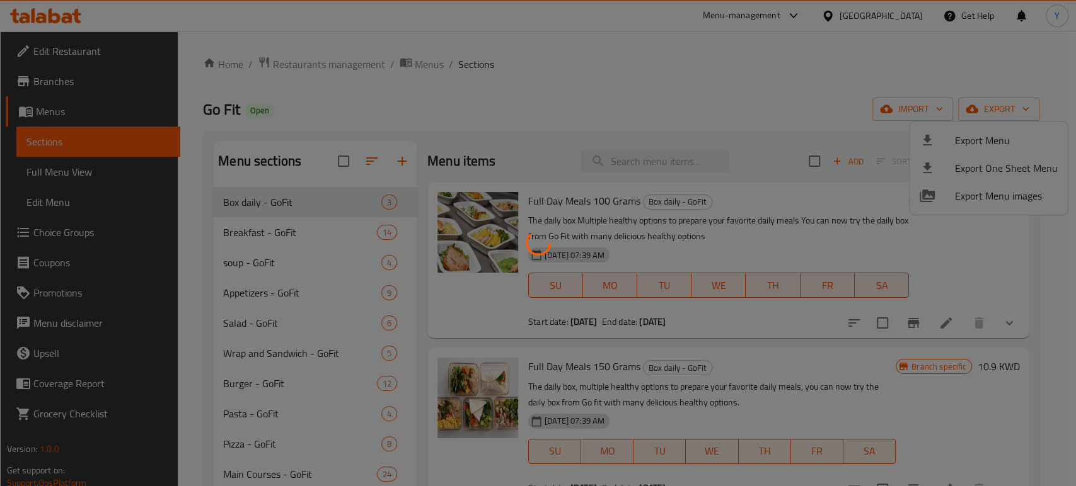
click at [429, 92] on div at bounding box center [538, 243] width 1076 height 486
click at [185, 43] on div at bounding box center [538, 243] width 1076 height 486
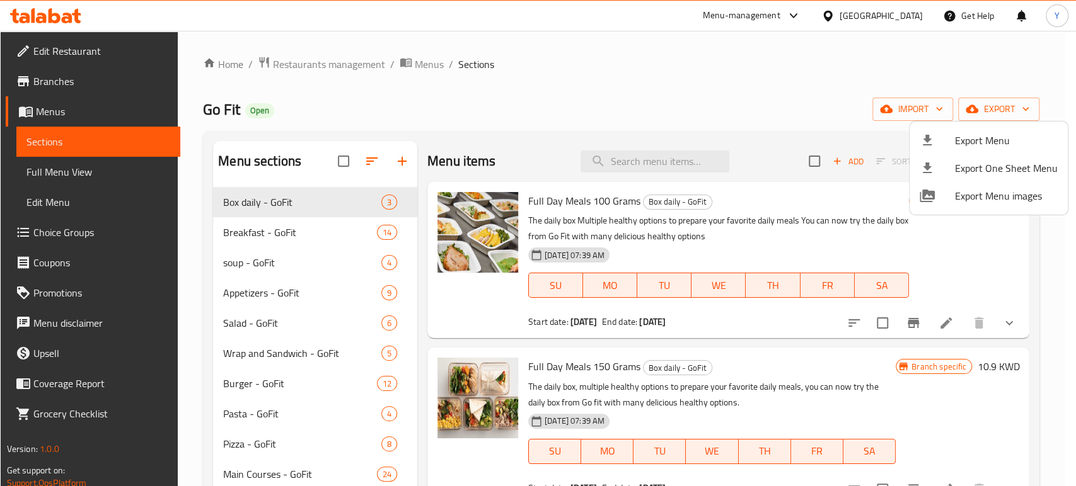
click at [762, 73] on div at bounding box center [538, 243] width 1076 height 486
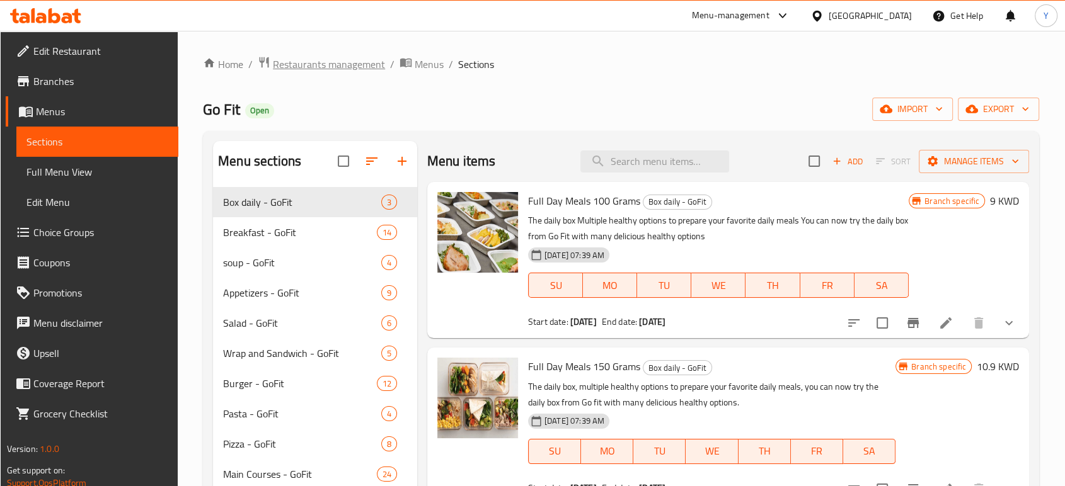
click at [361, 58] on span "Restaurants management" at bounding box center [329, 64] width 112 height 15
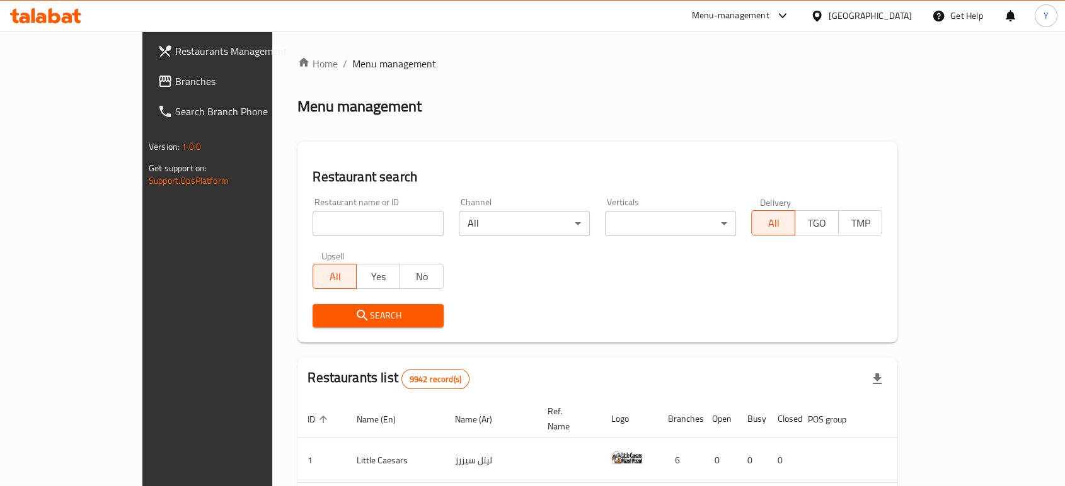
click at [346, 234] on input "search" at bounding box center [378, 223] width 131 height 25
type input "hazat"
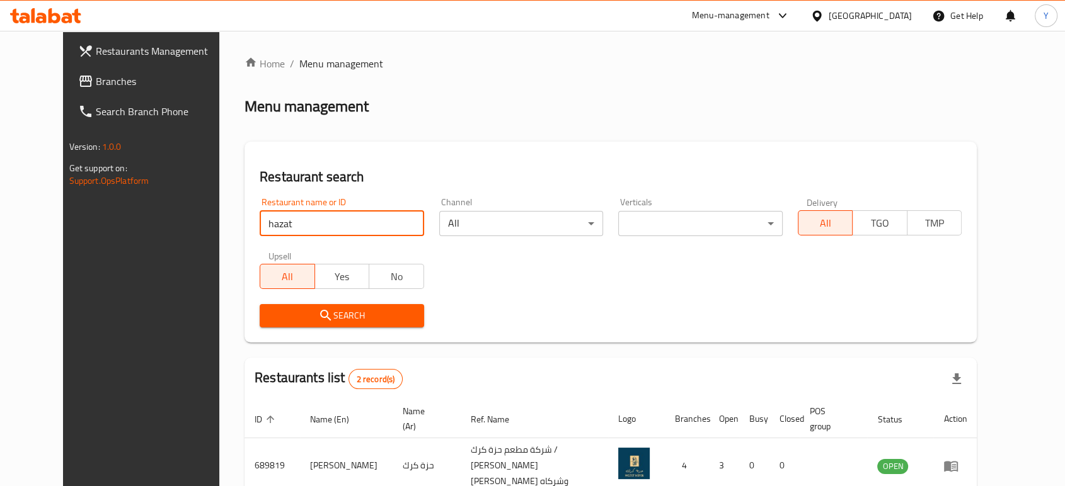
scroll to position [108, 0]
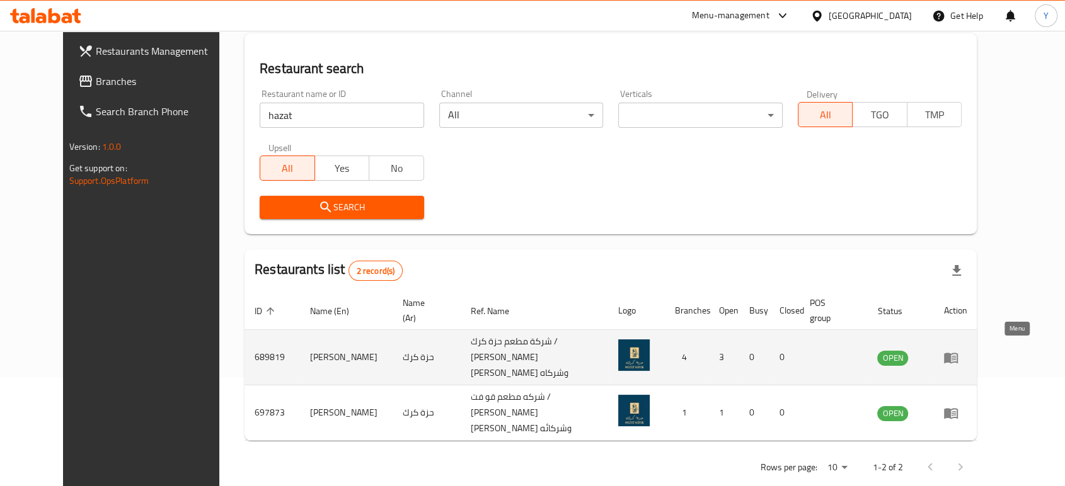
click at [958, 353] on icon "enhanced table" at bounding box center [951, 358] width 14 height 11
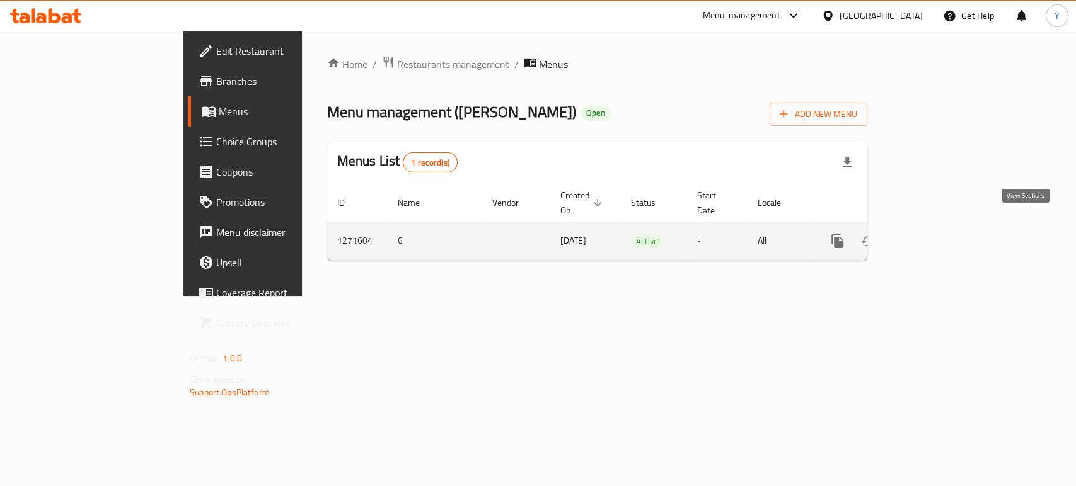
click at [936, 234] on icon "enhanced table" at bounding box center [928, 241] width 15 height 15
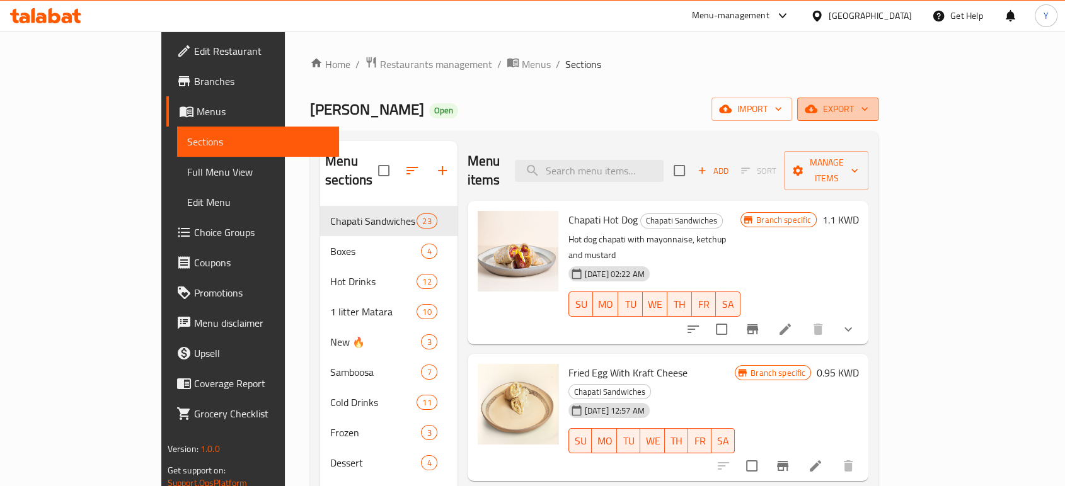
click at [871, 114] on icon "button" at bounding box center [864, 109] width 13 height 13
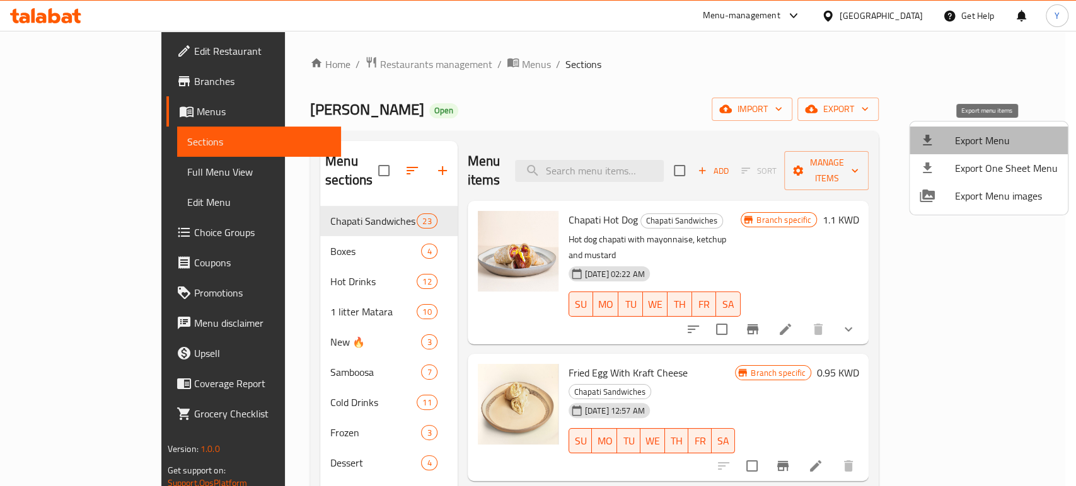
click at [1003, 142] on span "Export Menu" at bounding box center [1006, 140] width 103 height 15
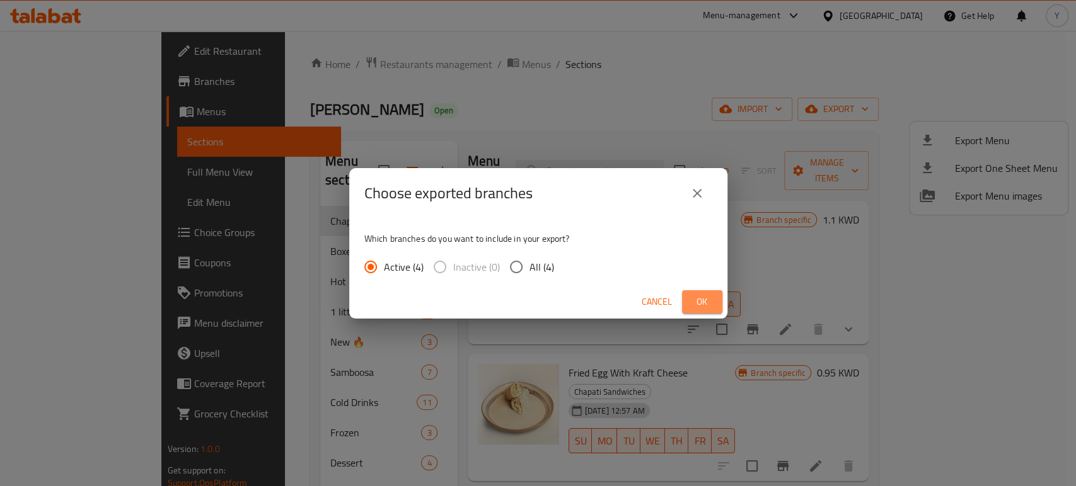
click at [715, 308] on button "Ok" at bounding box center [702, 302] width 40 height 23
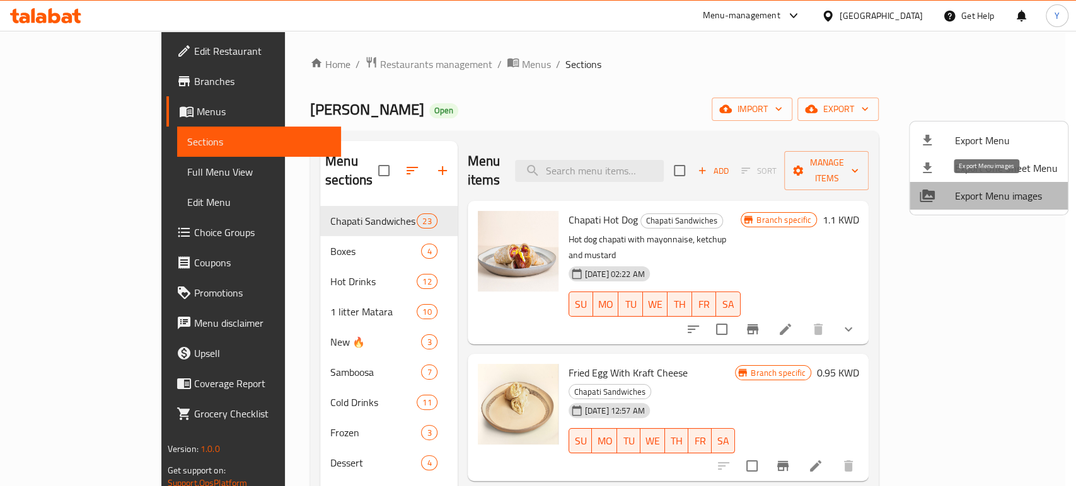
click at [1005, 190] on span "Export Menu images" at bounding box center [1006, 195] width 103 height 15
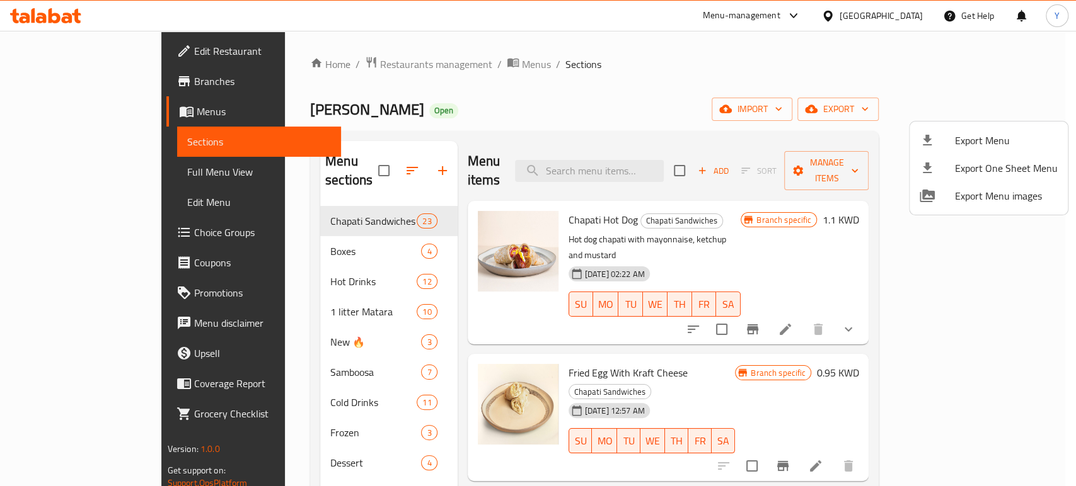
click at [330, 67] on div at bounding box center [538, 243] width 1076 height 486
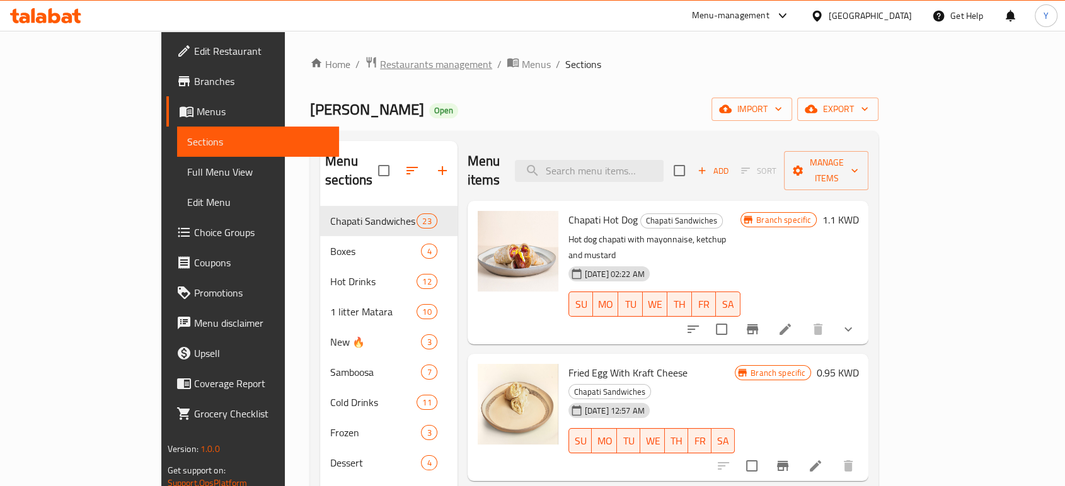
click at [380, 62] on span "Restaurants management" at bounding box center [436, 64] width 112 height 15
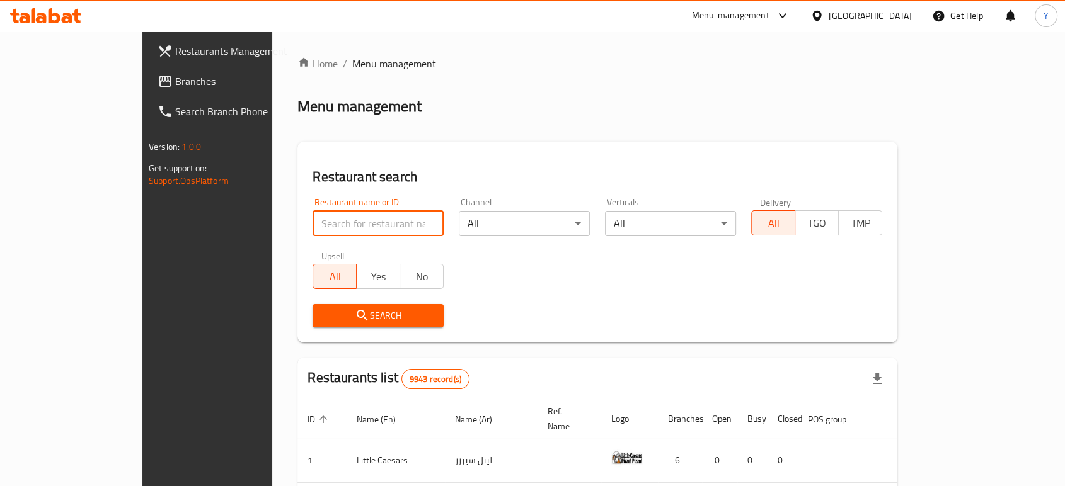
click at [317, 218] on input "search" at bounding box center [378, 223] width 131 height 25
type input "maya"
click button "Search" at bounding box center [378, 315] width 131 height 23
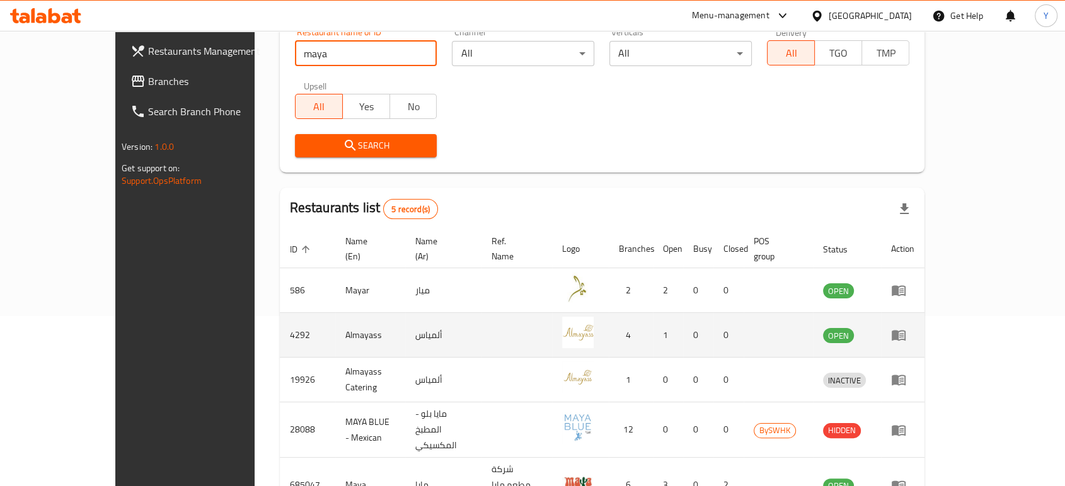
scroll to position [227, 0]
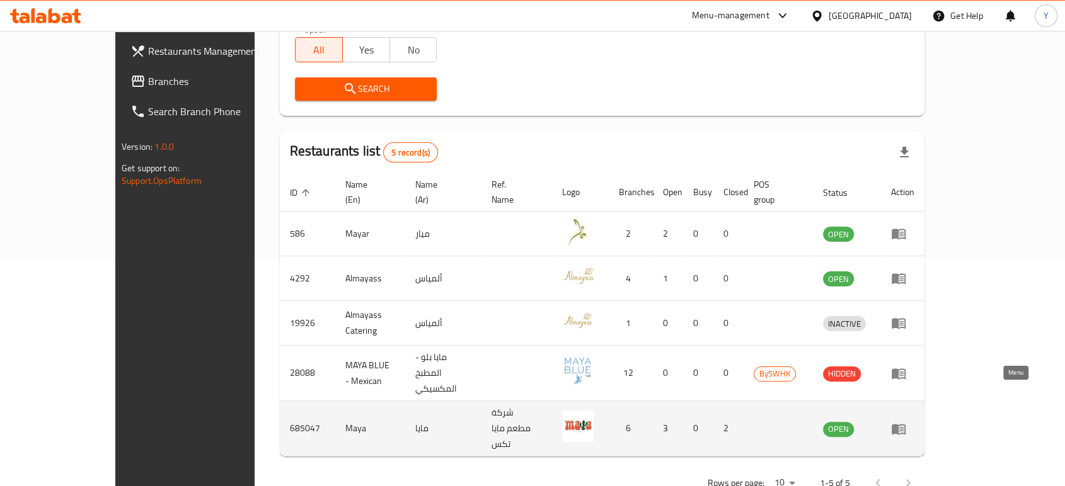
click at [906, 424] on icon "enhanced table" at bounding box center [899, 429] width 14 height 11
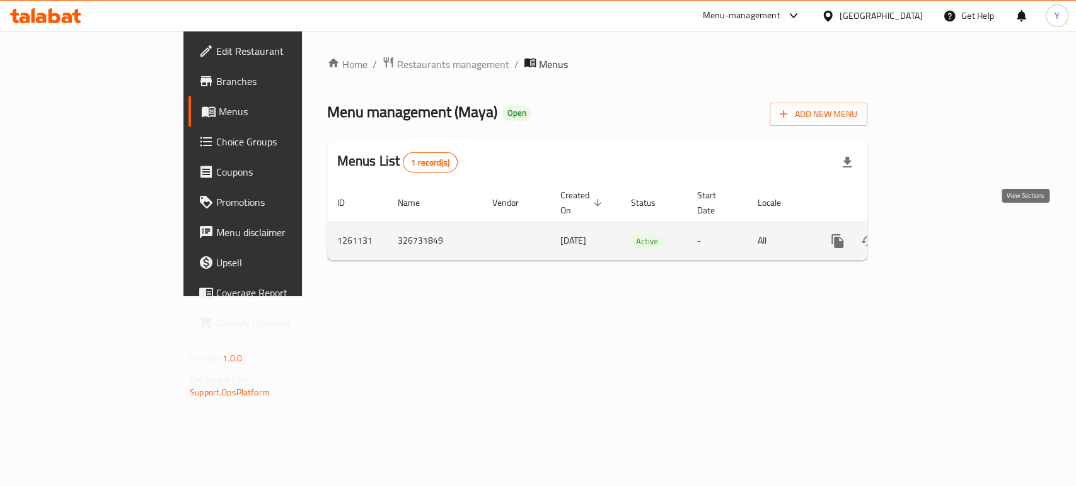
click at [936, 234] on icon "enhanced table" at bounding box center [928, 241] width 15 height 15
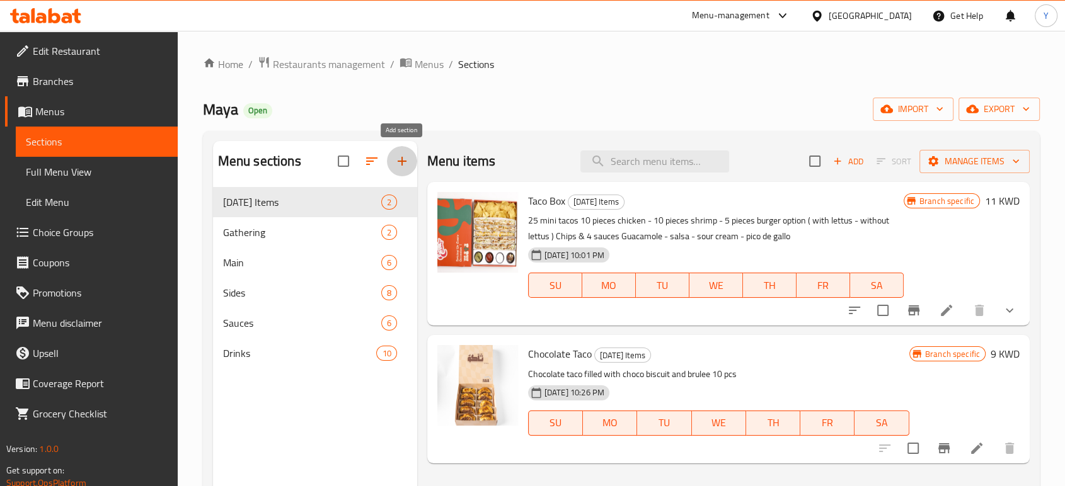
click at [405, 159] on icon "button" at bounding box center [401, 161] width 15 height 15
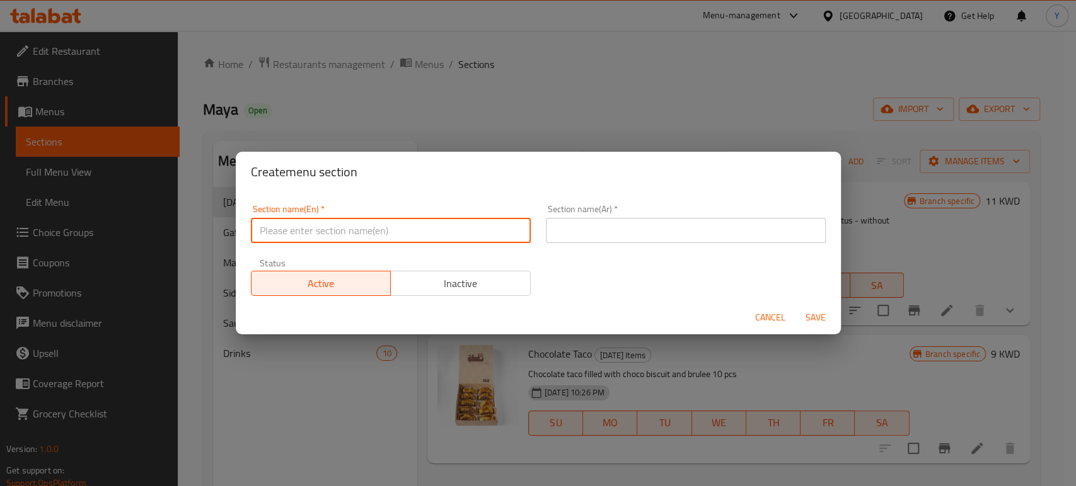
click at [417, 233] on input "text" at bounding box center [391, 230] width 280 height 25
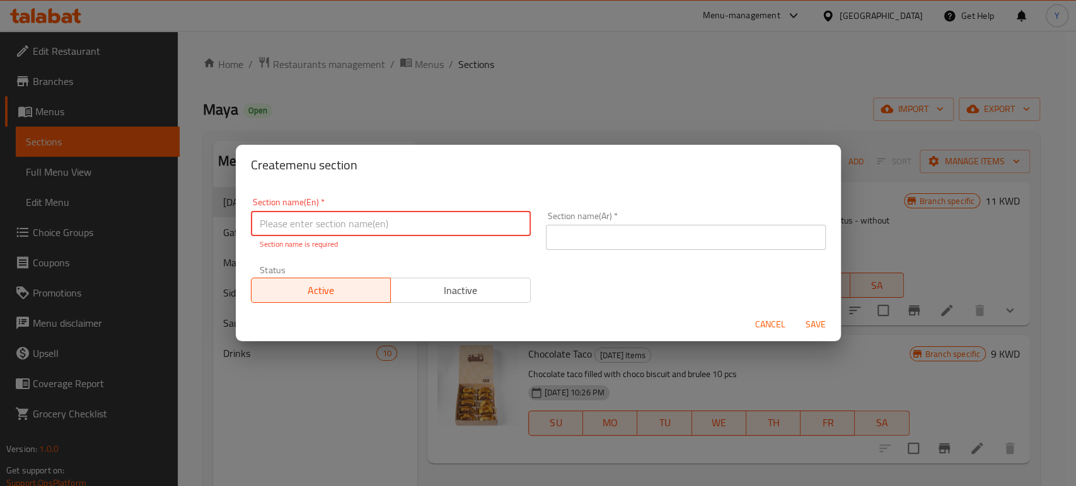
click at [360, 222] on input "text" at bounding box center [391, 223] width 280 height 25
type input "Talabat Offers"
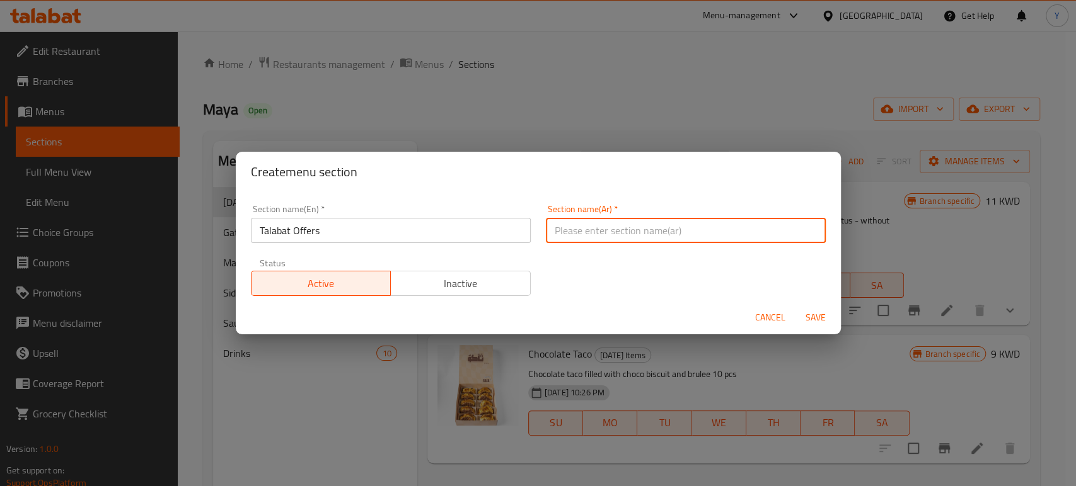
click at [578, 226] on input "text" at bounding box center [686, 230] width 280 height 25
type input "u"
type input "عروض طلبات"
click at [814, 323] on span "Save" at bounding box center [815, 318] width 30 height 16
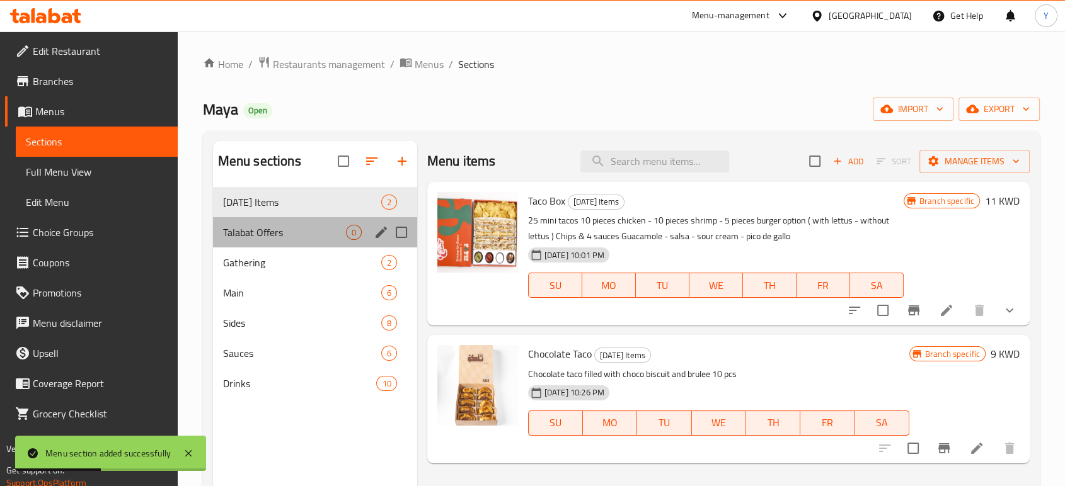
click at [337, 220] on div "Talabat Offers 0" at bounding box center [315, 232] width 204 height 30
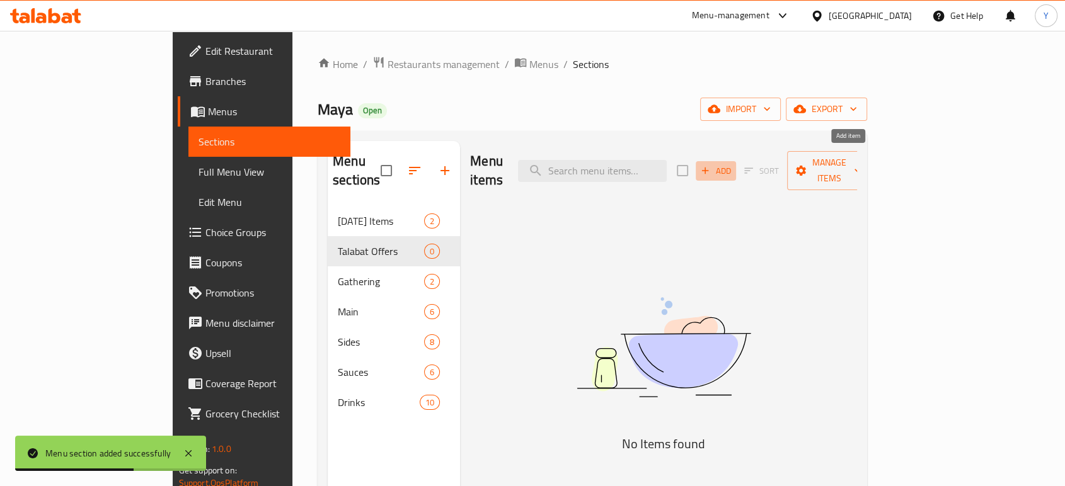
click at [733, 164] on span "Add" at bounding box center [716, 171] width 34 height 14
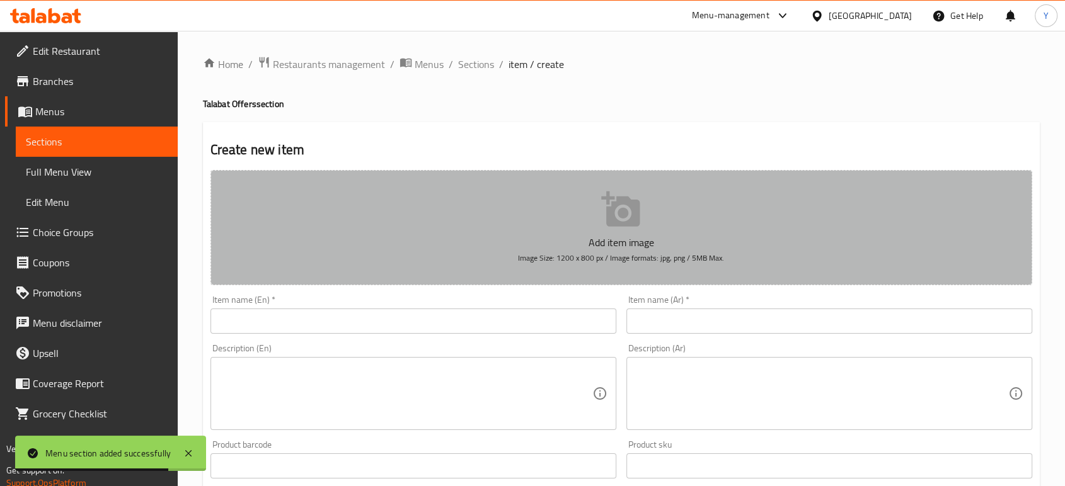
click at [551, 279] on button "Add item image Image Size: 1200 x 800 px / Image formats: jpg, png / 5MB Max." at bounding box center [621, 227] width 822 height 115
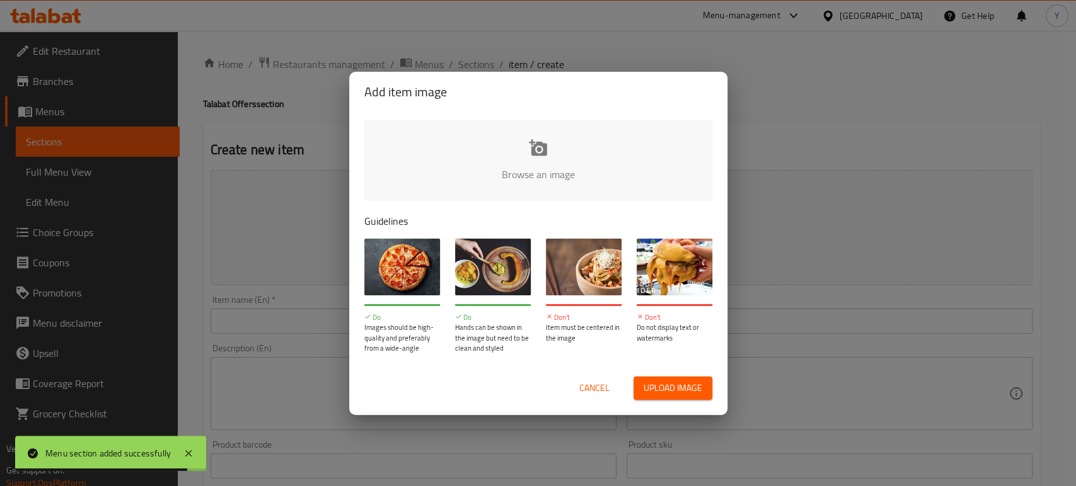
click at [534, 176] on input "file" at bounding box center [964, 179] width 1200 height 118
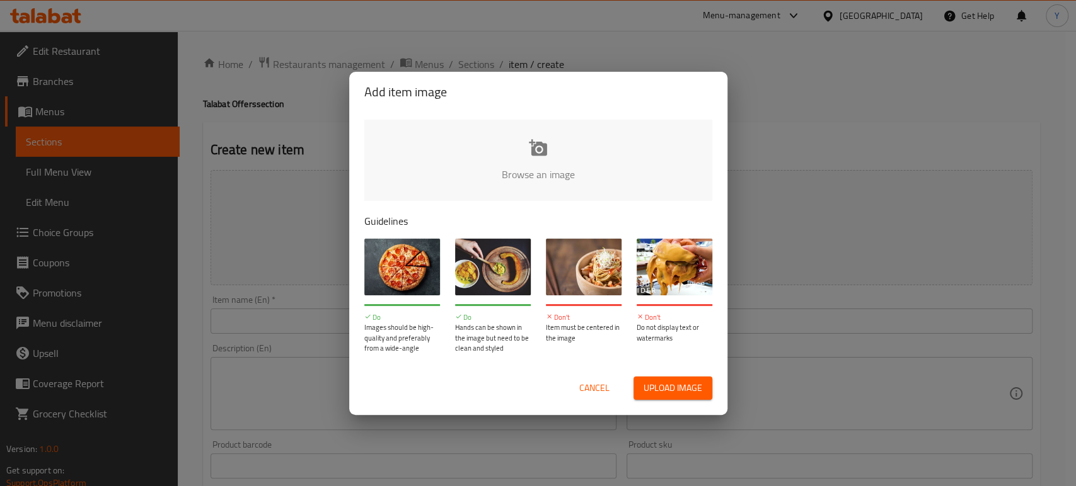
type input "C:\fakepath\Talabat 1.jpg"
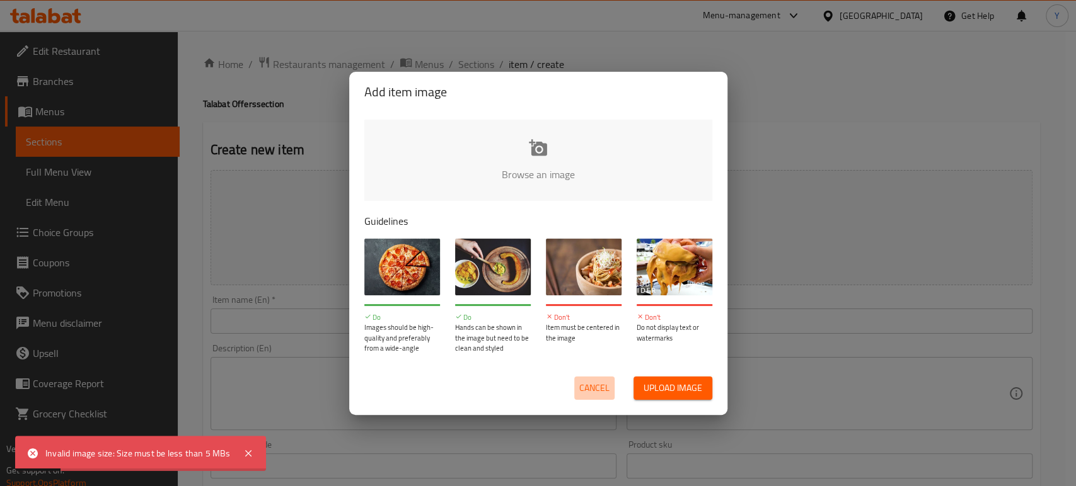
click at [595, 388] on span "Cancel" at bounding box center [594, 389] width 30 height 16
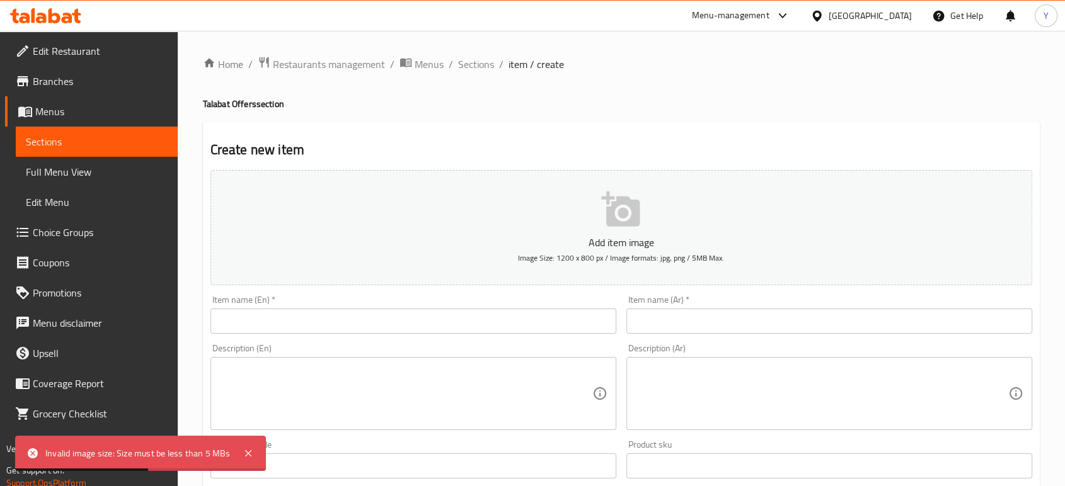
click at [460, 323] on input "text" at bounding box center [413, 321] width 406 height 25
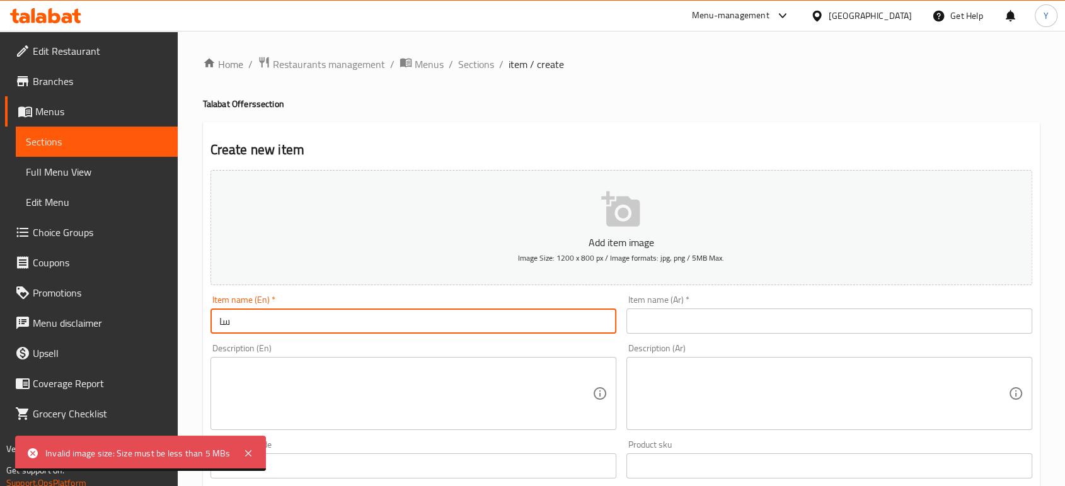
type input "س"
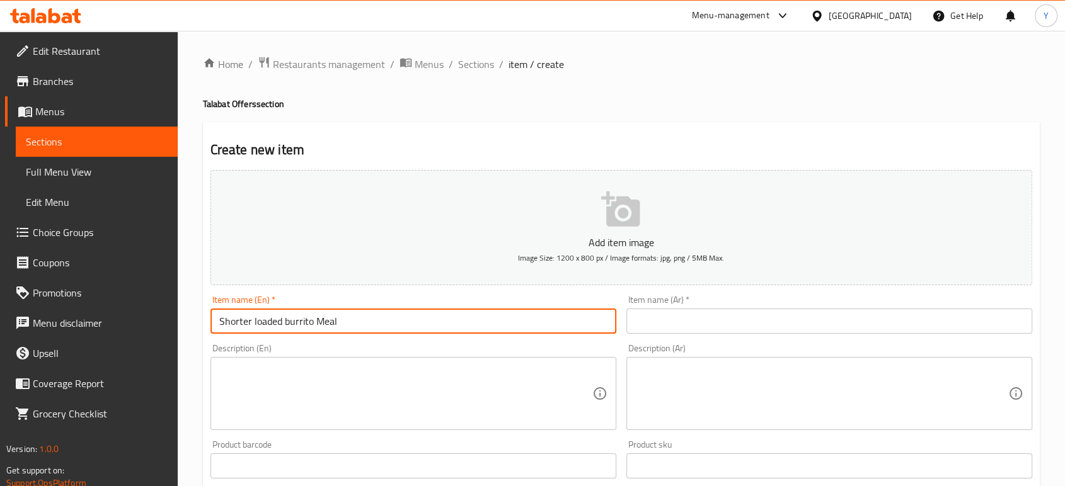
click at [255, 320] on input "Shorter loaded burrito Meal" at bounding box center [413, 321] width 406 height 25
click at [292, 321] on input "Shorter Loaded burrito Meal" at bounding box center [413, 321] width 406 height 25
click at [373, 321] on input "Shorter Loaded Burrito Meal" at bounding box center [413, 321] width 406 height 25
click at [296, 323] on input "Shorter Loaded Burrito Meal" at bounding box center [413, 321] width 406 height 25
drag, startPoint x: 272, startPoint y: 323, endPoint x: 292, endPoint y: 325, distance: 20.3
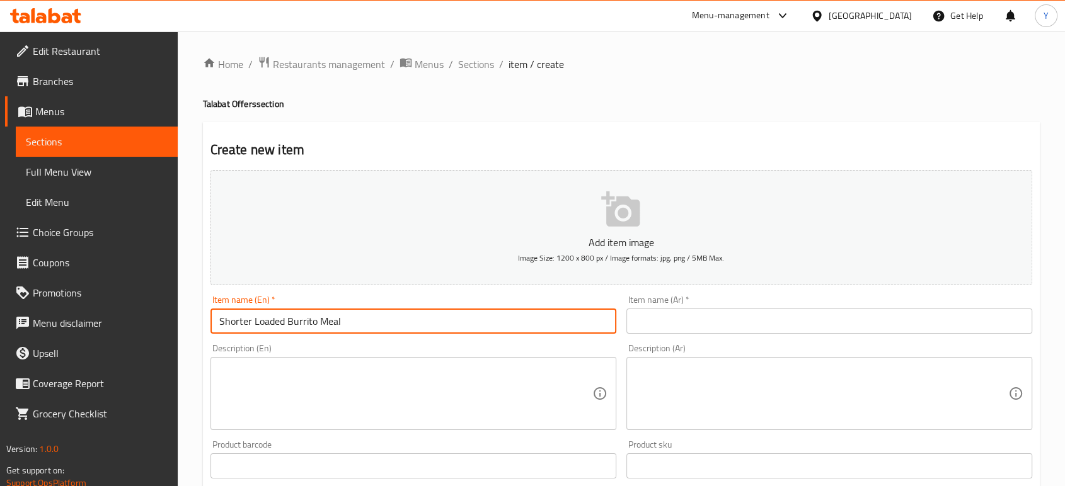
click at [292, 325] on input "Shorter Loaded Burrito Meal" at bounding box center [413, 321] width 406 height 25
click at [302, 320] on input "Shorter Loaded burrito Meal" at bounding box center [413, 321] width 406 height 25
click at [337, 324] on input "Shorter Loaded burrito Meal" at bounding box center [413, 321] width 406 height 25
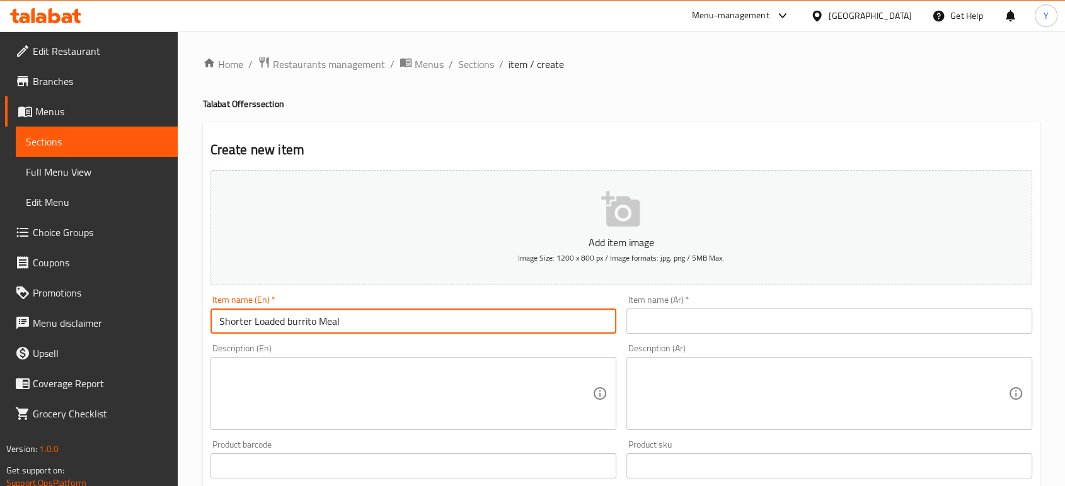
click at [289, 325] on input "Shorter Loaded burrito Meal" at bounding box center [413, 321] width 406 height 25
click at [293, 326] on input "Shorter Loaded burrito Meal" at bounding box center [413, 321] width 406 height 25
type input "Shorter Loaded Burrito Meal"
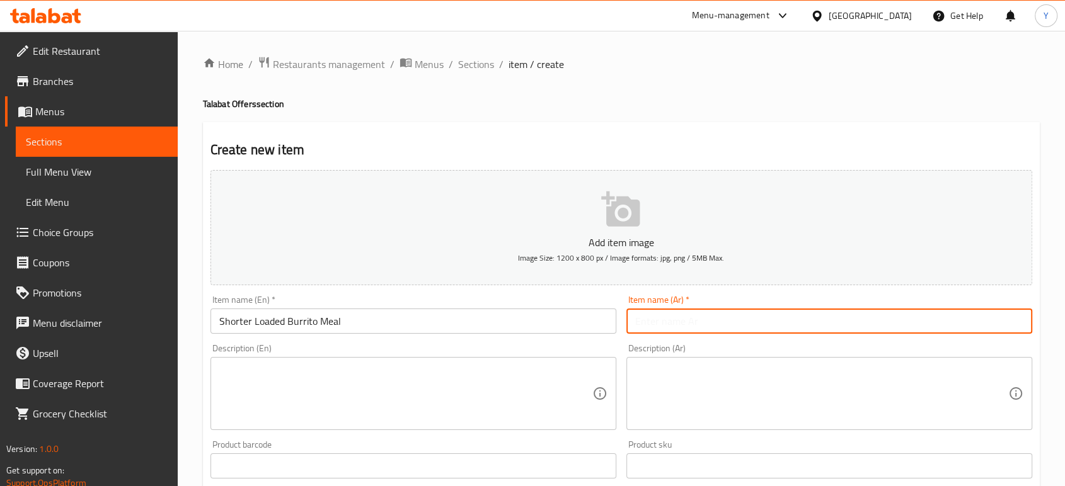
click at [654, 326] on input "text" at bounding box center [829, 321] width 406 height 25
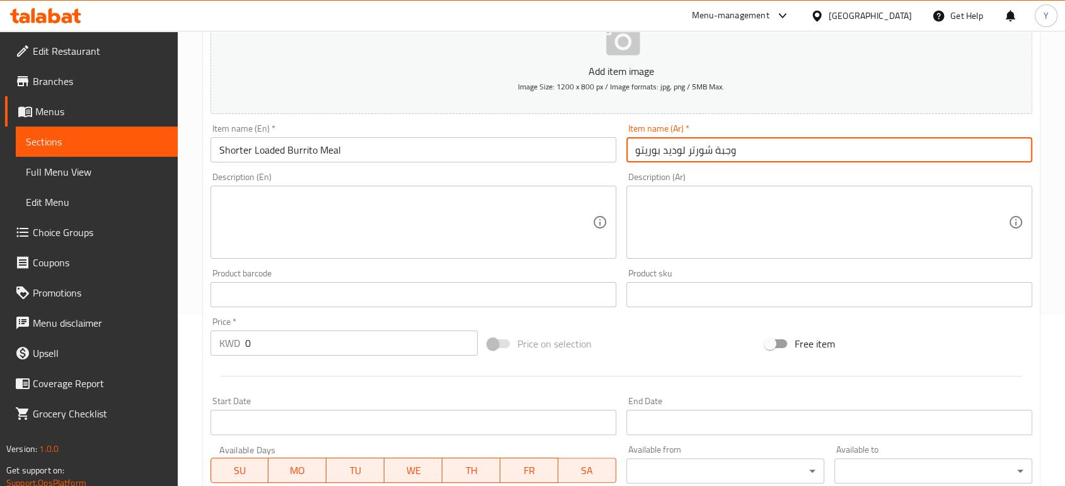
scroll to position [198, 0]
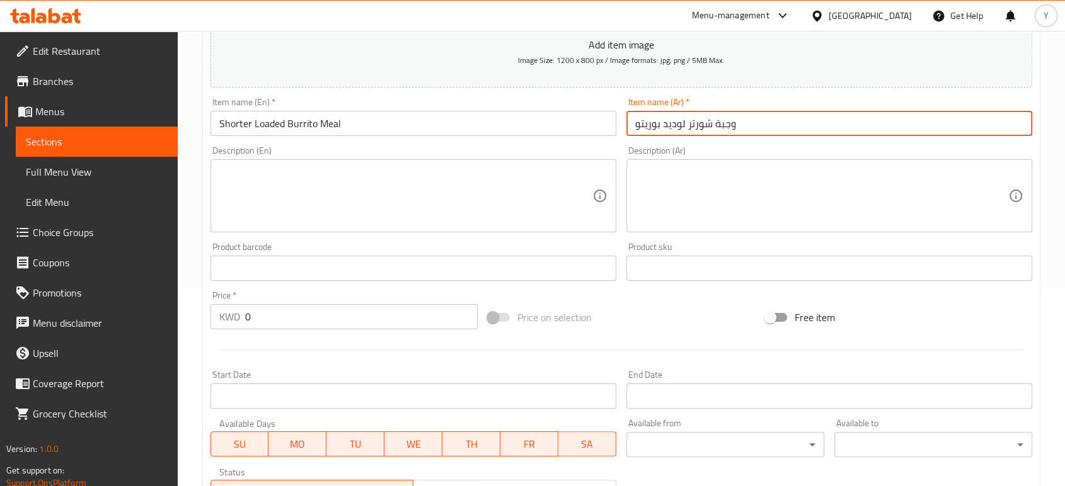
type input "وجبة شورتر لوديد بوريتو"
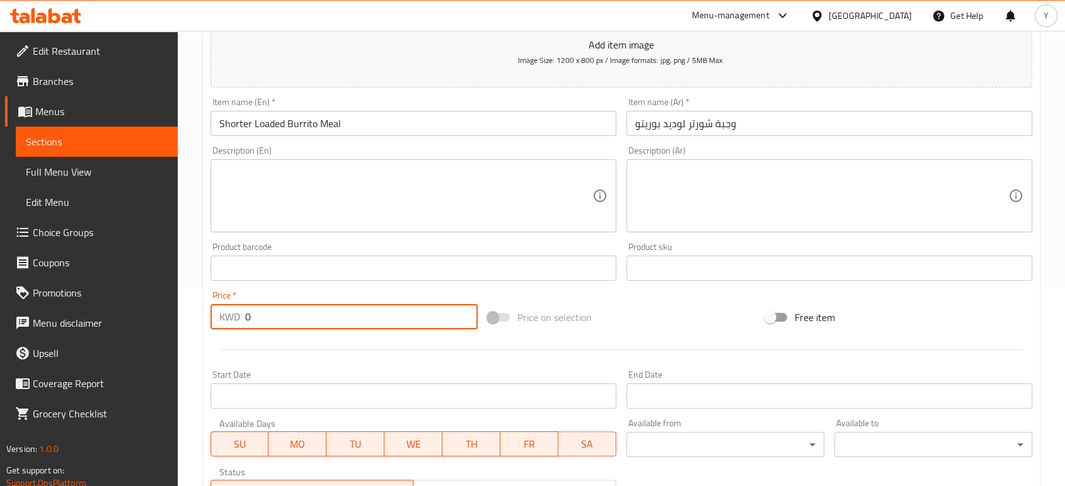
click at [342, 320] on input "0" at bounding box center [361, 316] width 233 height 25
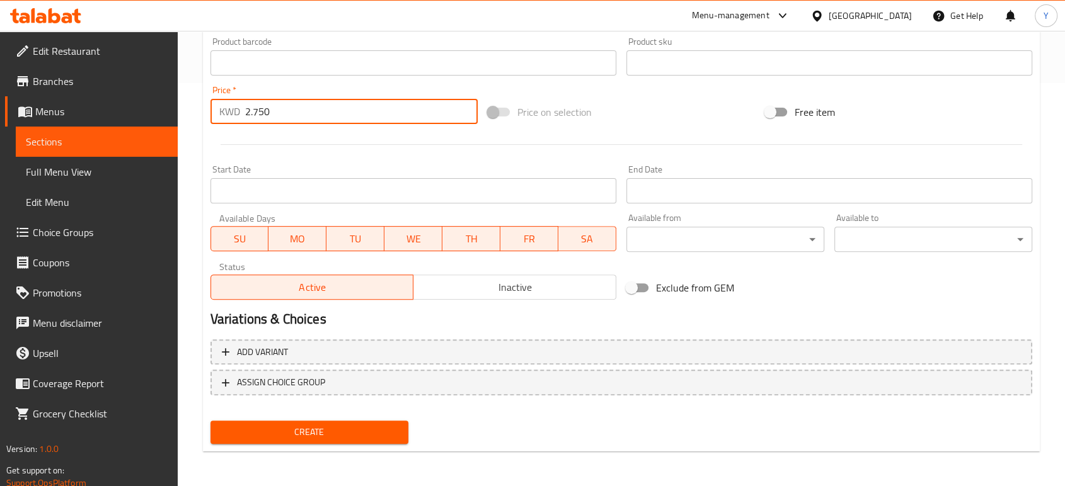
type input "2.750"
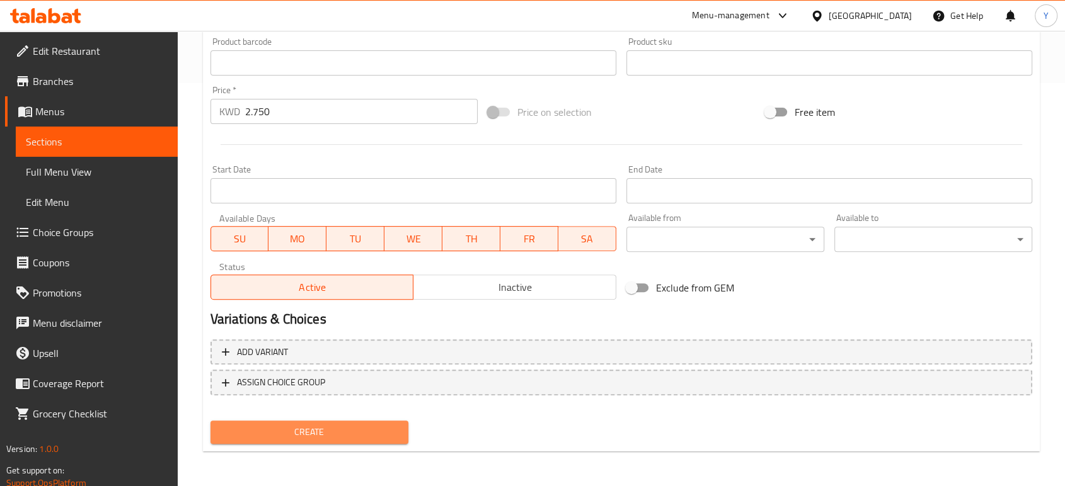
click at [330, 430] on span "Create" at bounding box center [310, 433] width 178 height 16
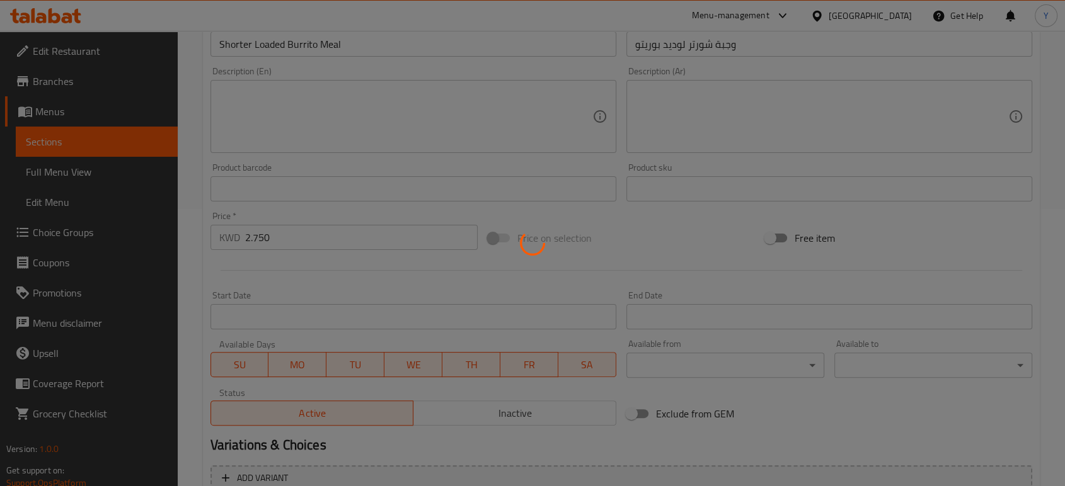
type input "0"
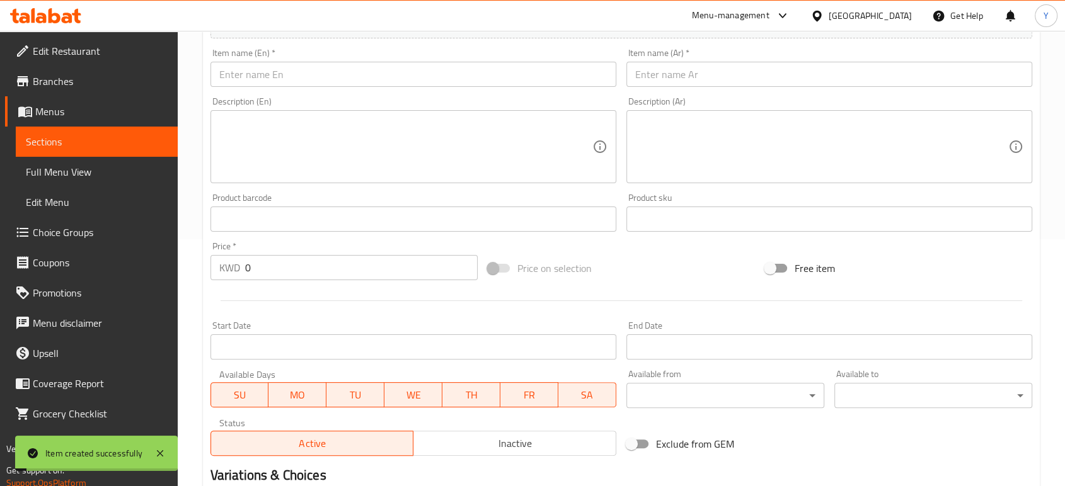
scroll to position [0, 0]
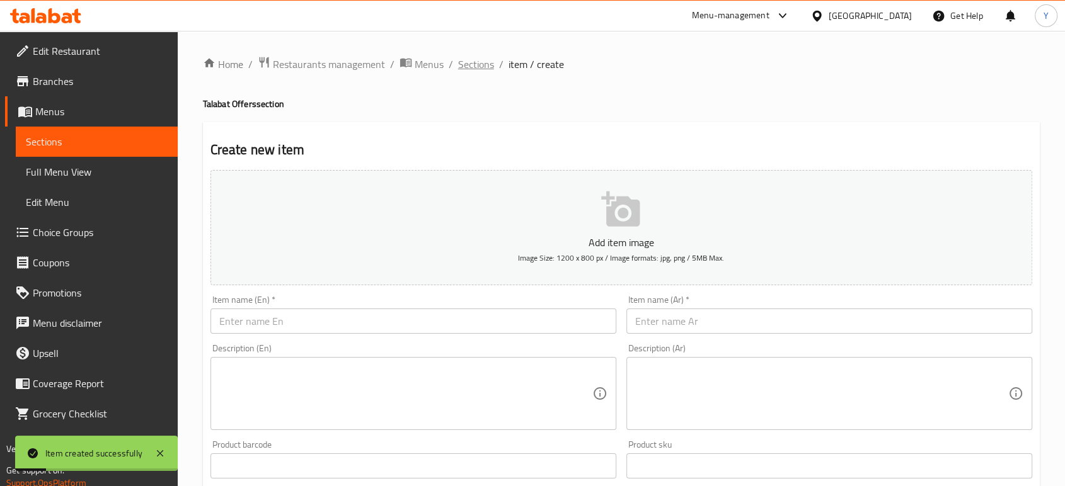
click at [483, 64] on span "Sections" at bounding box center [476, 64] width 36 height 15
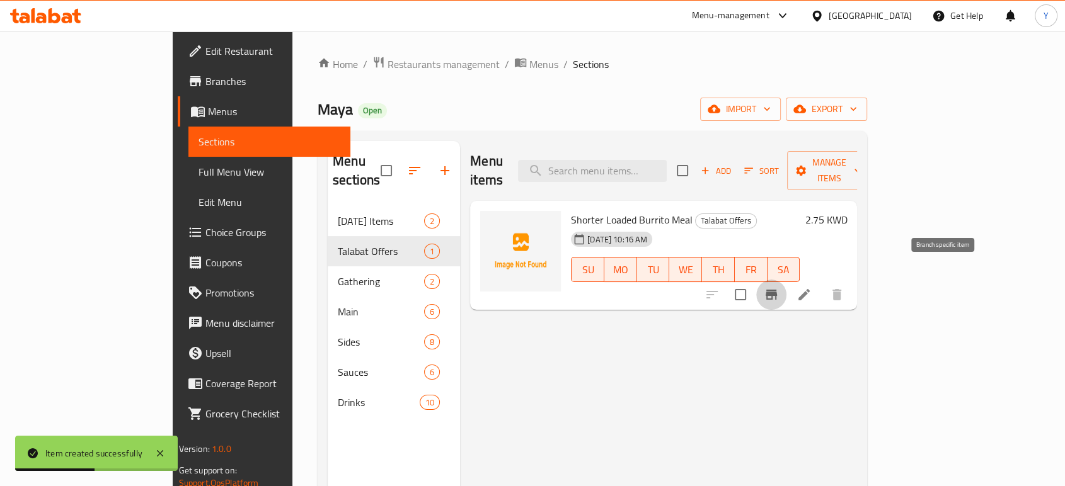
click at [777, 290] on icon "Branch-specific-item" at bounding box center [771, 295] width 11 height 10
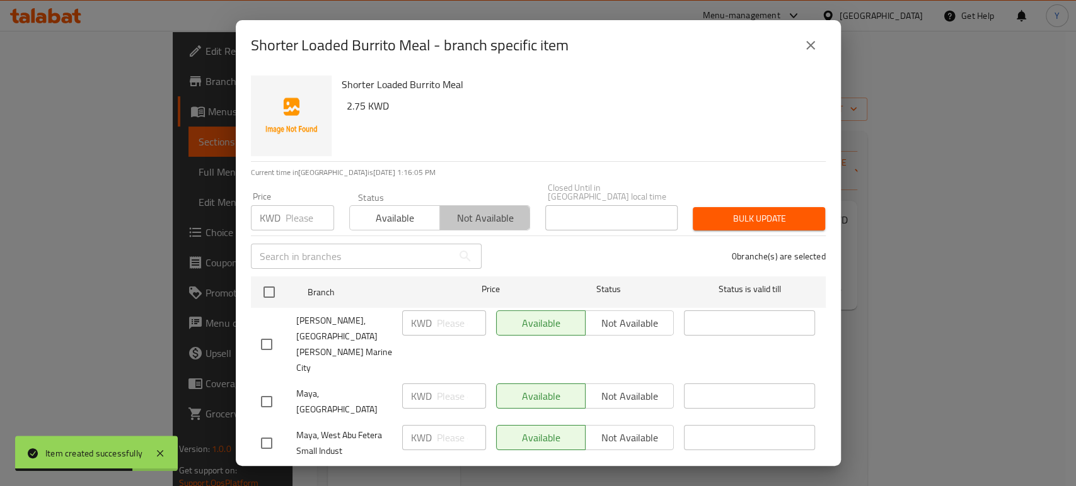
click at [455, 210] on span "Not available" at bounding box center [485, 218] width 80 height 18
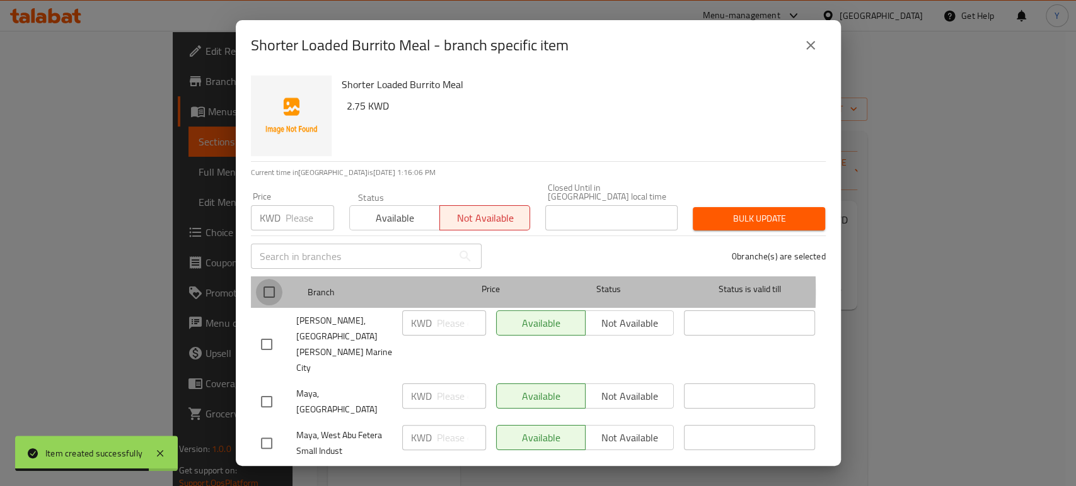
click at [273, 283] on input "checkbox" at bounding box center [269, 292] width 26 height 26
checkbox input "true"
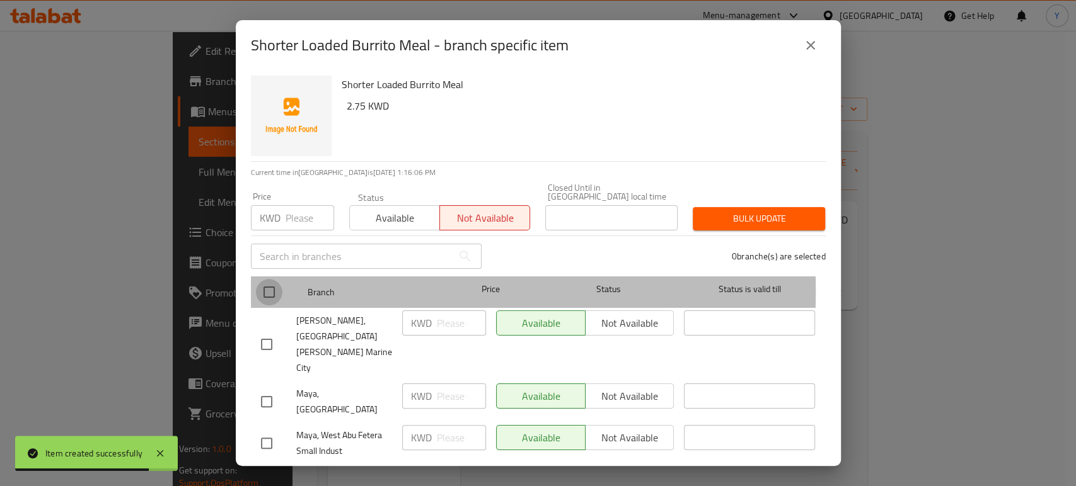
checkbox input "true"
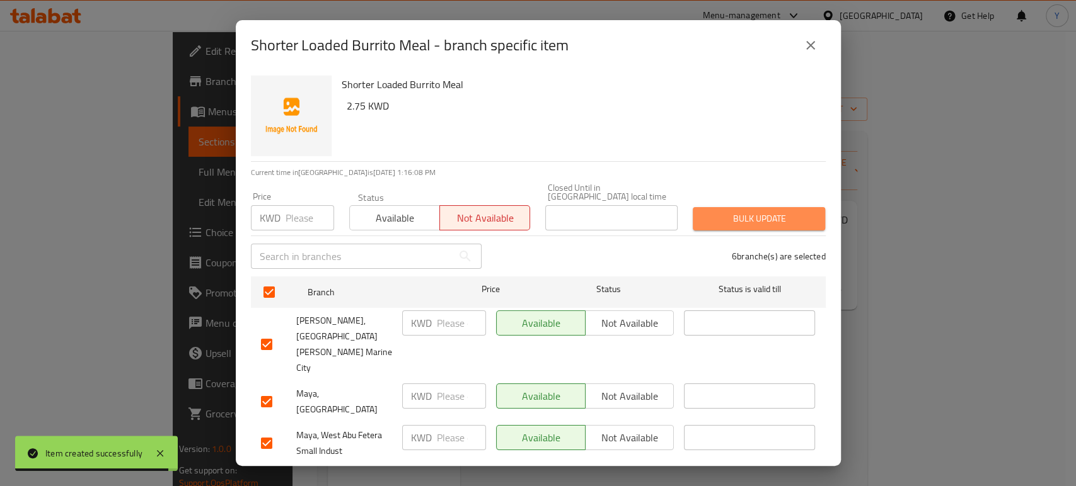
click at [781, 211] on span "Bulk update" at bounding box center [759, 219] width 112 height 16
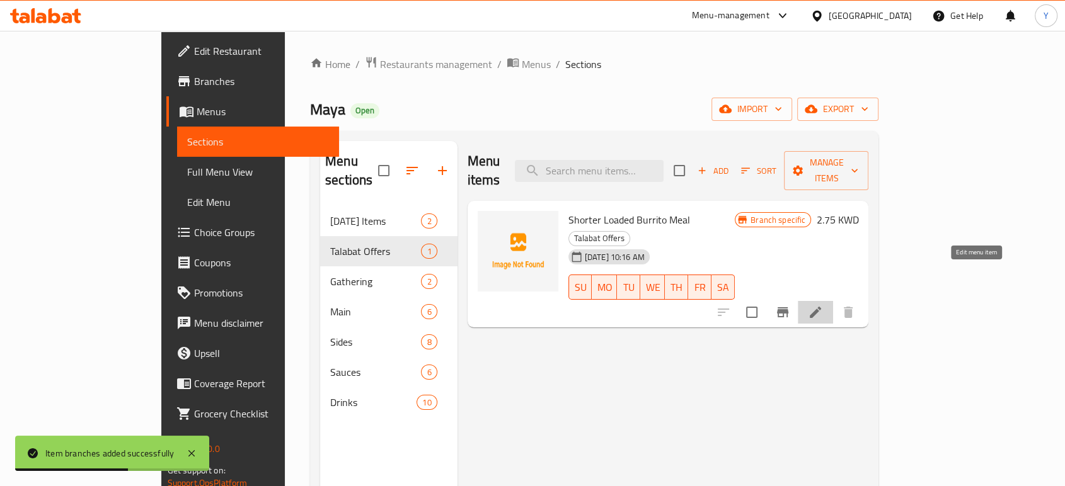
click at [823, 305] on icon at bounding box center [815, 312] width 15 height 15
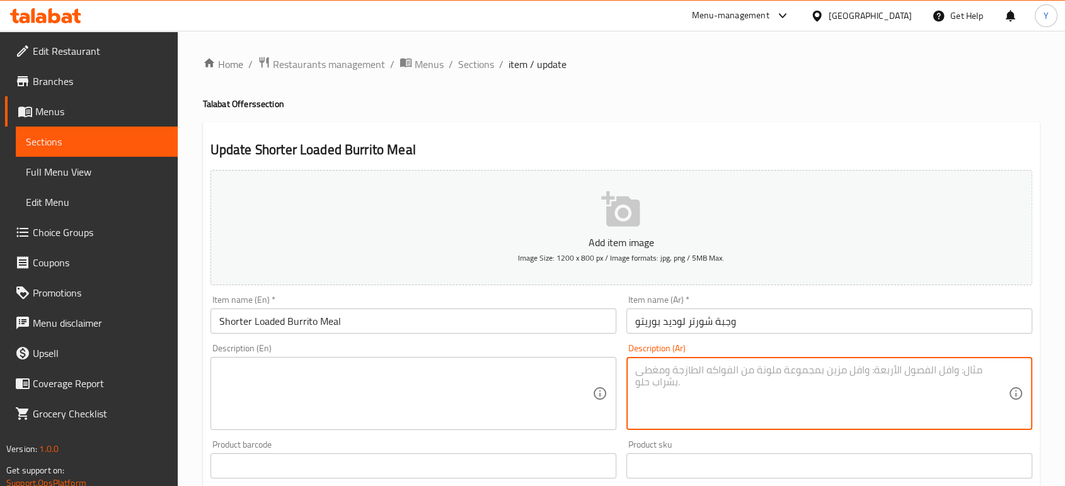
click at [737, 407] on textarea at bounding box center [821, 394] width 373 height 60
type textarea "شورتر لوديد بوريتو من اختيارك مع البطاط المقلي أو الناتشوز وصوص ومشروب"
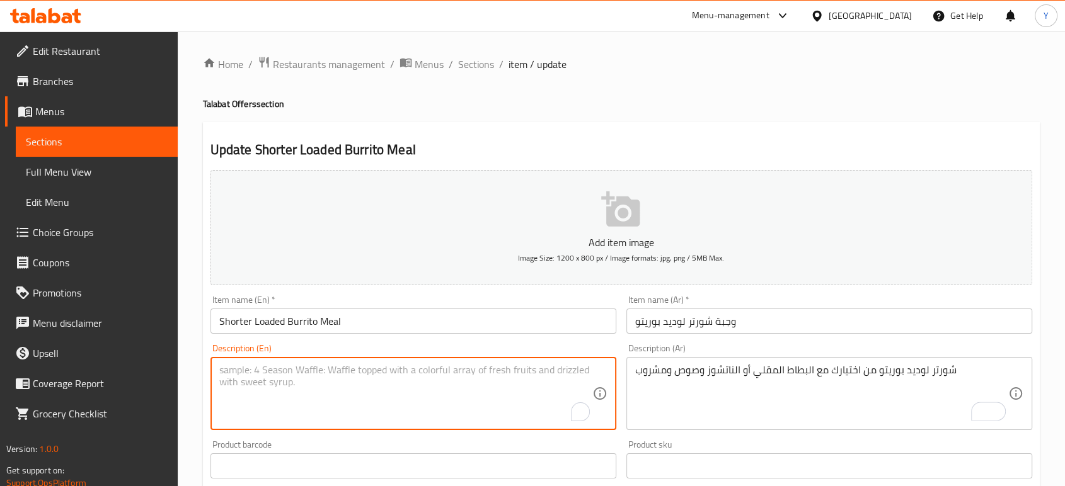
click at [522, 388] on textarea "To enrich screen reader interactions, please activate Accessibility in Grammarl…" at bounding box center [405, 394] width 373 height 60
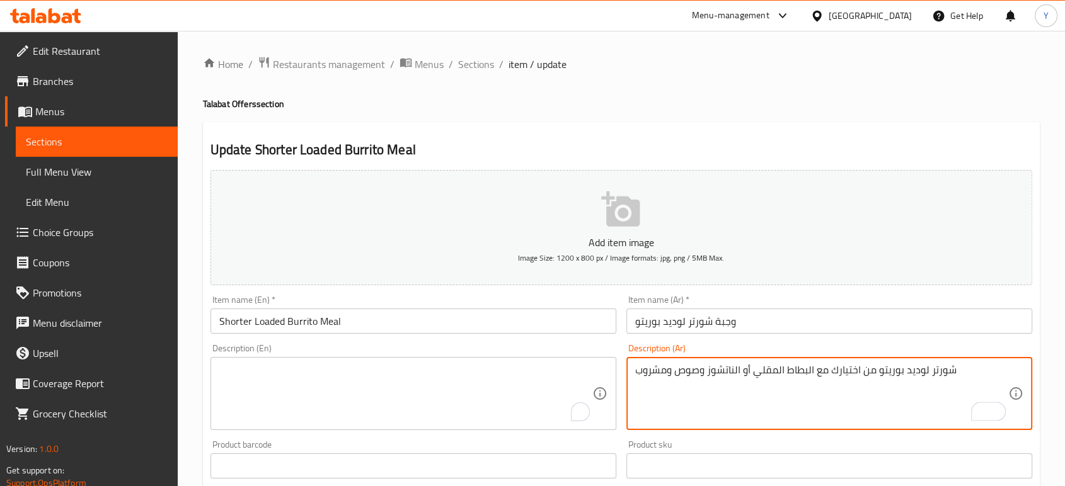
click at [741, 387] on textarea "شورتر لوديد بوريتو من اختيارك مع البطاط المقلي أو الناتشوز وصوص ومشروب" at bounding box center [821, 394] width 373 height 60
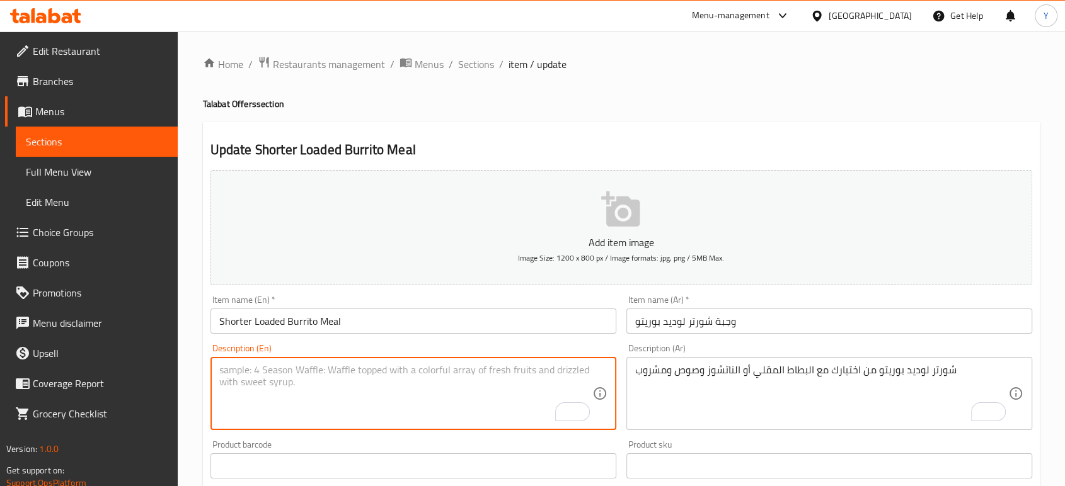
click at [448, 403] on textarea "To enrich screen reader interactions, please activate Accessibility in Grammarl…" at bounding box center [405, 394] width 373 height 60
paste textarea "Loaded short burrito of your choice, served with fries or nachos, sauce, and a …"
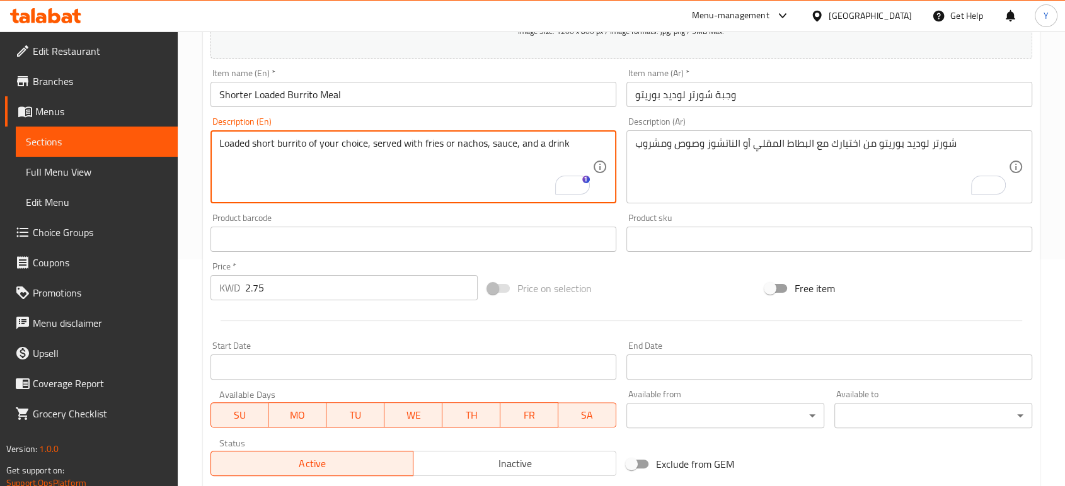
scroll to position [403, 0]
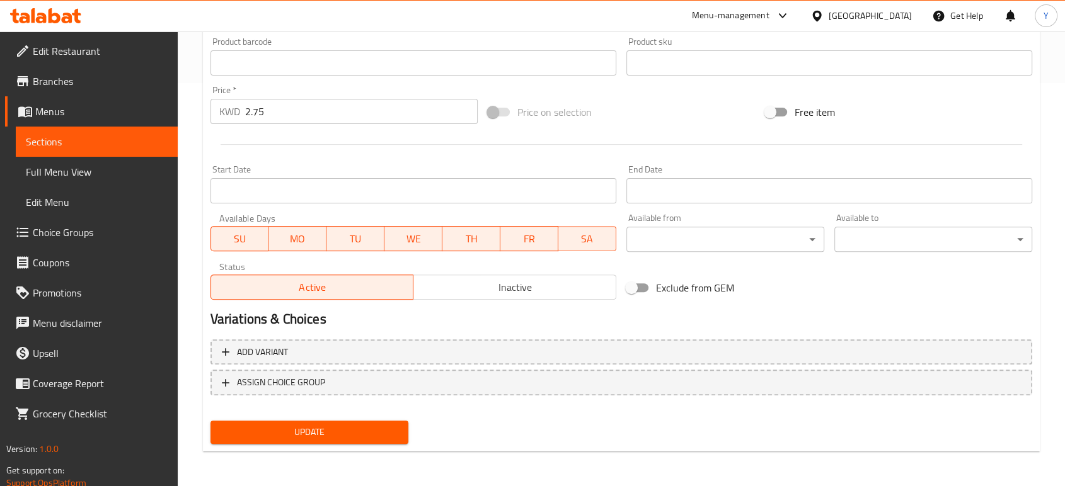
type textarea "Loaded short burrito of your choice, served with fries or nachos, sauce, and a …"
click at [325, 439] on span "Update" at bounding box center [310, 433] width 178 height 16
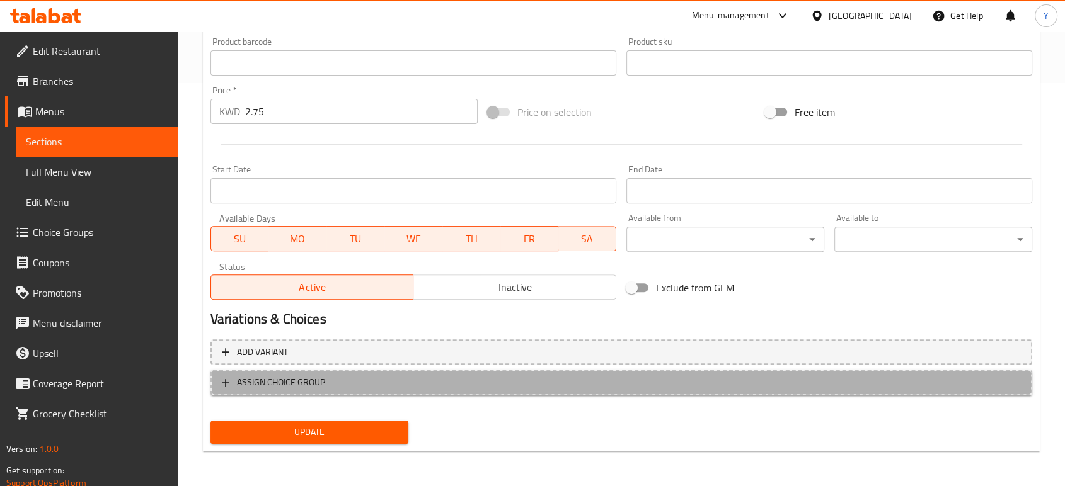
click at [333, 387] on span "ASSIGN CHOICE GROUP" at bounding box center [621, 383] width 799 height 16
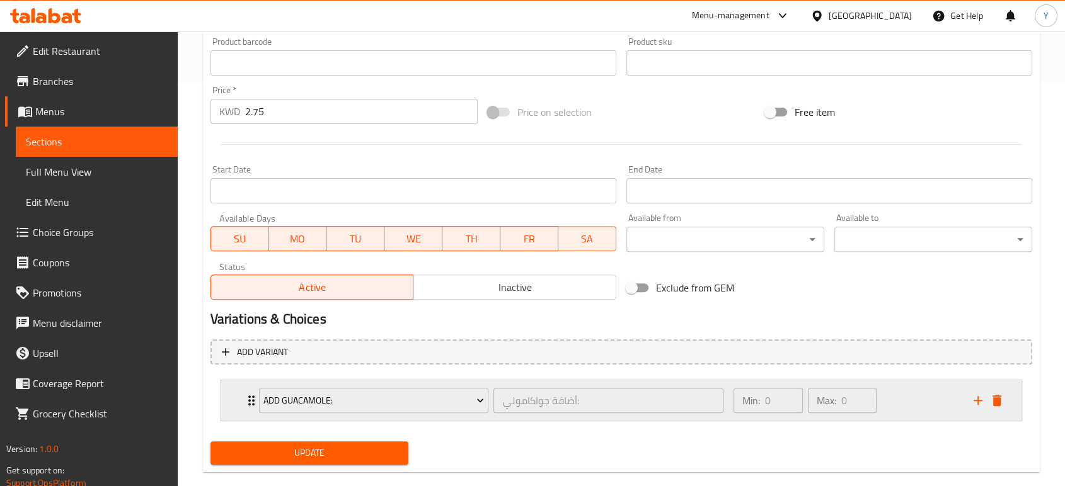
click at [249, 397] on icon "Expand" at bounding box center [251, 401] width 6 height 10
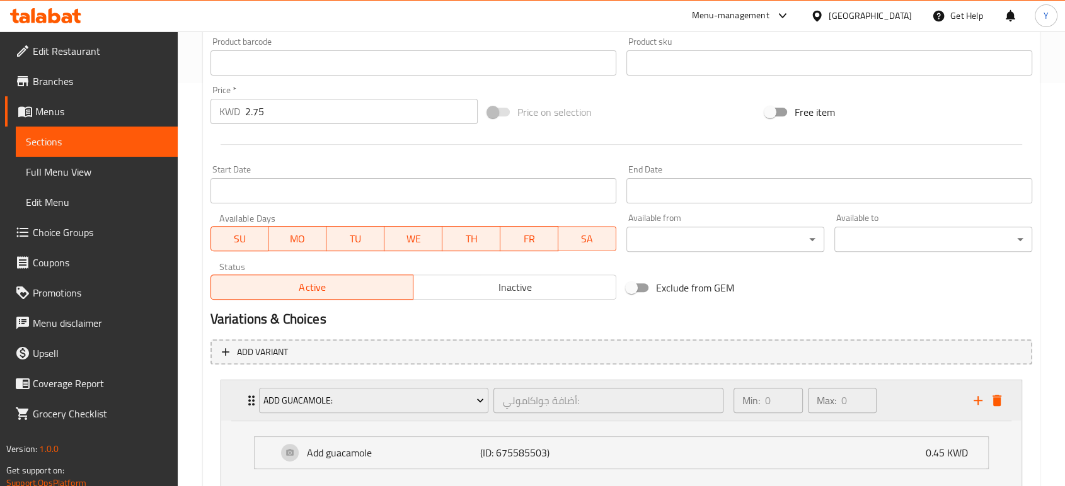
click at [242, 402] on div "Add guacamole: أضافة جواكامولي: ​ Min: 0 ​ Max: 0 ​" at bounding box center [621, 401] width 800 height 40
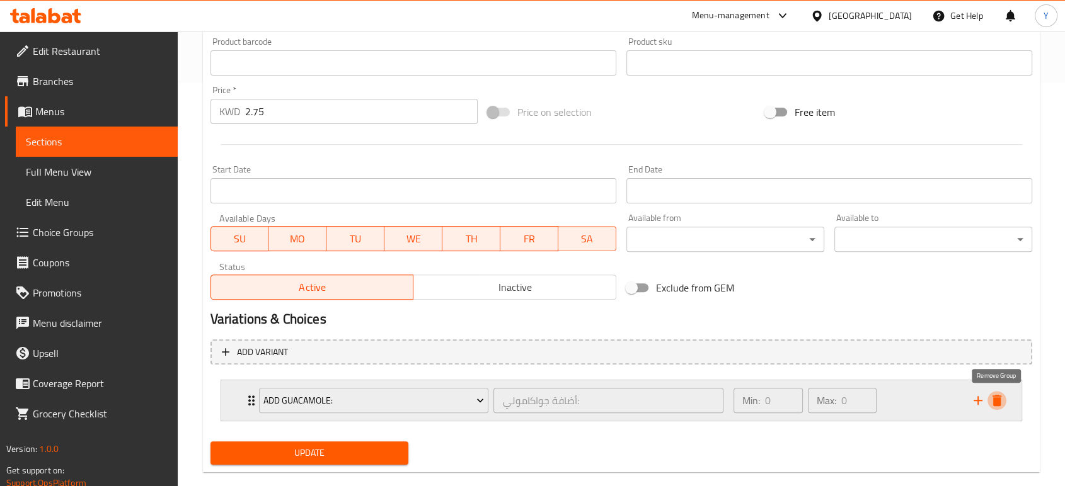
click at [998, 398] on icon "delete" at bounding box center [997, 400] width 9 height 11
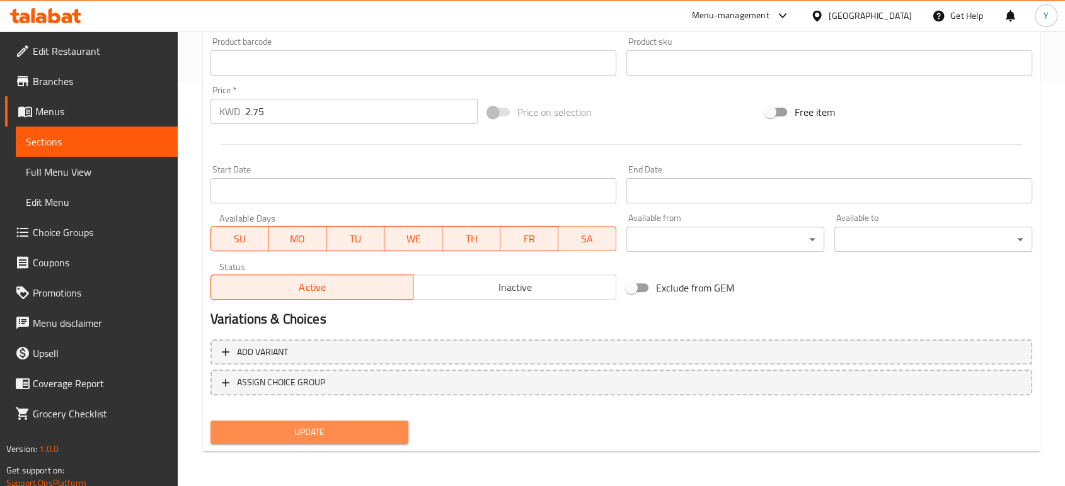
click at [318, 427] on span "Update" at bounding box center [310, 433] width 178 height 16
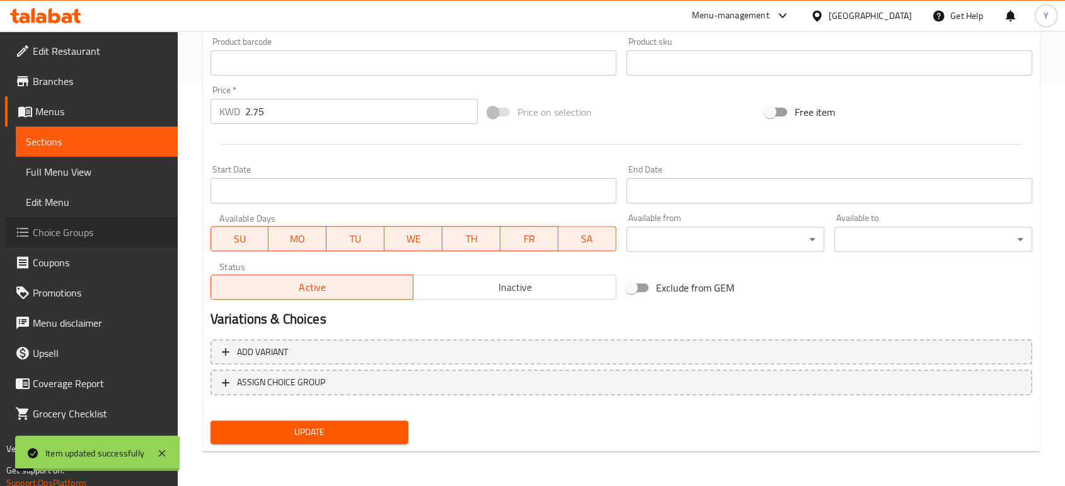
click at [78, 237] on span "Choice Groups" at bounding box center [100, 232] width 135 height 15
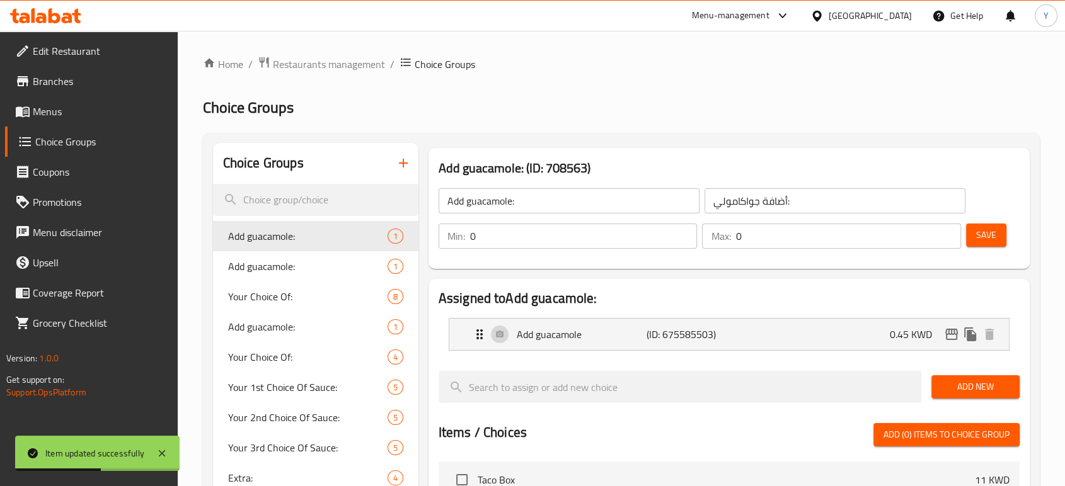
click at [400, 163] on icon "button" at bounding box center [403, 163] width 15 height 15
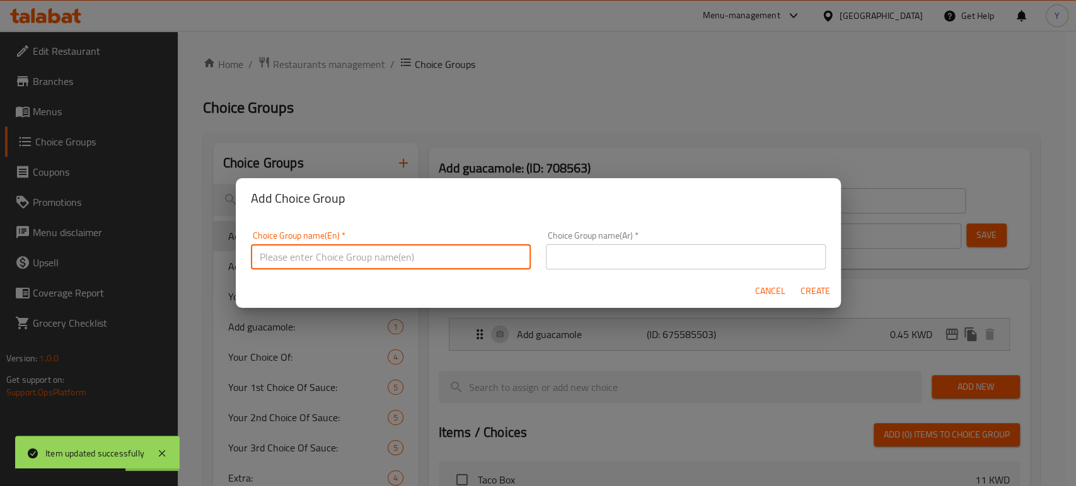
click at [383, 246] on input "text" at bounding box center [391, 257] width 280 height 25
type input "y"
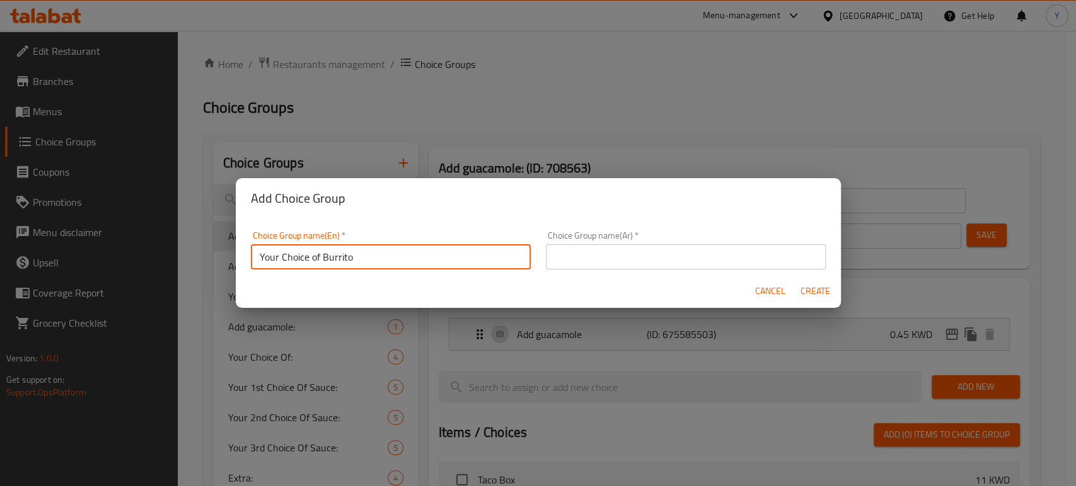
type input "Your Choice of Burrito"
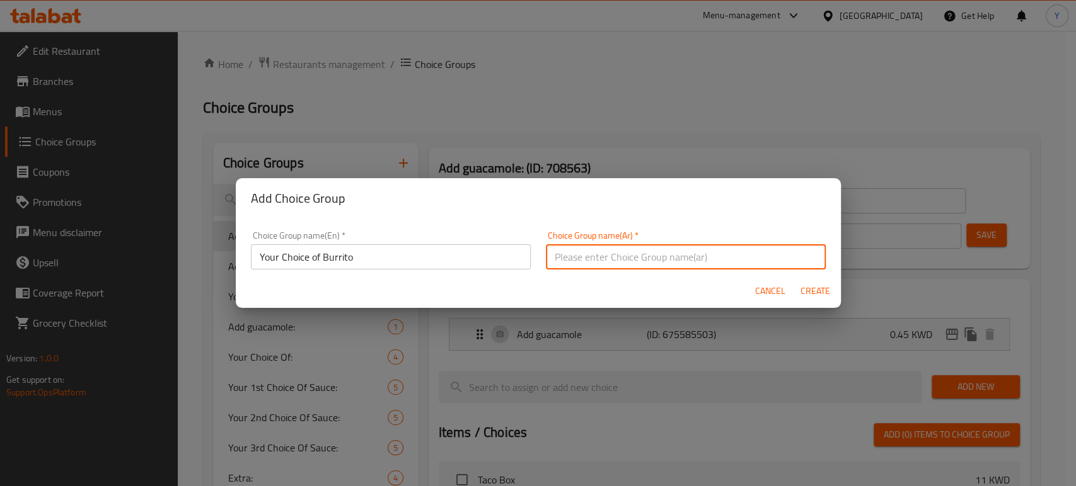
click at [652, 252] on input "text" at bounding box center [686, 257] width 280 height 25
type input "اختيارك من البوريتو"
click at [795, 280] on button "Create" at bounding box center [815, 291] width 40 height 23
type input "Your Choice of Burrito"
type input "اختيارك من البوريتو"
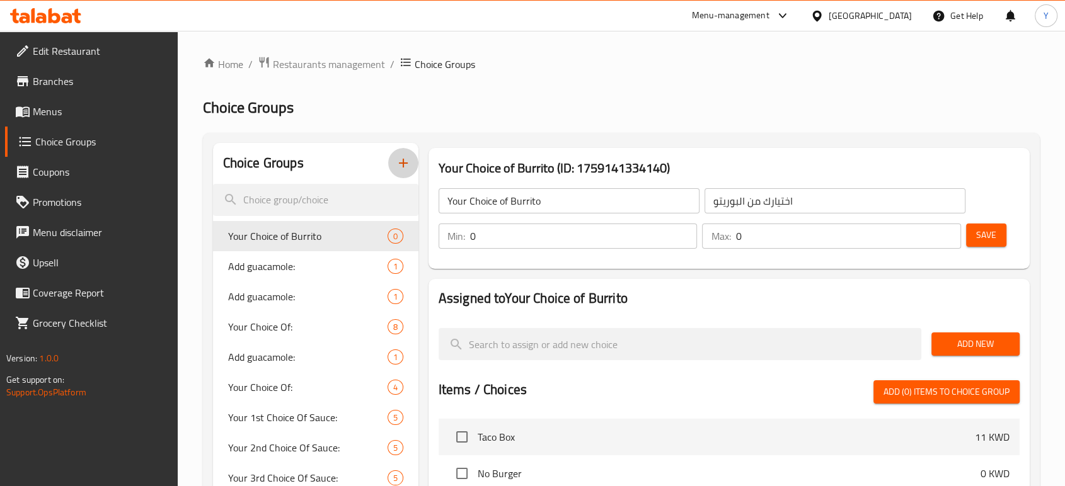
click at [797, 240] on input "0" at bounding box center [848, 236] width 226 height 25
type input "1"
click at [614, 236] on input "0" at bounding box center [583, 236] width 227 height 25
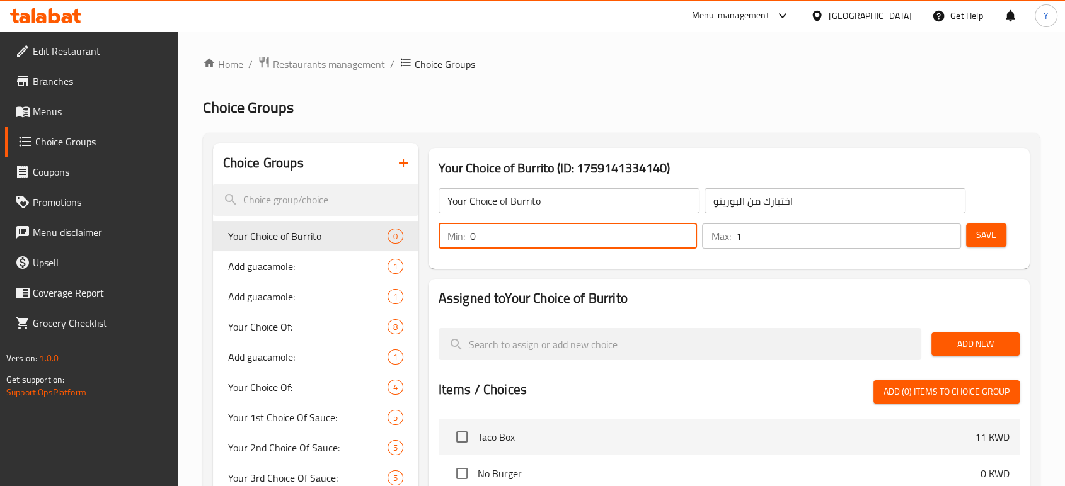
click at [614, 236] on input "0" at bounding box center [583, 236] width 227 height 25
type input "1"
click at [988, 227] on span "Save" at bounding box center [986, 235] width 20 height 16
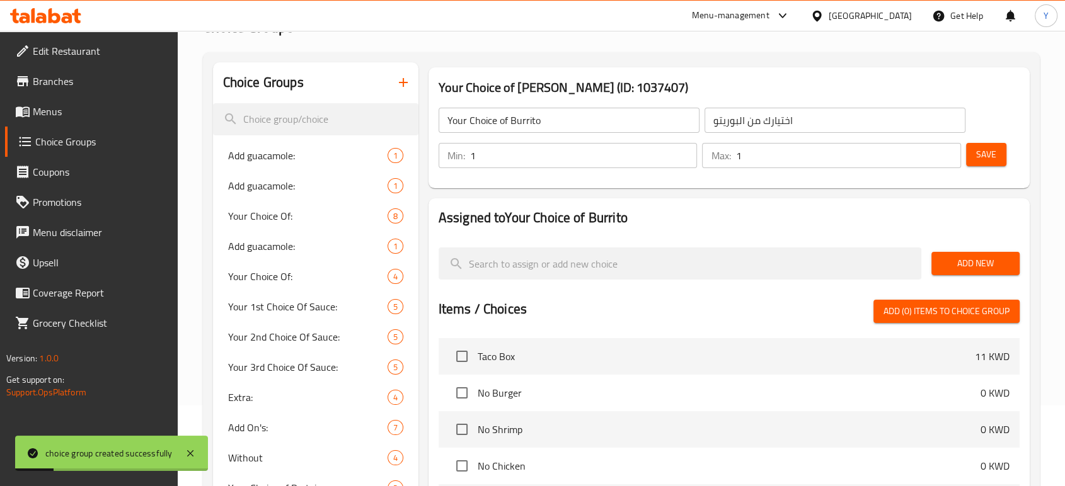
scroll to position [81, 0]
click at [977, 256] on span "Add New" at bounding box center [975, 264] width 68 height 16
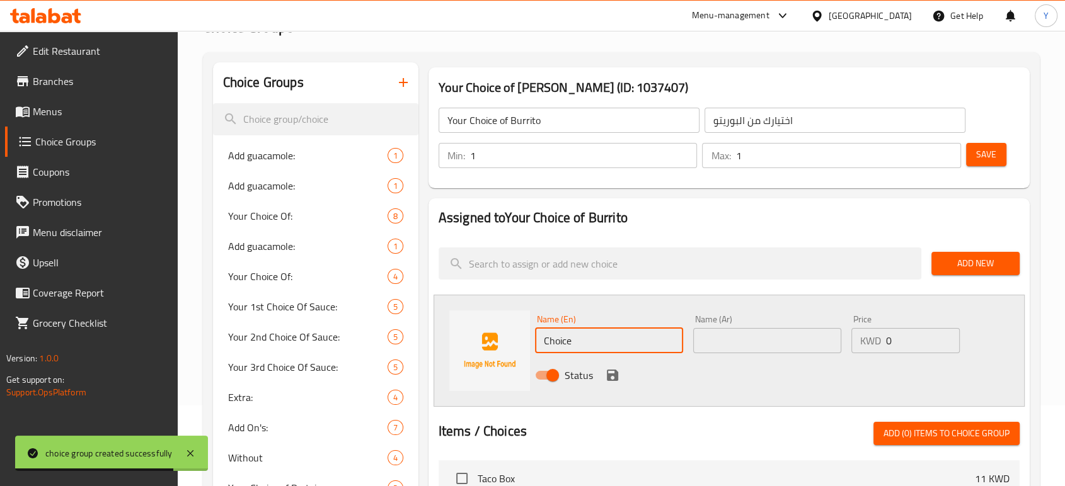
click at [623, 328] on input "Choice" at bounding box center [609, 340] width 148 height 25
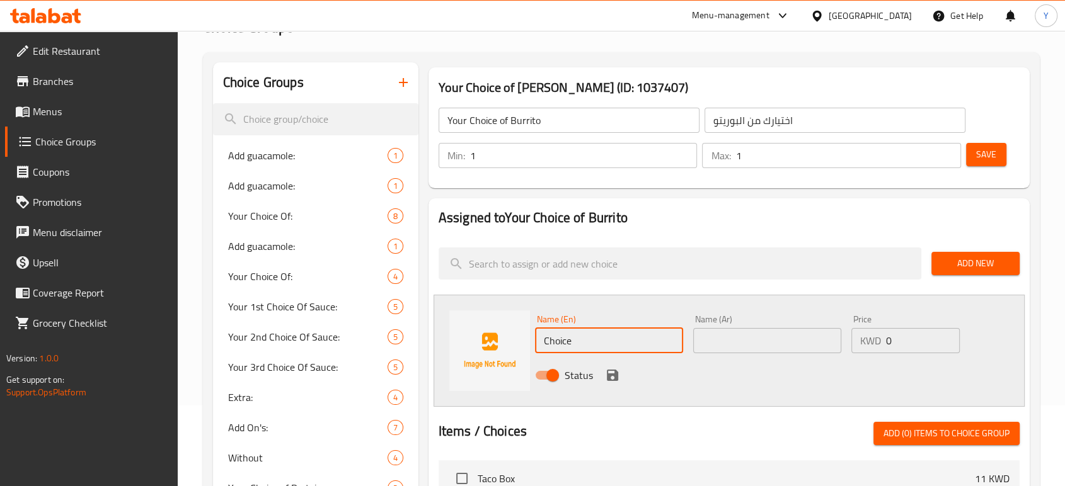
paste input "Beef [US_STATE] burrito"
type input "Beef [US_STATE] burrito"
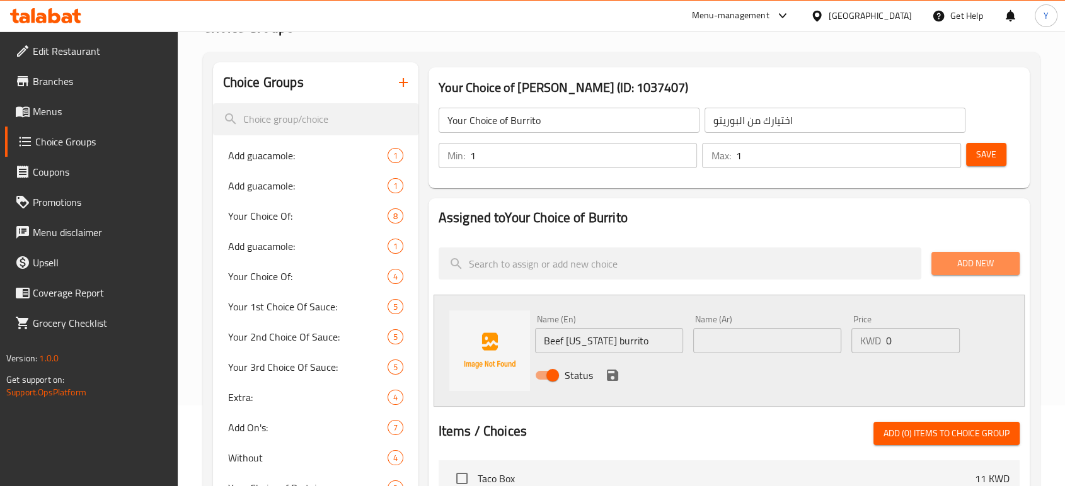
click at [1008, 268] on span "Add New" at bounding box center [975, 264] width 68 height 16
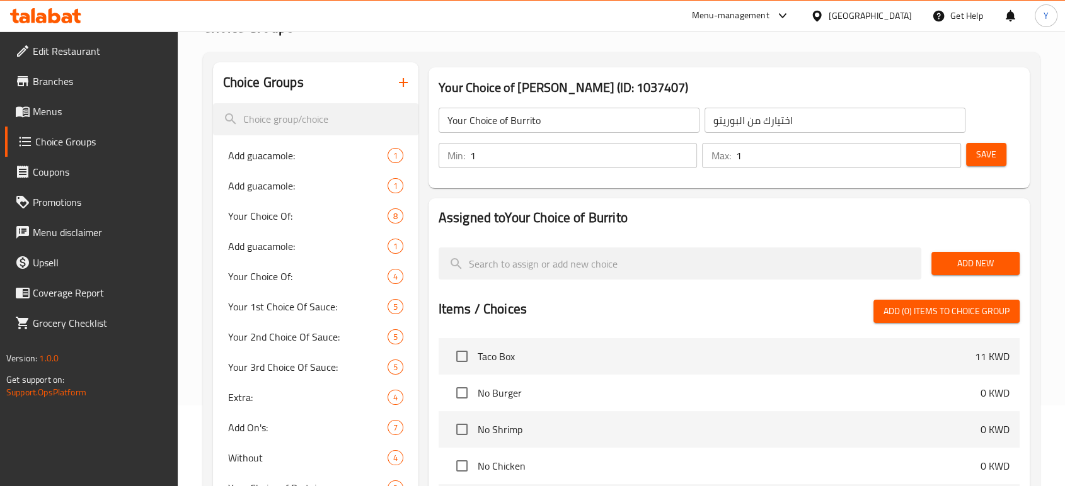
scroll to position [95, 0]
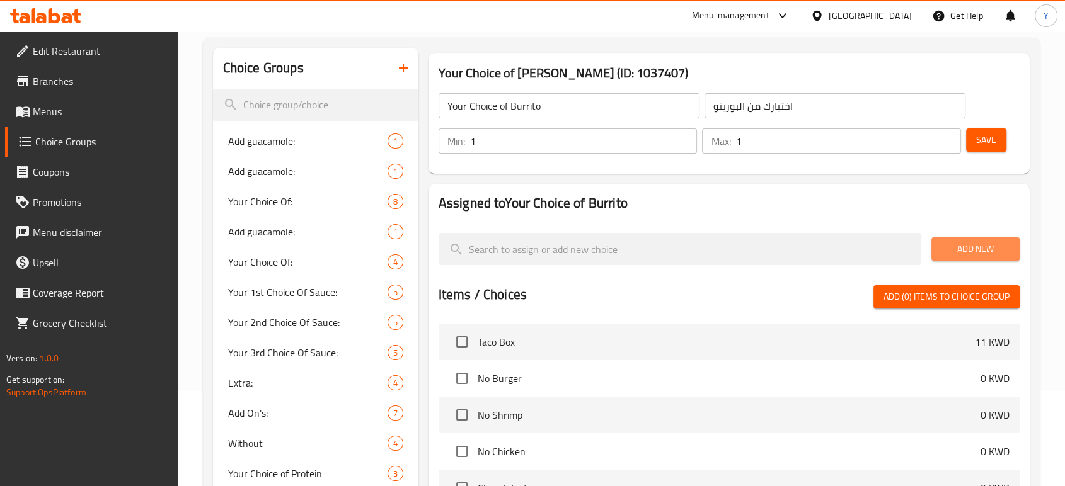
click at [991, 251] on span "Add New" at bounding box center [975, 249] width 68 height 16
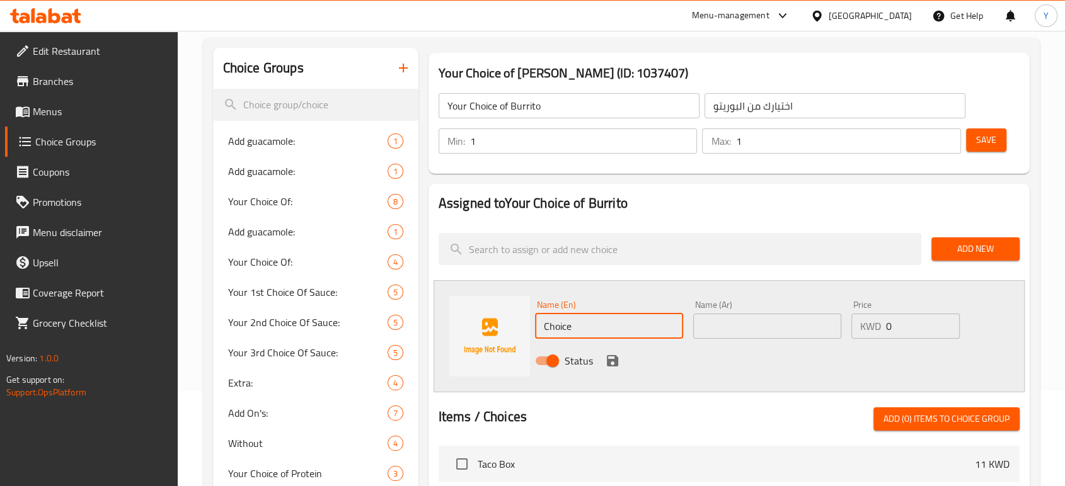
click at [621, 327] on input "Choice" at bounding box center [609, 326] width 148 height 25
paste input "Beef [US_STATE] burrito"
type input "Beef [US_STATE] burrito"
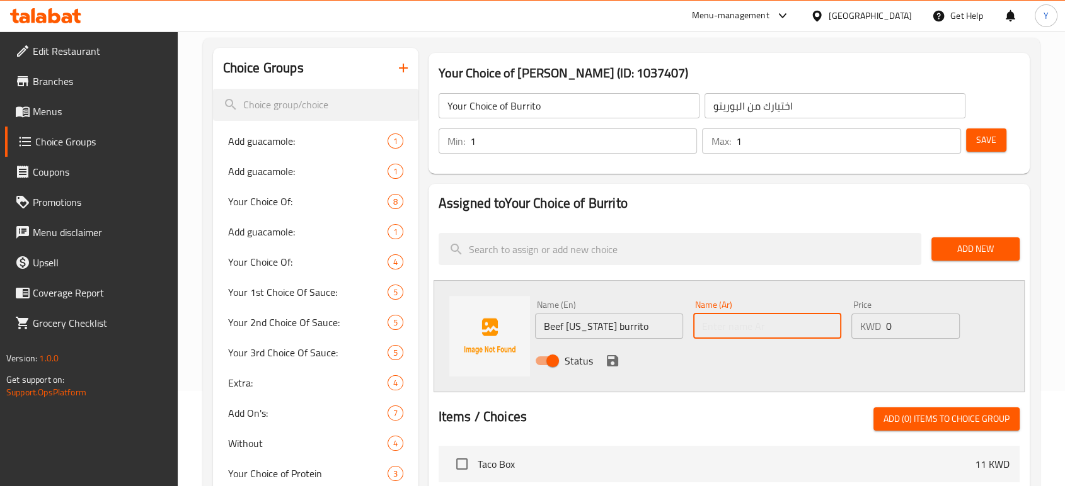
paste input "بوريتو لحم ب[GEOGRAPHIC_DATA]"
click at [751, 326] on input "بوريتو لحم ب[GEOGRAPHIC_DATA]" at bounding box center [767, 326] width 148 height 25
click at [753, 331] on input "بوريتو لحم ب[GEOGRAPHIC_DATA]" at bounding box center [767, 326] width 148 height 25
type input "بوريتو لحم كاليفورنيا"
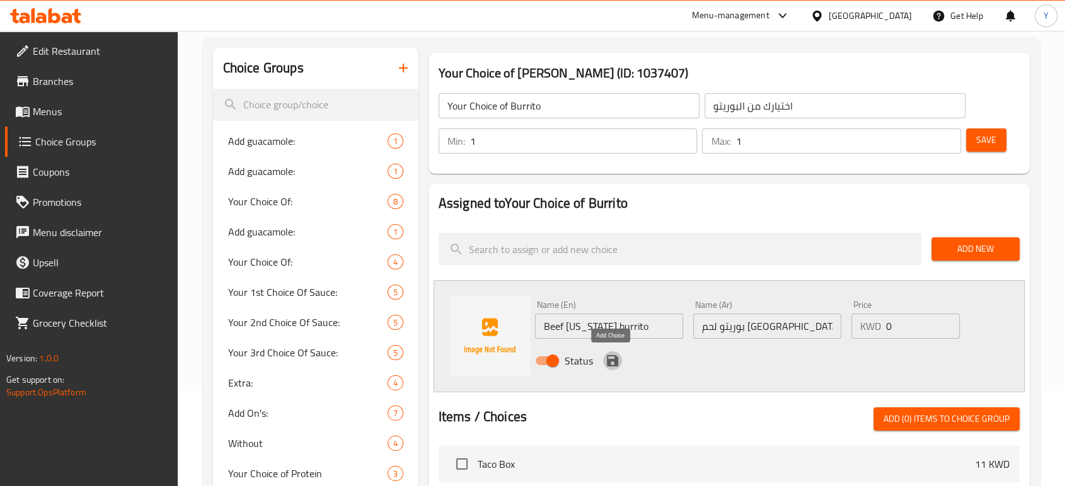
click at [607, 362] on icon "save" at bounding box center [612, 360] width 11 height 11
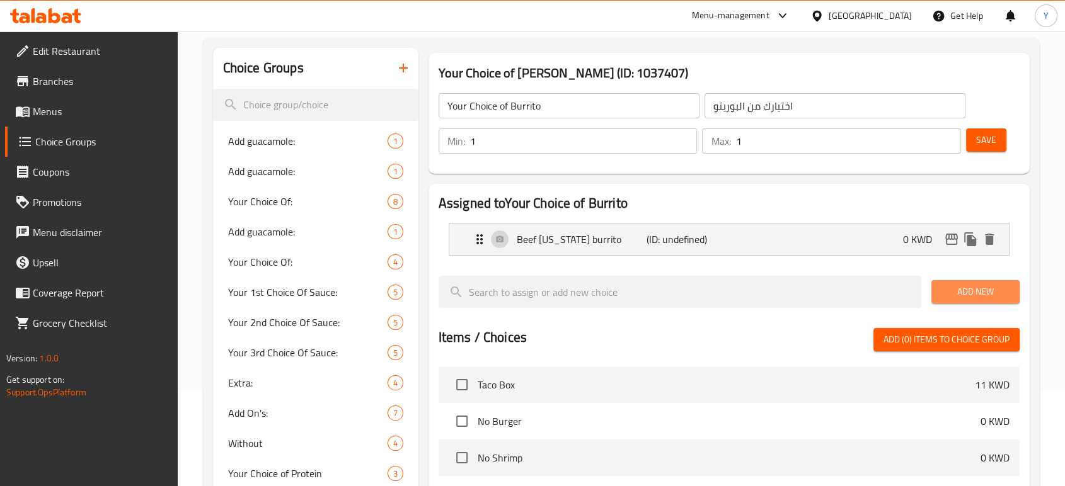
click at [977, 294] on span "Add New" at bounding box center [975, 292] width 68 height 16
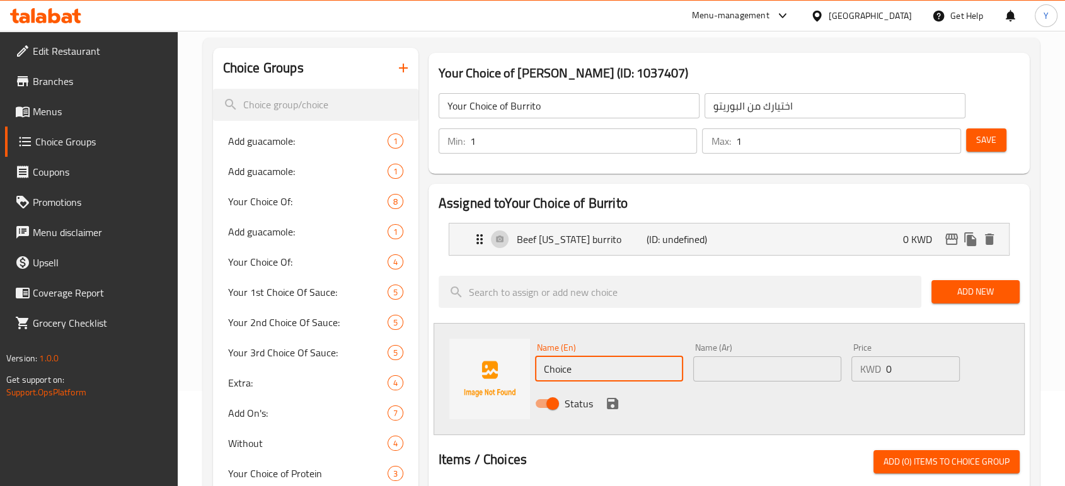
click at [580, 371] on input "Choice" at bounding box center [609, 369] width 148 height 25
paste input "icken California burrito"
type input "Chicken [US_STATE] burrito"
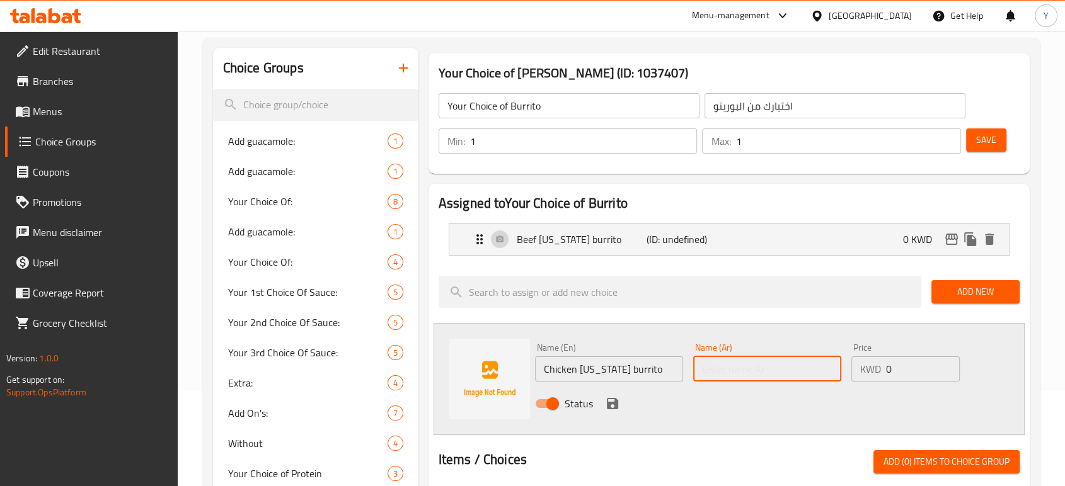
paste input "بوريتو دجاج كاليفورنيا"
click at [769, 364] on input "بوريتو دجاج كاليفورنيا" at bounding box center [767, 369] width 148 height 25
type input "بوريتو دجاج كاليفورنيا"
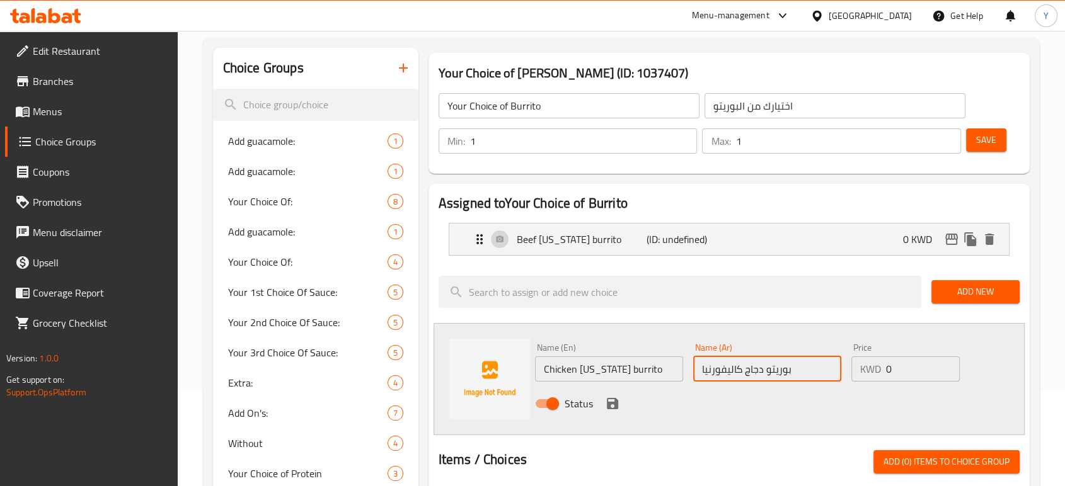
click at [769, 364] on input "بوريتو دجاج كاليفورنيا" at bounding box center [767, 369] width 148 height 25
click at [1051, 231] on div "Home / Restaurants management / Choice Groups Choice Groups Choice Groups Add g…" at bounding box center [621, 425] width 887 height 979
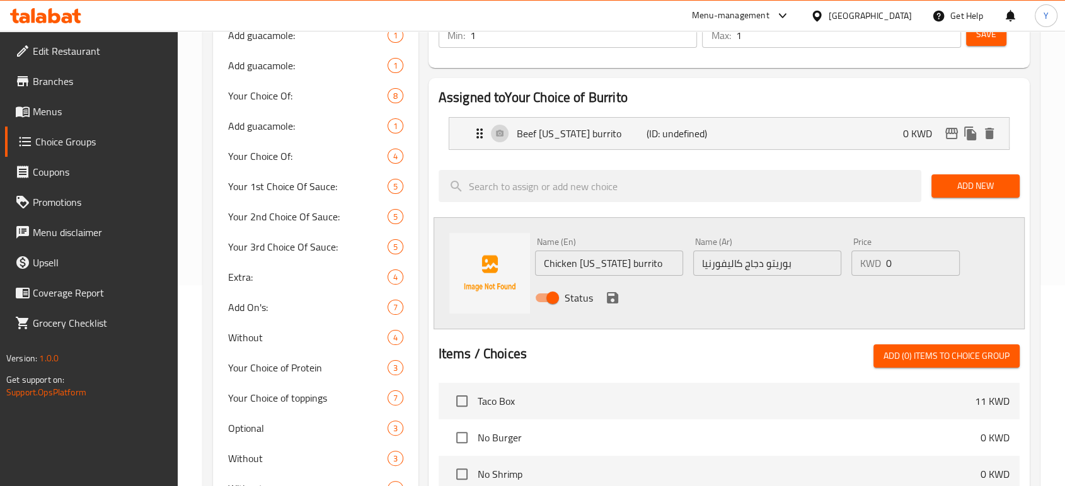
scroll to position [204, 0]
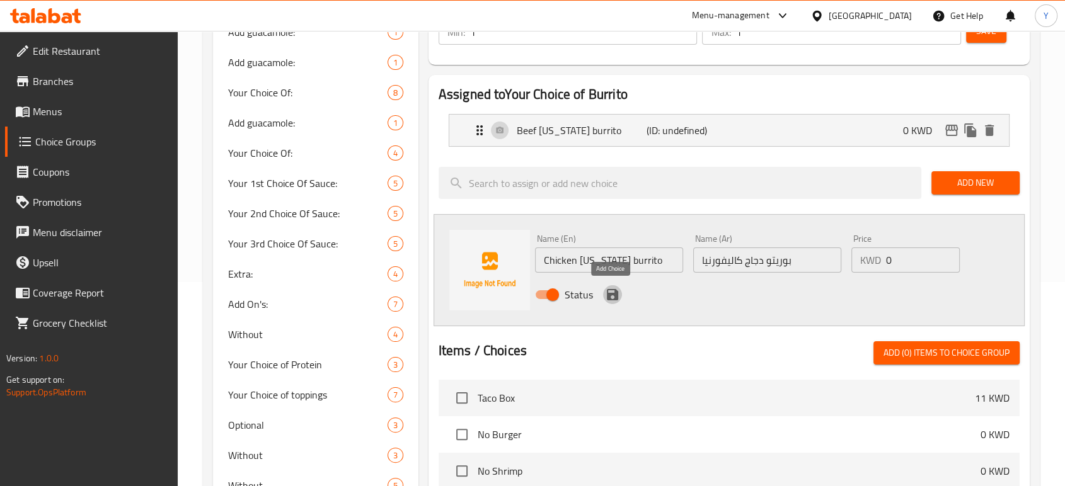
click at [612, 296] on icon "save" at bounding box center [612, 294] width 15 height 15
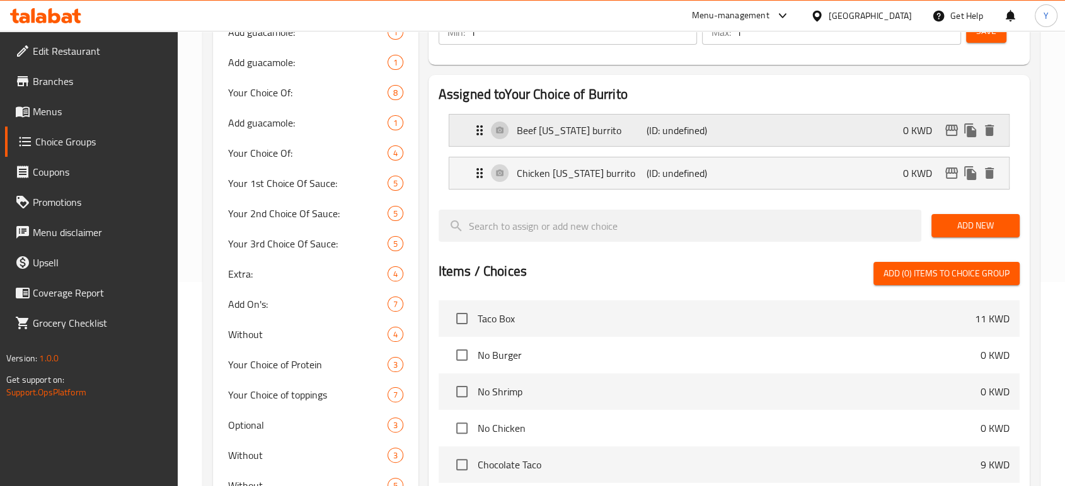
scroll to position [151, 0]
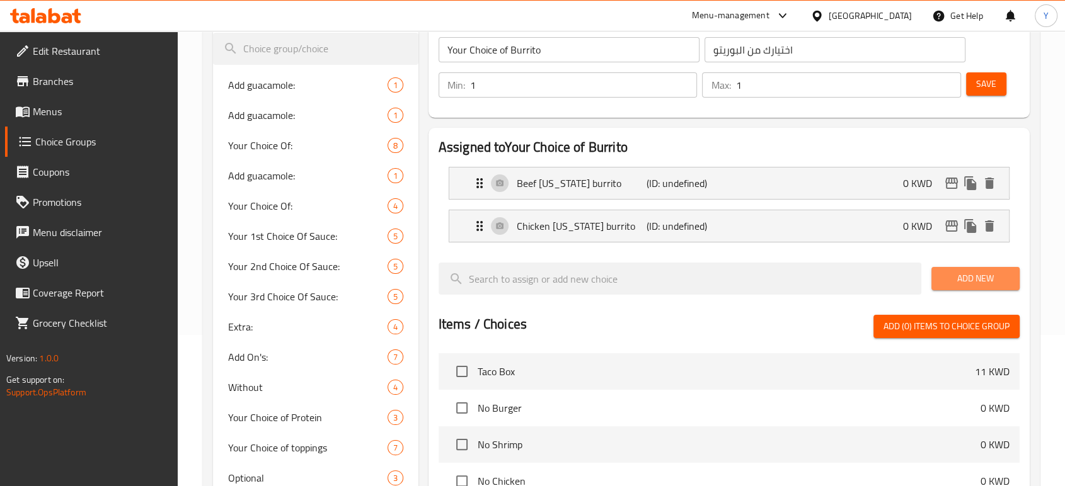
click at [981, 280] on span "Add New" at bounding box center [975, 279] width 68 height 16
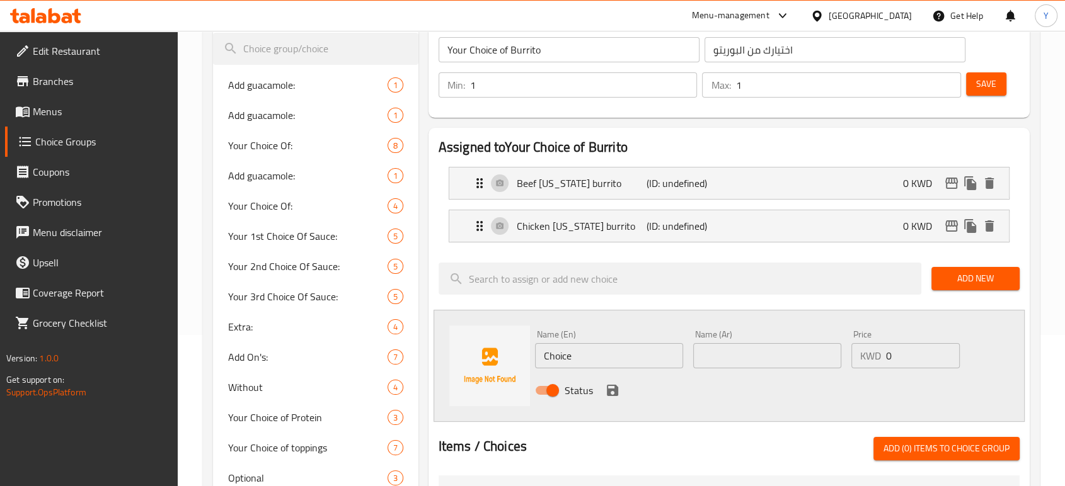
click at [604, 352] on input "Choice" at bounding box center [609, 355] width 148 height 25
paste input "rispy chicken burrito"
type input "Crispy chicken burrito"
paste input "بوريتو دجاج كرسبي"
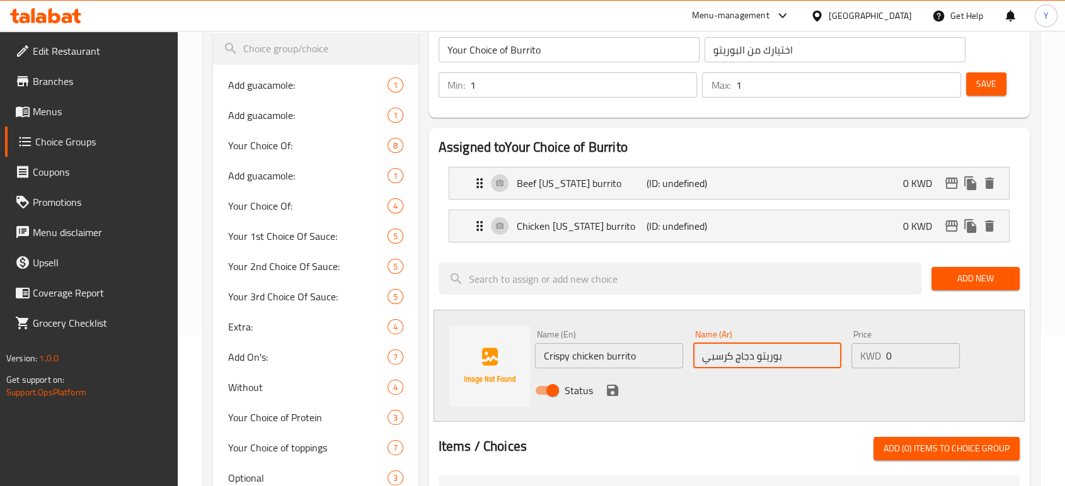
click at [757, 362] on input "بوريتو دجاج كرسبي" at bounding box center [767, 355] width 148 height 25
type input "بوريتو دجاج كرسبي"
click at [615, 384] on icon "save" at bounding box center [612, 390] width 15 height 15
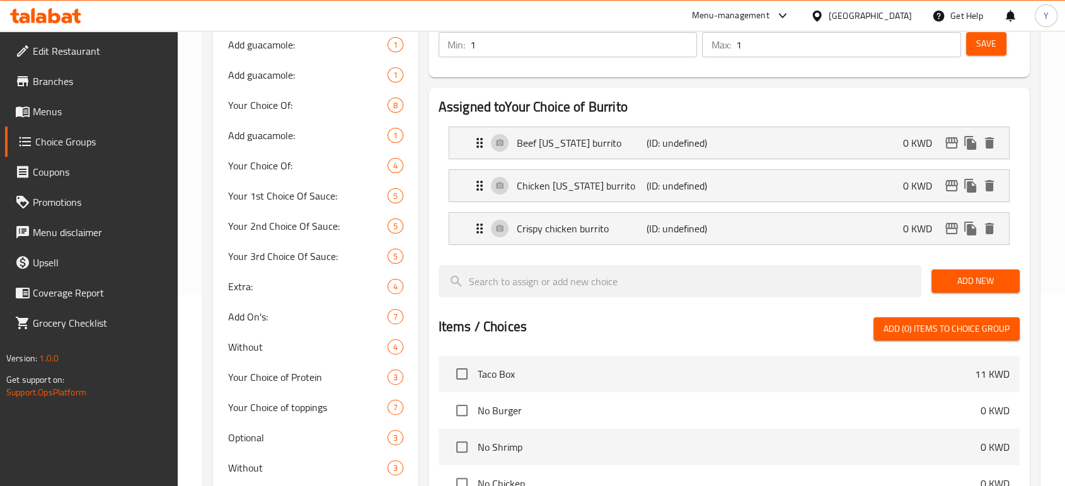
scroll to position [200, 0]
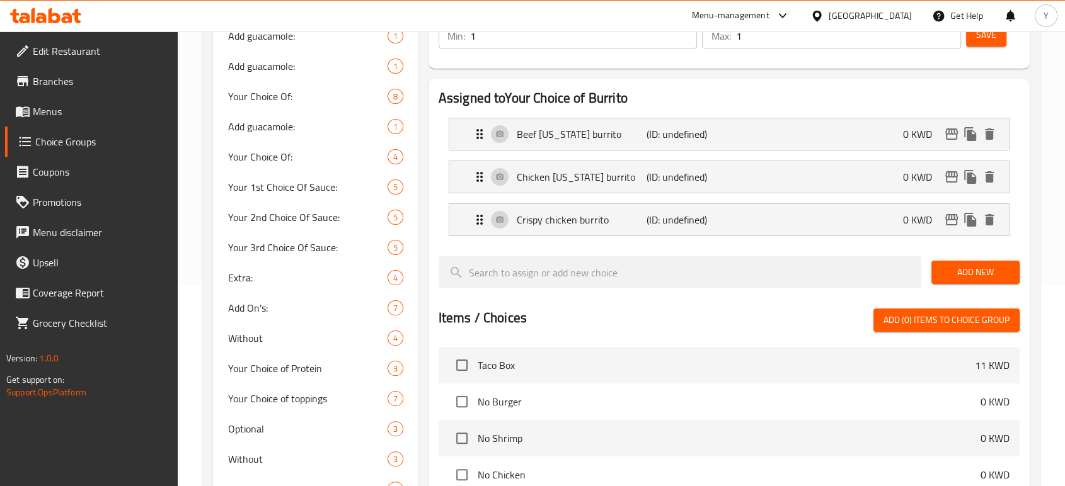
click at [1005, 270] on span "Add New" at bounding box center [975, 273] width 68 height 16
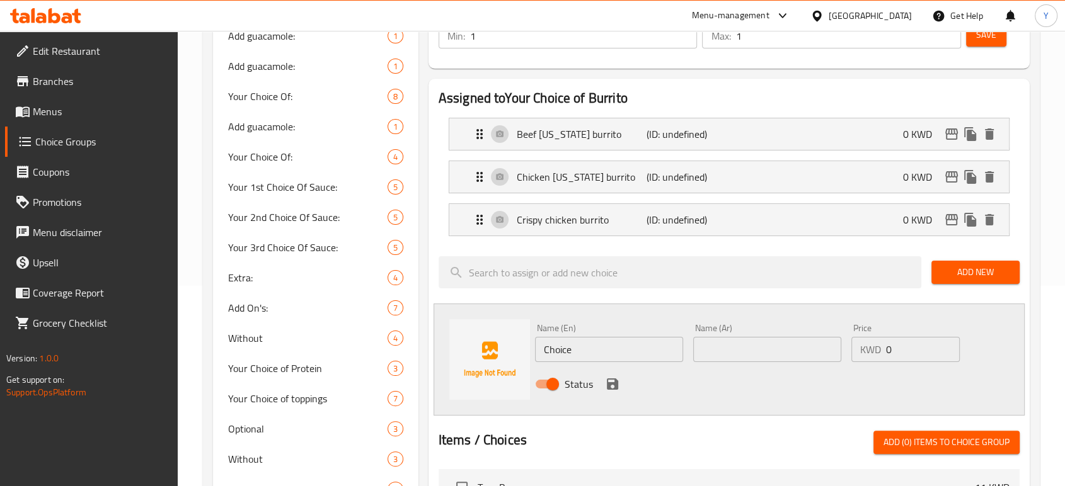
click at [610, 354] on input "Choice" at bounding box center [609, 349] width 148 height 25
paste input "Mexican beef burrito"
type input "Mexican beef burrito"
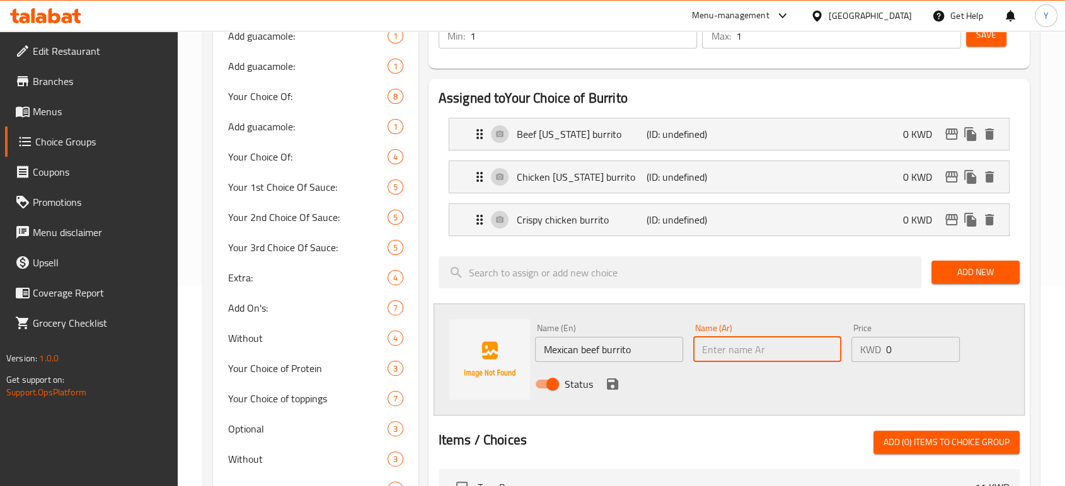
click at [742, 348] on input "text" at bounding box center [767, 349] width 148 height 25
paste input "مكسيكن بوريتو لحم"
type input "مكسيكن بوريتو لحم"
click at [605, 386] on icon "save" at bounding box center [612, 384] width 15 height 15
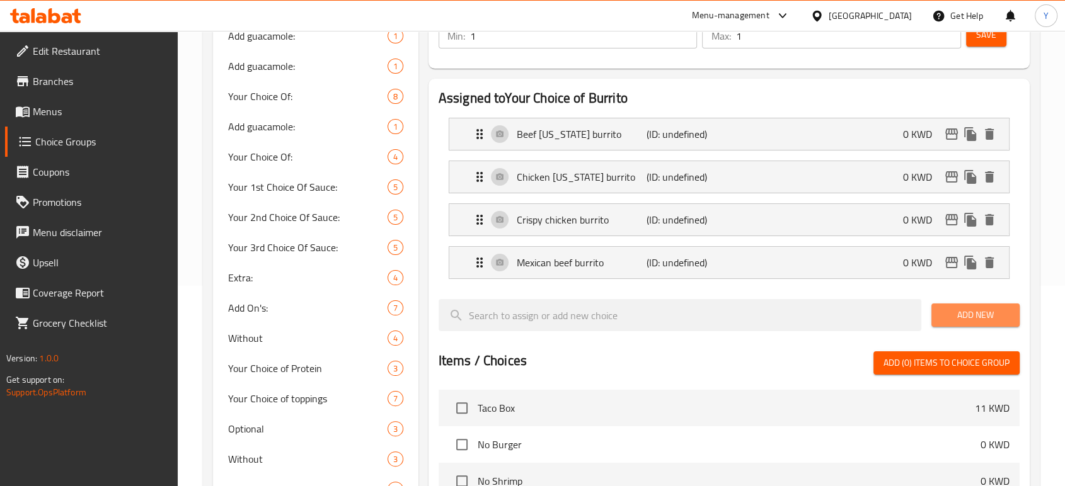
click at [953, 313] on span "Add New" at bounding box center [975, 316] width 68 height 16
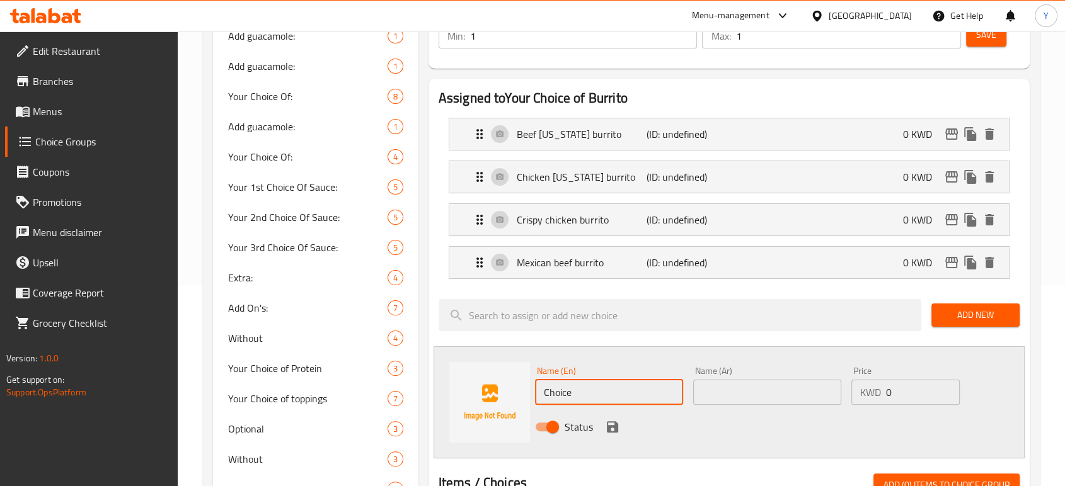
click at [663, 397] on input "Choice" at bounding box center [609, 392] width 148 height 25
paste input "Mexican chicken burrito"
type input "Mexican chicken burrito"
paste input "مكسيكن بوريتو دجاج"
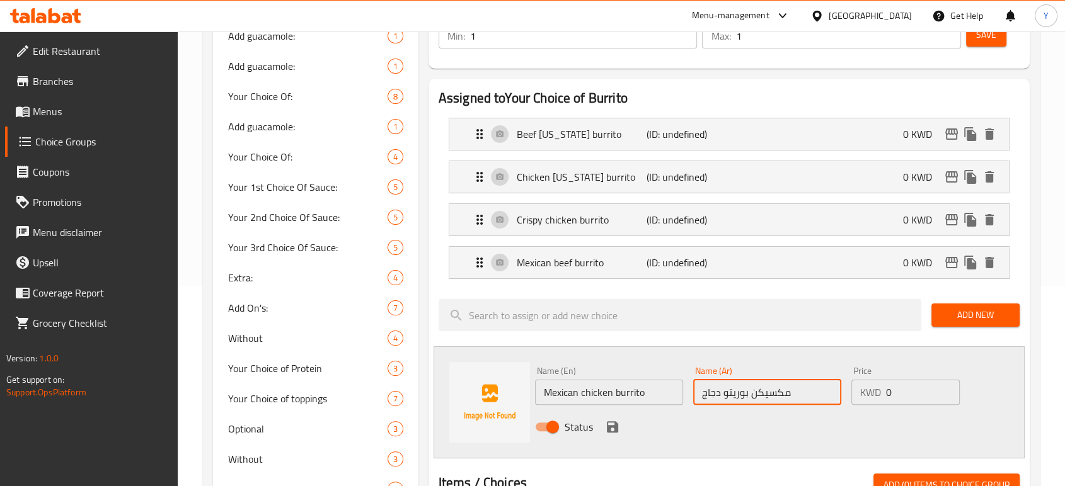
click at [745, 394] on input "مكسيكن بوريتو دجاج" at bounding box center [767, 392] width 148 height 25
type input "مكسيكن بوريتو دجاج"
click at [611, 420] on icon "save" at bounding box center [612, 427] width 15 height 15
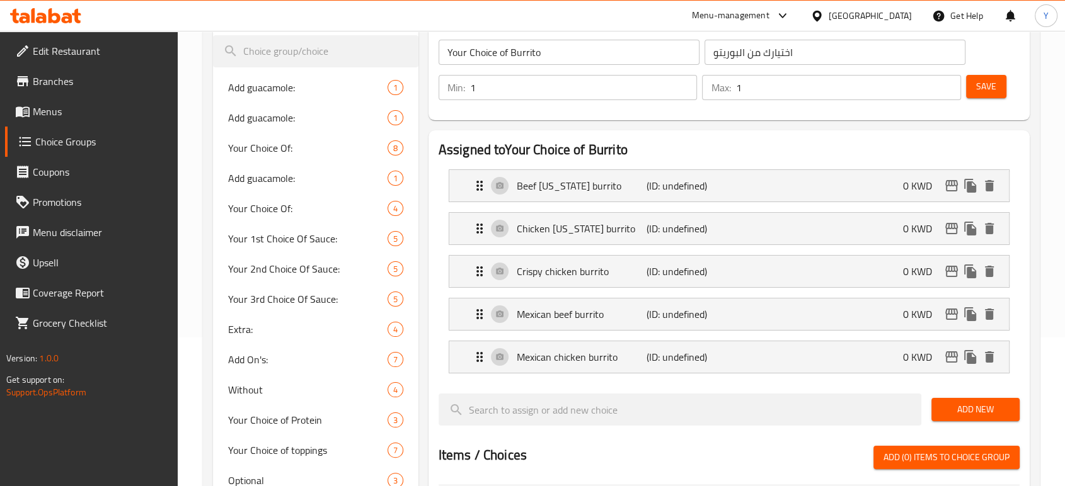
scroll to position [145, 0]
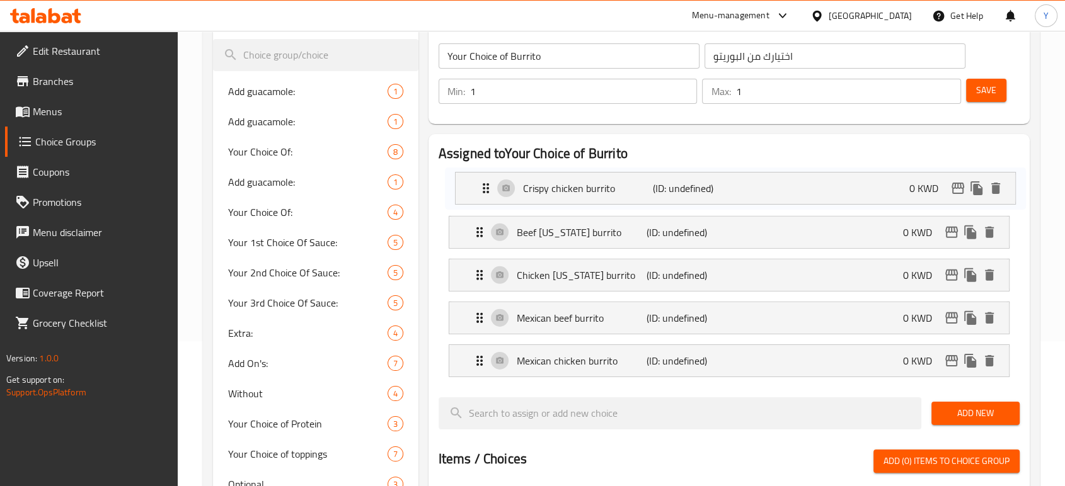
drag, startPoint x: 476, startPoint y: 282, endPoint x: 483, endPoint y: 200, distance: 82.2
click at [483, 200] on nav "Beef California burrito (ID: undefined) 0 KWD Name (En) Beef California burrito…" at bounding box center [729, 275] width 581 height 224
click at [991, 84] on span "Save" at bounding box center [986, 91] width 20 height 16
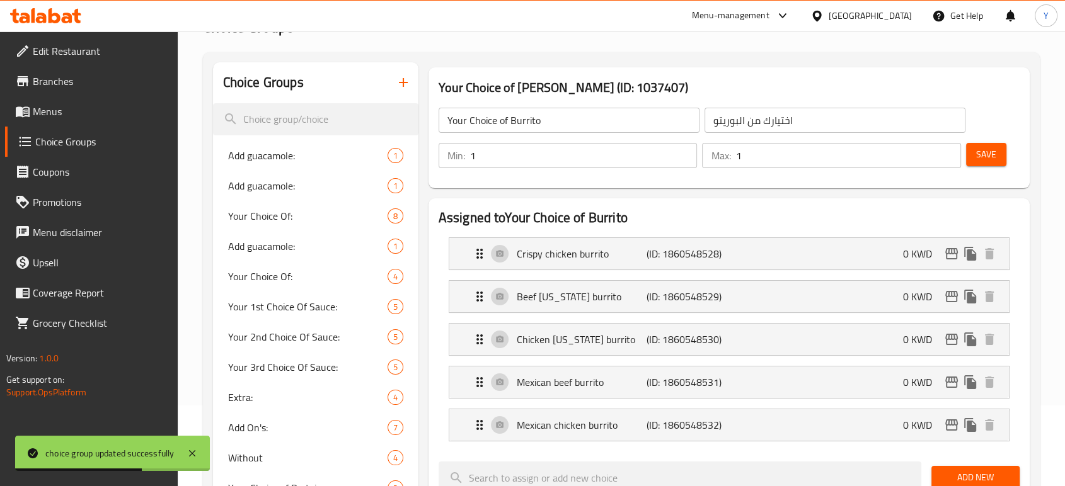
scroll to position [141, 0]
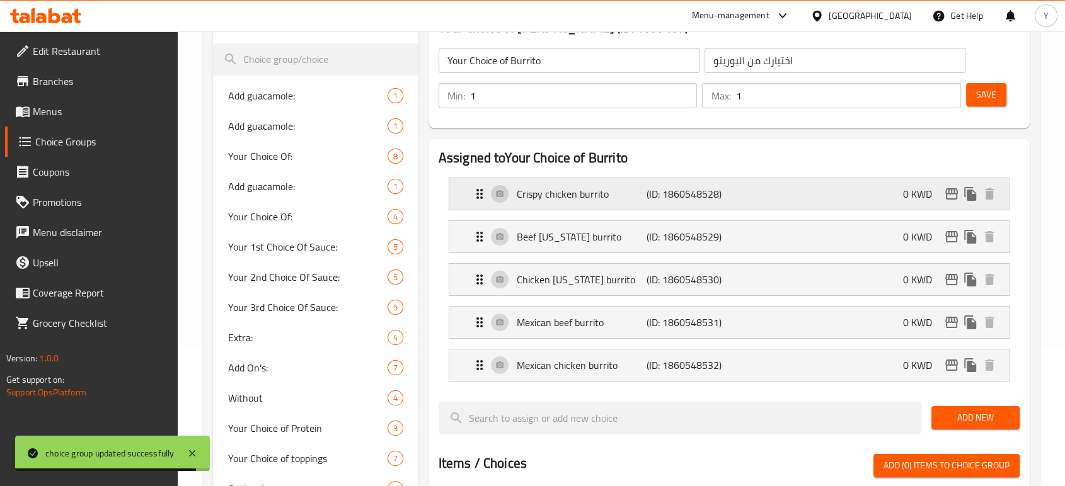
click at [566, 208] on div "Crispy chicken burrito (ID: 1860548528) 0 KWD" at bounding box center [733, 194] width 522 height 32
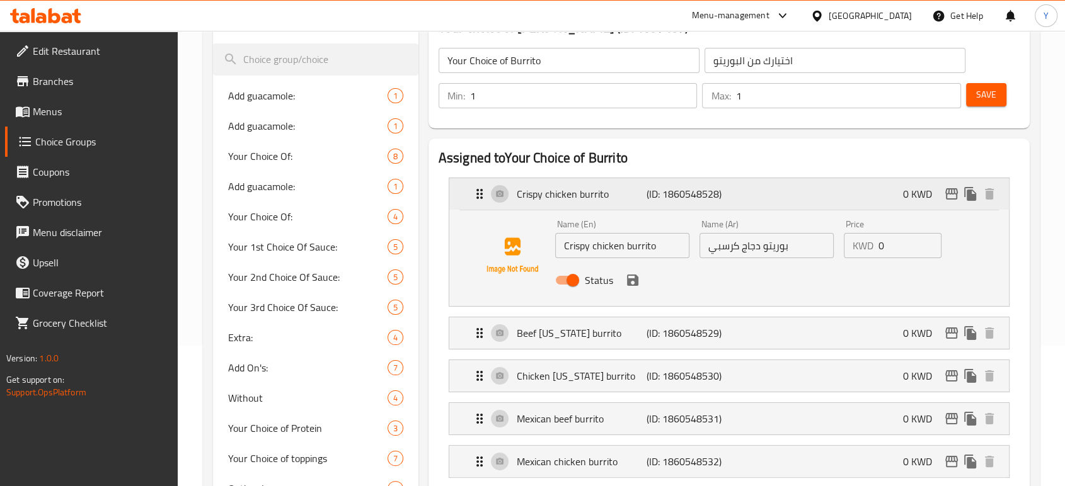
click at [565, 209] on div "Crispy chicken burrito (ID: 1860548528) 0 KWD" at bounding box center [733, 194] width 522 height 32
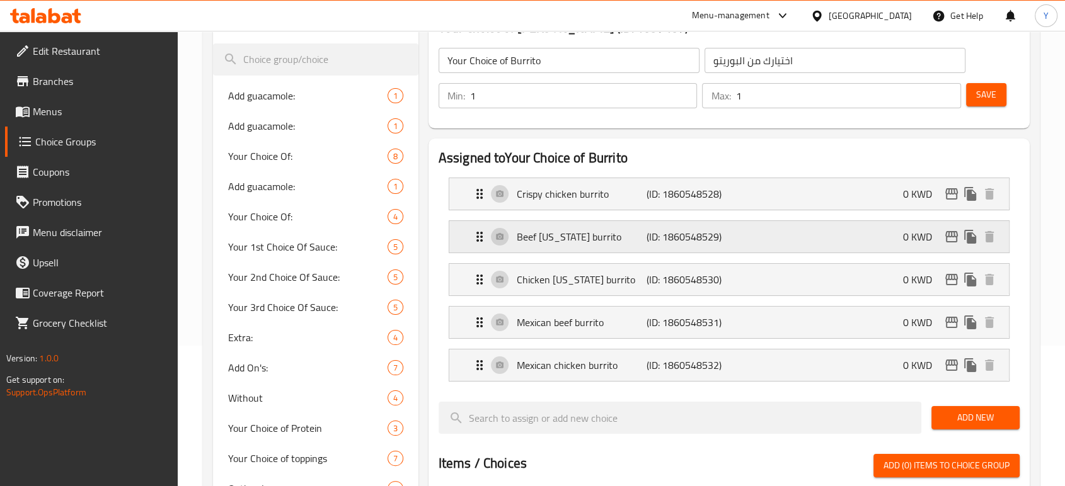
click at [570, 241] on p "Beef [US_STATE] burrito" at bounding box center [582, 236] width 130 height 15
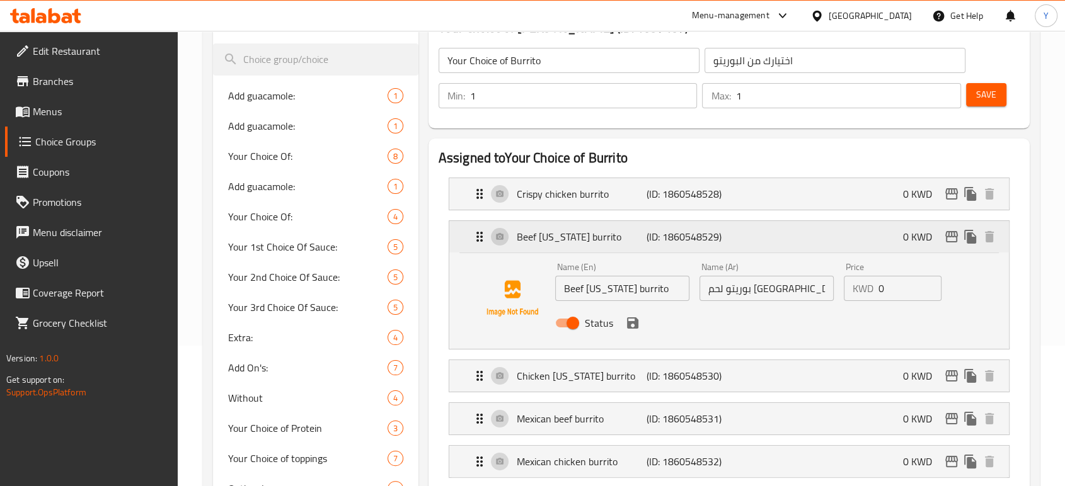
click at [595, 236] on p "Beef [US_STATE] burrito" at bounding box center [582, 236] width 130 height 15
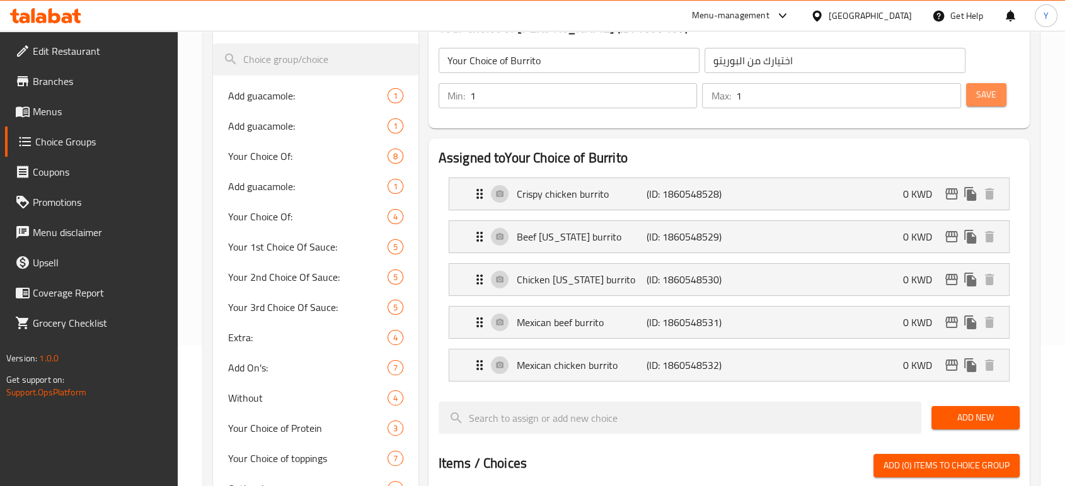
click at [989, 95] on span "Save" at bounding box center [986, 95] width 20 height 16
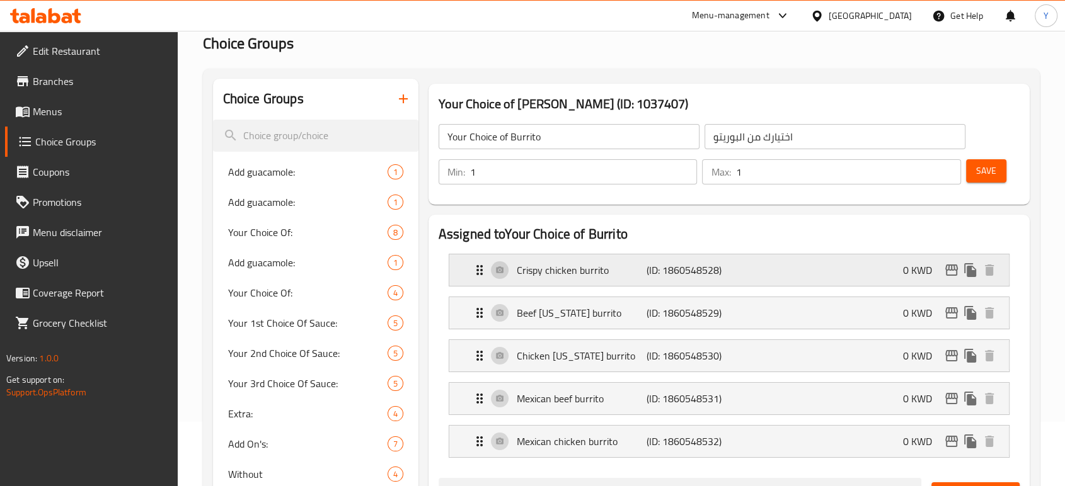
scroll to position [0, 0]
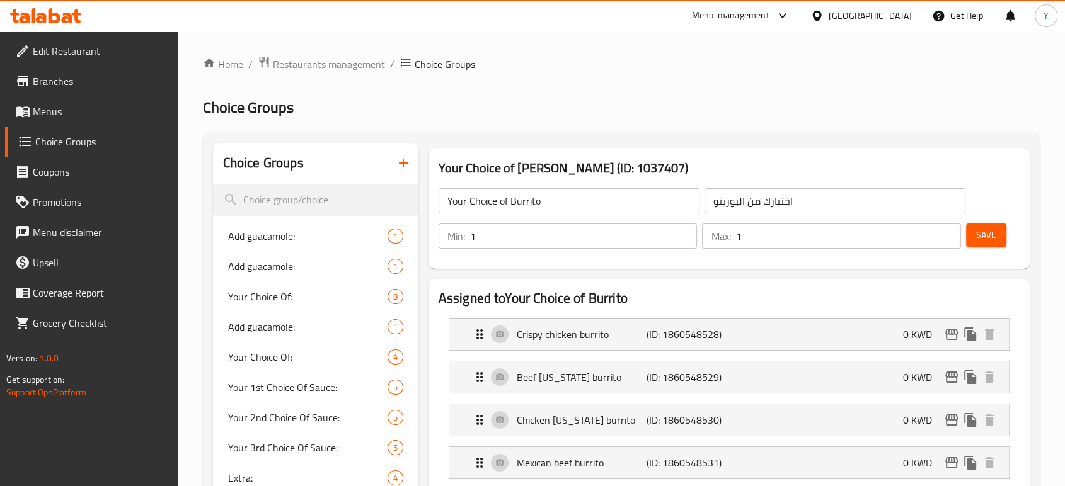
click at [1000, 236] on button "Save" at bounding box center [986, 235] width 40 height 23
click at [364, 67] on span "Restaurants management" at bounding box center [329, 64] width 112 height 15
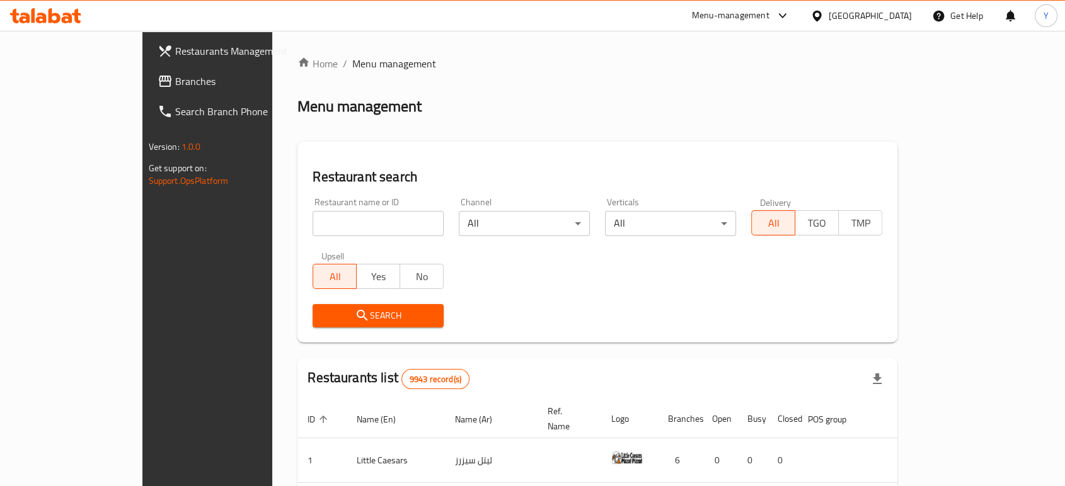
click at [342, 218] on div "Home / Menu management Menu management Restaurant search Restaurant name or ID …" at bounding box center [597, 441] width 600 height 771
click at [342, 218] on input "search" at bounding box center [378, 223] width 131 height 25
type input "ب"
click button "Search" at bounding box center [378, 315] width 131 height 23
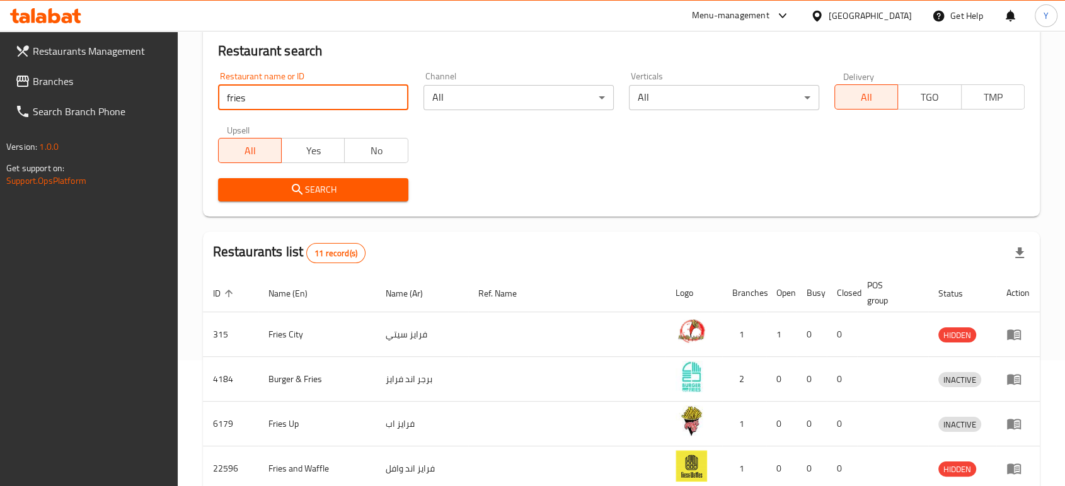
scroll to position [126, 0]
click at [262, 90] on input "fries" at bounding box center [313, 97] width 190 height 25
type input "bo ramez"
click button "Search" at bounding box center [313, 189] width 190 height 23
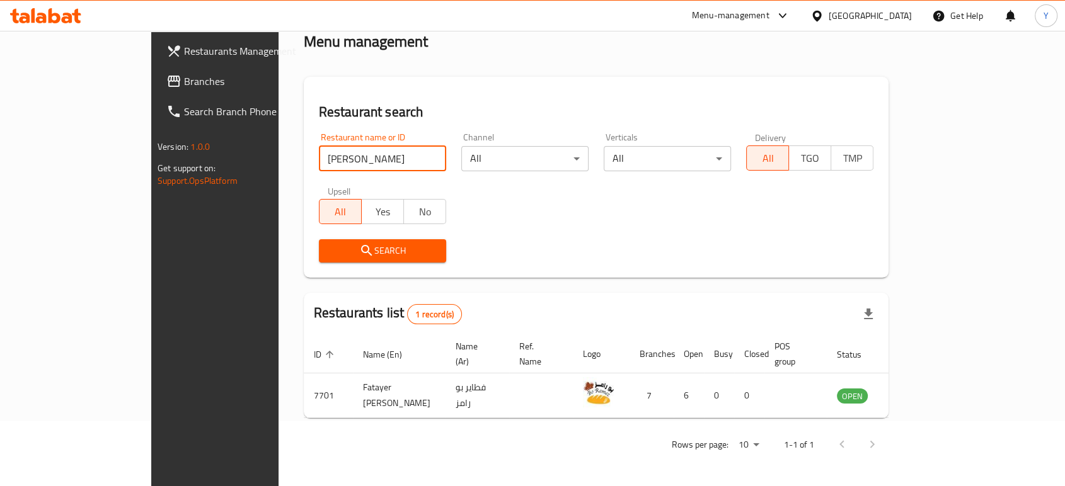
scroll to position [50, 0]
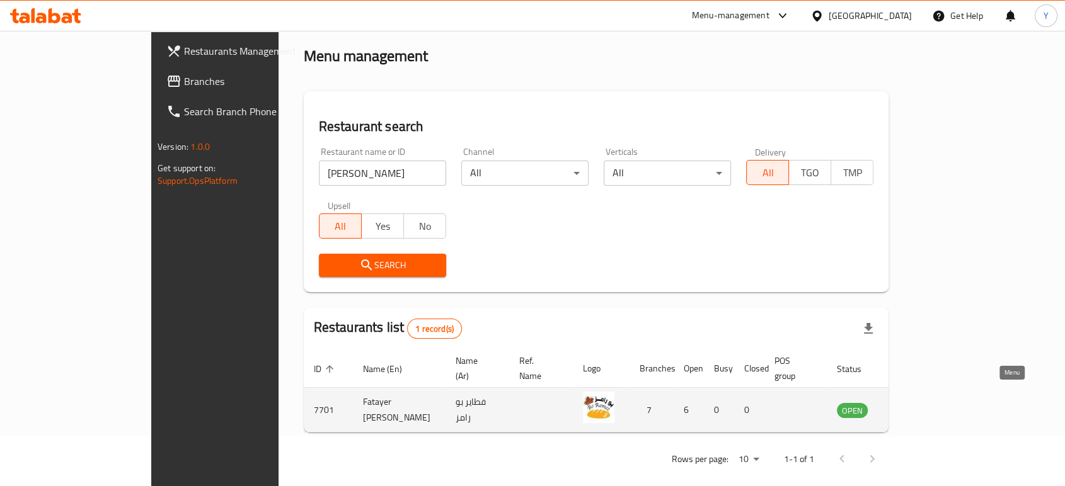
click at [926, 403] on link "enhanced table" at bounding box center [914, 410] width 23 height 15
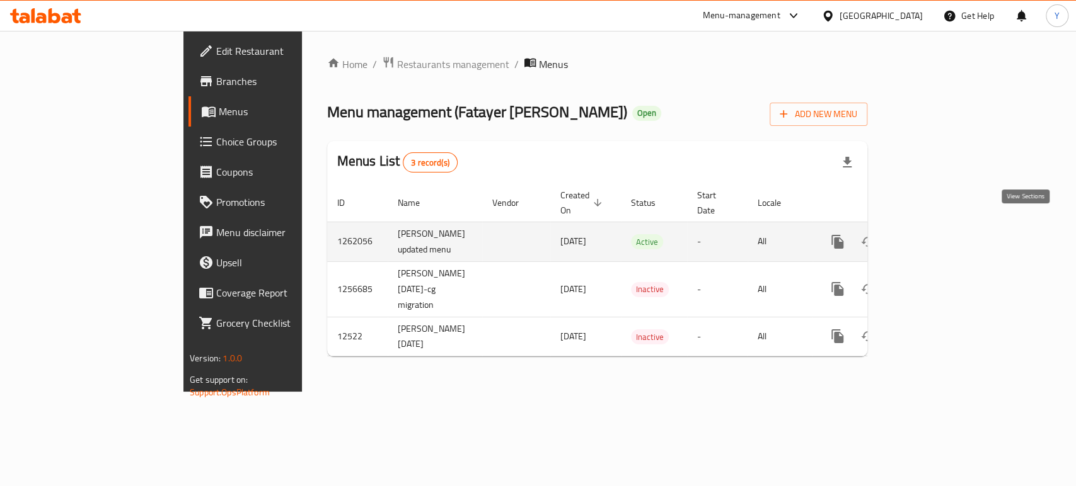
click at [936, 234] on icon "enhanced table" at bounding box center [928, 241] width 15 height 15
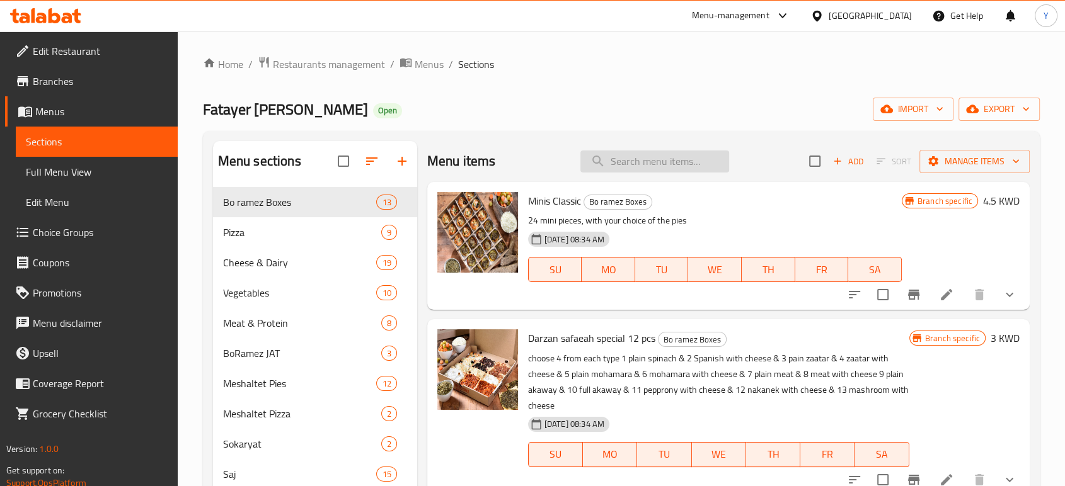
click at [689, 159] on input "search" at bounding box center [654, 162] width 149 height 22
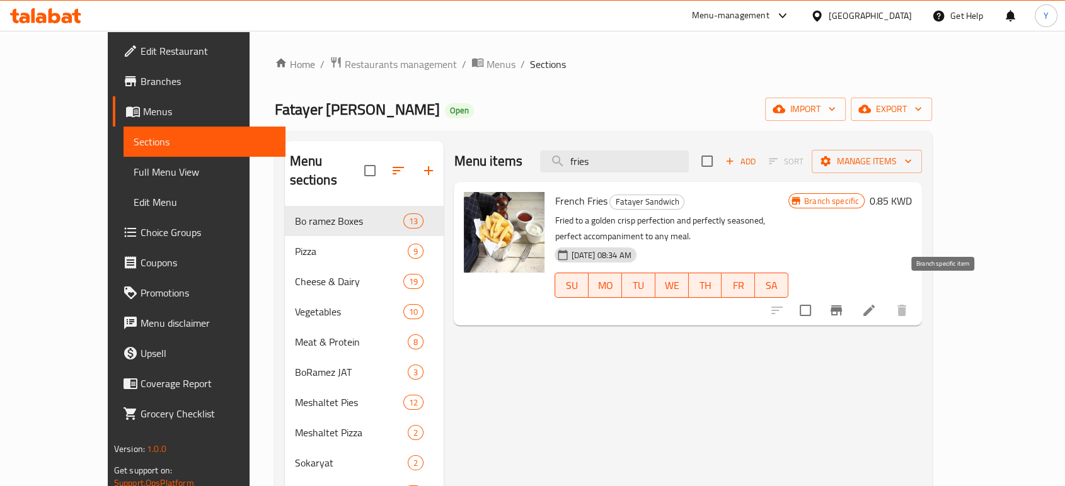
type input "fries"
click at [842, 306] on icon "Branch-specific-item" at bounding box center [836, 311] width 11 height 10
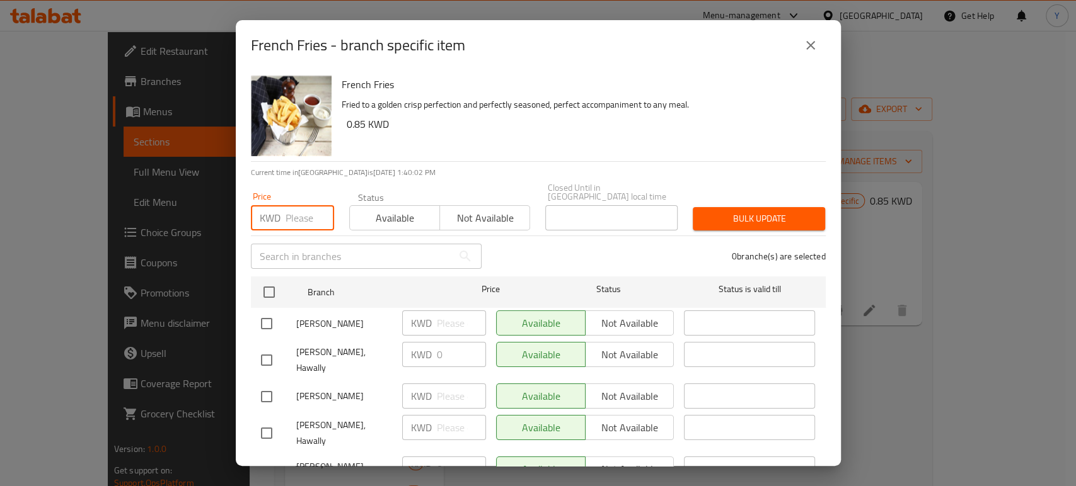
click at [312, 221] on input "number" at bounding box center [309, 217] width 49 height 25
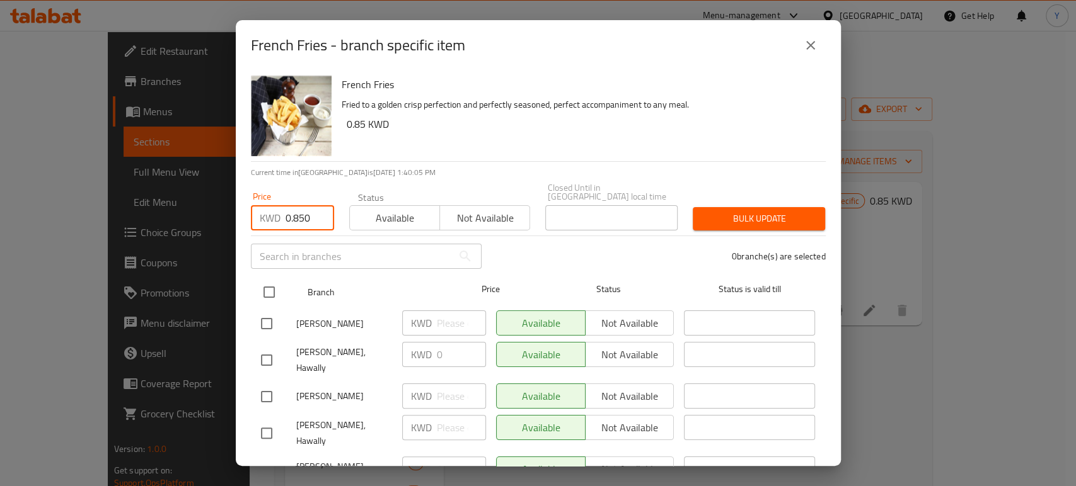
type input "0.850"
click at [262, 286] on input "checkbox" at bounding box center [269, 292] width 26 height 26
checkbox input "true"
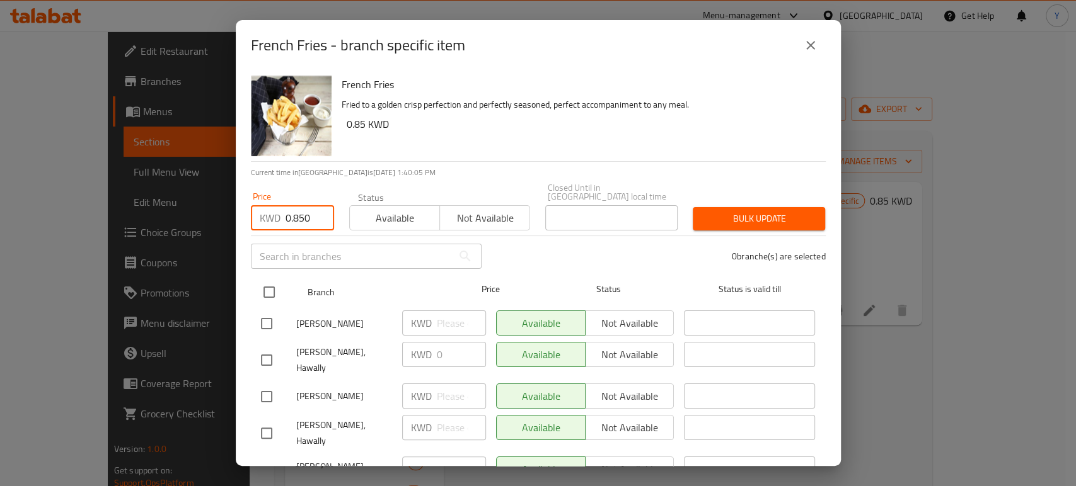
checkbox input "true"
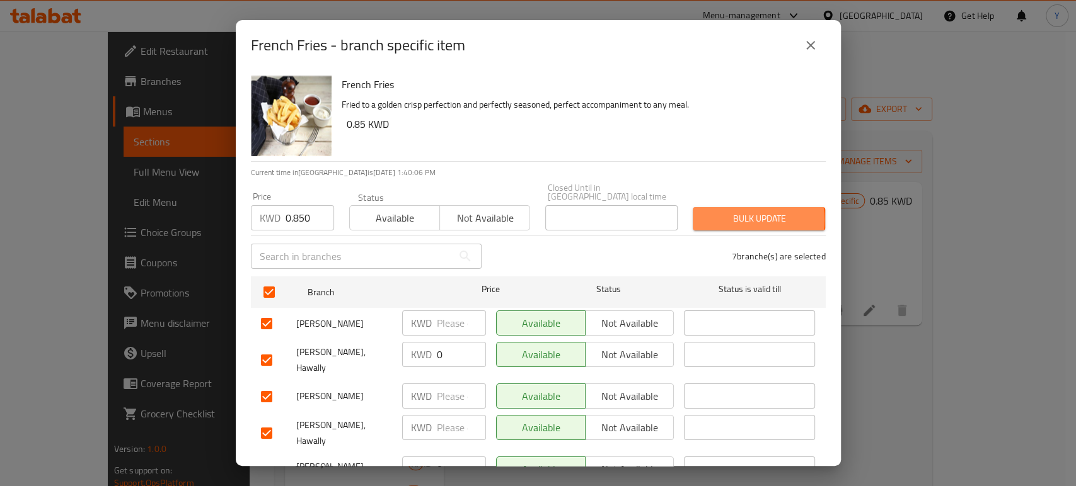
click at [741, 211] on span "Bulk update" at bounding box center [759, 219] width 112 height 16
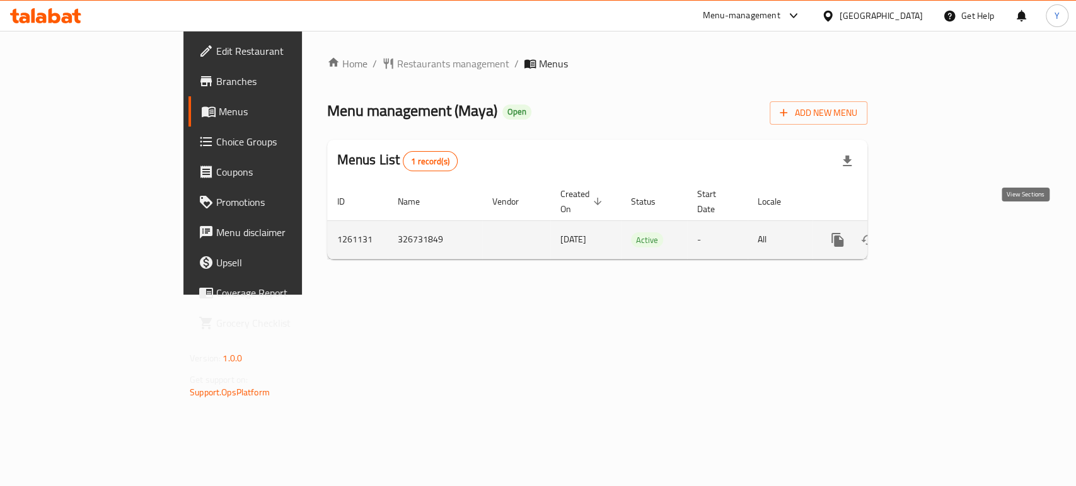
click at [943, 225] on link "enhanced table" at bounding box center [928, 240] width 30 height 30
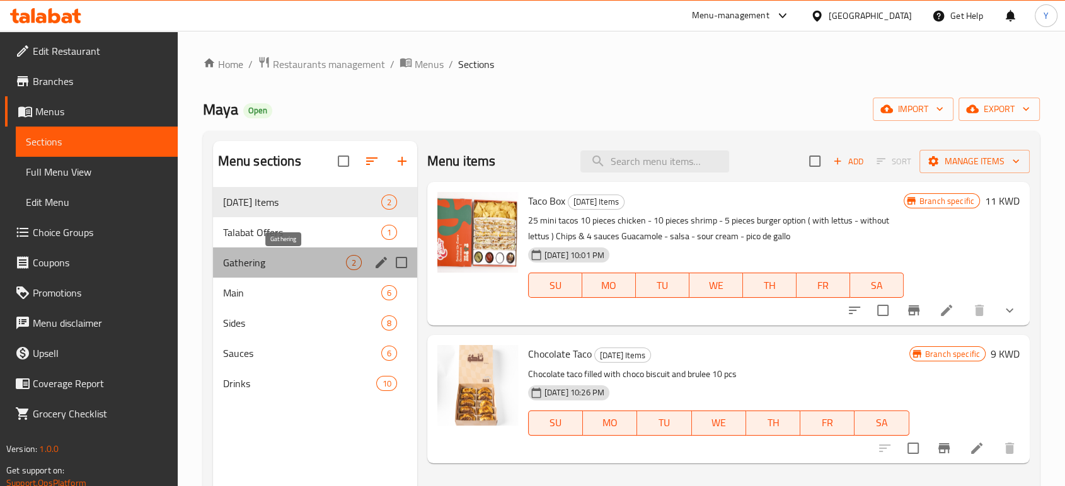
click at [280, 269] on span "Gathering" at bounding box center [284, 262] width 123 height 15
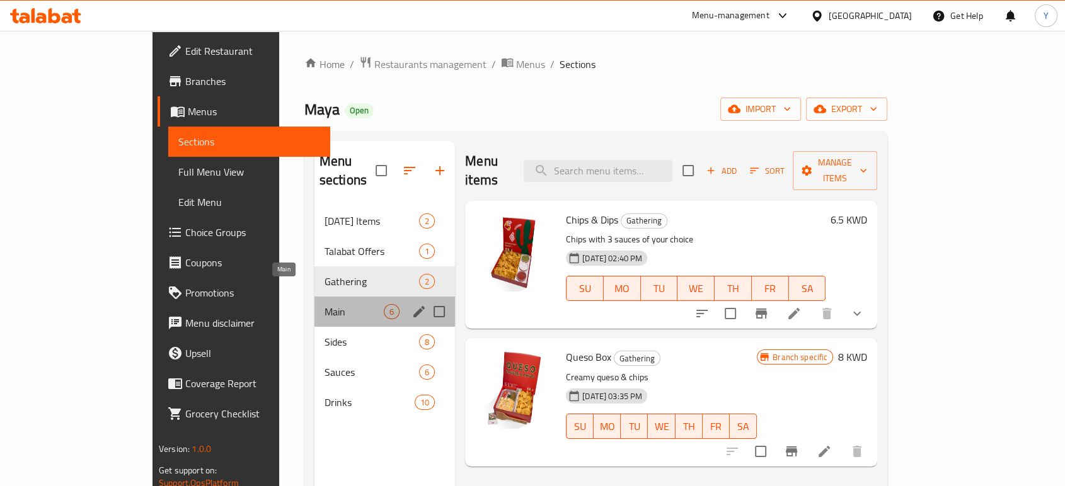
click at [325, 304] on span "Main" at bounding box center [354, 311] width 59 height 15
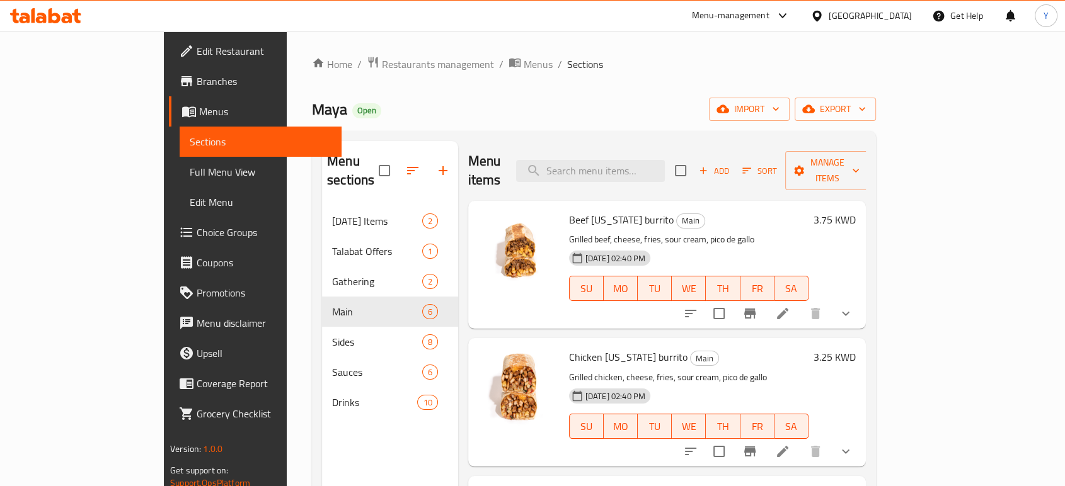
click at [583, 210] on span "Beef [US_STATE] burrito" at bounding box center [621, 219] width 105 height 19
copy h6 "Beef [US_STATE] burrito"
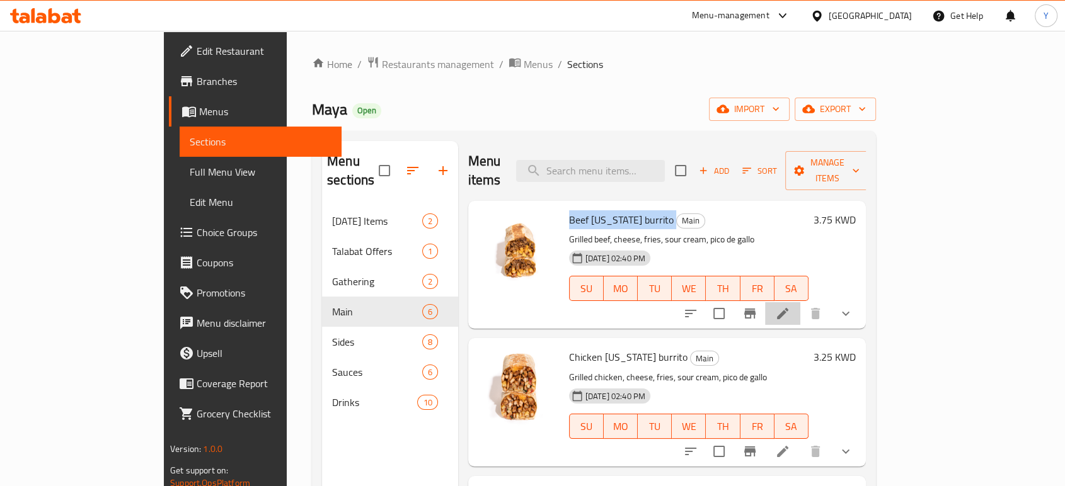
click at [800, 302] on li at bounding box center [782, 313] width 35 height 23
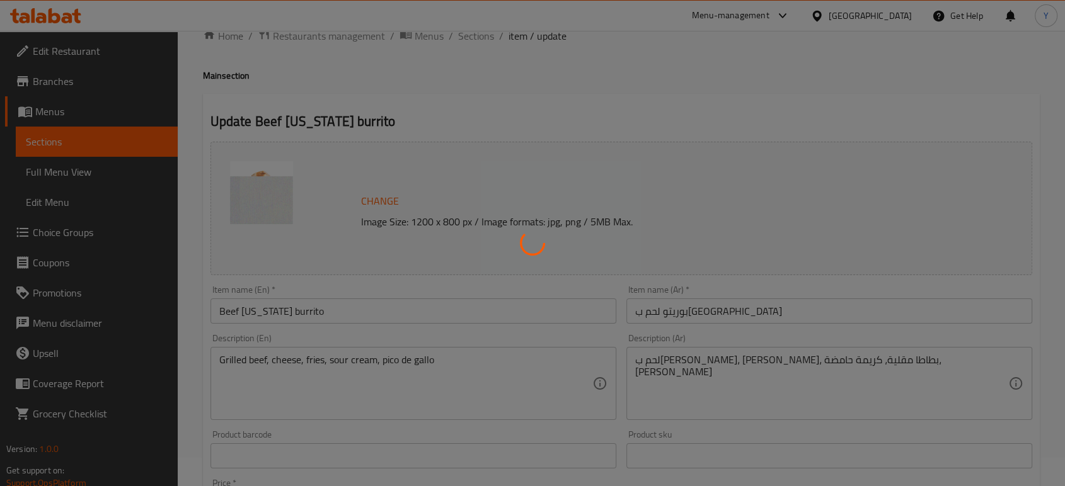
scroll to position [30, 0]
click at [713, 316] on div at bounding box center [532, 243] width 1065 height 486
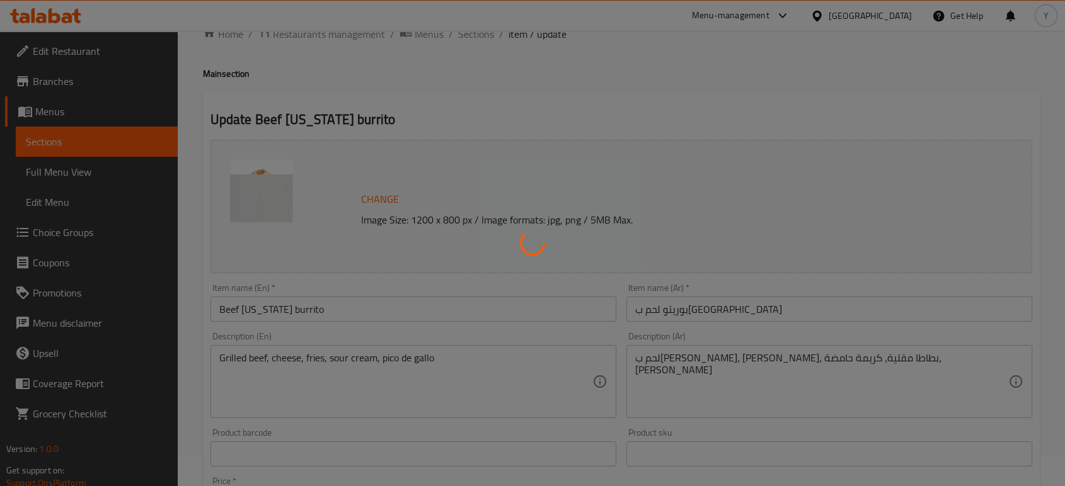
click at [756, 311] on div at bounding box center [532, 243] width 1065 height 486
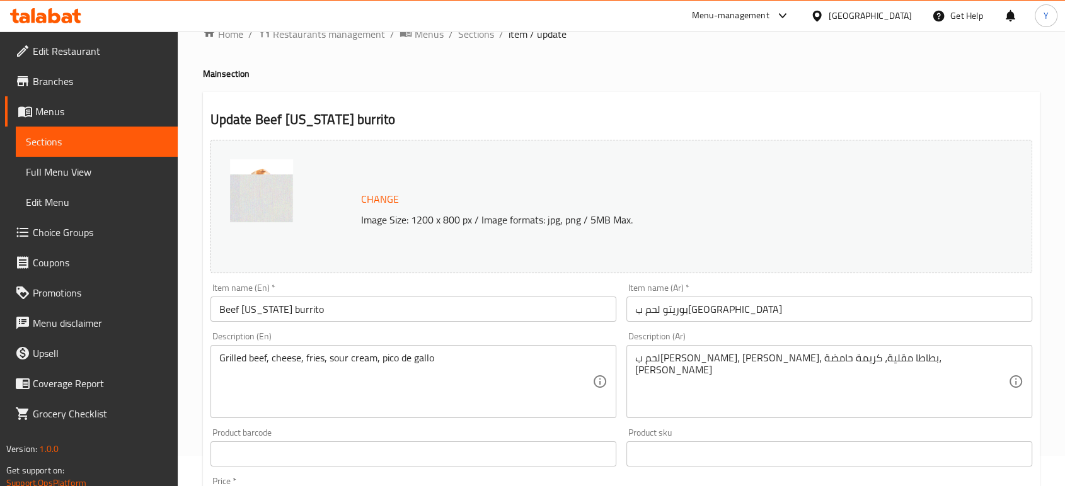
click at [756, 311] on input "بوريتو لحم ب[GEOGRAPHIC_DATA]" at bounding box center [829, 309] width 406 height 25
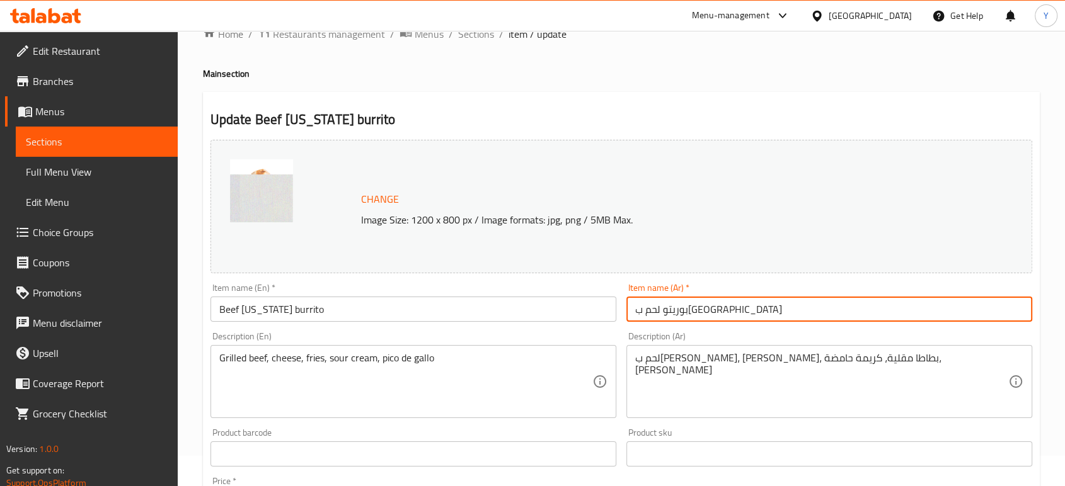
click at [756, 311] on input "بوريتو لحم ب[GEOGRAPHIC_DATA]" at bounding box center [829, 309] width 406 height 25
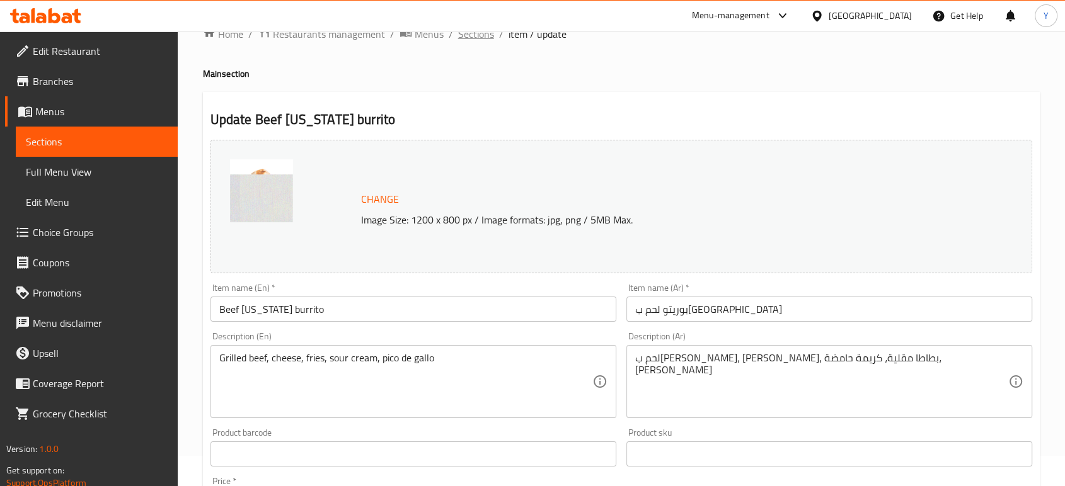
click at [466, 37] on span "Sections" at bounding box center [476, 33] width 36 height 15
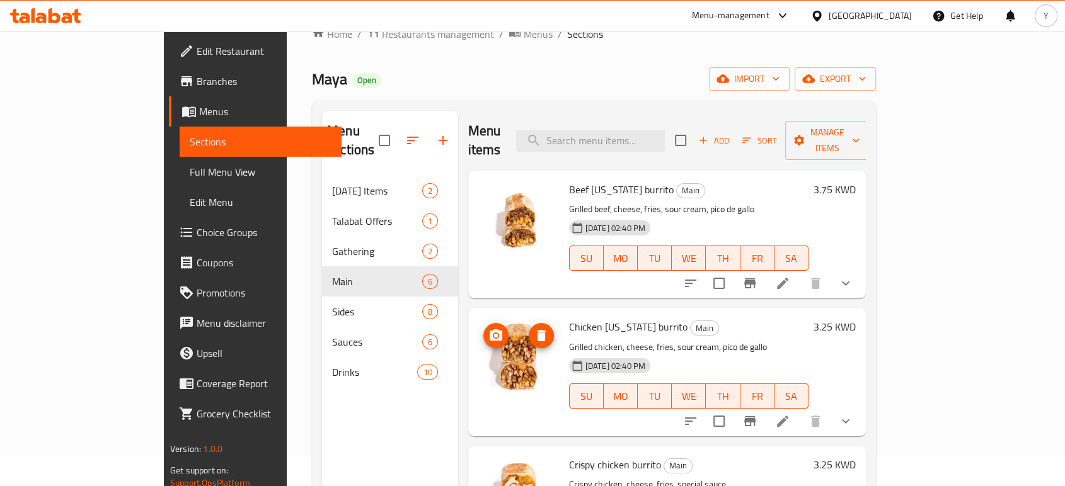
scroll to position [59, 0]
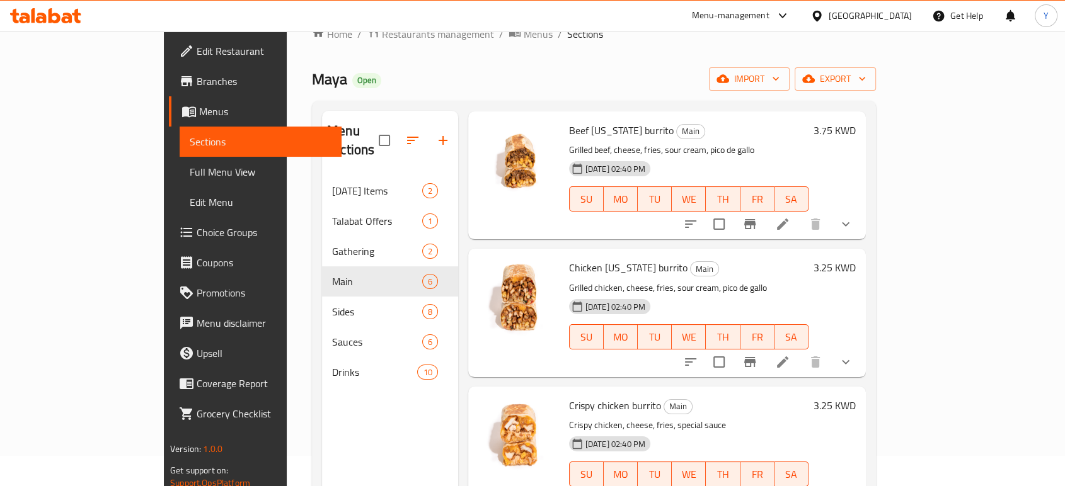
click at [586, 258] on span "Chicken [US_STATE] burrito" at bounding box center [628, 267] width 118 height 19
copy h6 "Chicken [US_STATE] burrito"
click at [788, 357] on icon at bounding box center [782, 362] width 11 height 11
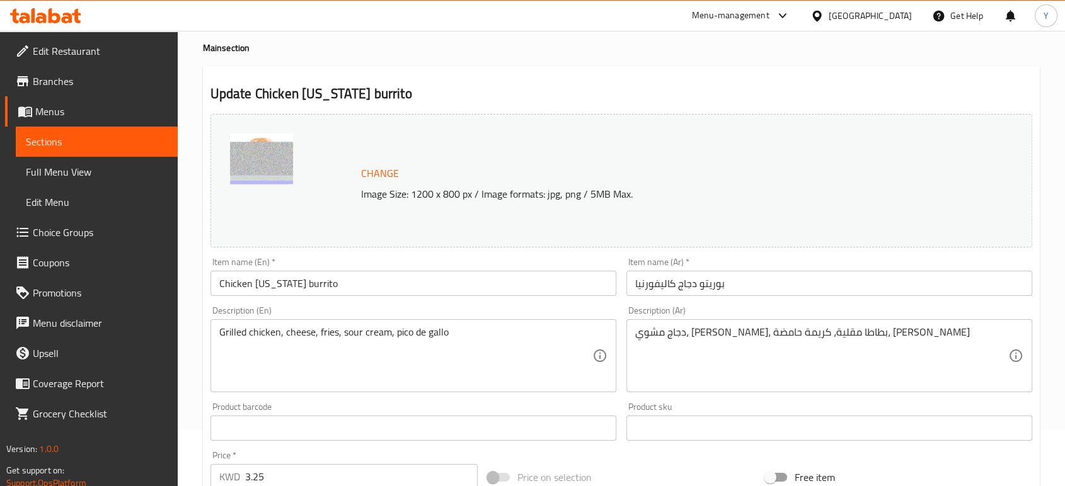
scroll to position [59, 0]
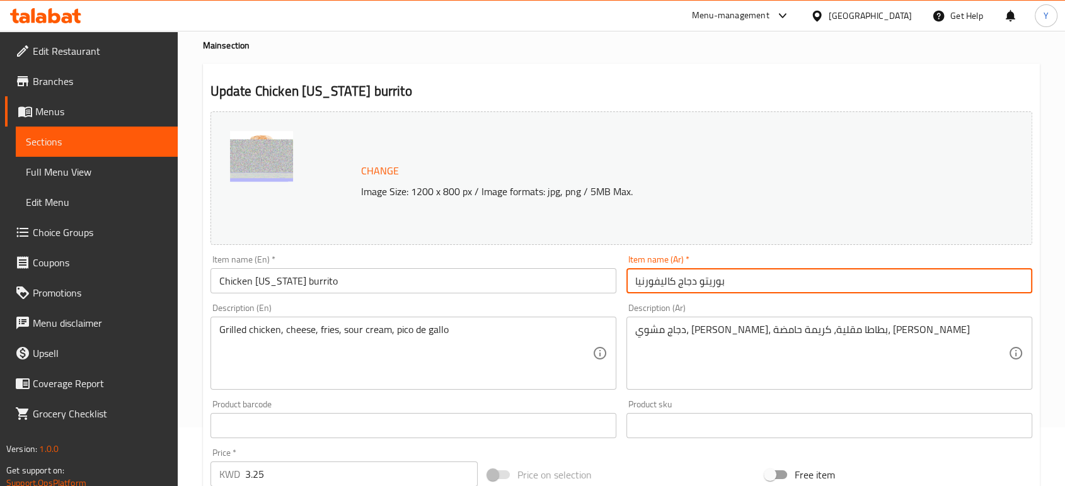
click at [695, 284] on input "بوريتو دجاج كاليفورنيا" at bounding box center [829, 280] width 406 height 25
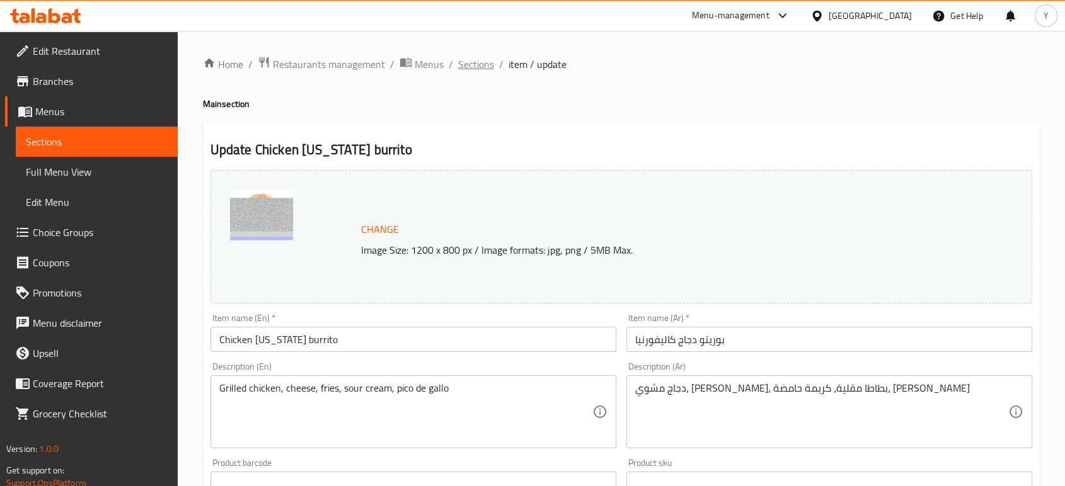
click at [458, 63] on span "Sections" at bounding box center [476, 64] width 36 height 15
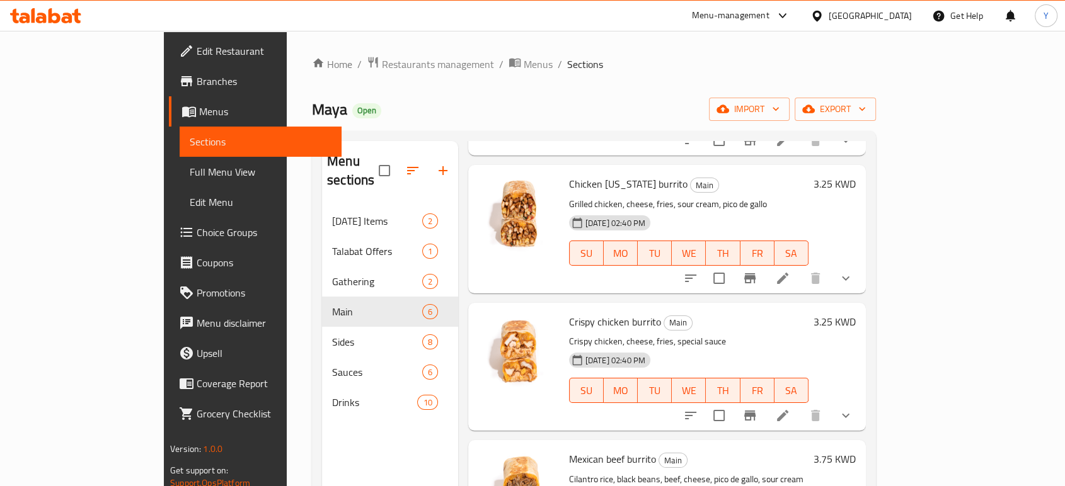
scroll to position [174, 0]
drag, startPoint x: 524, startPoint y: 300, endPoint x: 627, endPoint y: 304, distance: 102.8
click at [627, 308] on div "Crispy chicken burrito Main Crispy chicken, cheese, fries, special sauce [DATE]…" at bounding box center [689, 367] width 250 height 118
copy h6 "Crispy chicken burrito"
click at [788, 410] on icon at bounding box center [782, 415] width 11 height 11
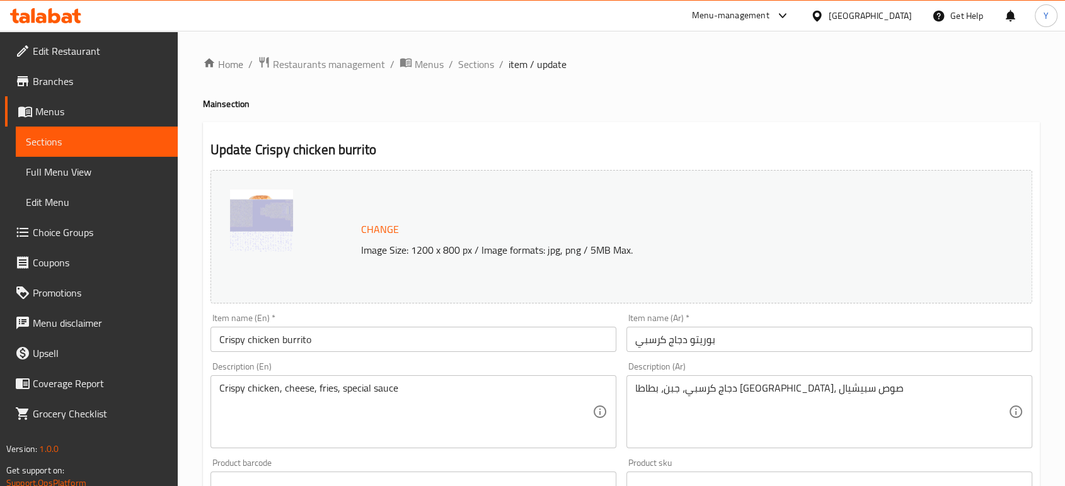
scroll to position [162, 0]
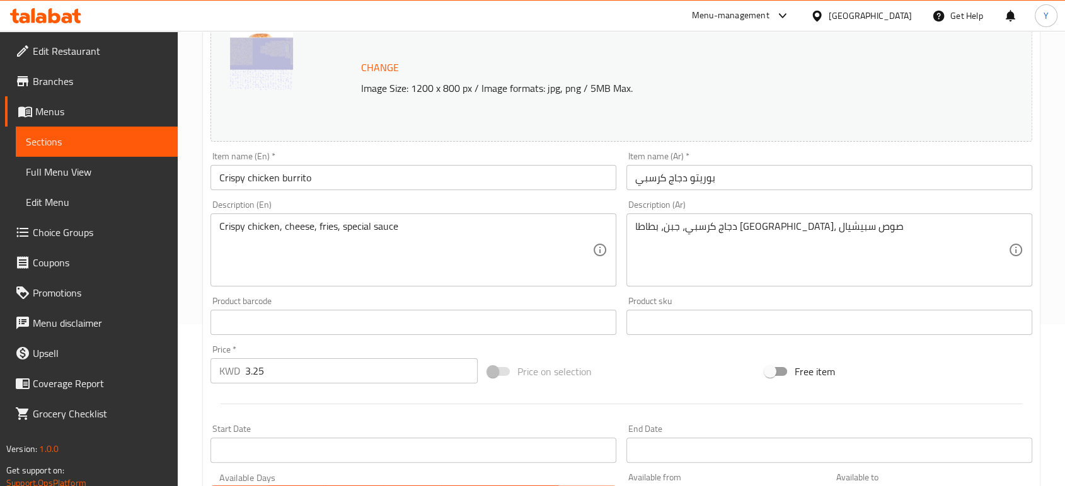
click at [710, 175] on input "بوريتو دجاج كرسبي" at bounding box center [829, 177] width 406 height 25
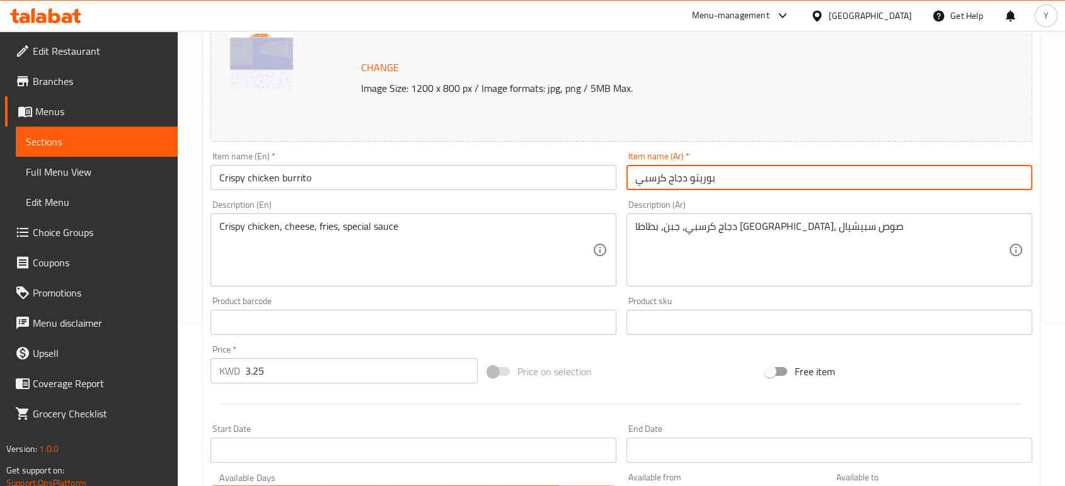
click at [710, 175] on input "بوريتو دجاج كرسبي" at bounding box center [829, 177] width 406 height 25
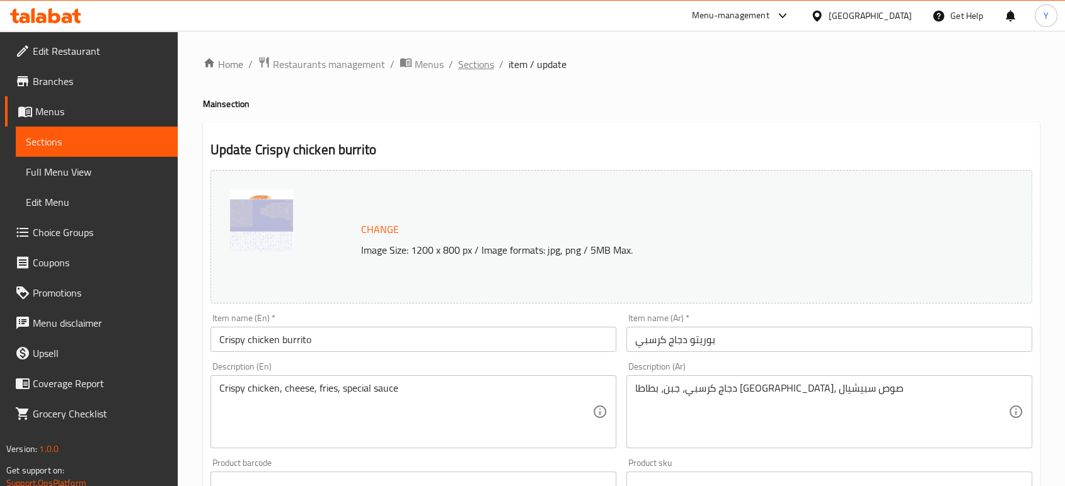
click at [477, 60] on span "Sections" at bounding box center [476, 64] width 36 height 15
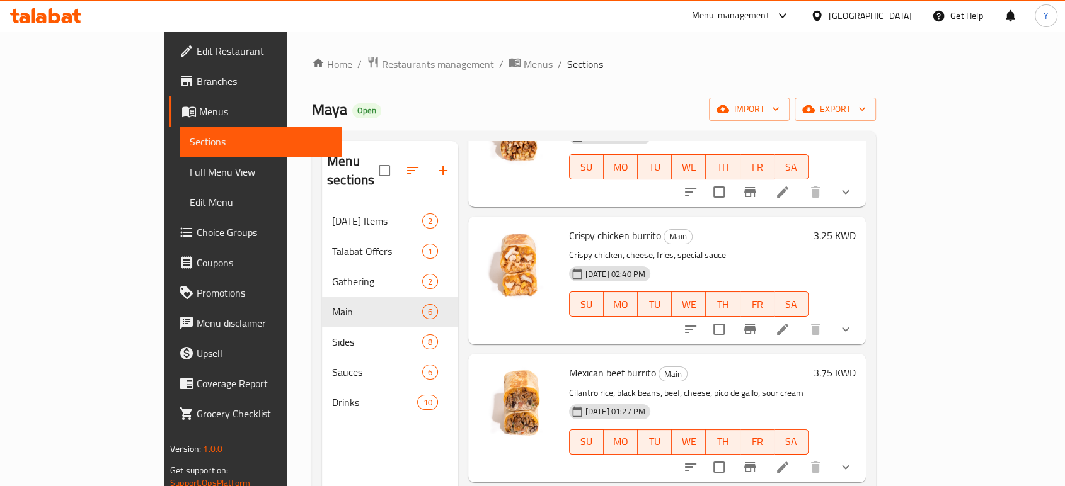
scroll to position [260, 0]
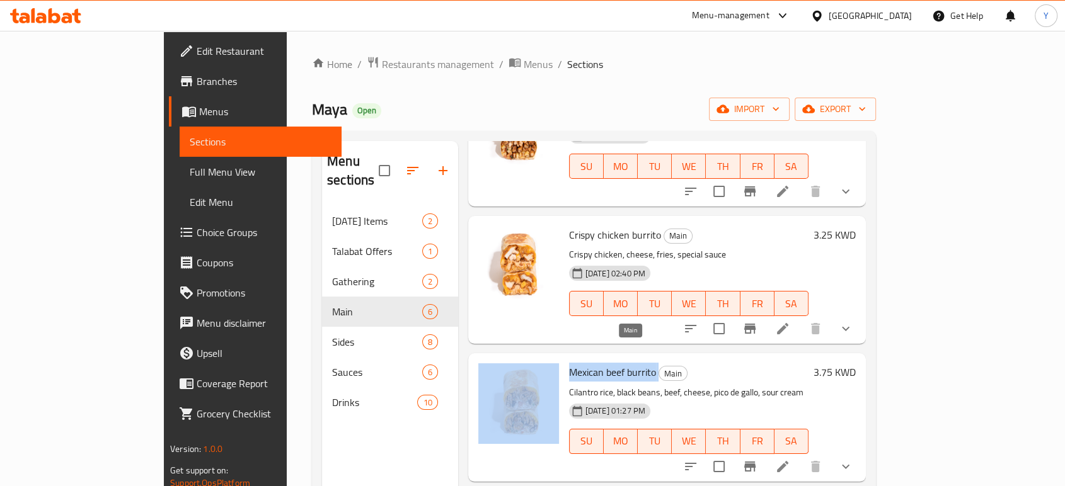
drag, startPoint x: 521, startPoint y: 347, endPoint x: 617, endPoint y: 357, distance: 96.3
click at [617, 359] on div "Mexican beef burrito Main Cilantro rice, black beans, beef, cheese, pico de gal…" at bounding box center [667, 418] width 388 height 118
copy div "Mexican beef burrito"
click at [800, 456] on li at bounding box center [782, 467] width 35 height 23
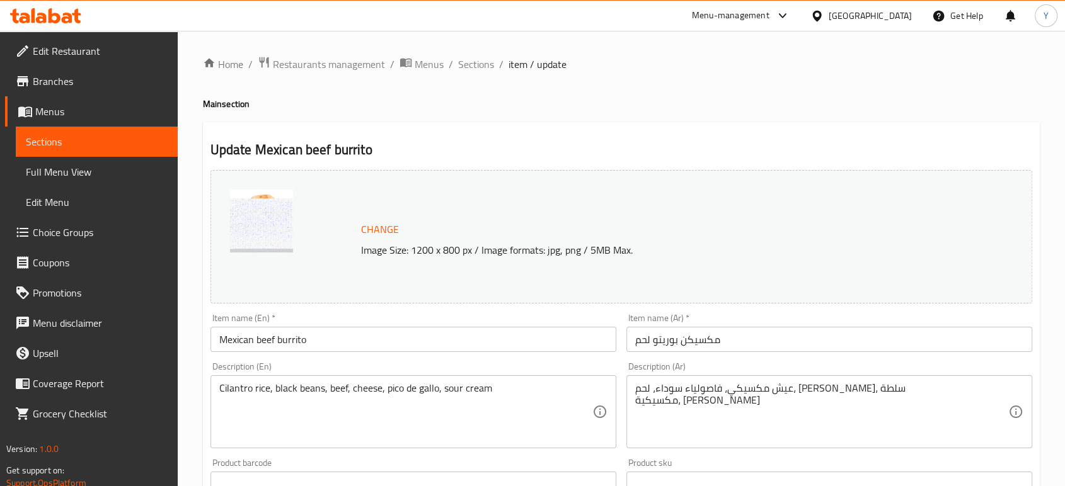
click at [682, 346] on input "مكسيكن بوريتو لحم" at bounding box center [829, 339] width 406 height 25
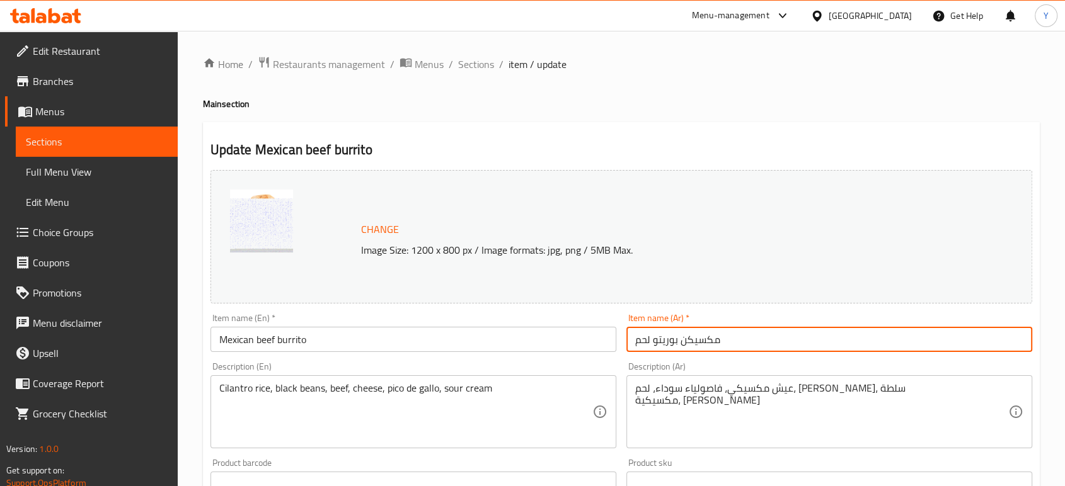
click at [682, 346] on input "مكسيكن بوريتو لحم" at bounding box center [829, 339] width 406 height 25
click at [481, 62] on span "Sections" at bounding box center [476, 64] width 36 height 15
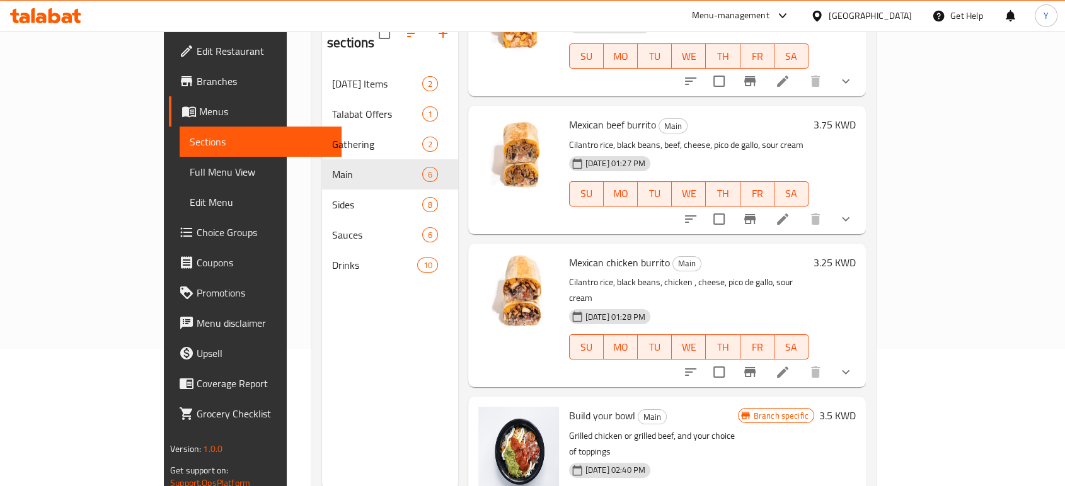
scroll to position [140, 0]
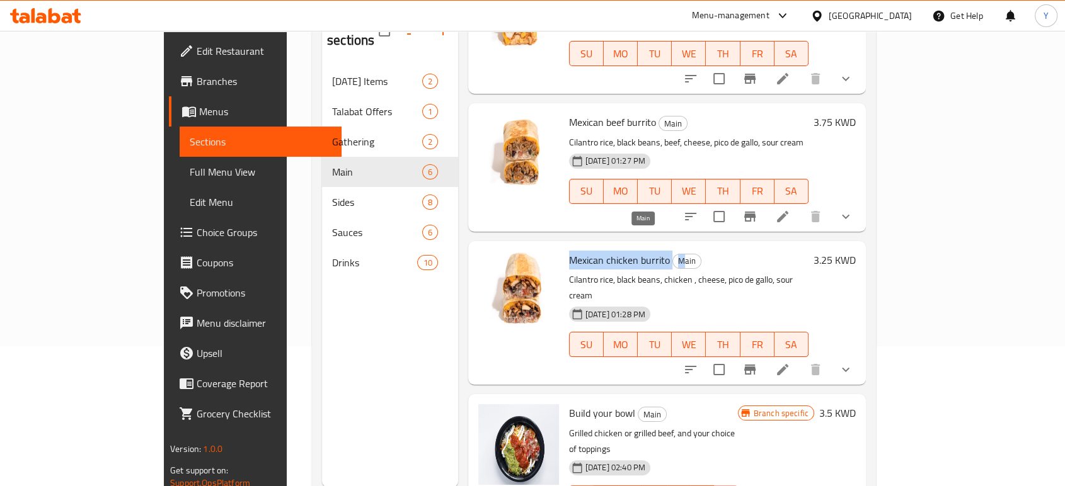
drag, startPoint x: 522, startPoint y: 243, endPoint x: 640, endPoint y: 246, distance: 117.9
click at [640, 246] on div "Mexican chicken burrito Main Cilantro rice, black beans, chicken , cheese, pico…" at bounding box center [689, 313] width 250 height 134
click at [569, 251] on span "Mexican chicken burrito" at bounding box center [619, 260] width 101 height 19
drag, startPoint x: 524, startPoint y: 243, endPoint x: 626, endPoint y: 247, distance: 101.5
click at [626, 247] on div "Mexican chicken burrito Main Cilantro rice, black beans, chicken , cheese, pico…" at bounding box center [689, 313] width 250 height 134
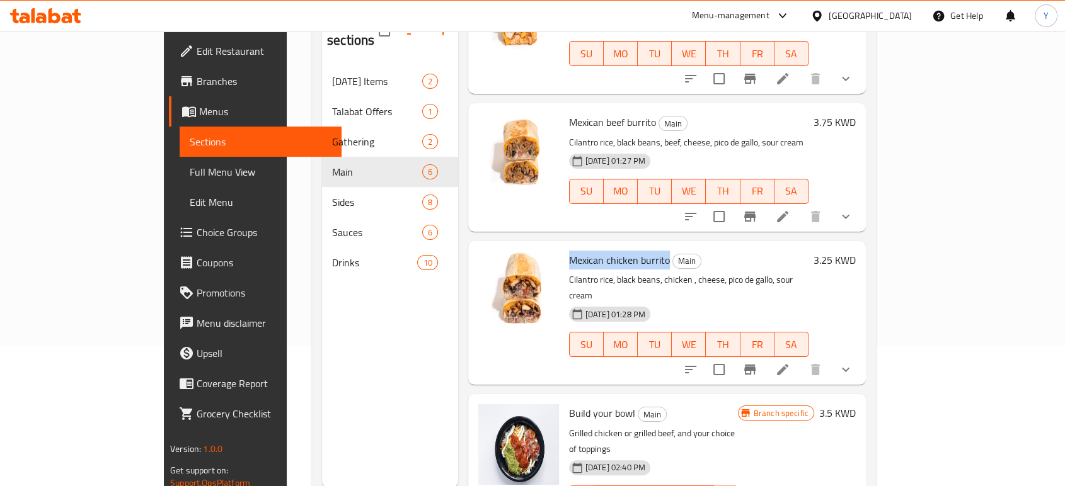
copy span "Mexican chicken burrito"
click at [790, 362] on icon at bounding box center [782, 369] width 15 height 15
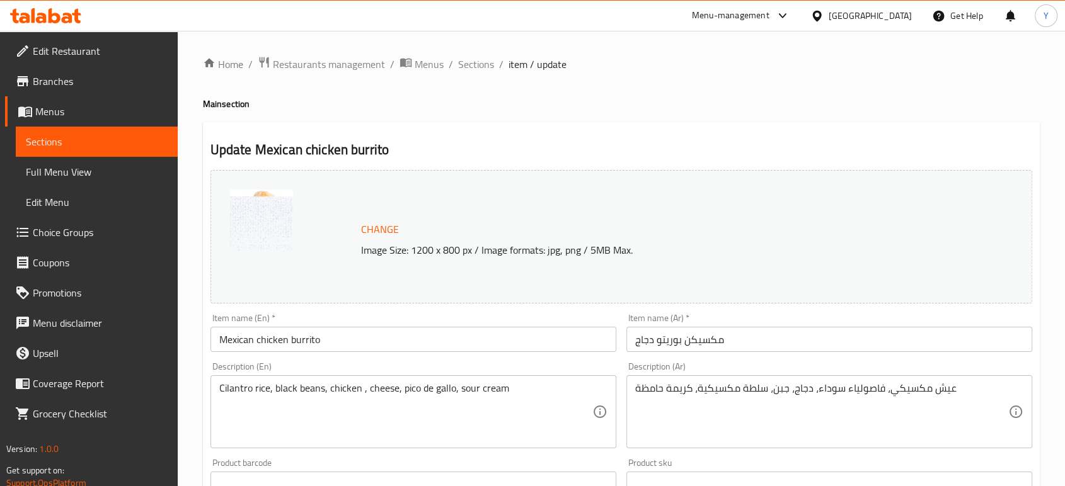
click at [667, 334] on input "مكسيكن بوريتو دجاج" at bounding box center [829, 339] width 406 height 25
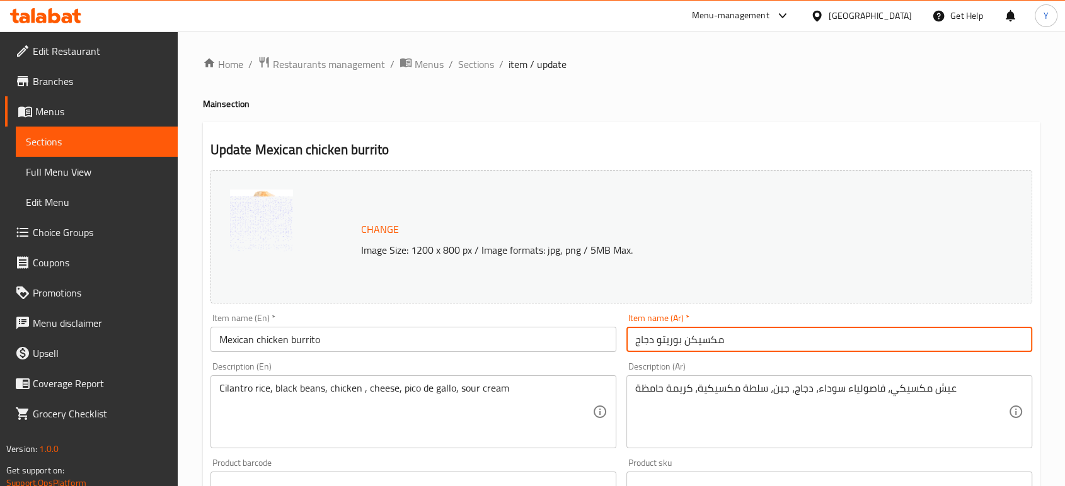
click at [667, 334] on input "مكسيكن بوريتو دجاج" at bounding box center [829, 339] width 406 height 25
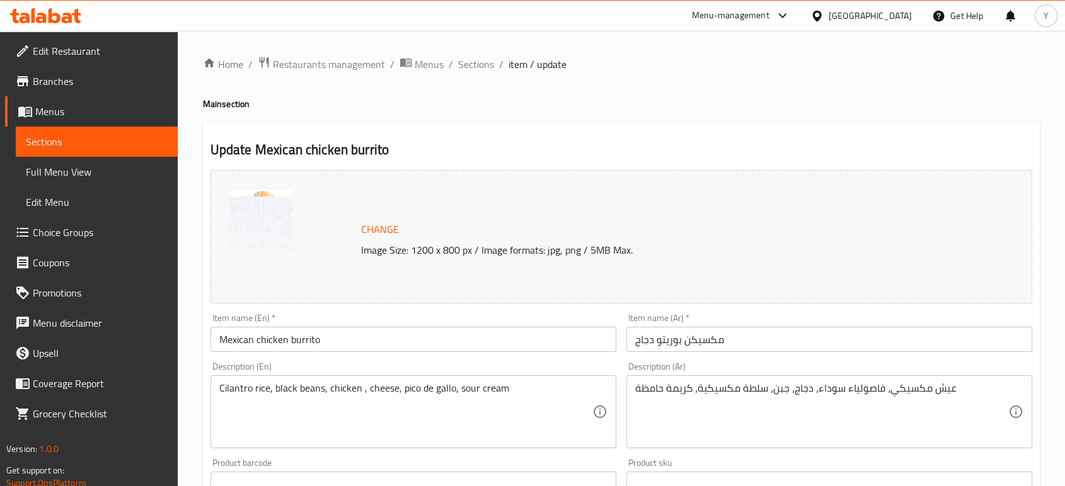
click at [724, 105] on h4 "Main section" at bounding box center [621, 104] width 837 height 13
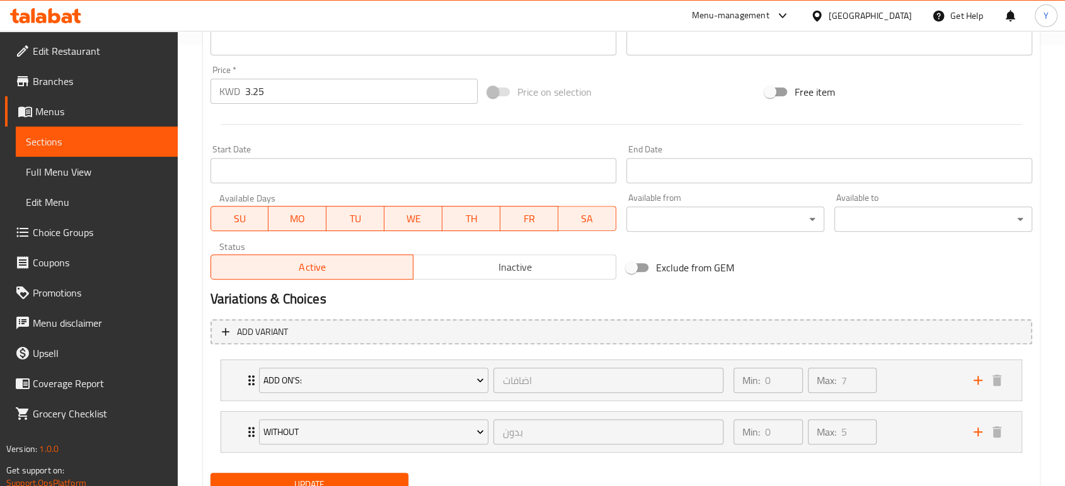
scroll to position [494, 0]
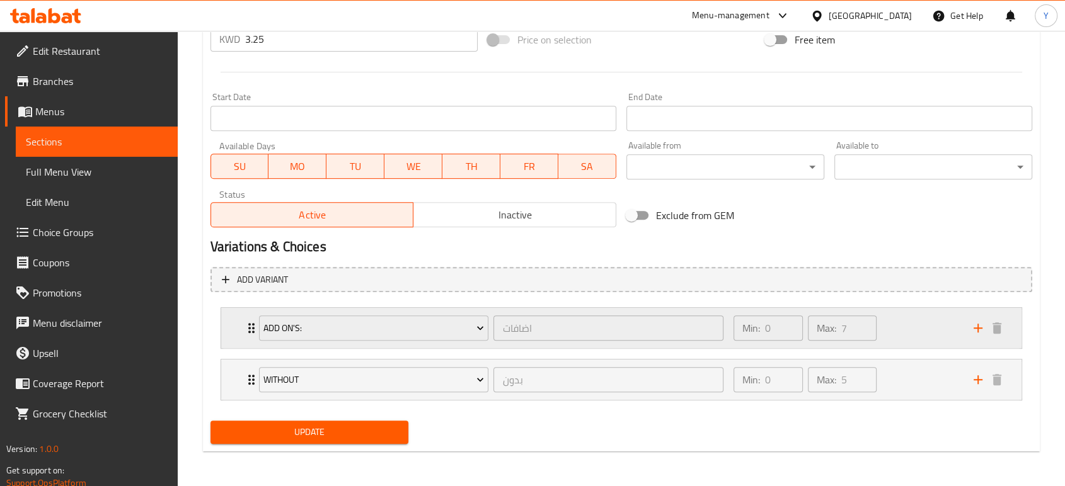
click at [247, 321] on icon "Expand" at bounding box center [251, 328] width 15 height 15
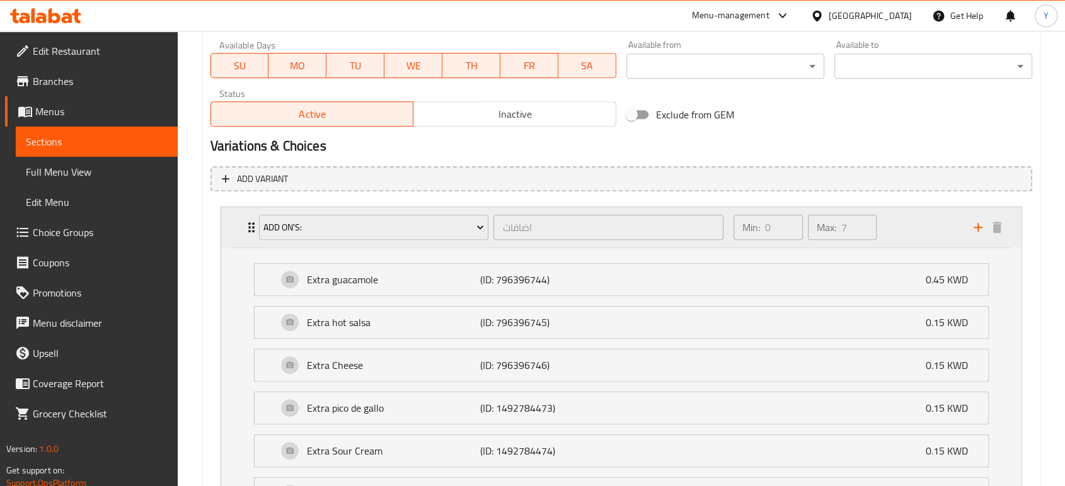
scroll to position [0, 0]
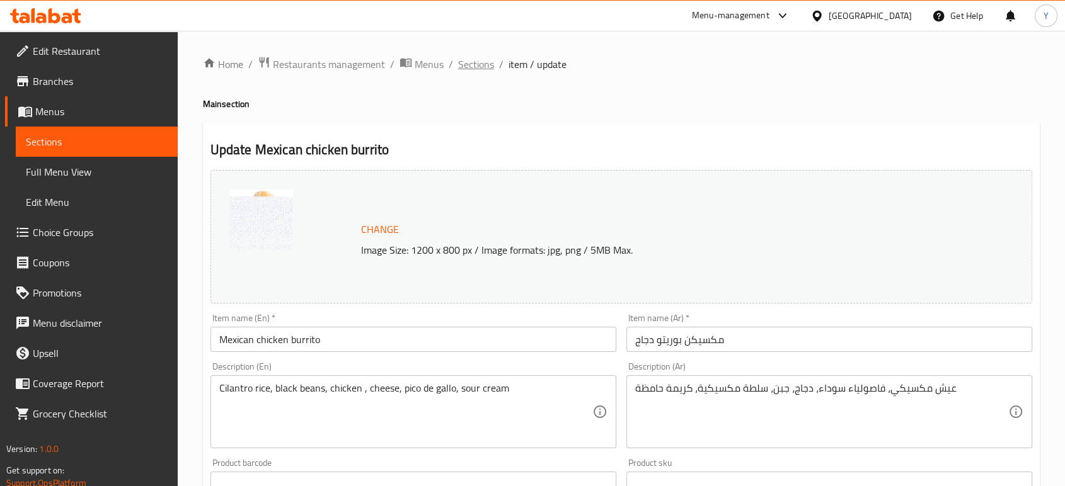
click at [479, 65] on span "Sections" at bounding box center [476, 64] width 36 height 15
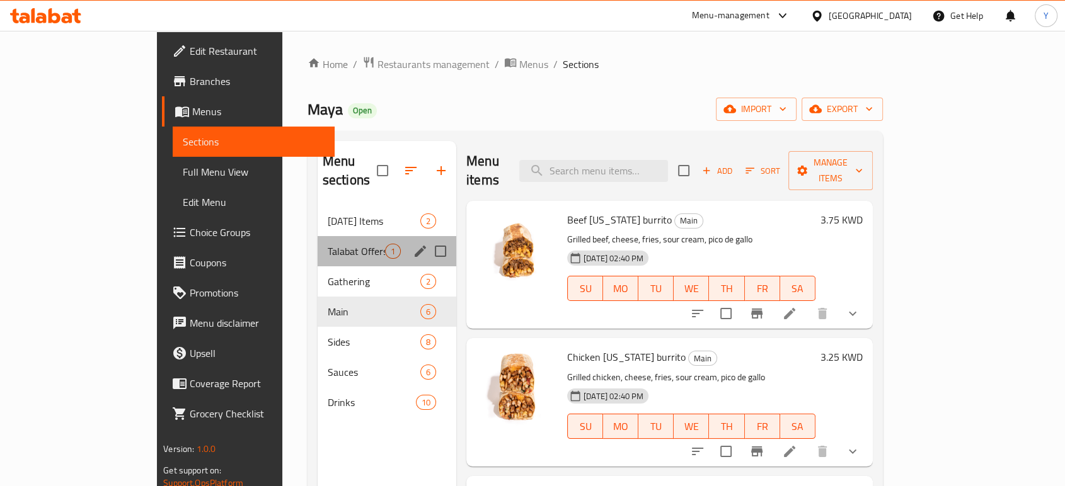
click at [318, 236] on div "Talabat Offers 1" at bounding box center [387, 251] width 139 height 30
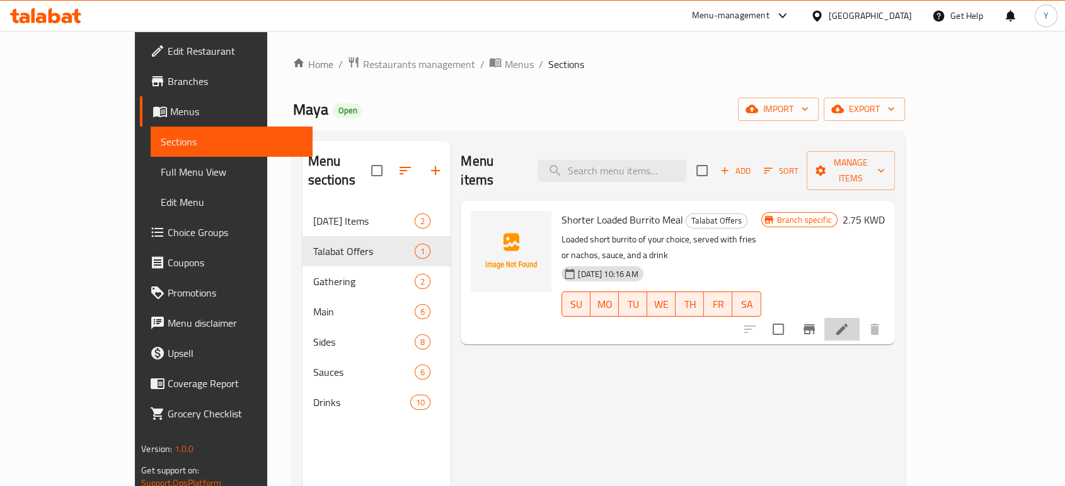
click at [860, 318] on li at bounding box center [841, 329] width 35 height 23
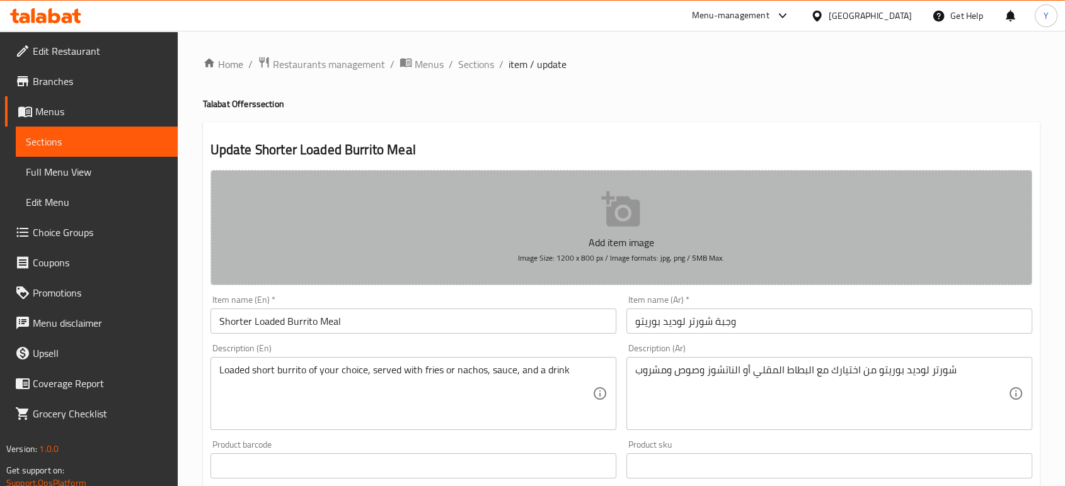
click at [484, 197] on button "Add item image Image Size: 1200 x 800 px / Image formats: jpg, png / 5MB Max." at bounding box center [621, 227] width 822 height 115
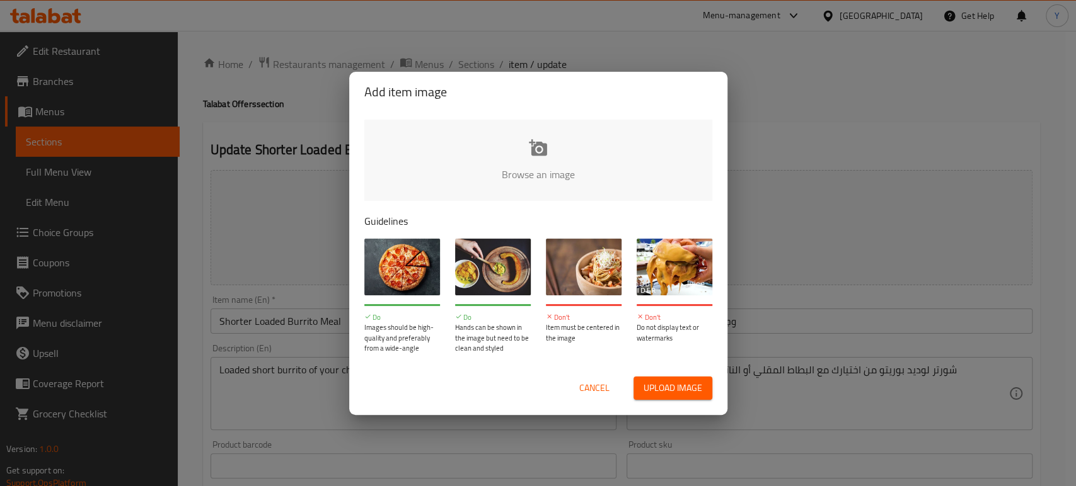
click at [429, 142] on input "file" at bounding box center [964, 179] width 1200 height 118
type input "C:\fakepath\Talabat 1 (1).jpg"
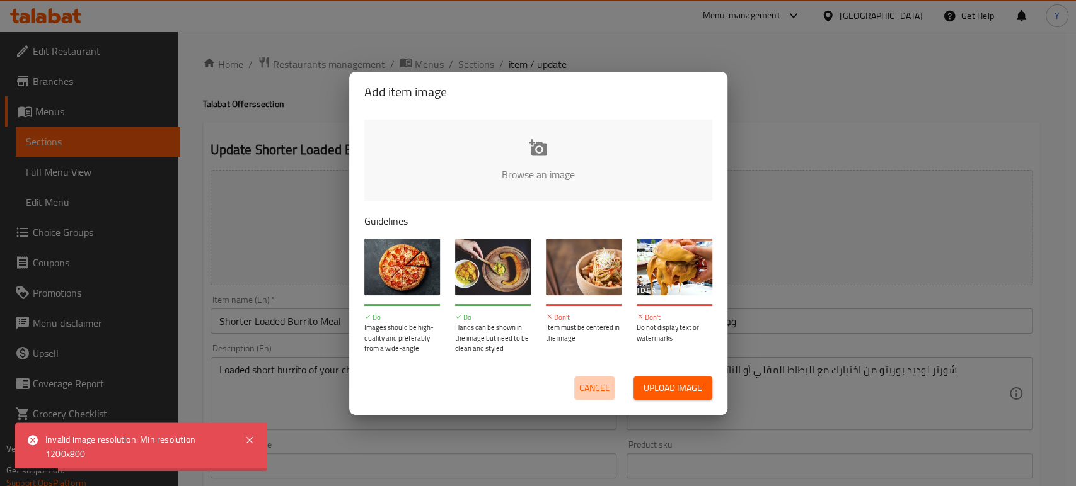
click at [601, 387] on span "Cancel" at bounding box center [594, 389] width 30 height 16
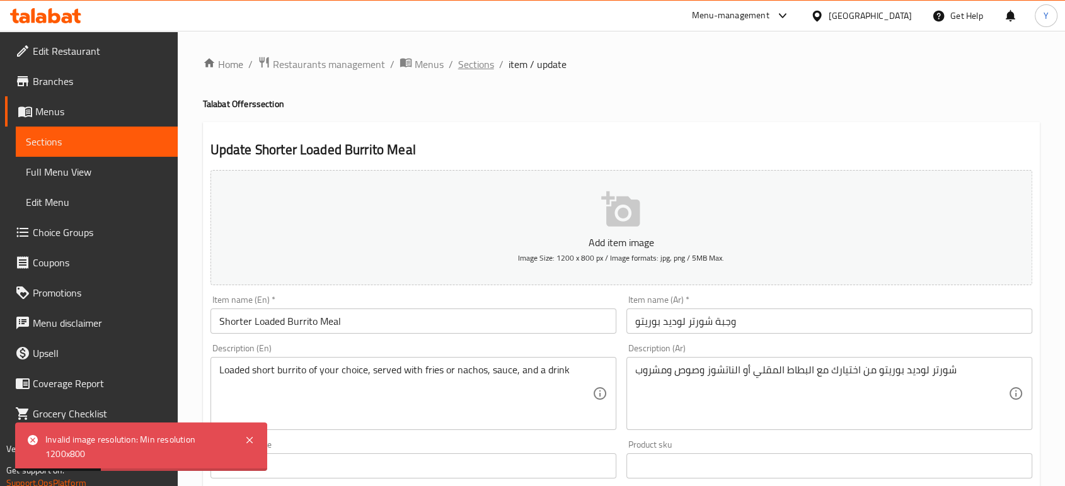
click at [460, 67] on span "Sections" at bounding box center [476, 64] width 36 height 15
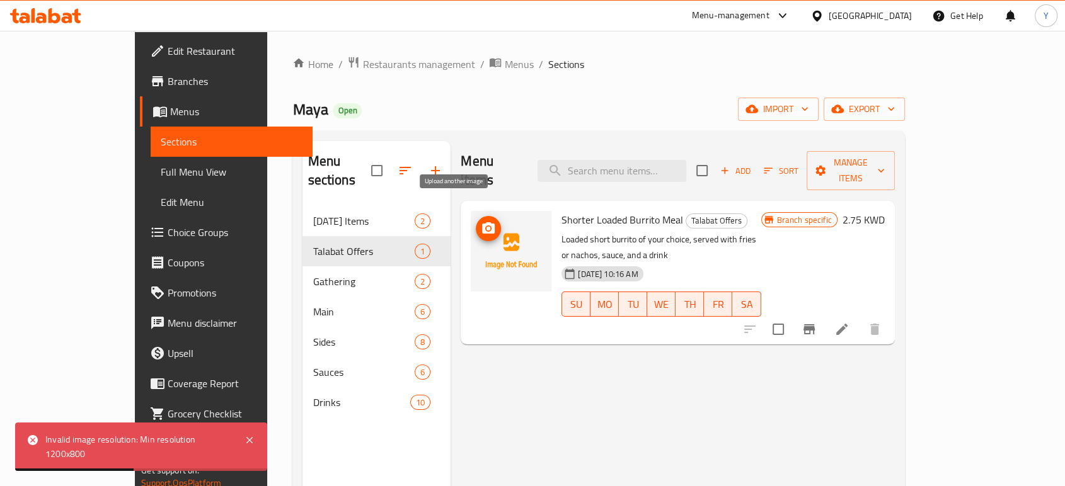
click at [482, 222] on icon "upload picture" at bounding box center [488, 227] width 13 height 11
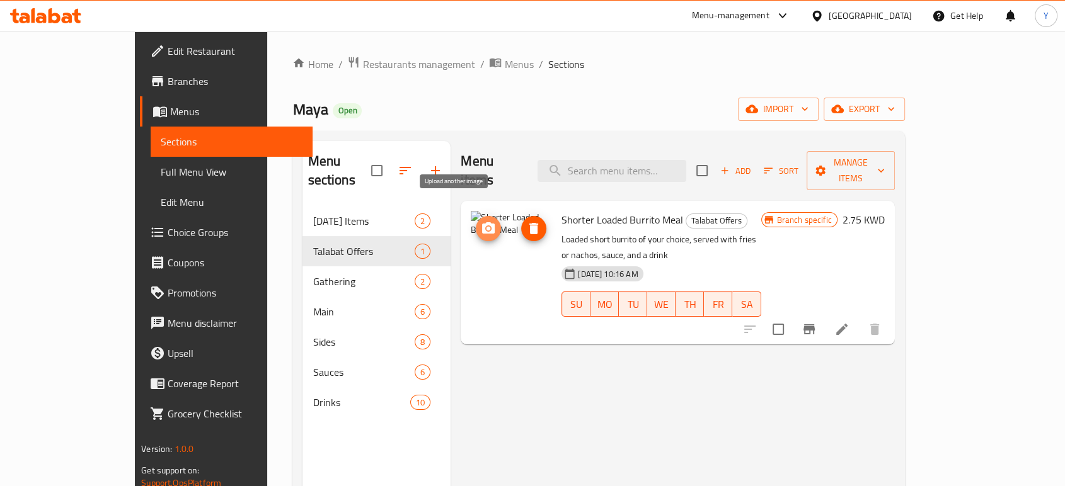
click at [481, 221] on icon "upload picture" at bounding box center [488, 228] width 15 height 15
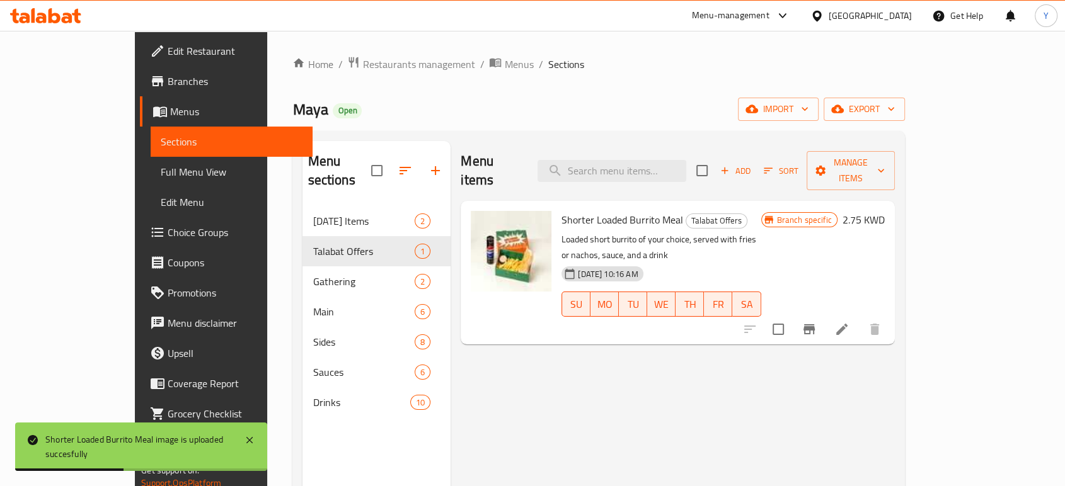
click at [595, 393] on div "Menu items Add Sort Manage items Shorter Loaded Burrito Meal Talabat Offers Loa…" at bounding box center [673, 384] width 444 height 486
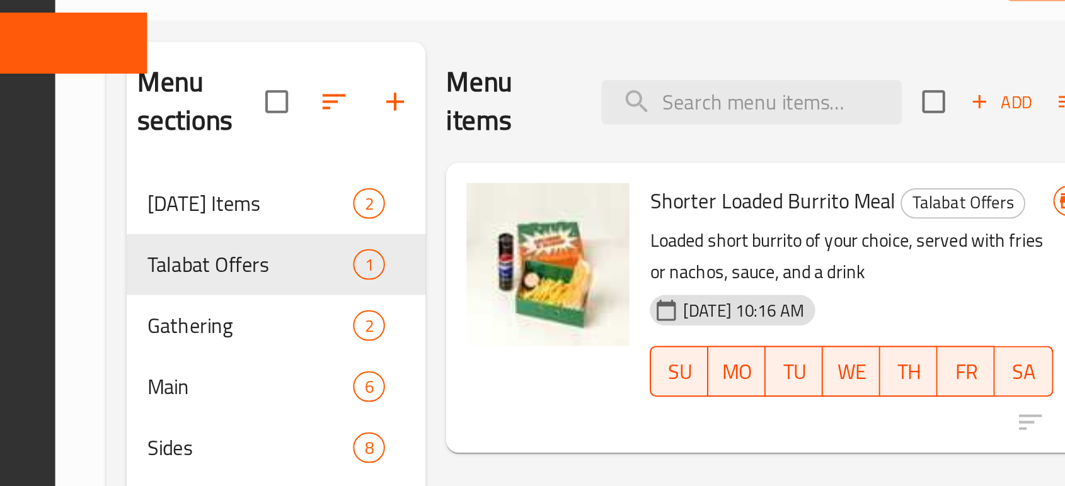
click at [528, 324] on div "Menu items Add Sort Manage items Shorter Loaded Burrito Meal Talabat Offers Loa…" at bounding box center [673, 384] width 444 height 486
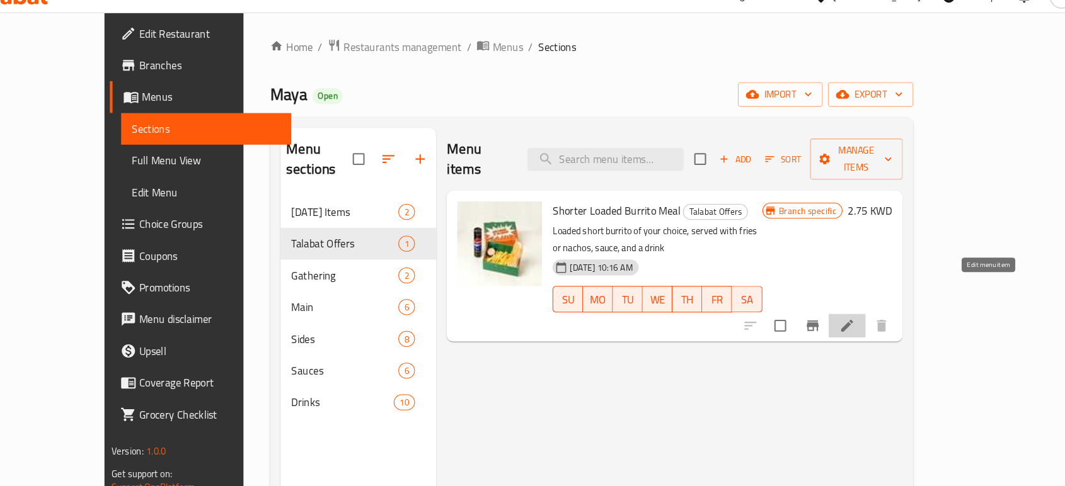
click at [849, 322] on icon at bounding box center [841, 329] width 15 height 15
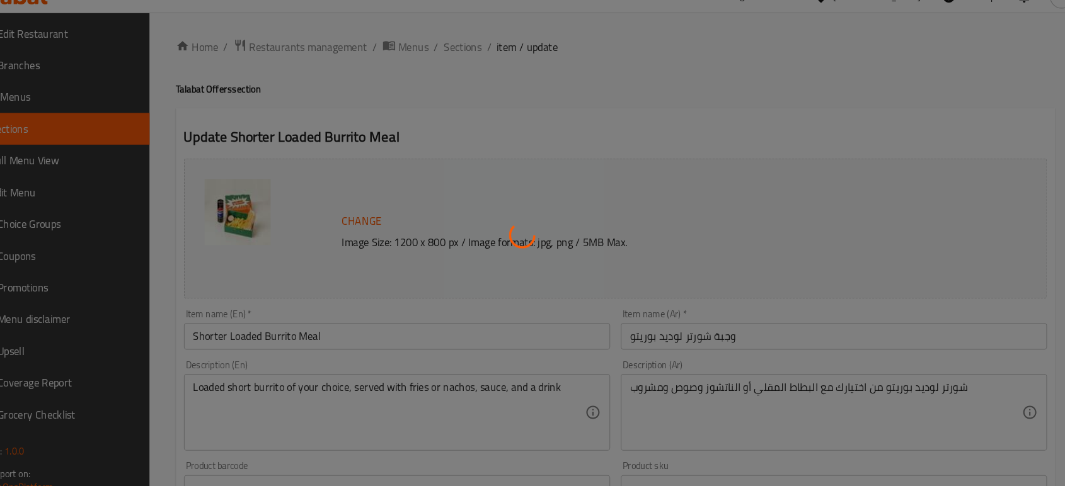
click at [479, 251] on div at bounding box center [532, 243] width 1065 height 486
drag, startPoint x: 479, startPoint y: 251, endPoint x: 446, endPoint y: 251, distance: 33.4
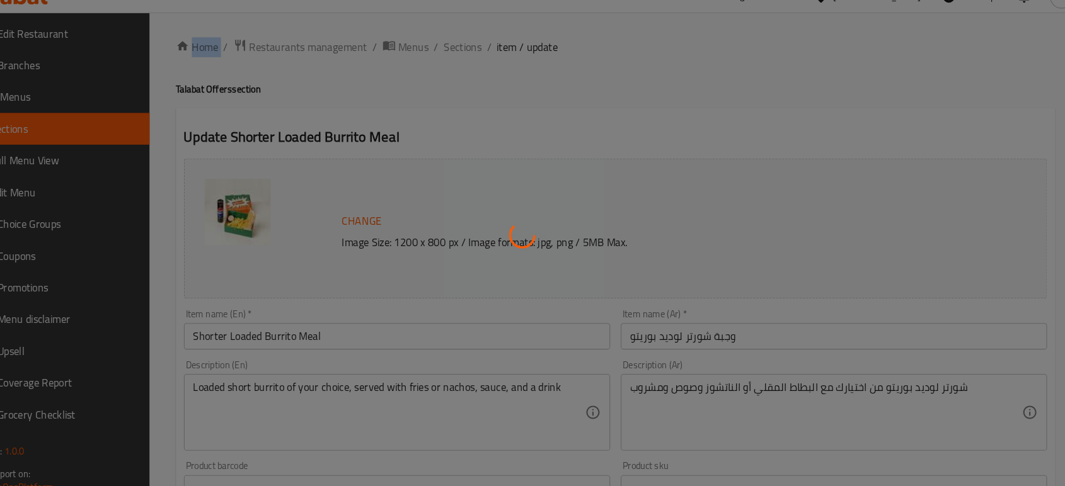
click at [446, 251] on div at bounding box center [532, 243] width 1065 height 486
click at [377, 251] on div at bounding box center [532, 243] width 1065 height 486
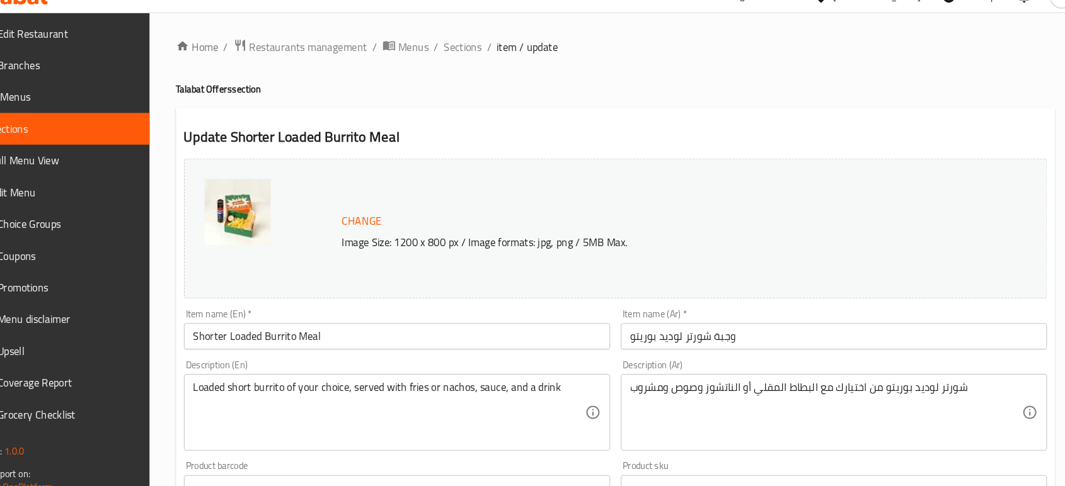
click at [362, 253] on p "Image Size: 1200 x 800 px / Image formats: jpg, png / 5MB Max." at bounding box center [649, 250] width 587 height 15
drag, startPoint x: 362, startPoint y: 253, endPoint x: 638, endPoint y: 262, distance: 276.8
click at [638, 262] on div "Change Image Size: 1200 x 800 px / Image formats: jpg, png / 5MB Max." at bounding box center [621, 237] width 822 height 134
copy div "Image Size: 1200 x 800 px / Image formats: jpg, png / 5MB Max."
